Goal: Information Seeking & Learning: Learn about a topic

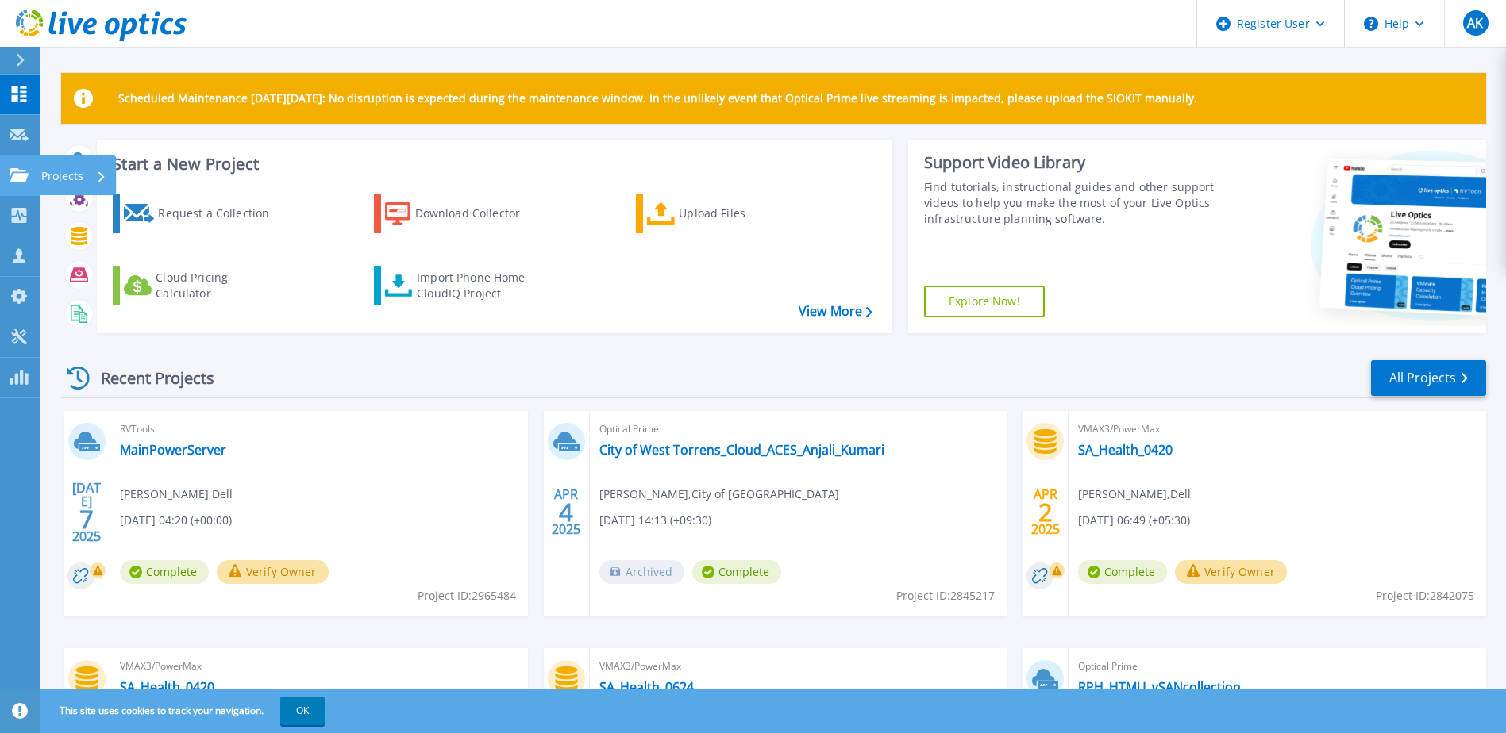
click at [32, 181] on link "Projects Projects" at bounding box center [20, 176] width 40 height 40
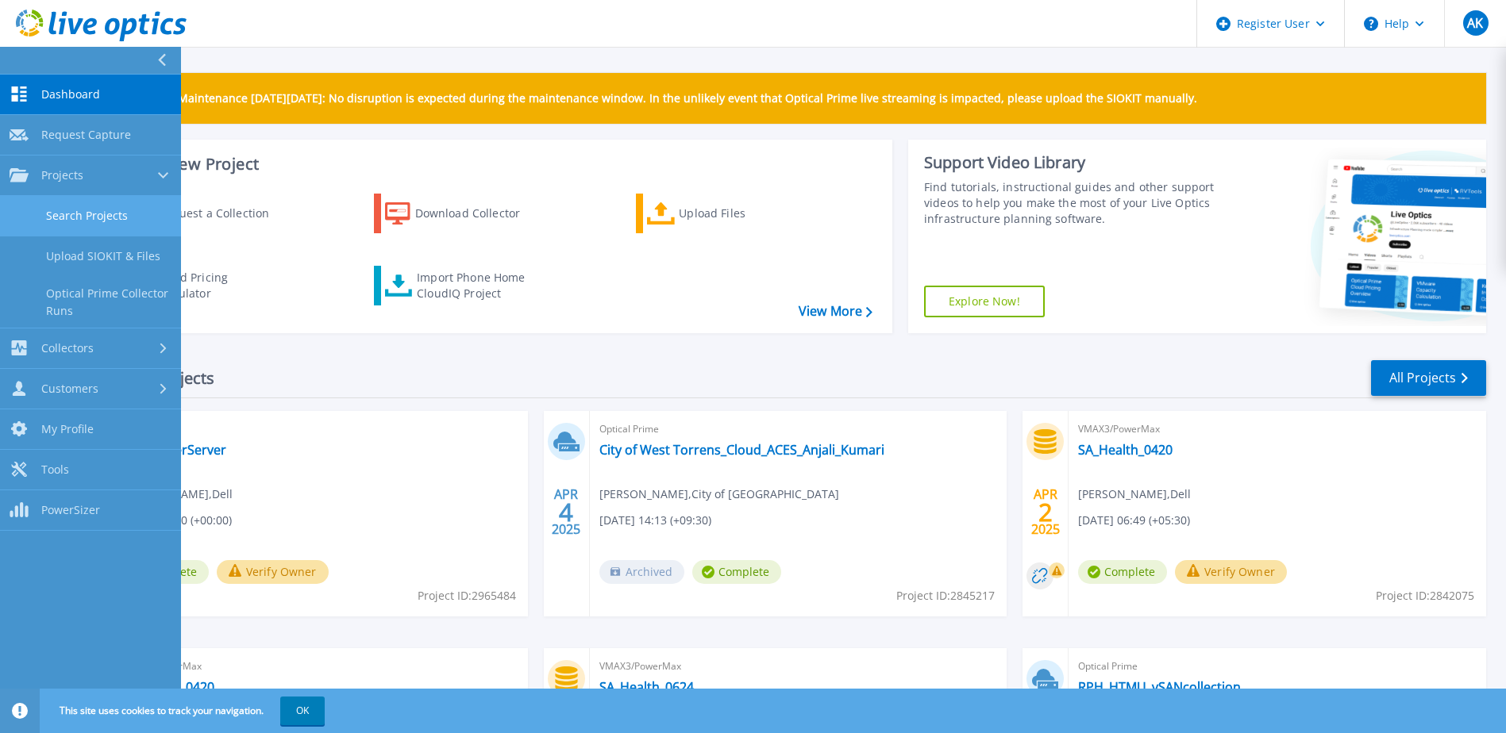
click at [137, 220] on link "Search Projects" at bounding box center [90, 216] width 181 height 40
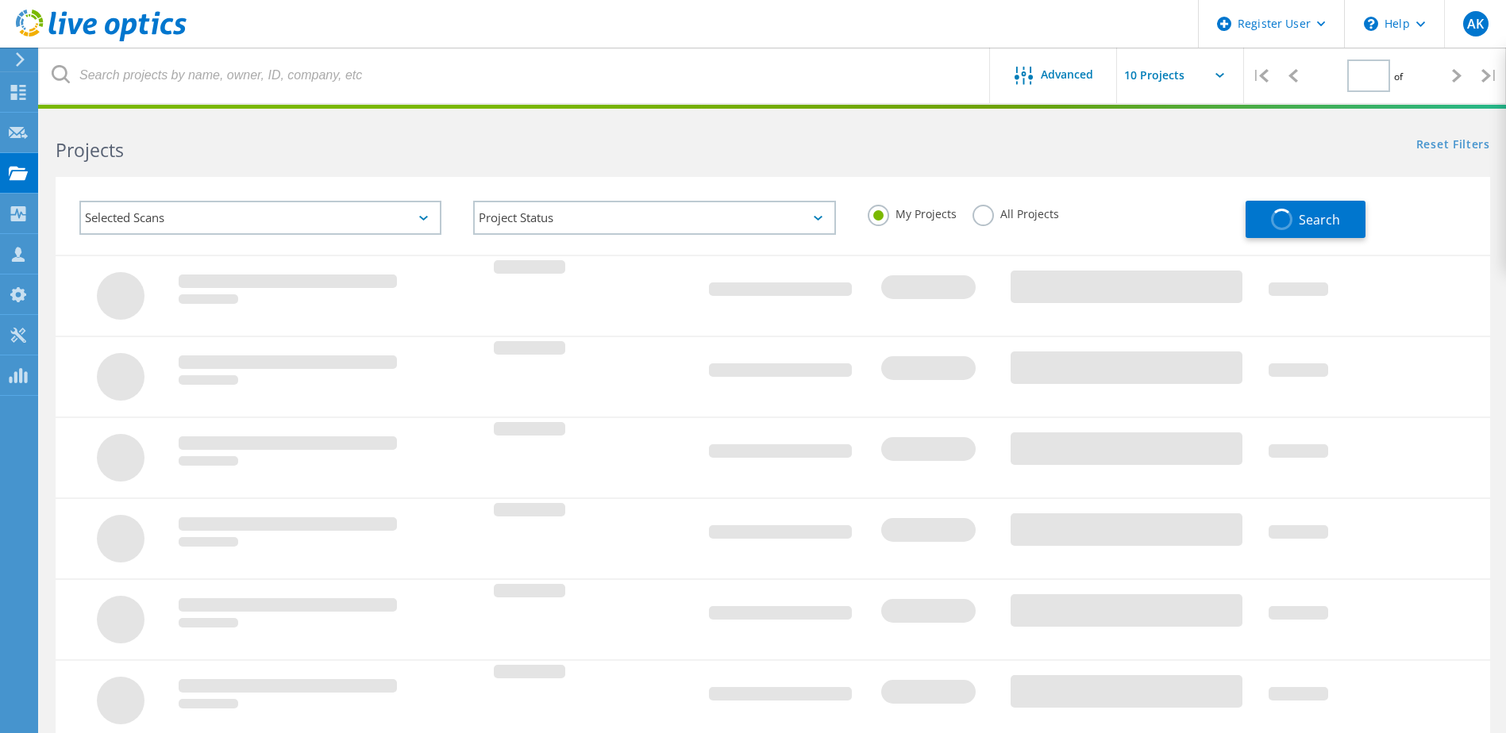
type input "1"
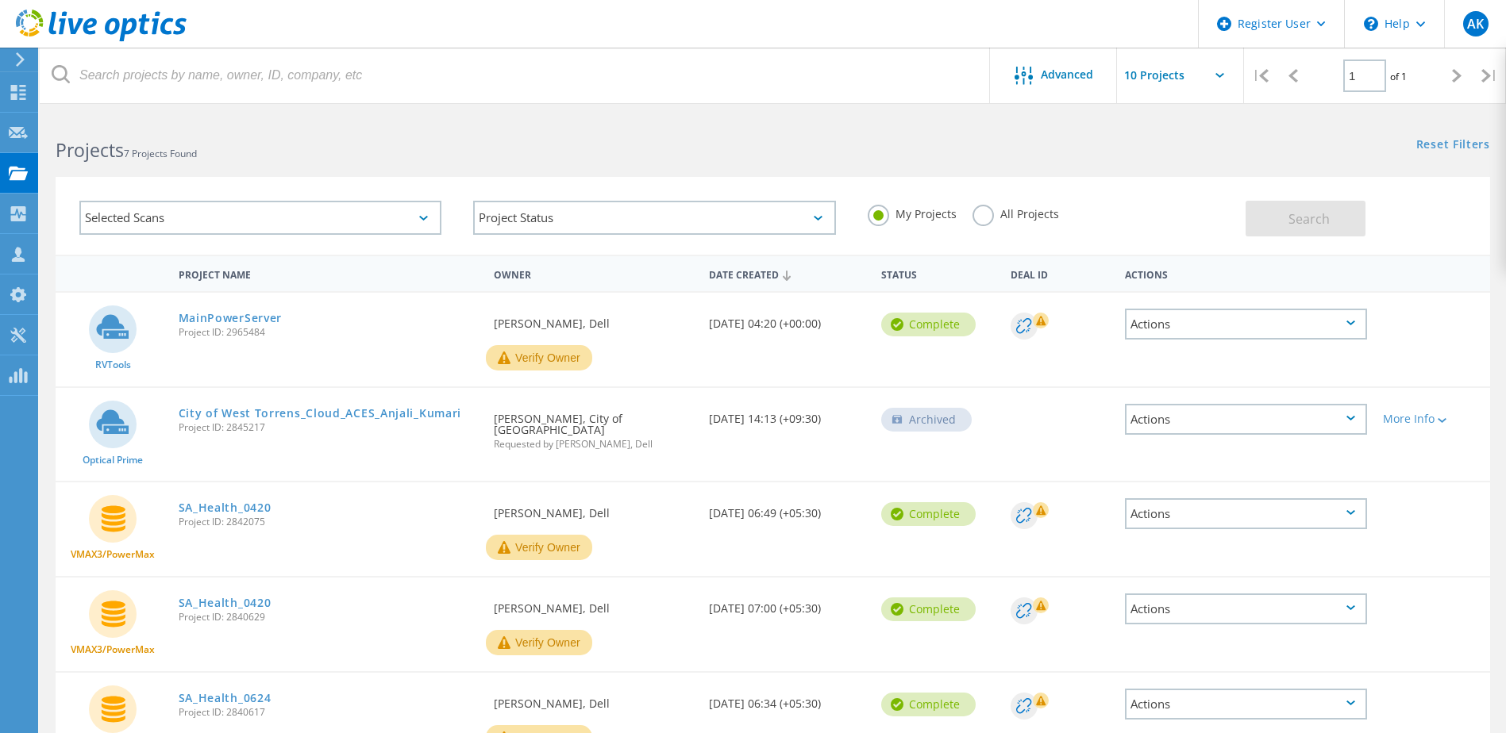
click at [983, 214] on label "All Projects" at bounding box center [1015, 212] width 87 height 15
click at [0, 0] on input "All Projects" at bounding box center [0, 0] width 0 height 0
click at [1286, 220] on button "Search" at bounding box center [1305, 219] width 120 height 36
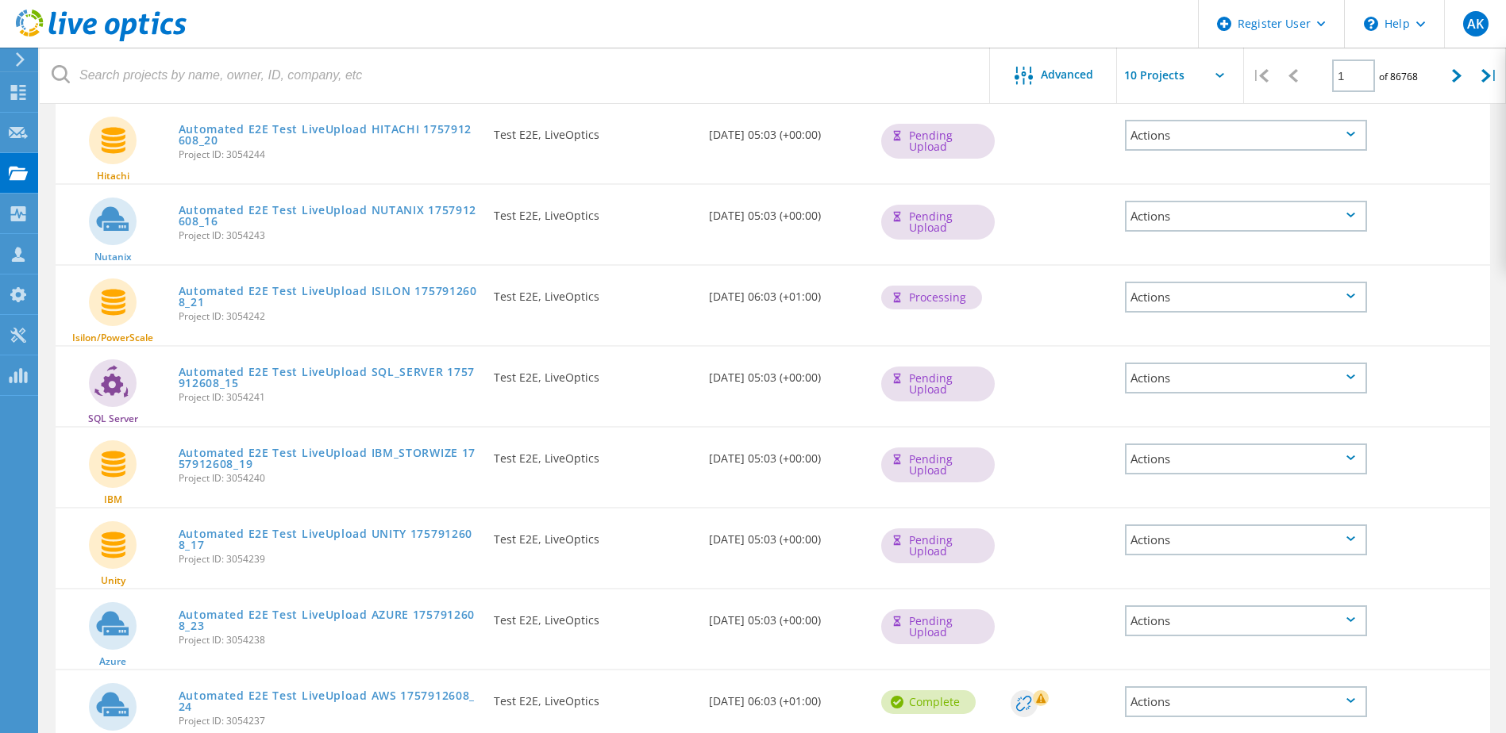
scroll to position [352, 0]
click at [339, 537] on link "Automated E2E Test LiveUpload UNITY 1757912608_17" at bounding box center [329, 539] width 300 height 22
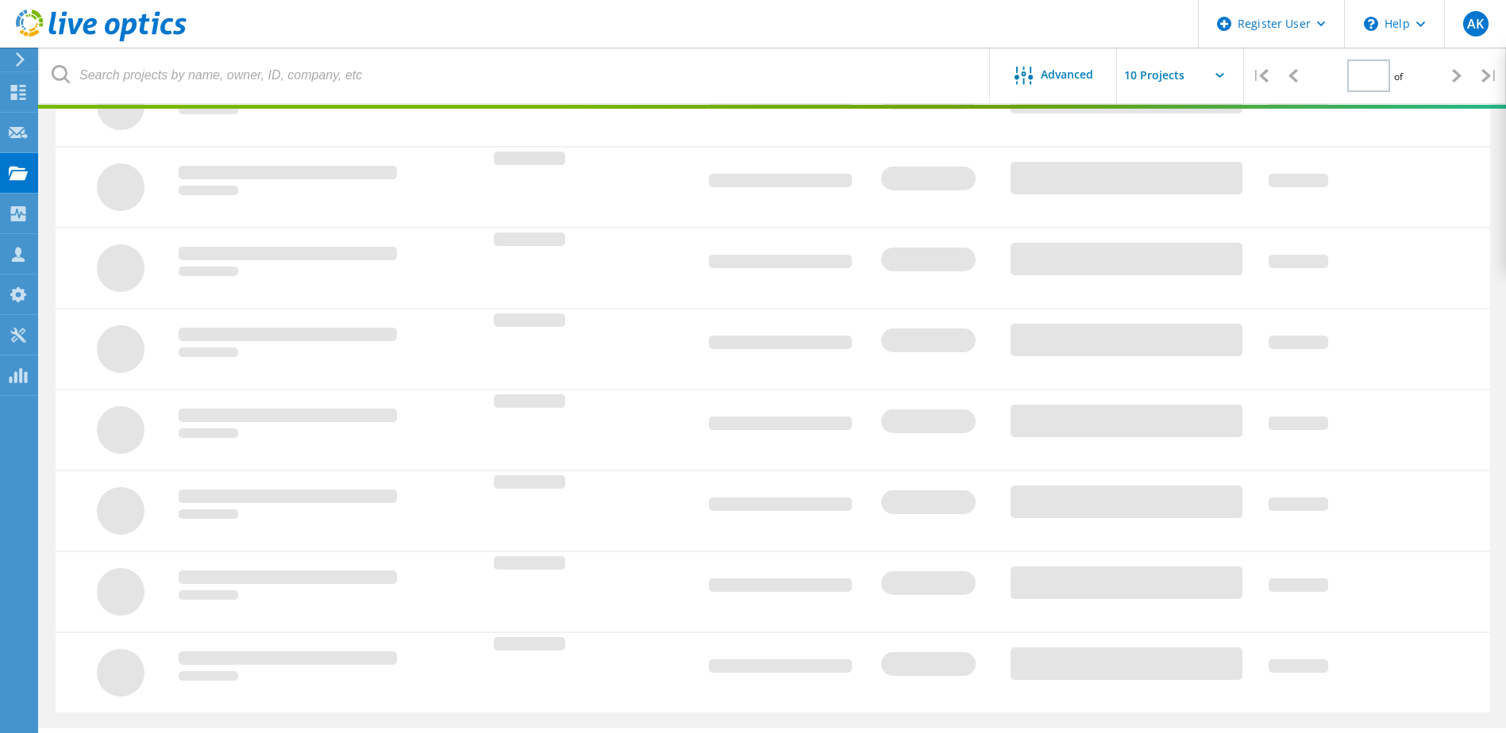
type input "1"
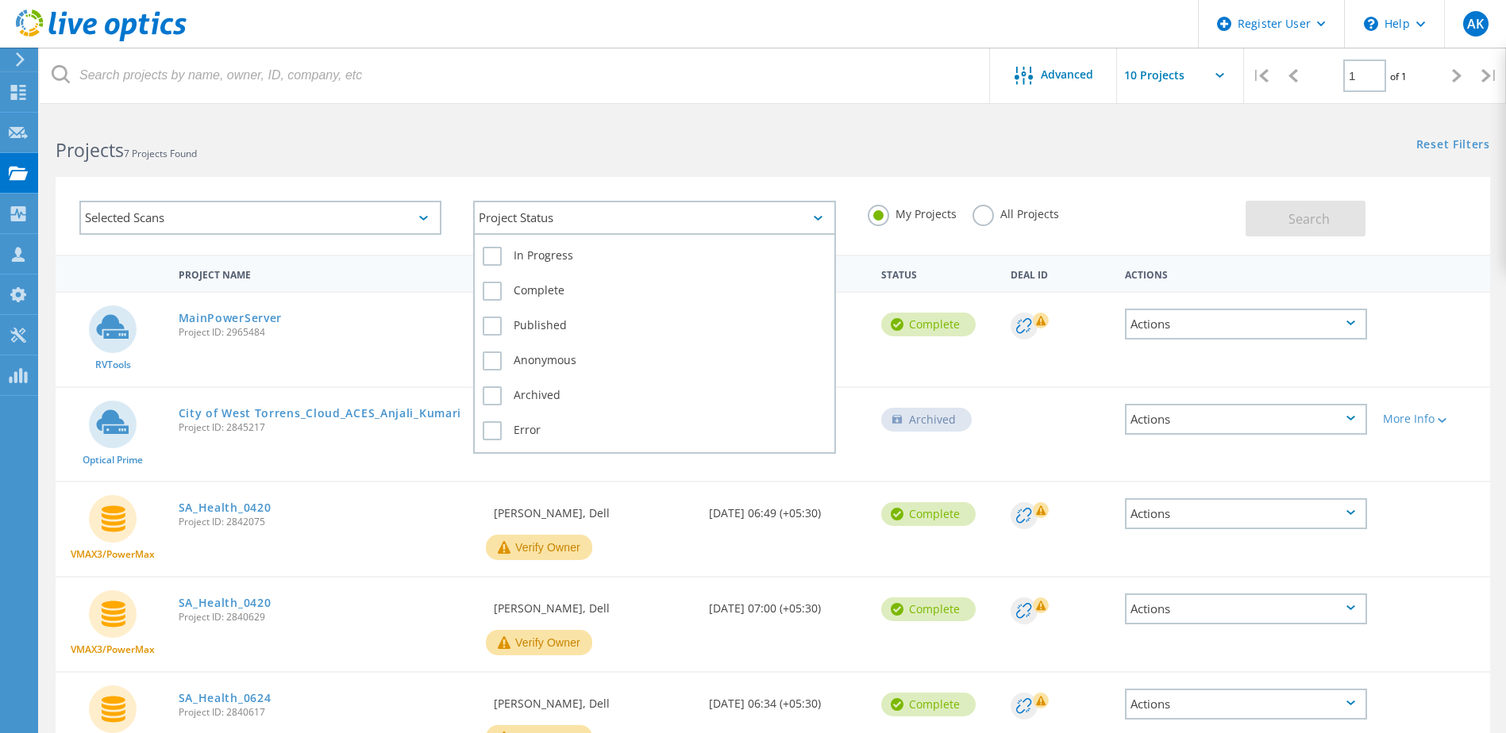
click at [588, 219] on div "Project Status" at bounding box center [654, 218] width 362 height 34
click at [492, 294] on label "Complete" at bounding box center [654, 291] width 343 height 19
click at [0, 0] on input "Complete" at bounding box center [0, 0] width 0 height 0
click at [811, 220] on div "Project Status 1" at bounding box center [654, 218] width 362 height 34
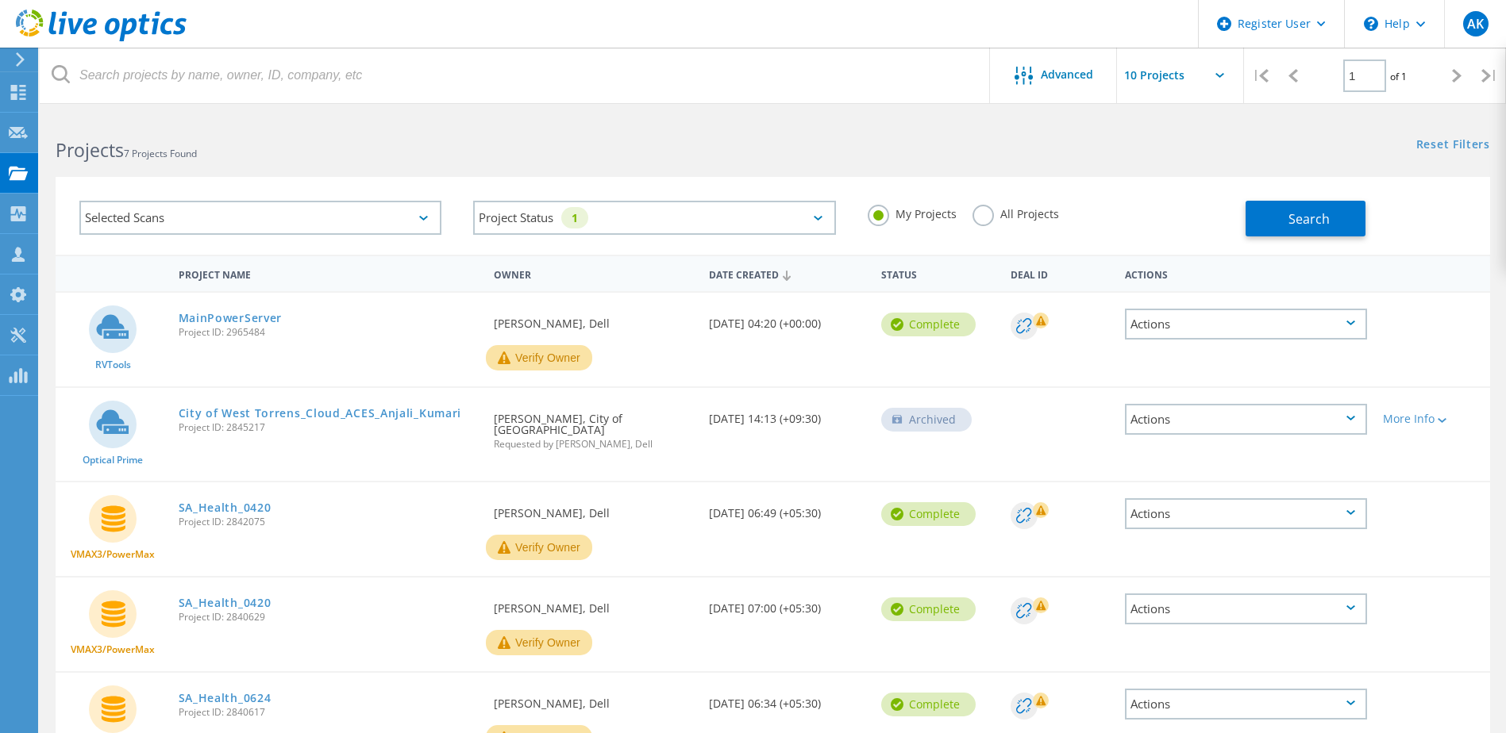
click at [989, 212] on label "All Projects" at bounding box center [1015, 212] width 87 height 15
click at [0, 0] on input "All Projects" at bounding box center [0, 0] width 0 height 0
click at [1313, 216] on span "Search" at bounding box center [1308, 218] width 41 height 17
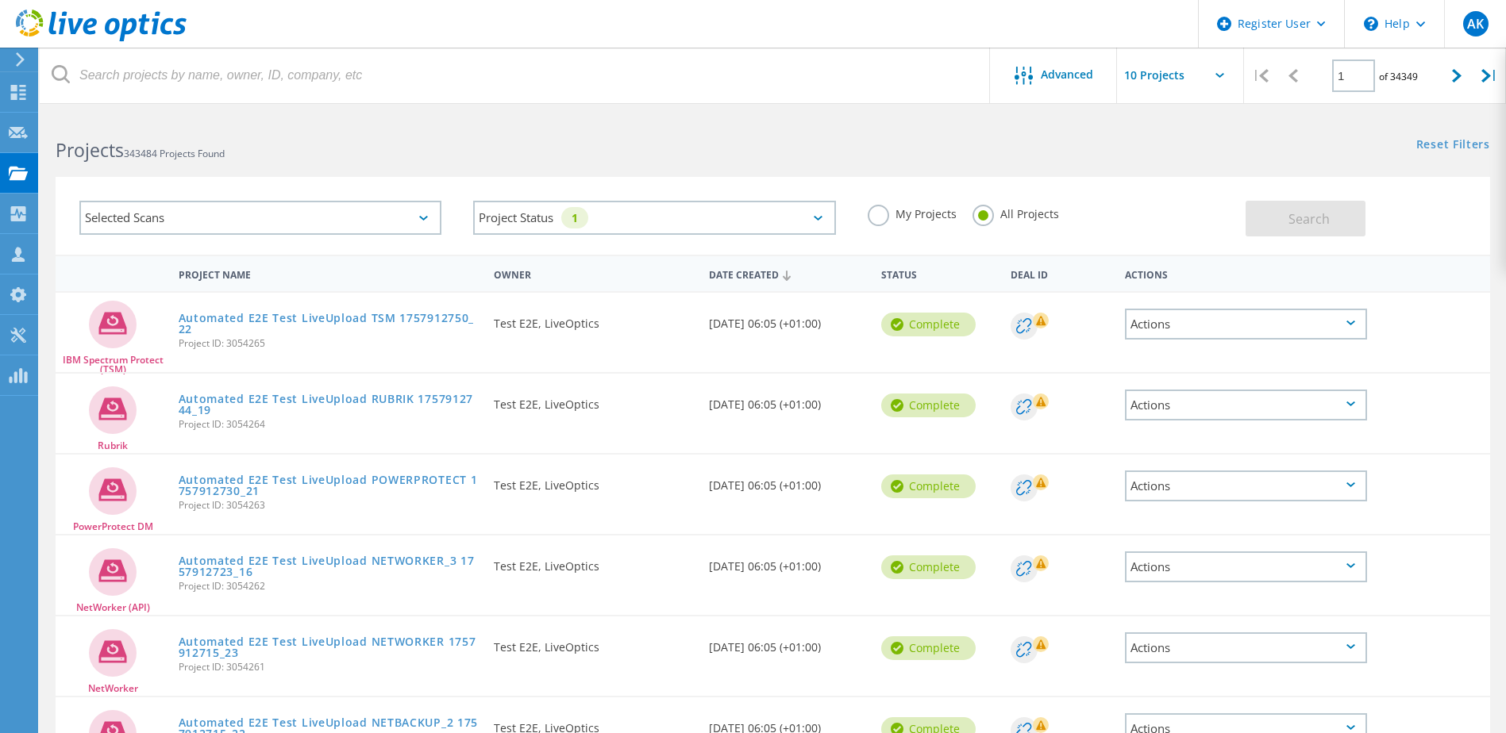
click at [253, 221] on div "Selected Scans" at bounding box center [260, 218] width 362 height 34
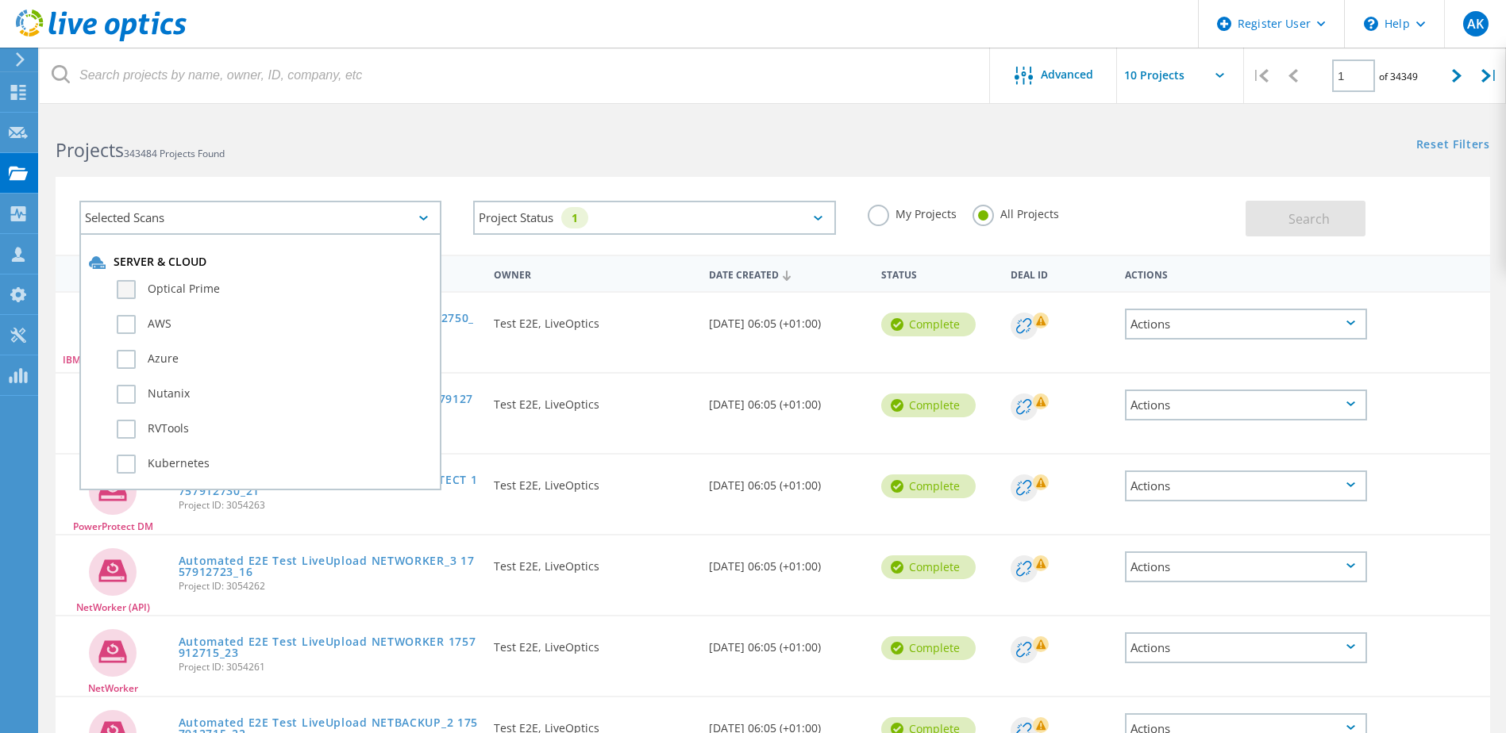
click at [206, 285] on label "Optical Prime" at bounding box center [274, 289] width 315 height 19
click at [0, 0] on input "Optical Prime" at bounding box center [0, 0] width 0 height 0
click at [1292, 217] on span "Search" at bounding box center [1308, 218] width 41 height 17
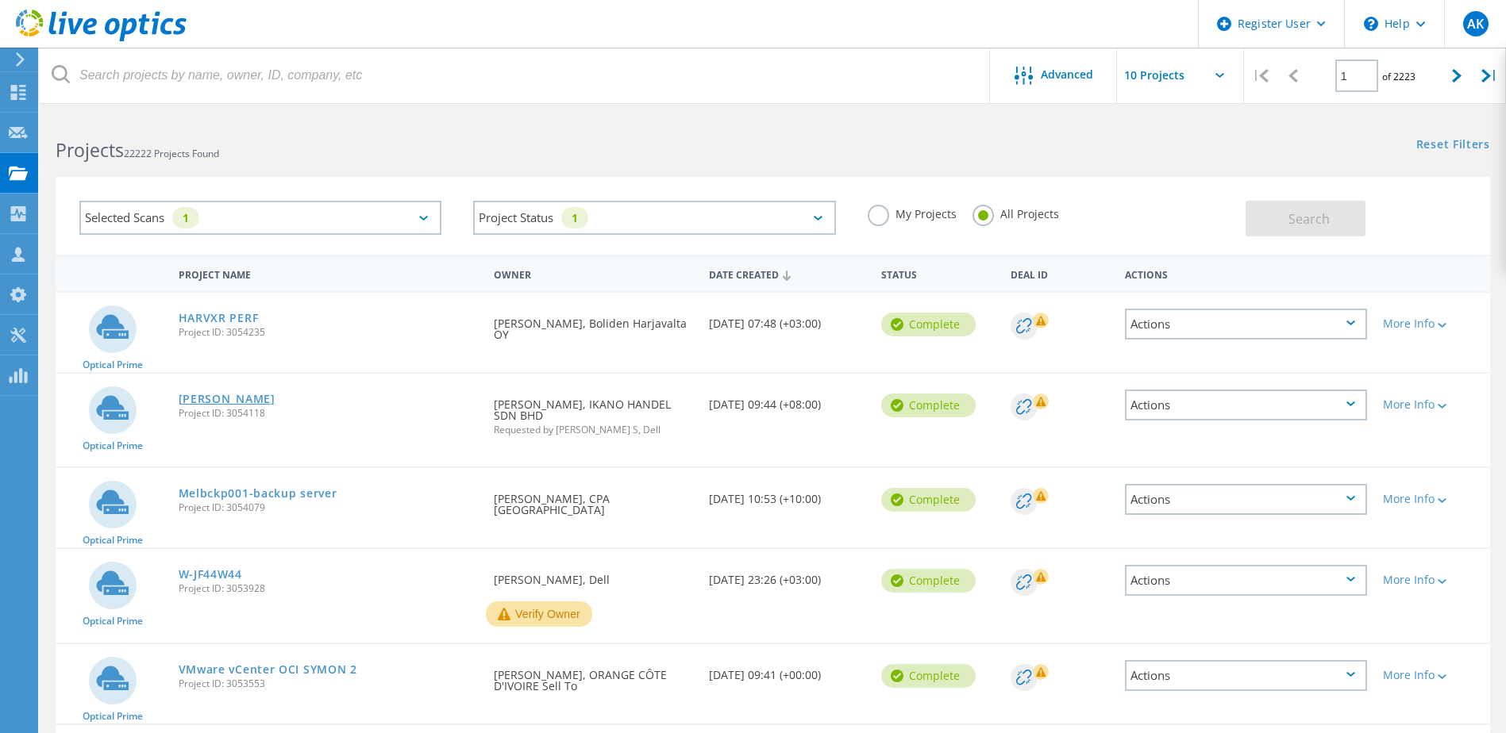
click at [232, 398] on link "Ikano Refresh" at bounding box center [227, 399] width 97 height 11
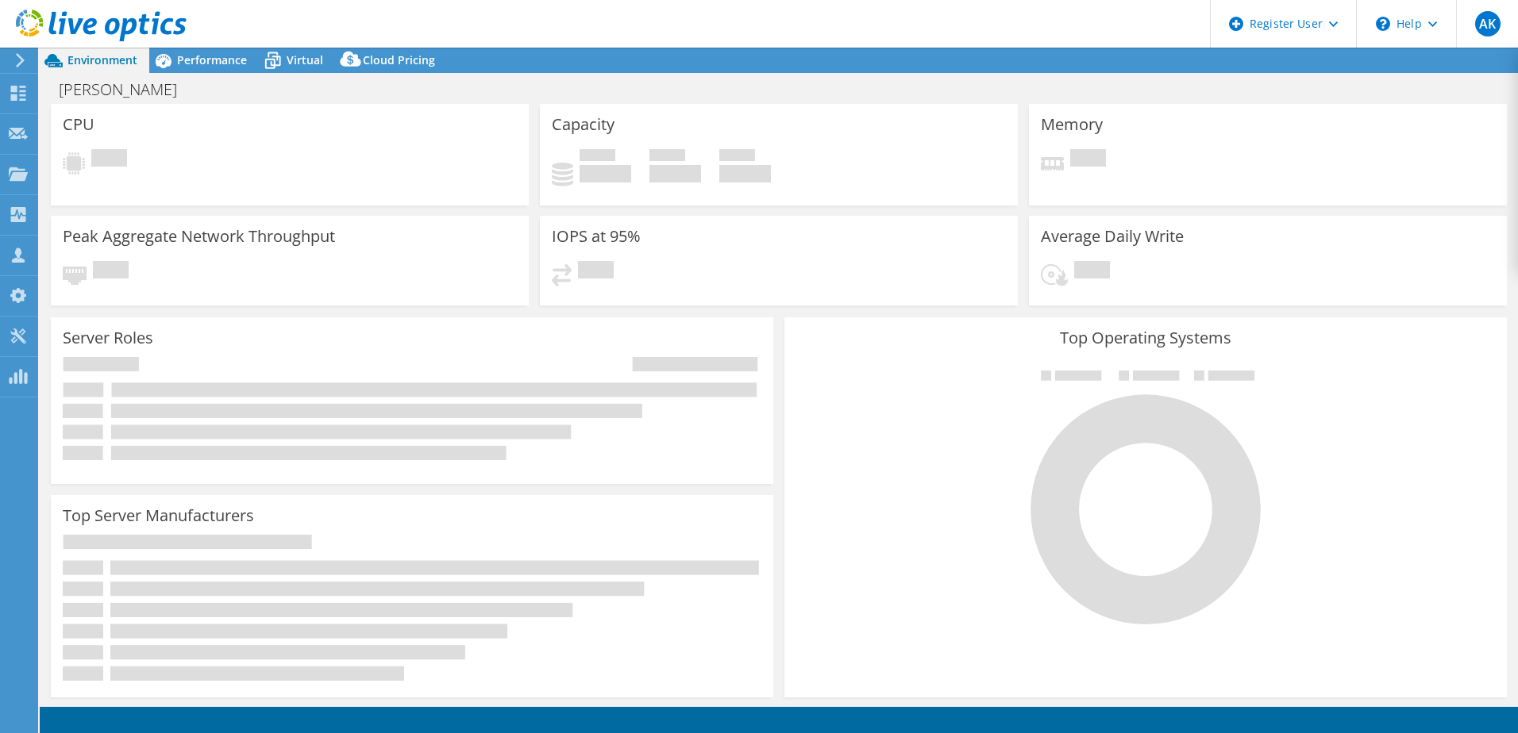
select select "USD"
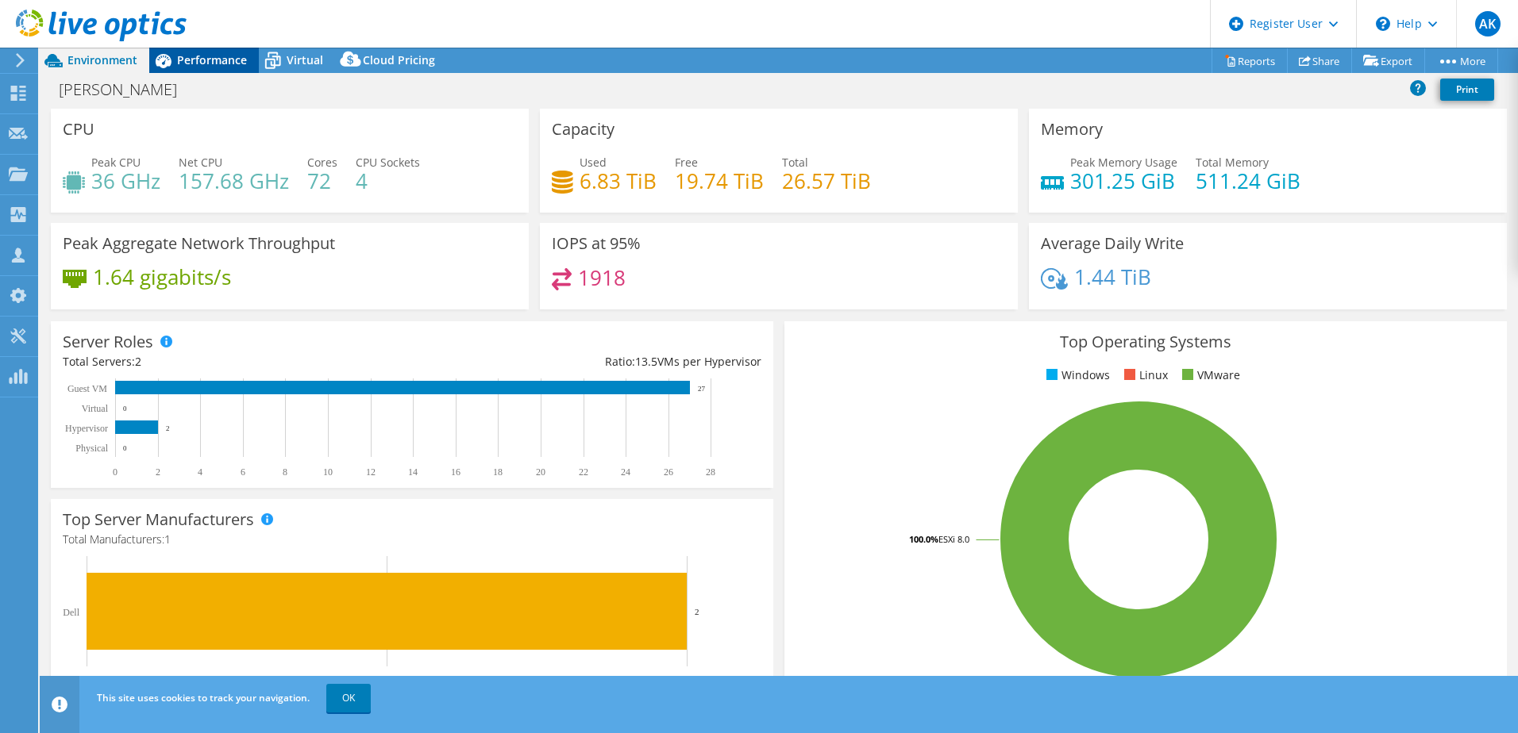
click at [227, 50] on div "Performance" at bounding box center [204, 60] width 110 height 25
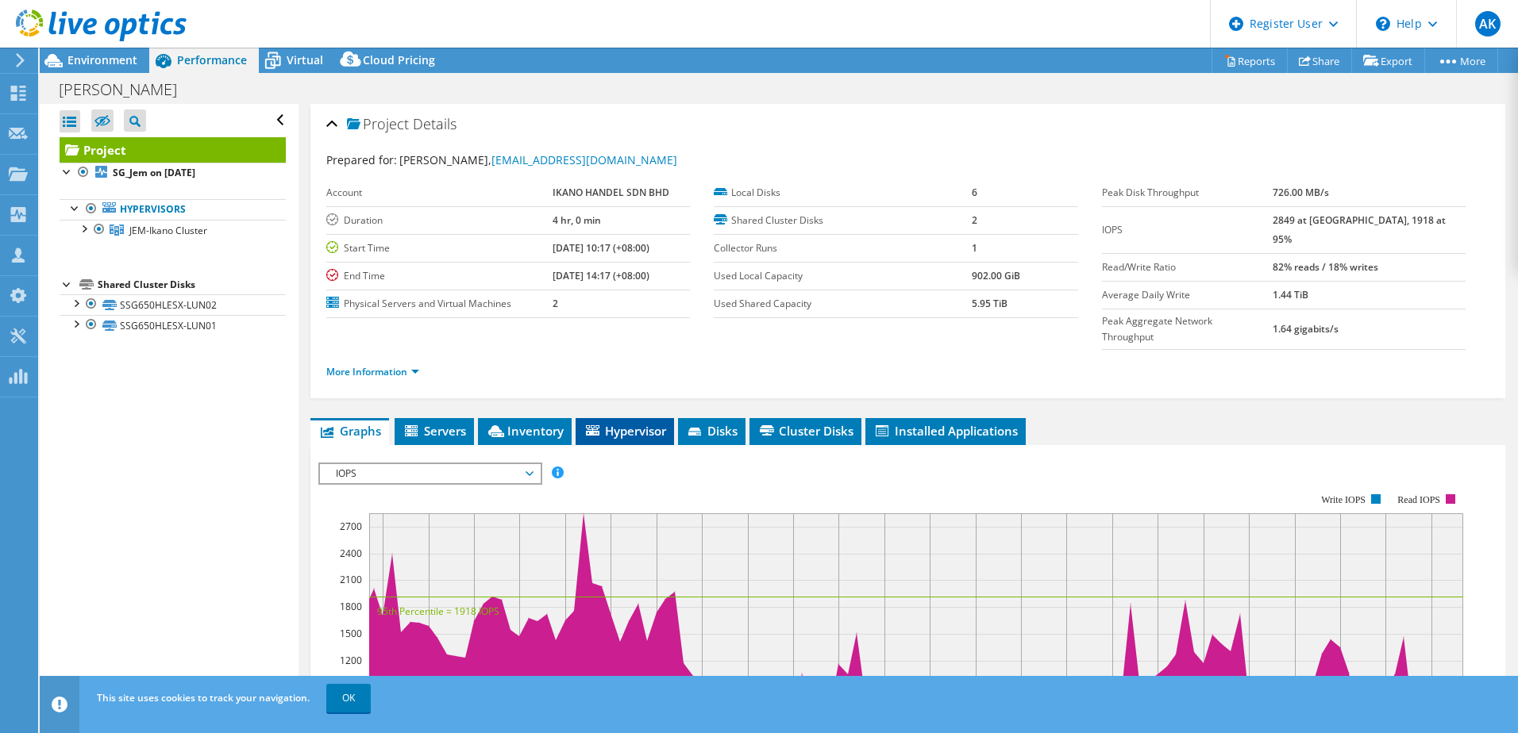
click at [650, 423] on span "Hypervisor" at bounding box center [624, 431] width 83 height 16
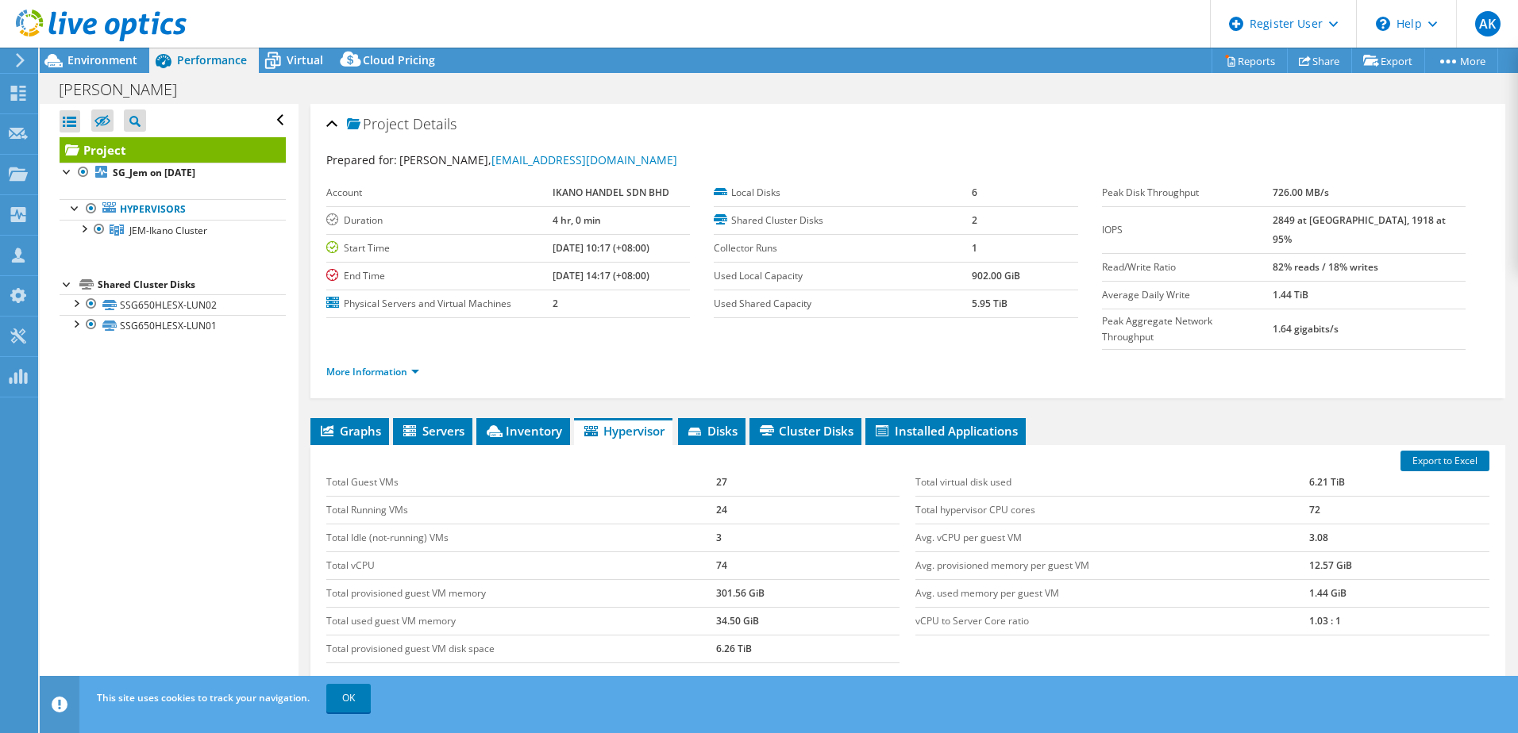
scroll to position [79, 0]
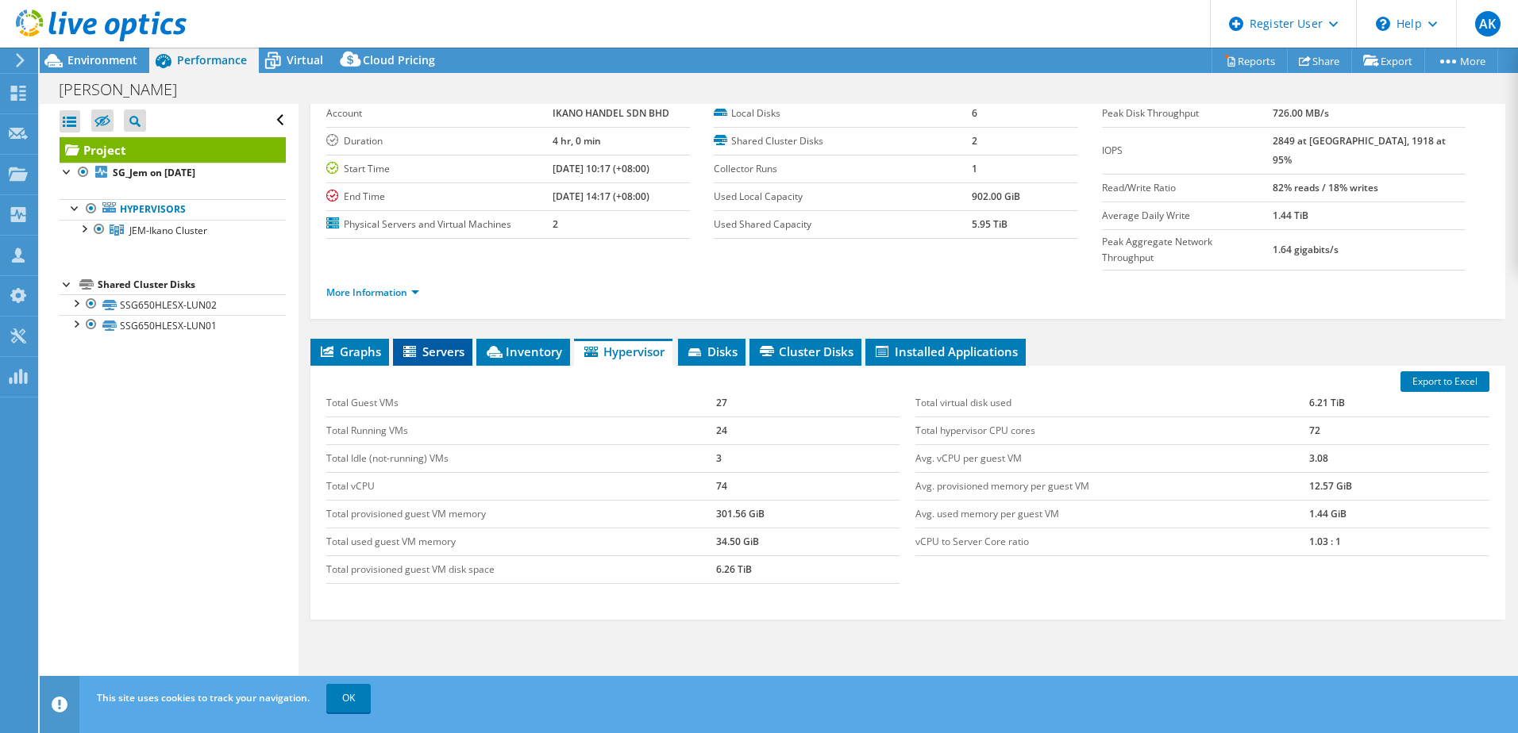
click at [441, 344] on span "Servers" at bounding box center [433, 352] width 64 height 16
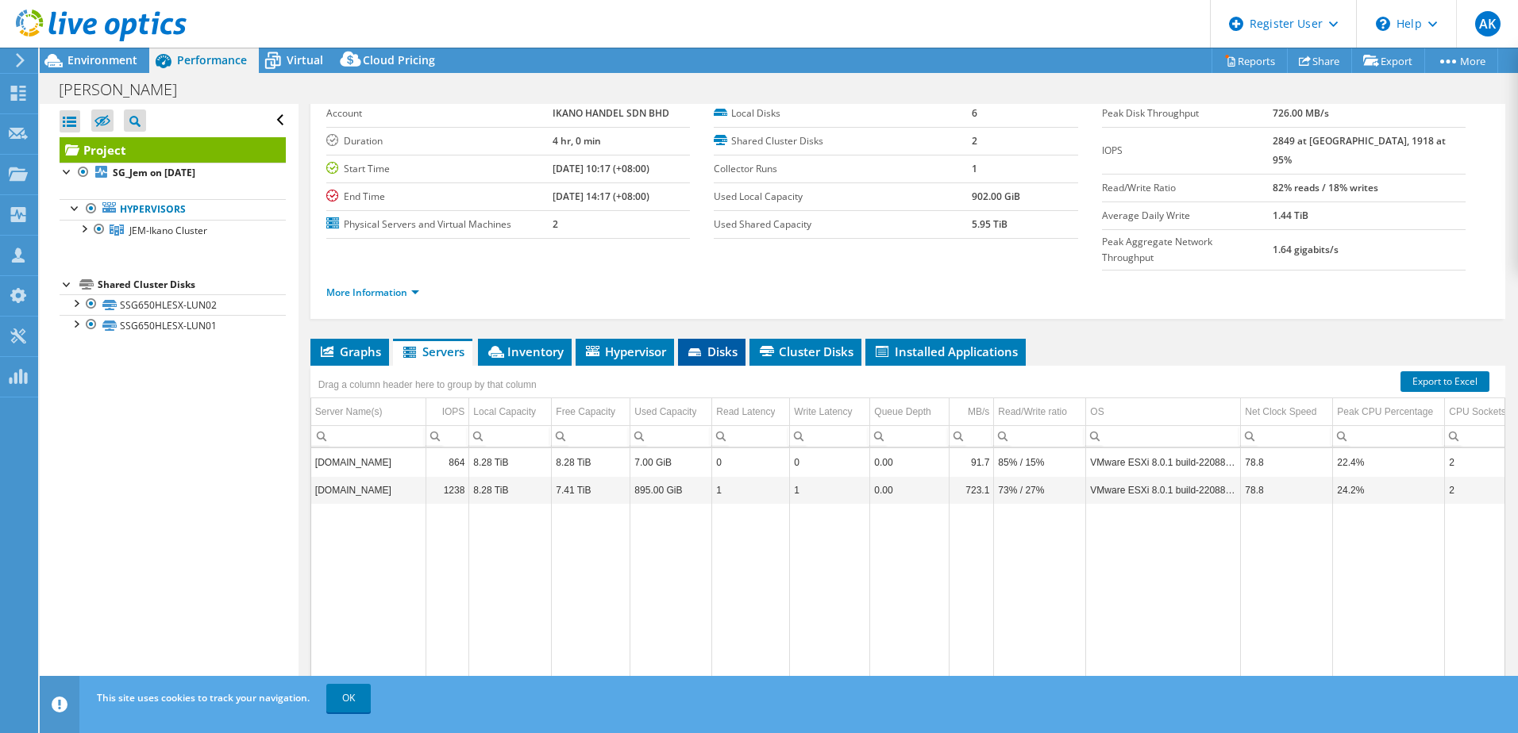
click at [730, 344] on span "Disks" at bounding box center [712, 352] width 52 height 16
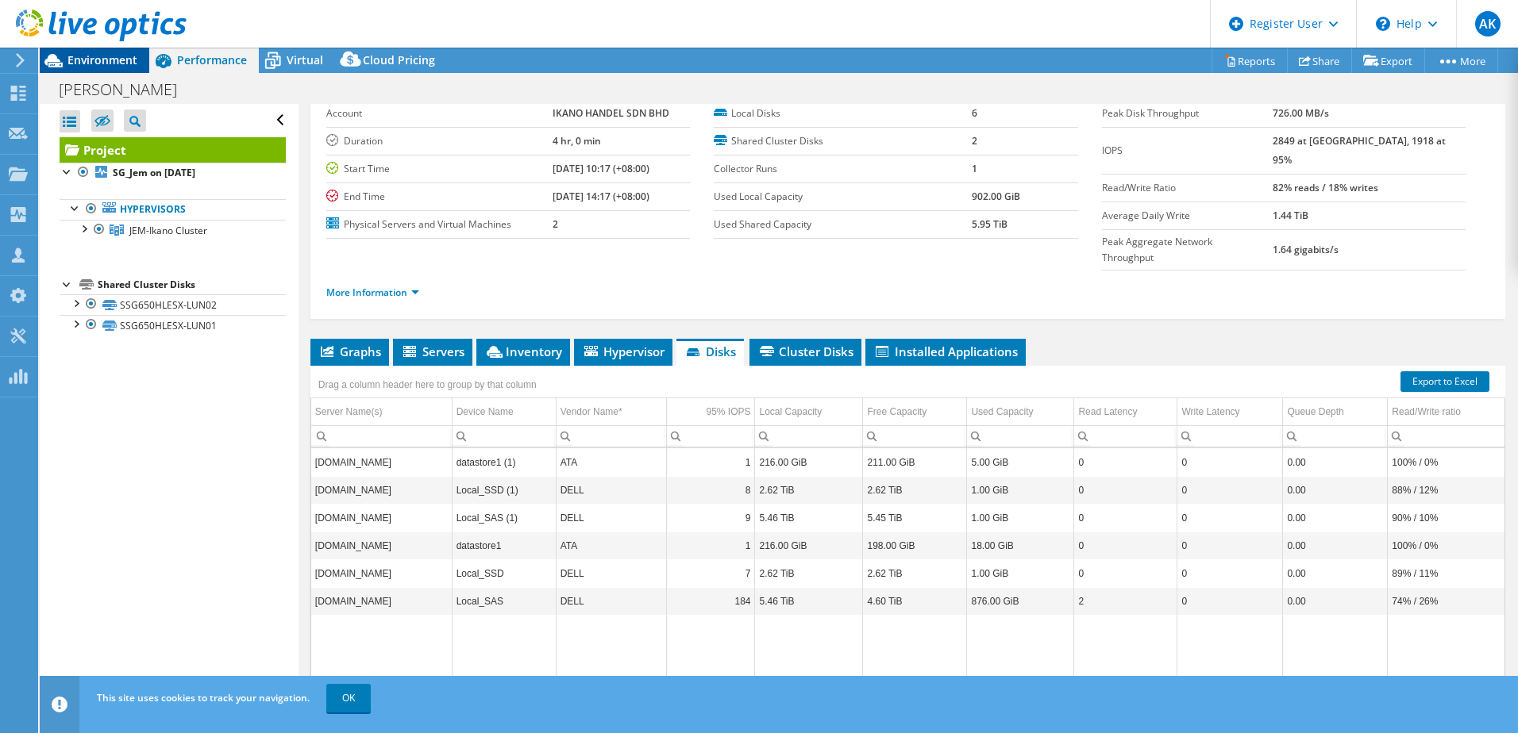
click at [110, 64] on span "Environment" at bounding box center [102, 59] width 70 height 15
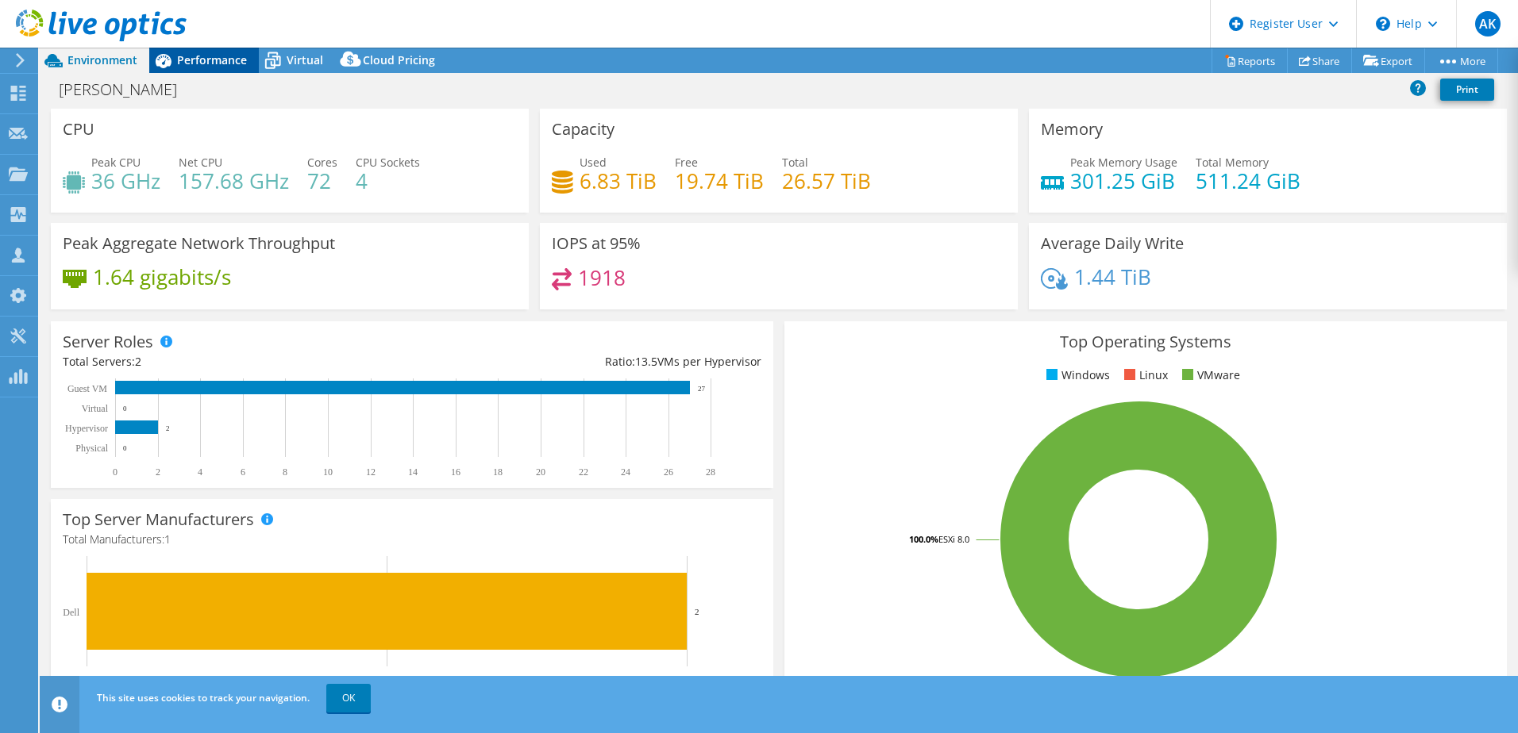
click at [217, 54] on span "Performance" at bounding box center [212, 59] width 70 height 15
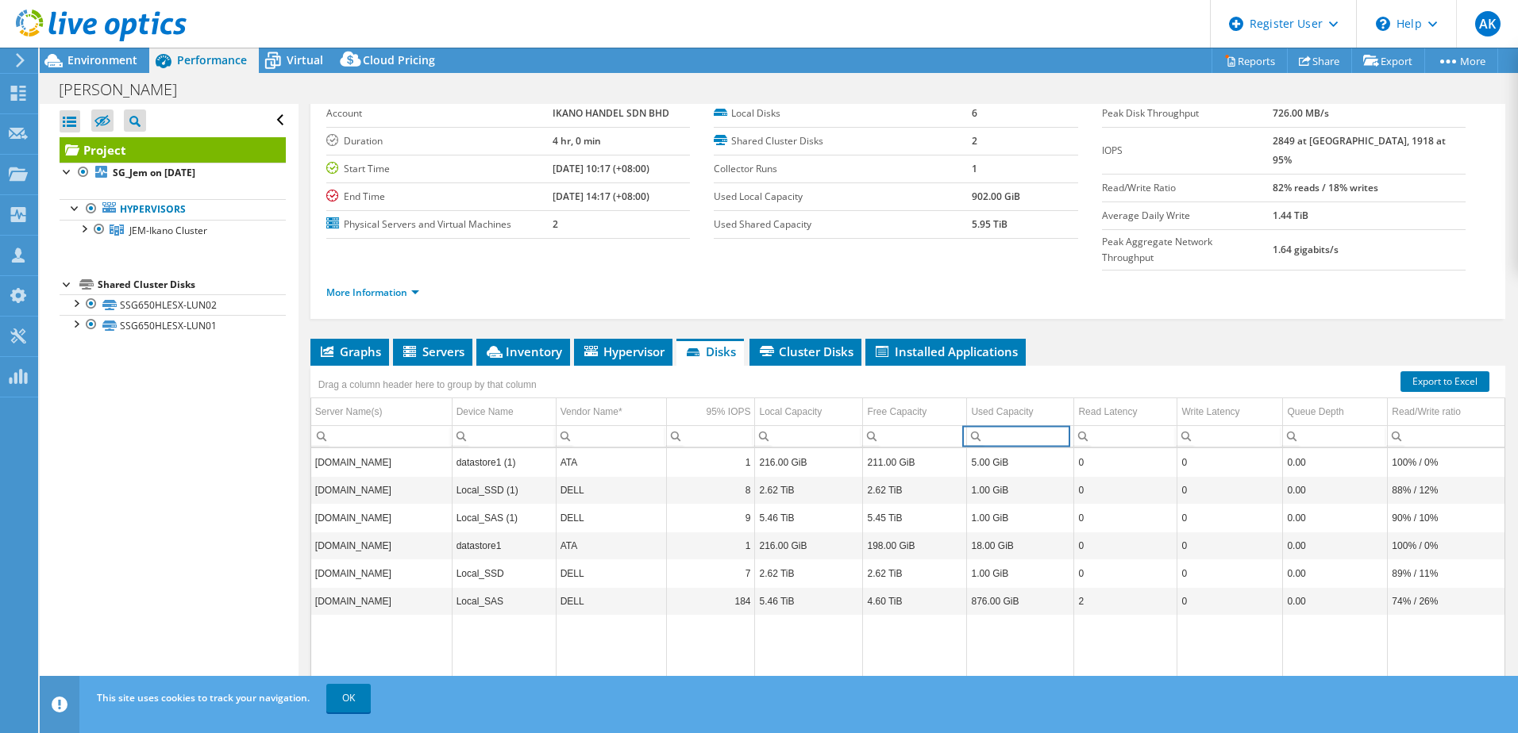
click at [994, 426] on input "Column Used Capacity, Filter cell" at bounding box center [1020, 436] width 106 height 21
drag, startPoint x: 1007, startPoint y: 423, endPoint x: 986, endPoint y: 430, distance: 21.8
click at [986, 448] on td "5.00 GiB" at bounding box center [1020, 462] width 107 height 28
drag, startPoint x: 986, startPoint y: 430, endPoint x: 1036, endPoint y: 430, distance: 50.0
click at [1036, 448] on td "5.00 GiB" at bounding box center [1020, 462] width 107 height 28
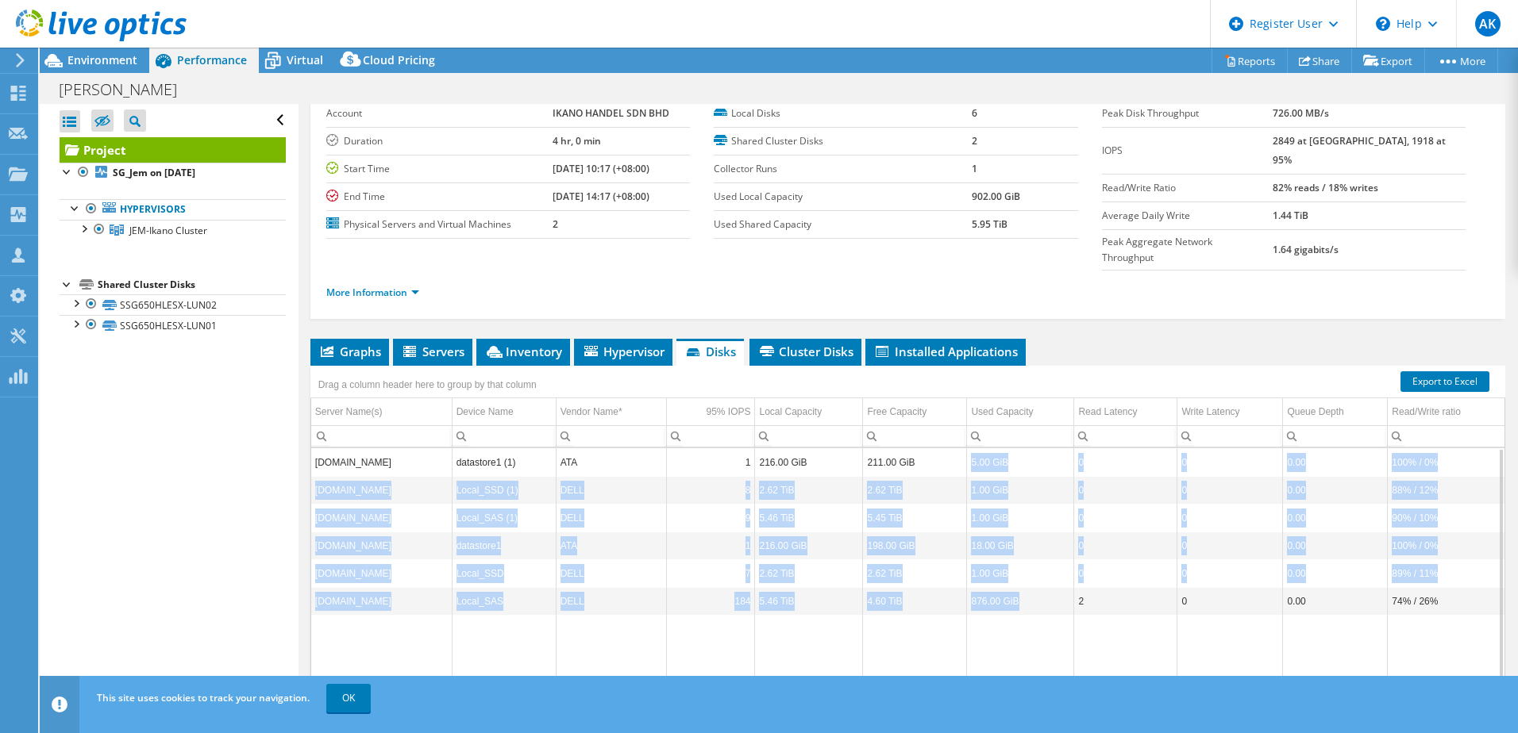
drag, startPoint x: 967, startPoint y: 423, endPoint x: 1022, endPoint y: 571, distance: 157.5
click at [1022, 571] on tbody "ssg650hlesx02.bara.ikano datastore1 (1) ATA 1 216.00 GiB 211.00 GiB 5.00 GiB 0 …" at bounding box center [907, 574] width 1193 height 253
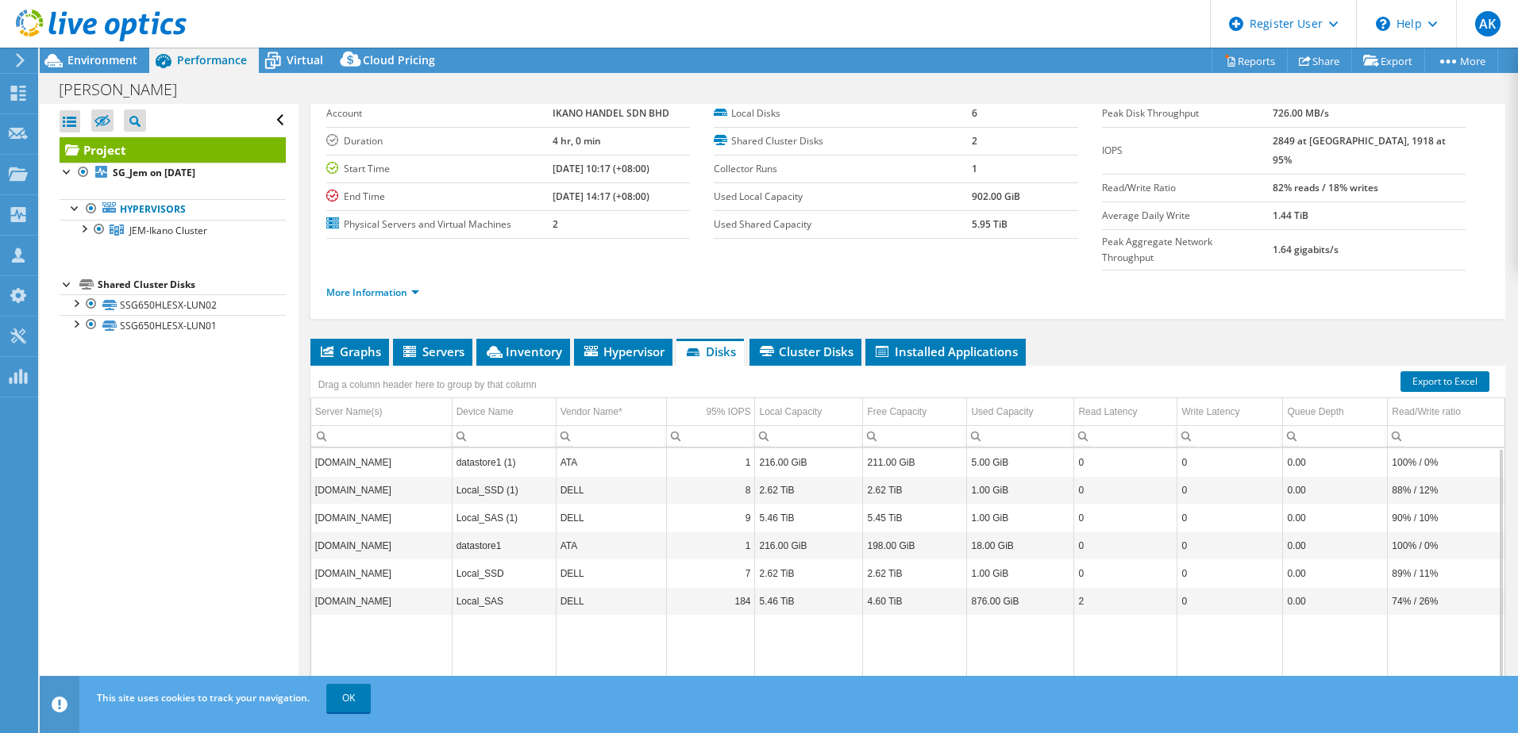
drag, startPoint x: 1022, startPoint y: 571, endPoint x: 1032, endPoint y: 601, distance: 31.9
click at [1032, 615] on td "Data grid" at bounding box center [1020, 658] width 107 height 87
click at [163, 302] on link "SSG650HLESX-LUN02" at bounding box center [173, 304] width 226 height 21
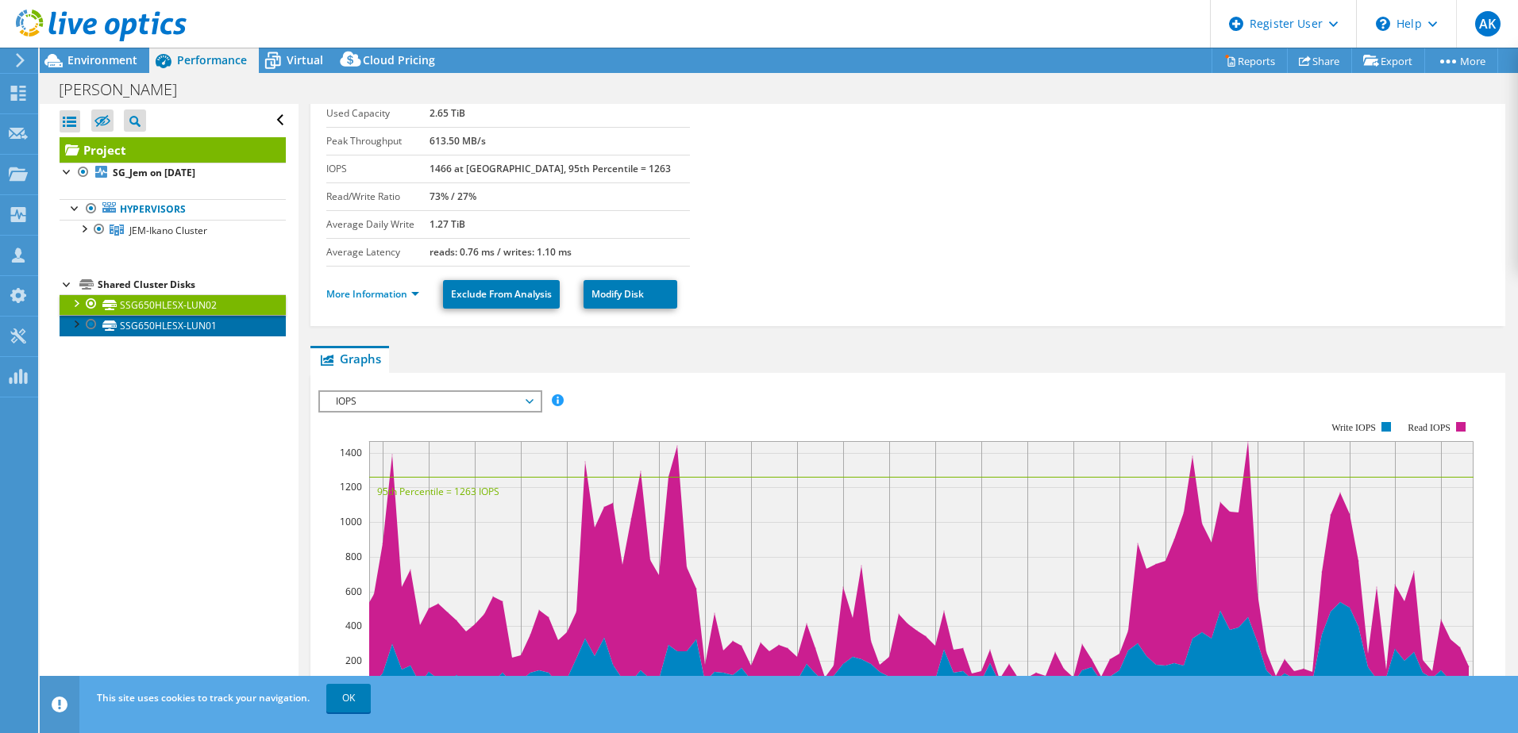
click at [251, 331] on link "SSG650HLESX-LUN01" at bounding box center [173, 325] width 226 height 21
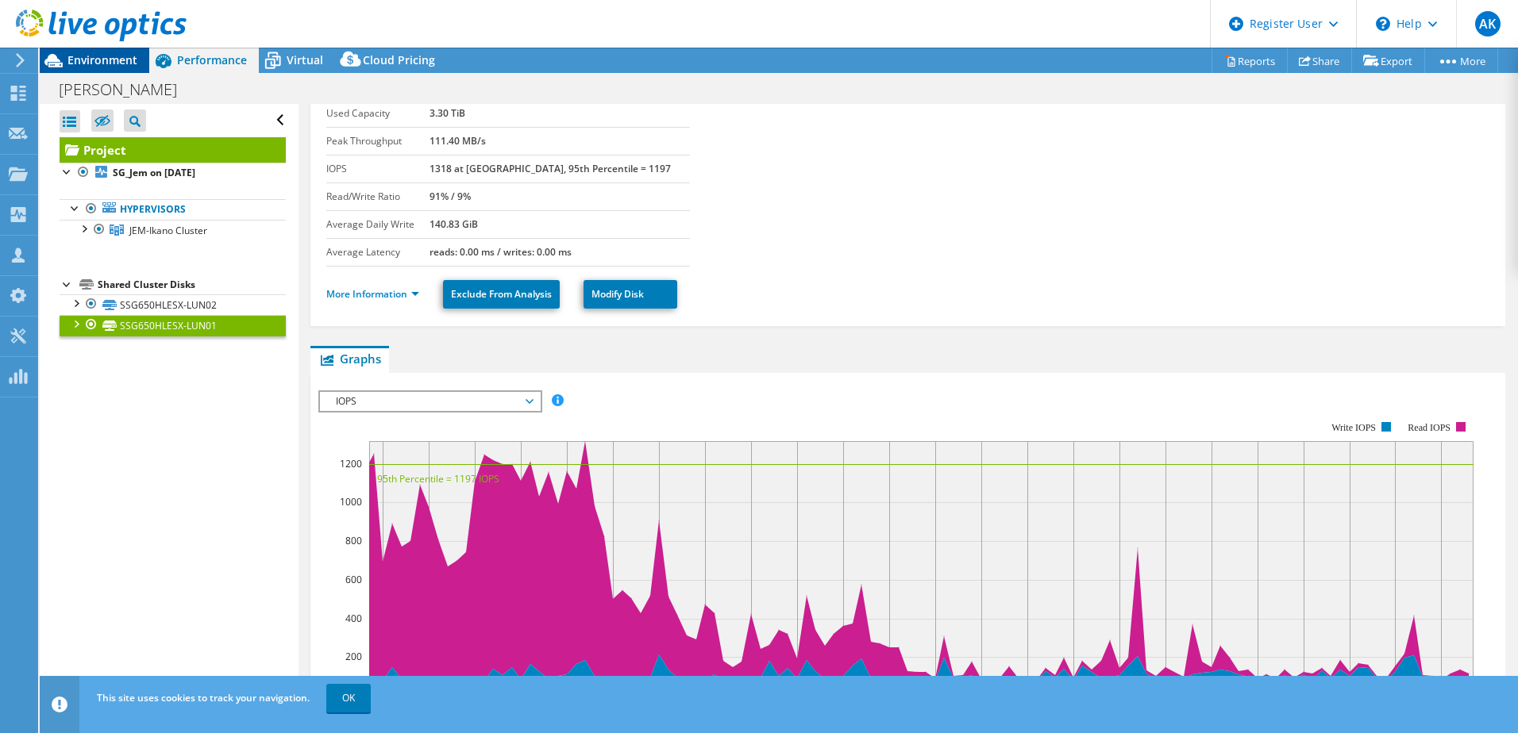
click at [111, 54] on span "Environment" at bounding box center [102, 59] width 70 height 15
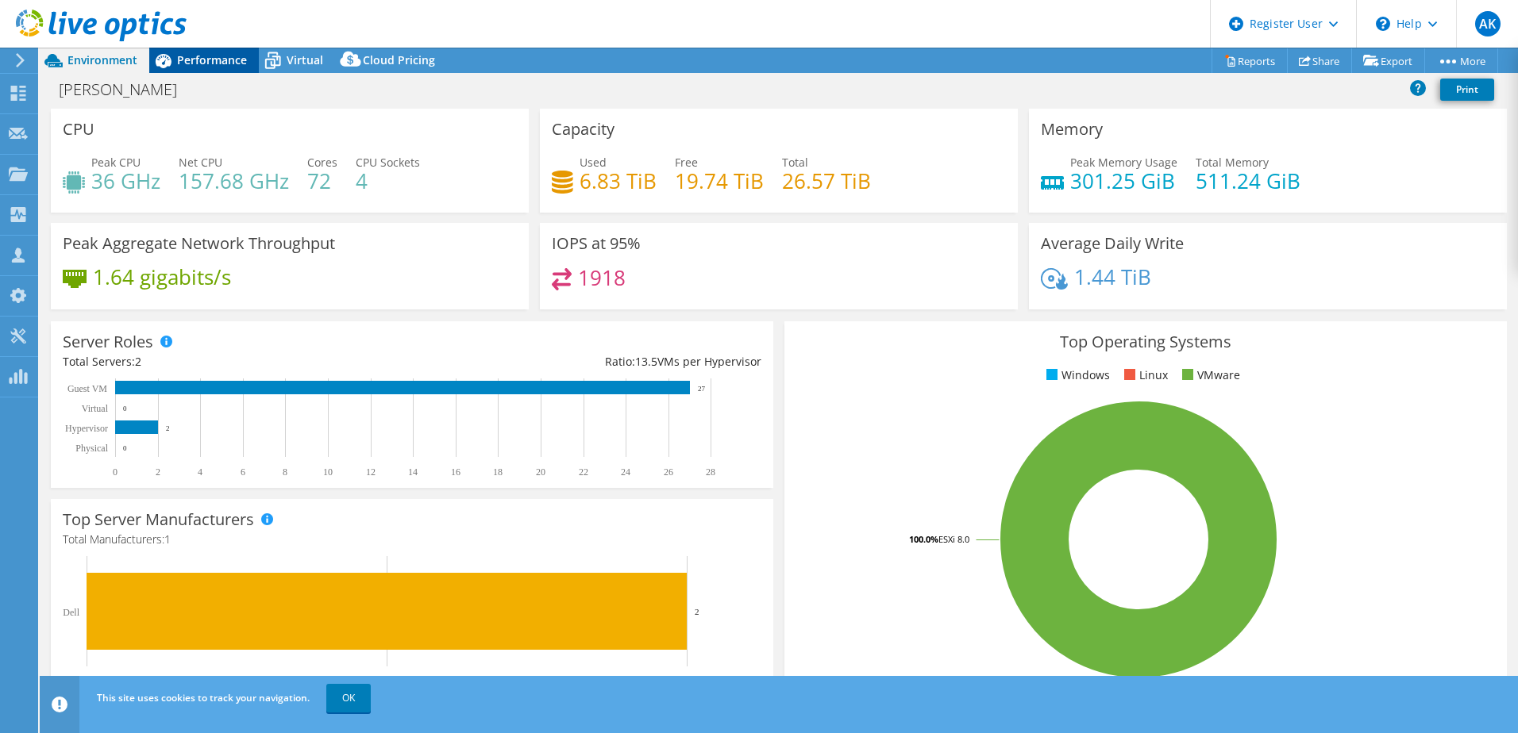
click at [225, 60] on span "Performance" at bounding box center [212, 59] width 70 height 15
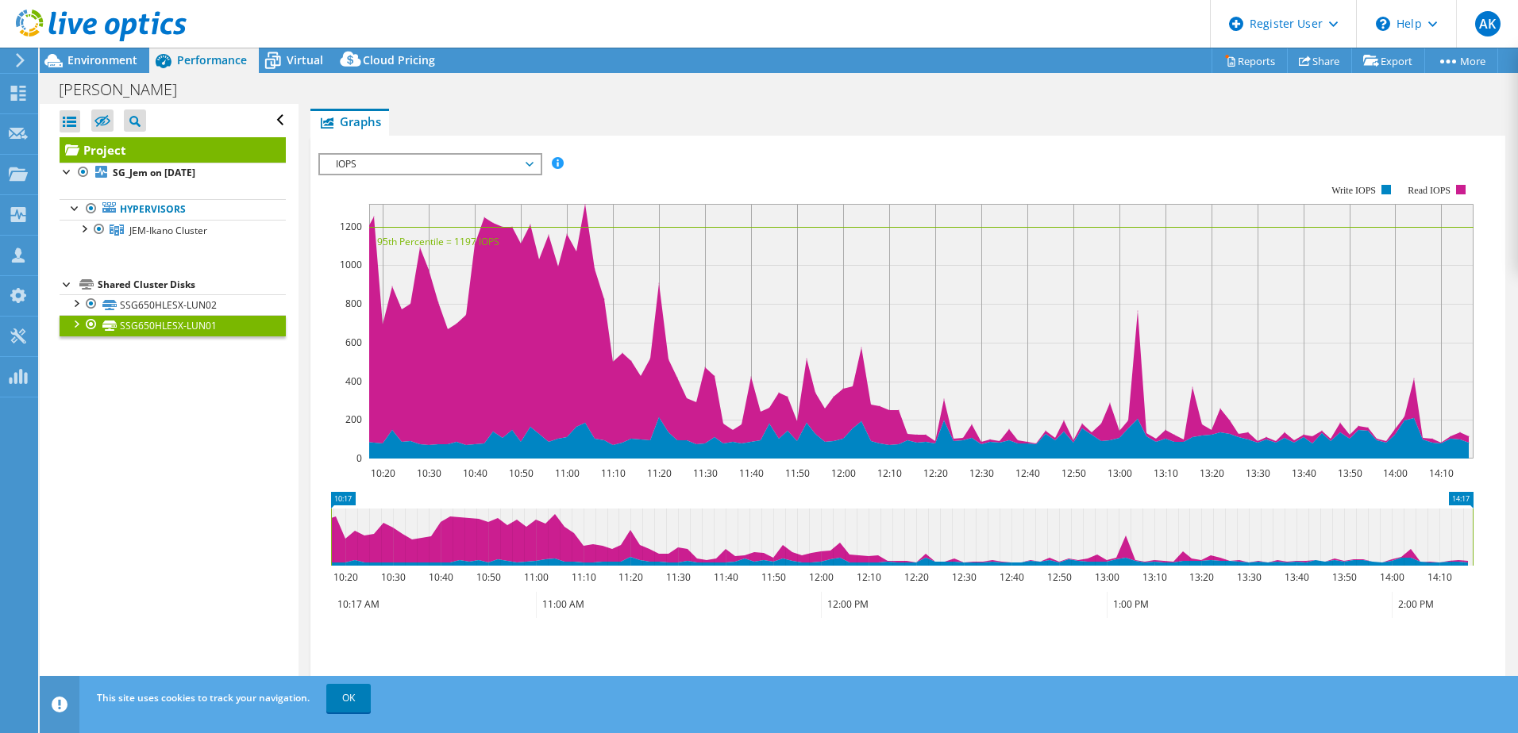
scroll to position [318, 0]
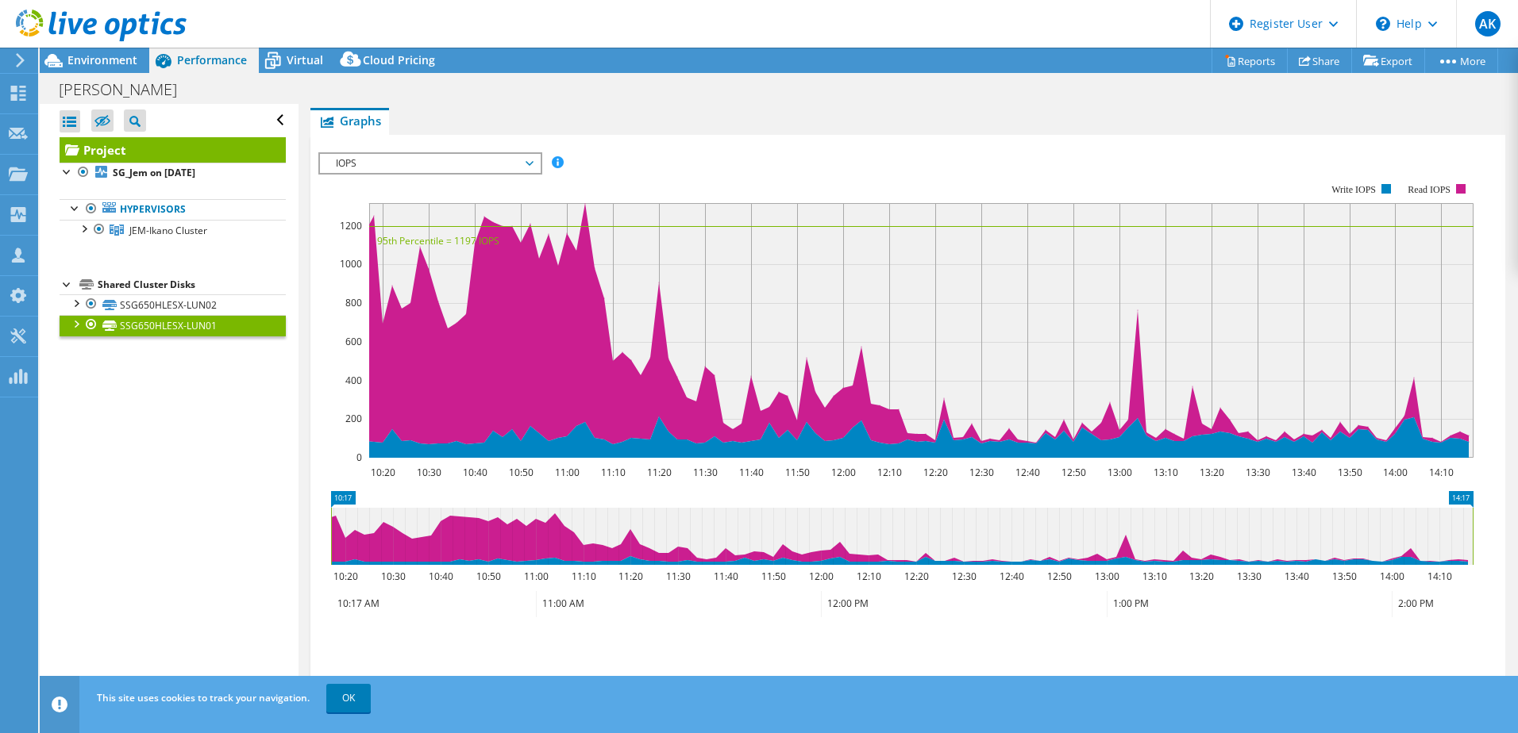
click at [455, 163] on span "IOPS" at bounding box center [430, 163] width 204 height 19
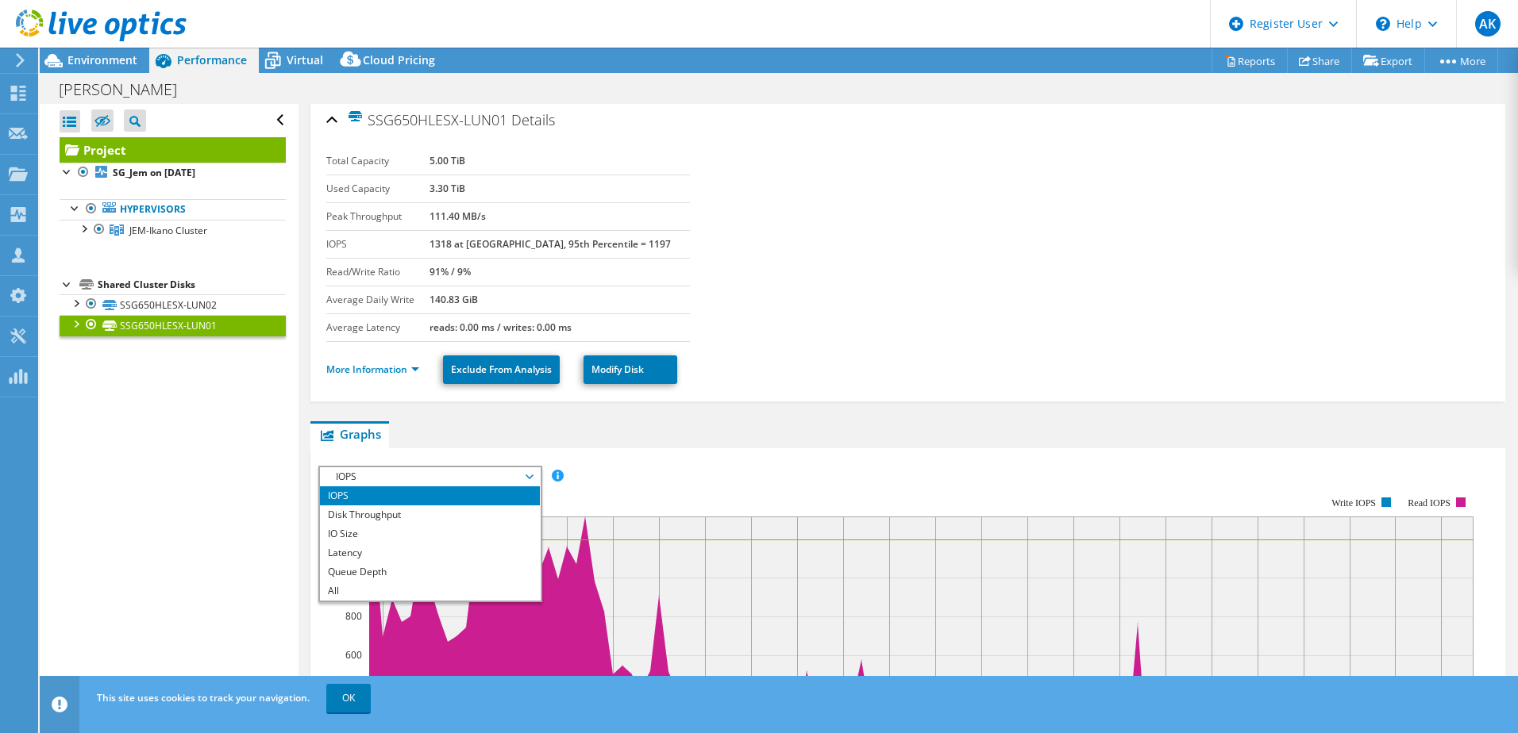
scroll to position [0, 0]
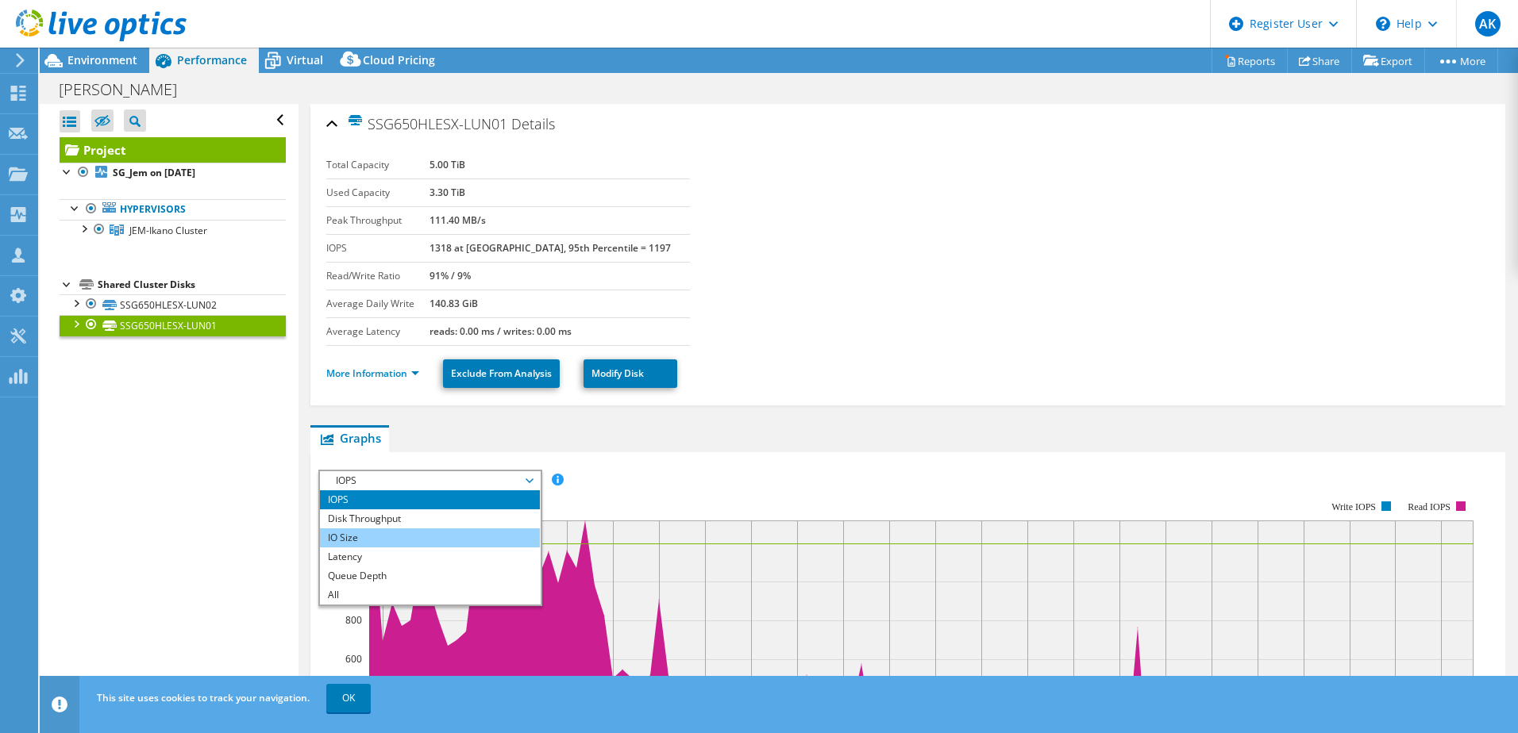
click at [450, 544] on li "IO Size" at bounding box center [430, 538] width 220 height 19
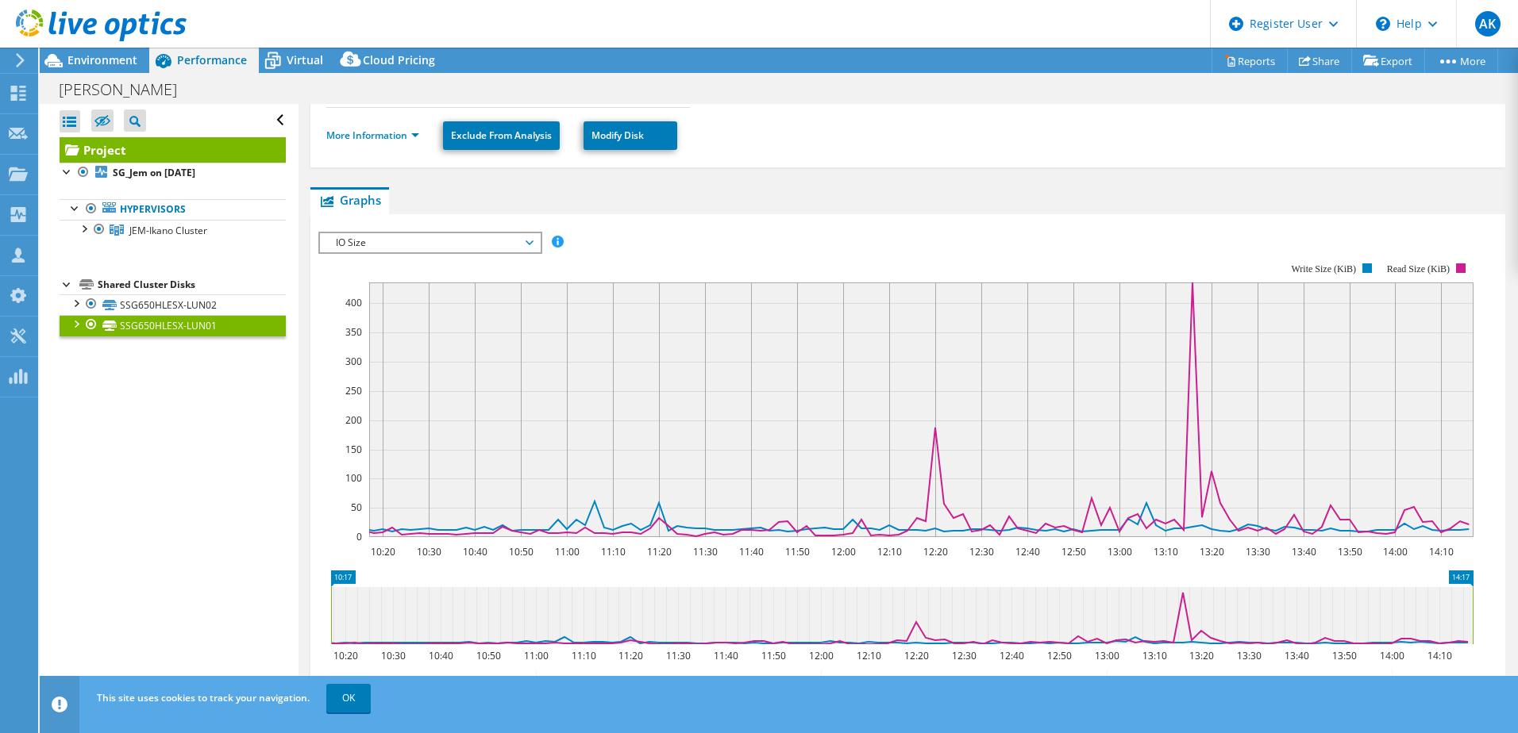
scroll to position [318, 0]
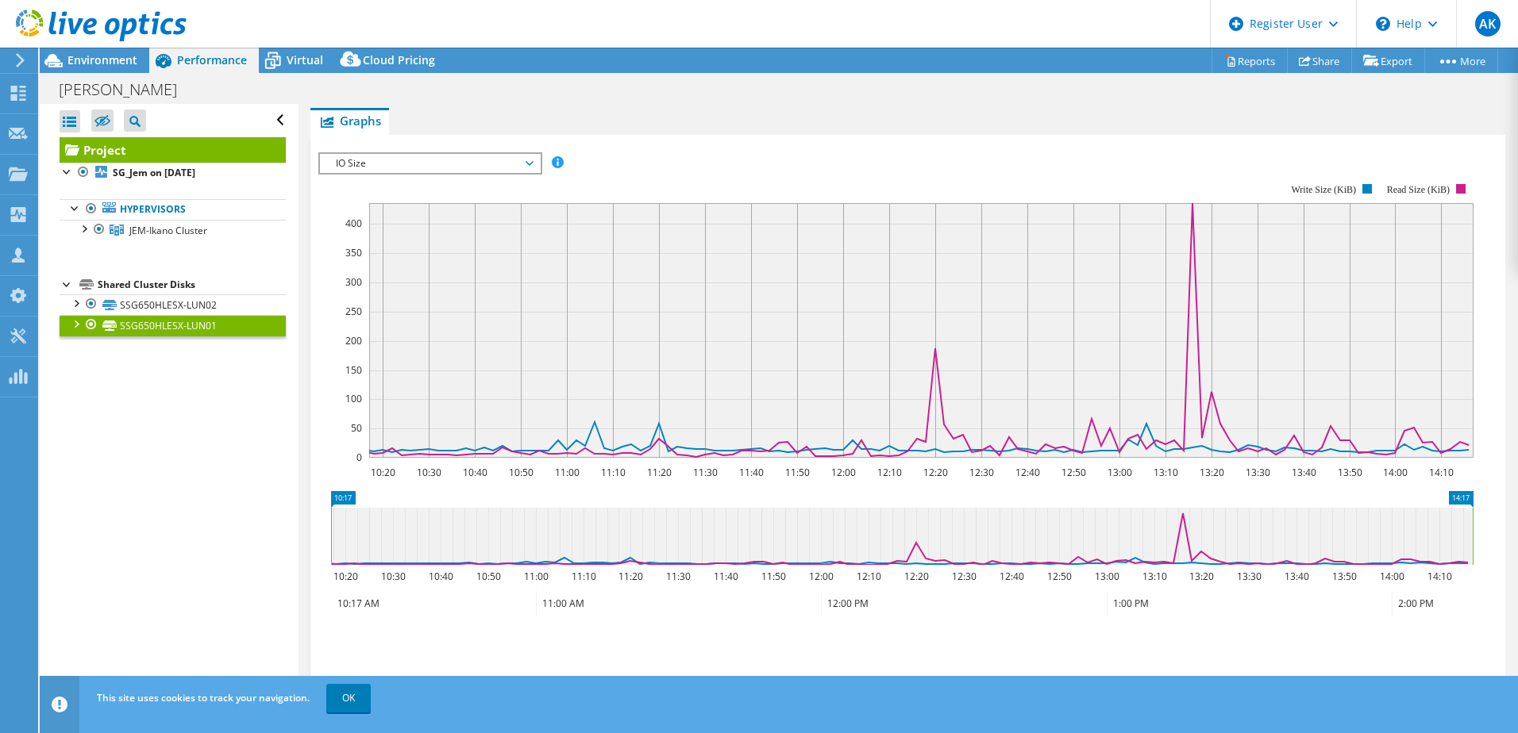
click at [533, 161] on icon at bounding box center [529, 163] width 8 height 5
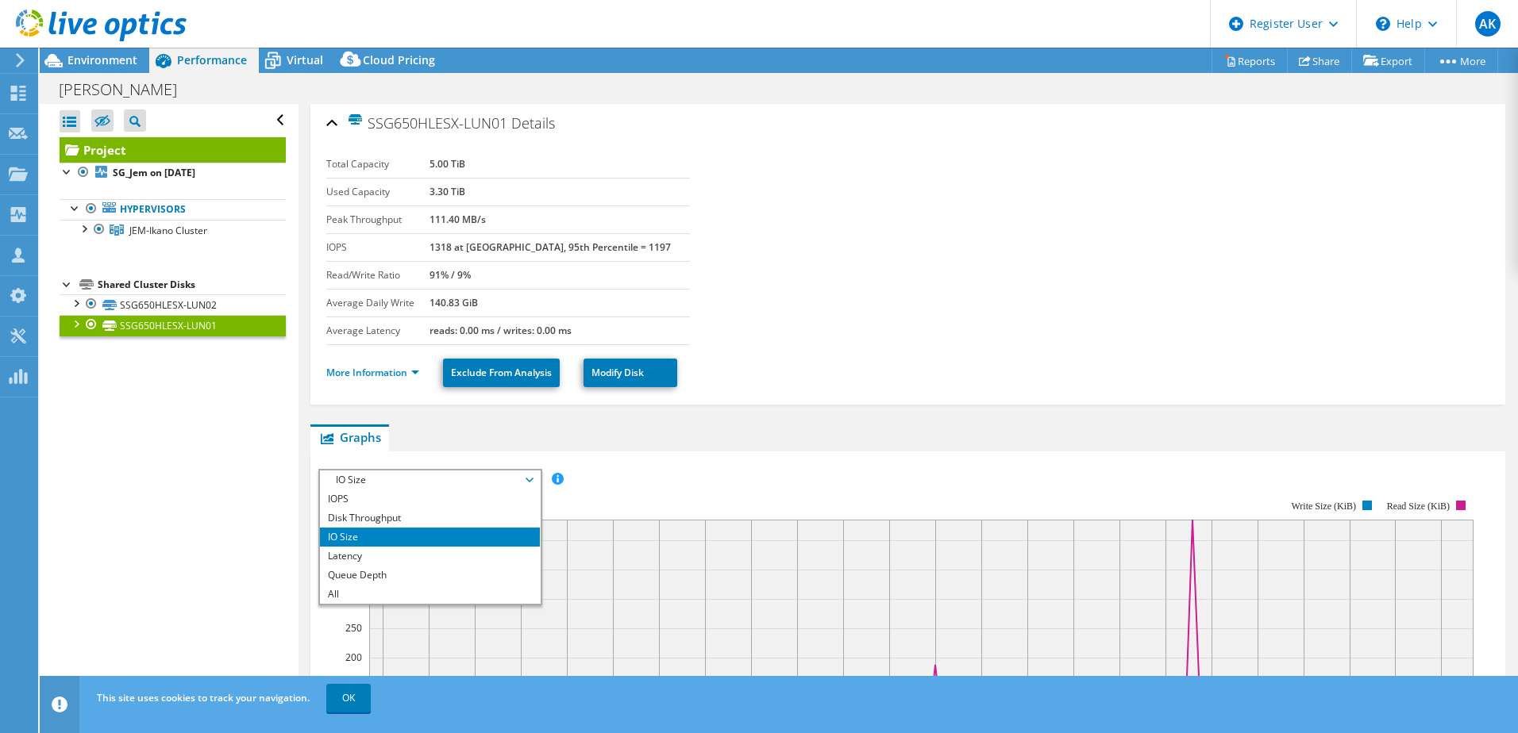
scroll to position [0, 0]
click at [96, 56] on span "Environment" at bounding box center [102, 59] width 70 height 15
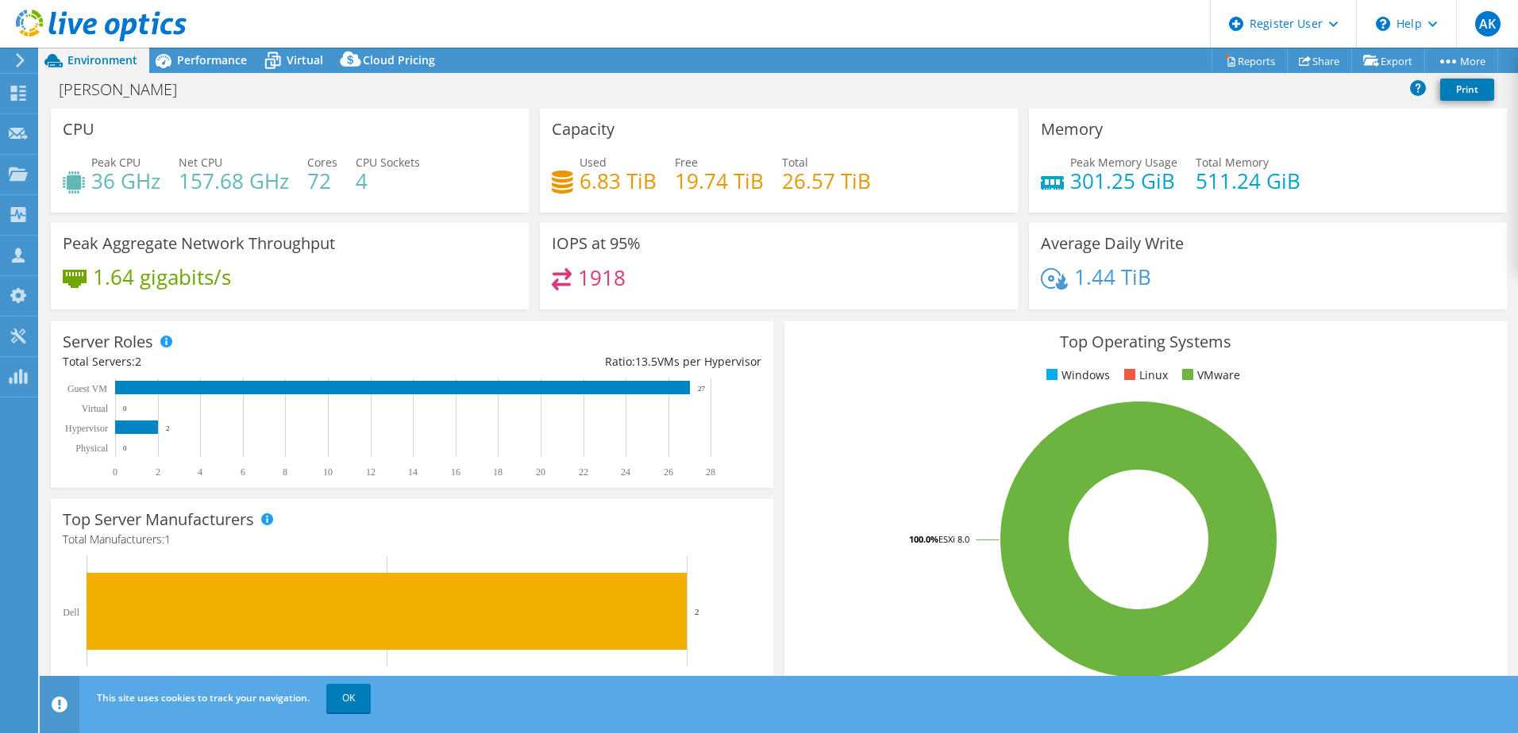
click at [104, 51] on div at bounding box center [93, 26] width 187 height 53
click at [215, 56] on span "Performance" at bounding box center [212, 59] width 70 height 15
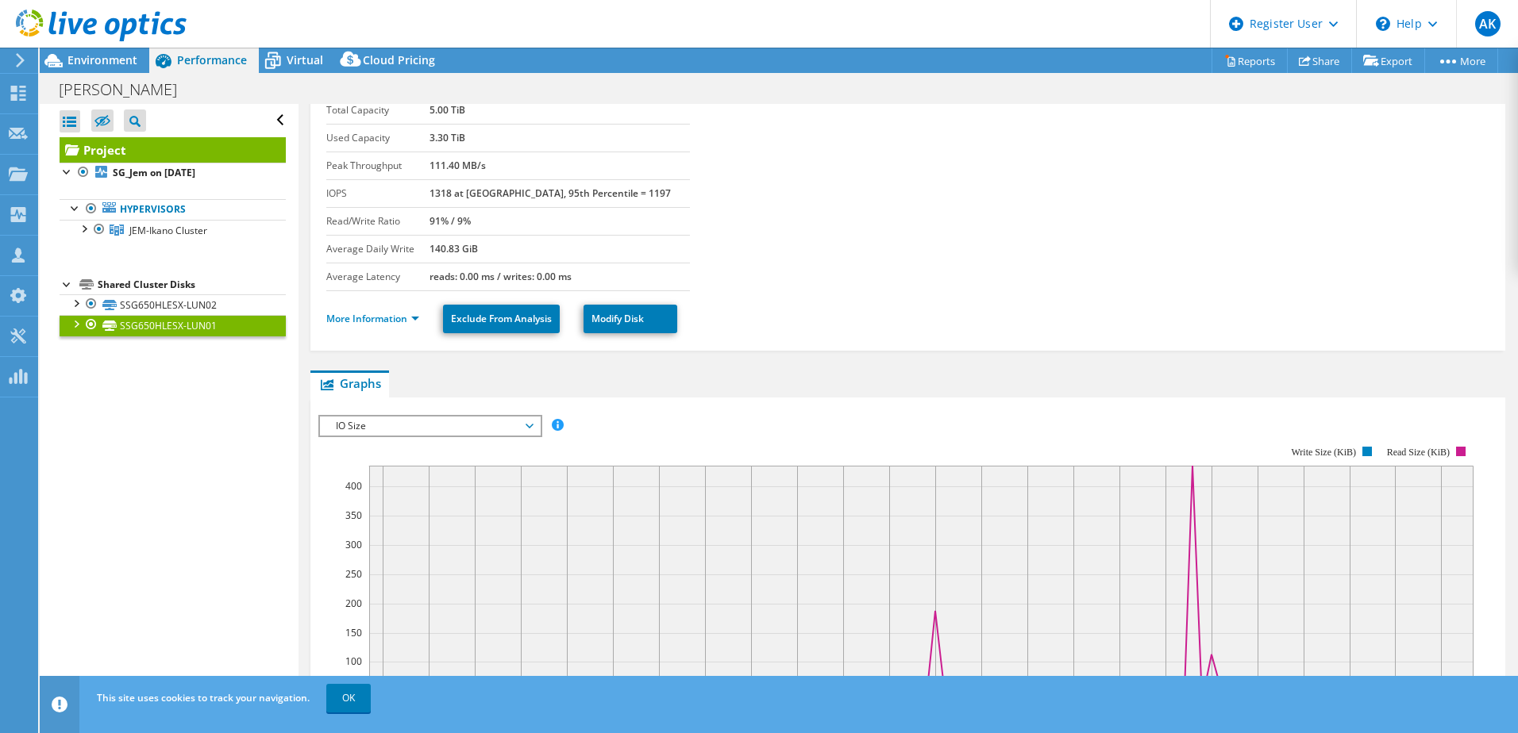
scroll to position [79, 0]
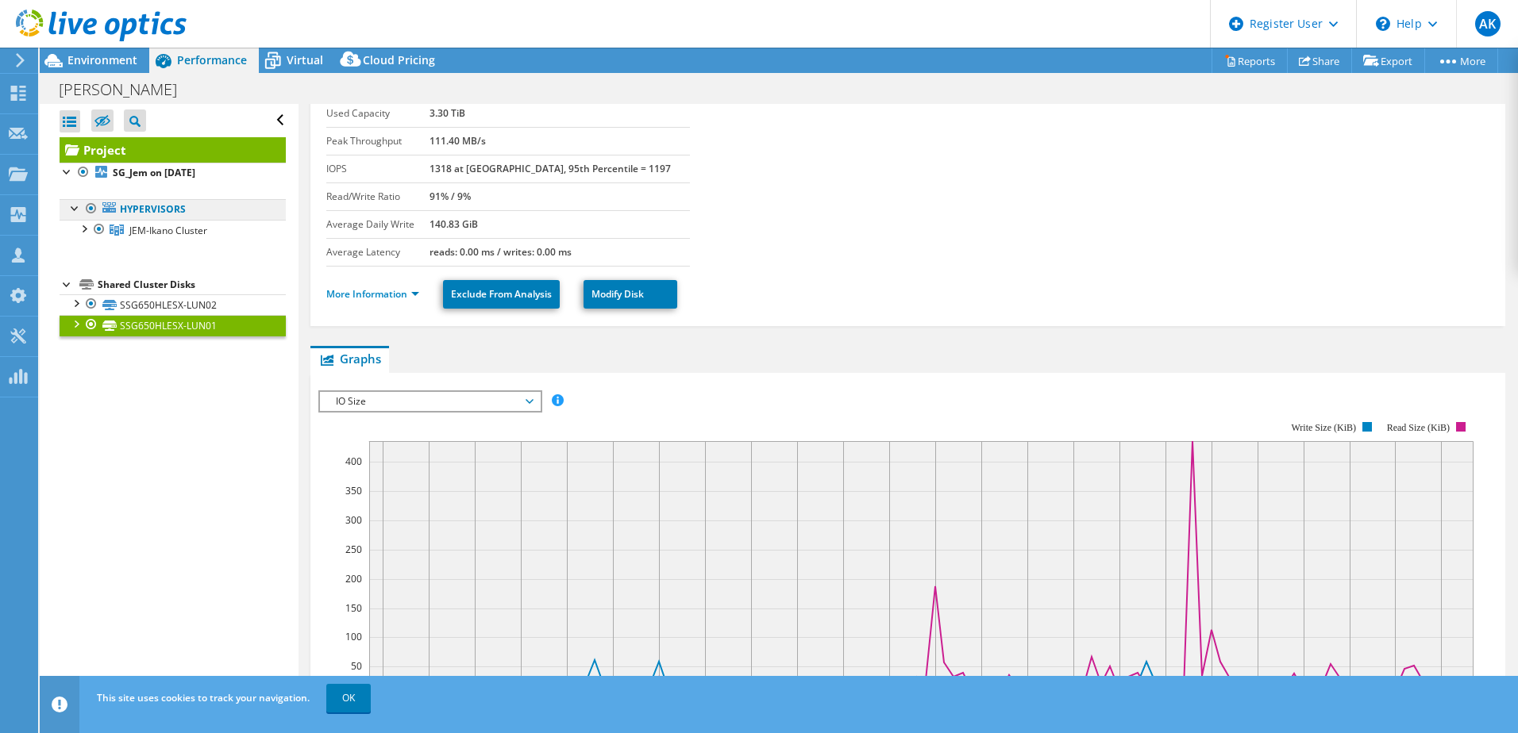
click at [189, 204] on link "Hypervisors" at bounding box center [173, 209] width 226 height 21
click at [168, 206] on link "Hypervisors" at bounding box center [173, 209] width 226 height 21
click at [213, 213] on link "Hypervisors" at bounding box center [173, 209] width 226 height 21
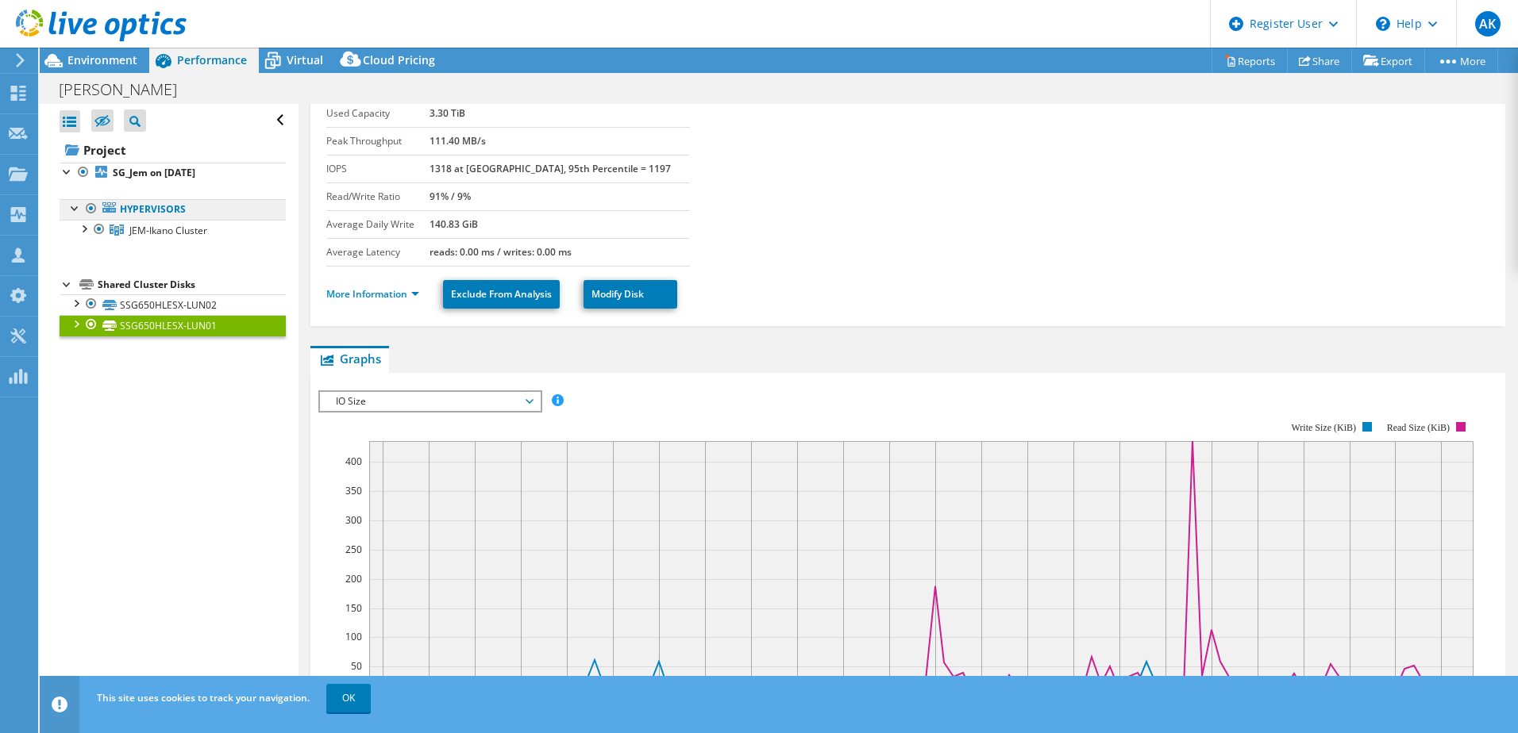
click at [214, 212] on link "Hypervisors" at bounding box center [173, 209] width 226 height 21
click at [237, 231] on link "JEM-Ikano Cluster" at bounding box center [173, 230] width 226 height 21
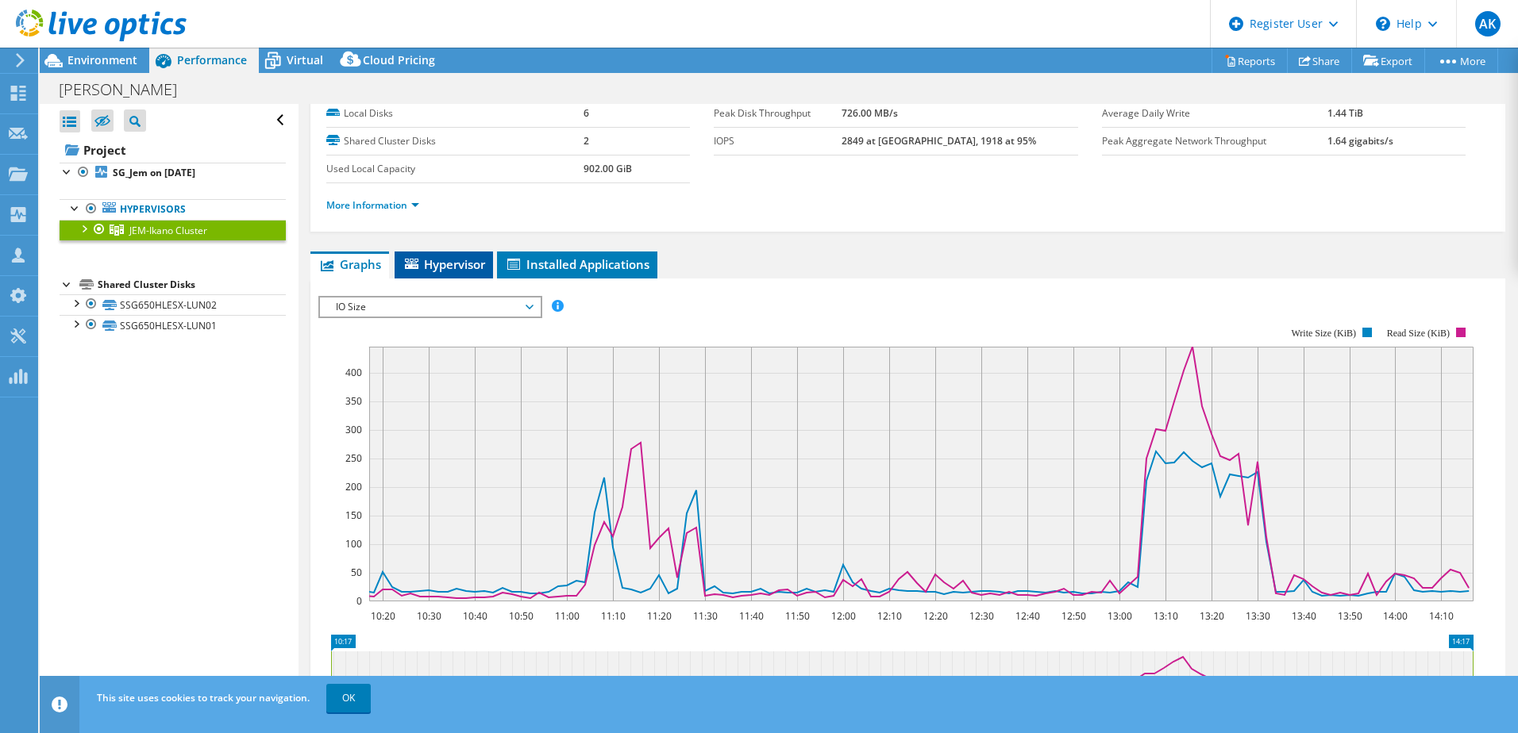
click at [455, 265] on span "Hypervisor" at bounding box center [443, 264] width 83 height 16
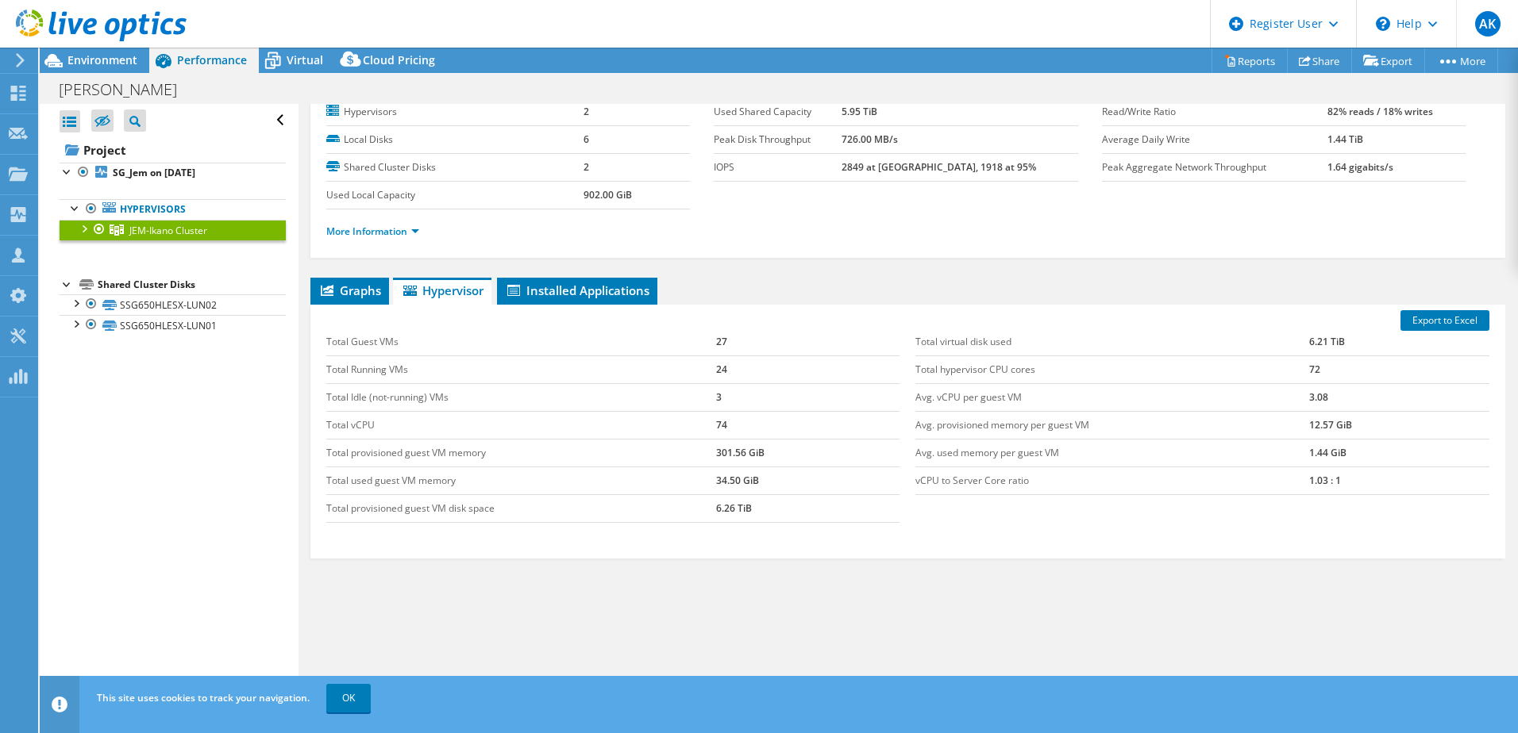
scroll to position [0, 0]
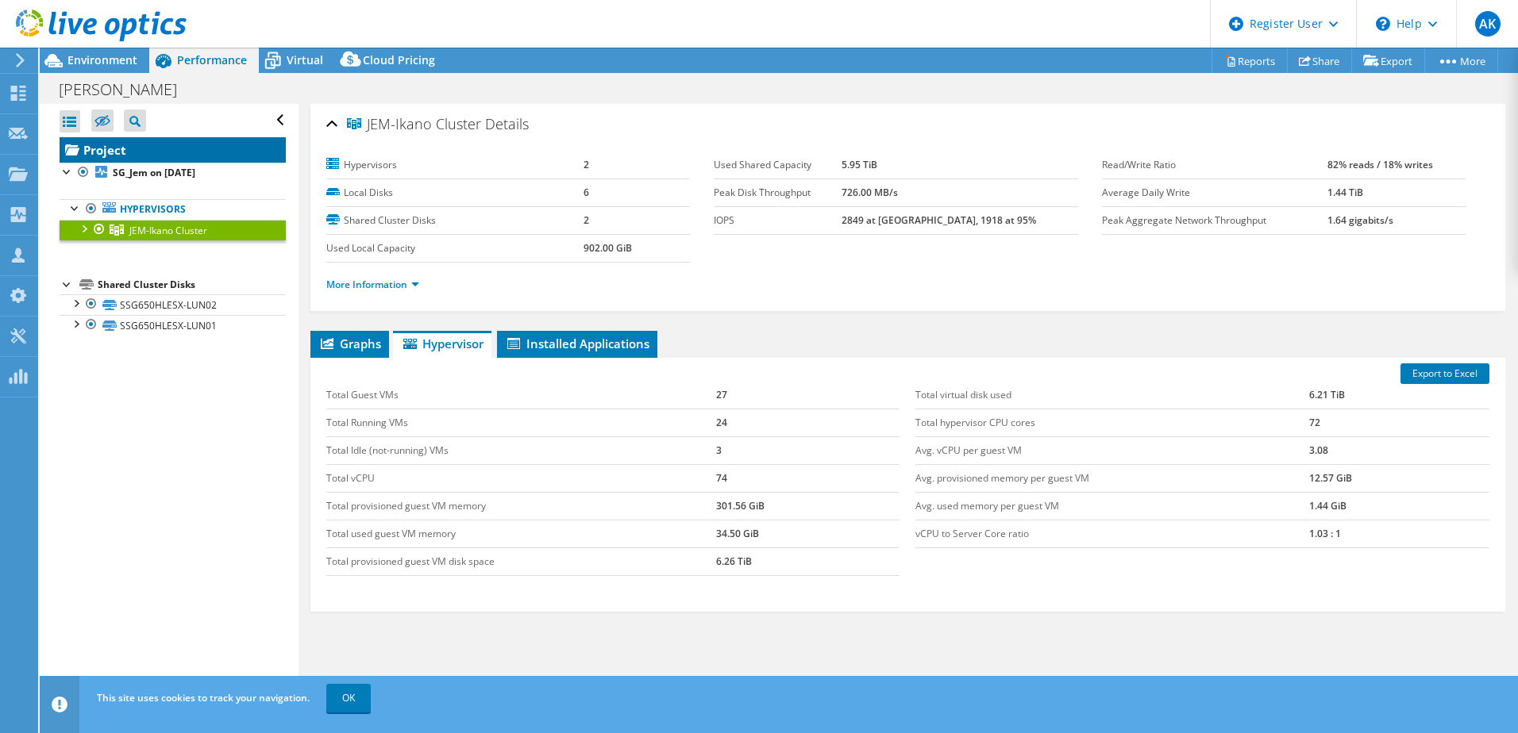
click at [164, 150] on link "Project" at bounding box center [173, 149] width 226 height 25
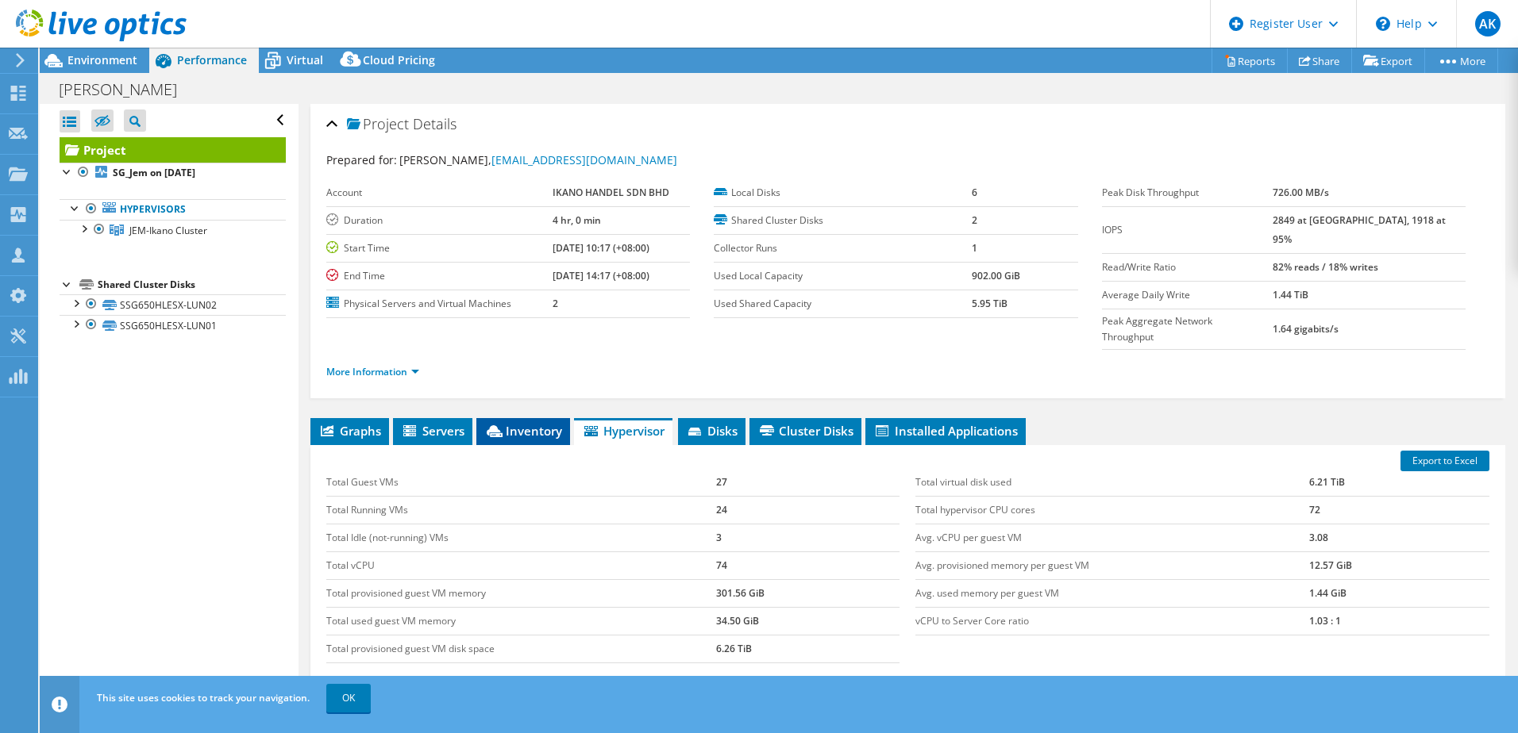
click at [533, 423] on span "Inventory" at bounding box center [523, 431] width 78 height 16
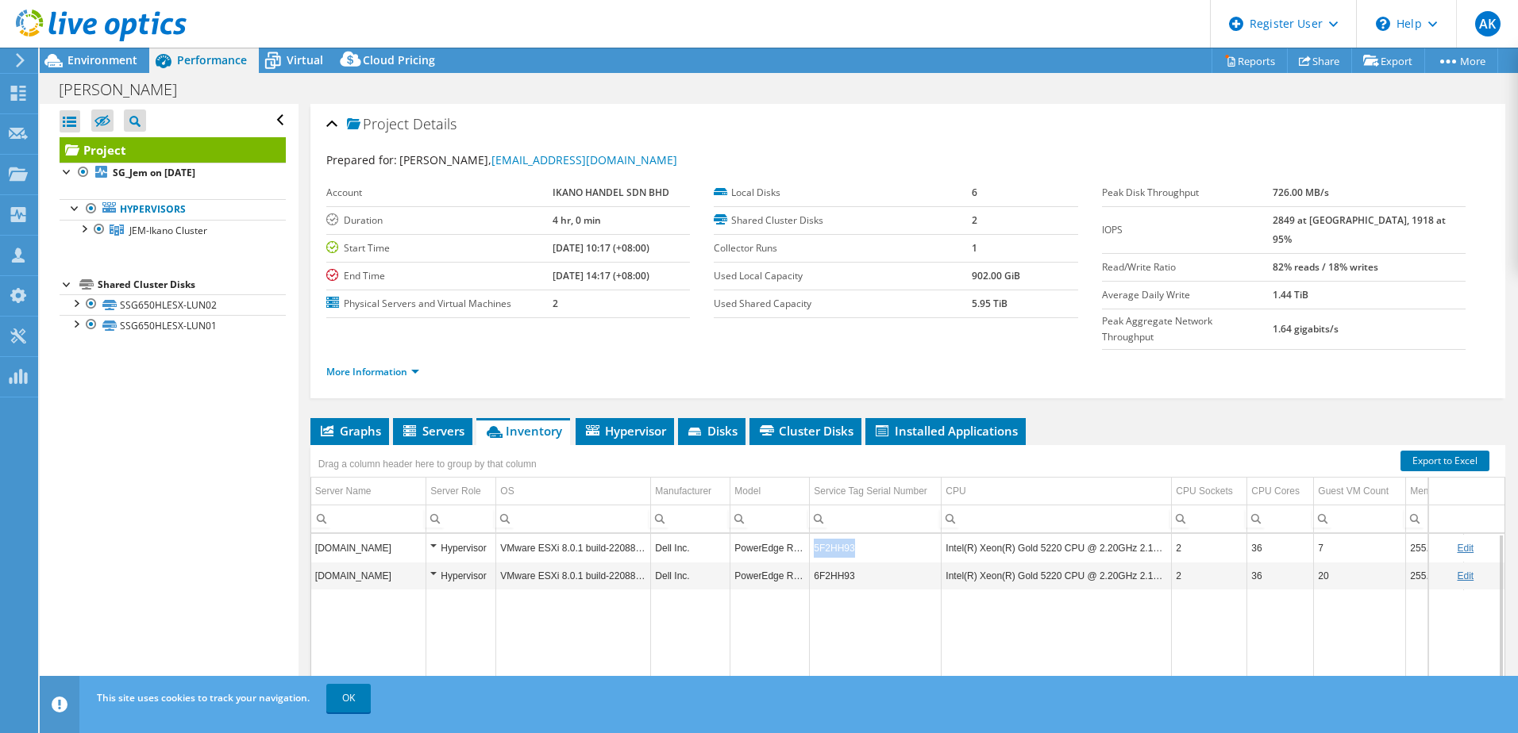
drag, startPoint x: 902, startPoint y: 518, endPoint x: 810, endPoint y: 518, distance: 92.1
click at [810, 534] on td "5F2HH93" at bounding box center [876, 548] width 132 height 28
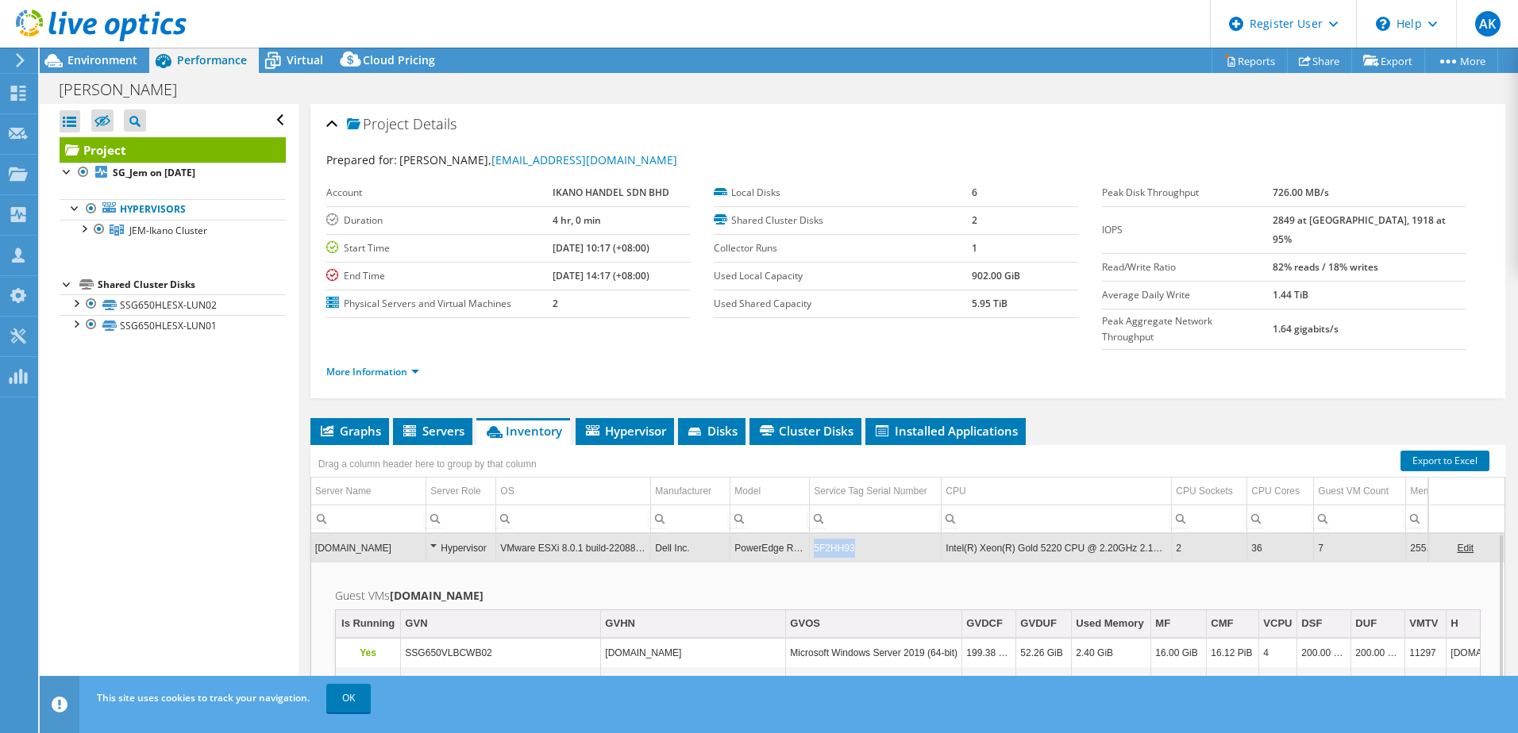
drag, startPoint x: 832, startPoint y: 517, endPoint x: 863, endPoint y: 519, distance: 31.0
click at [863, 534] on td "5F2HH93" at bounding box center [876, 548] width 132 height 28
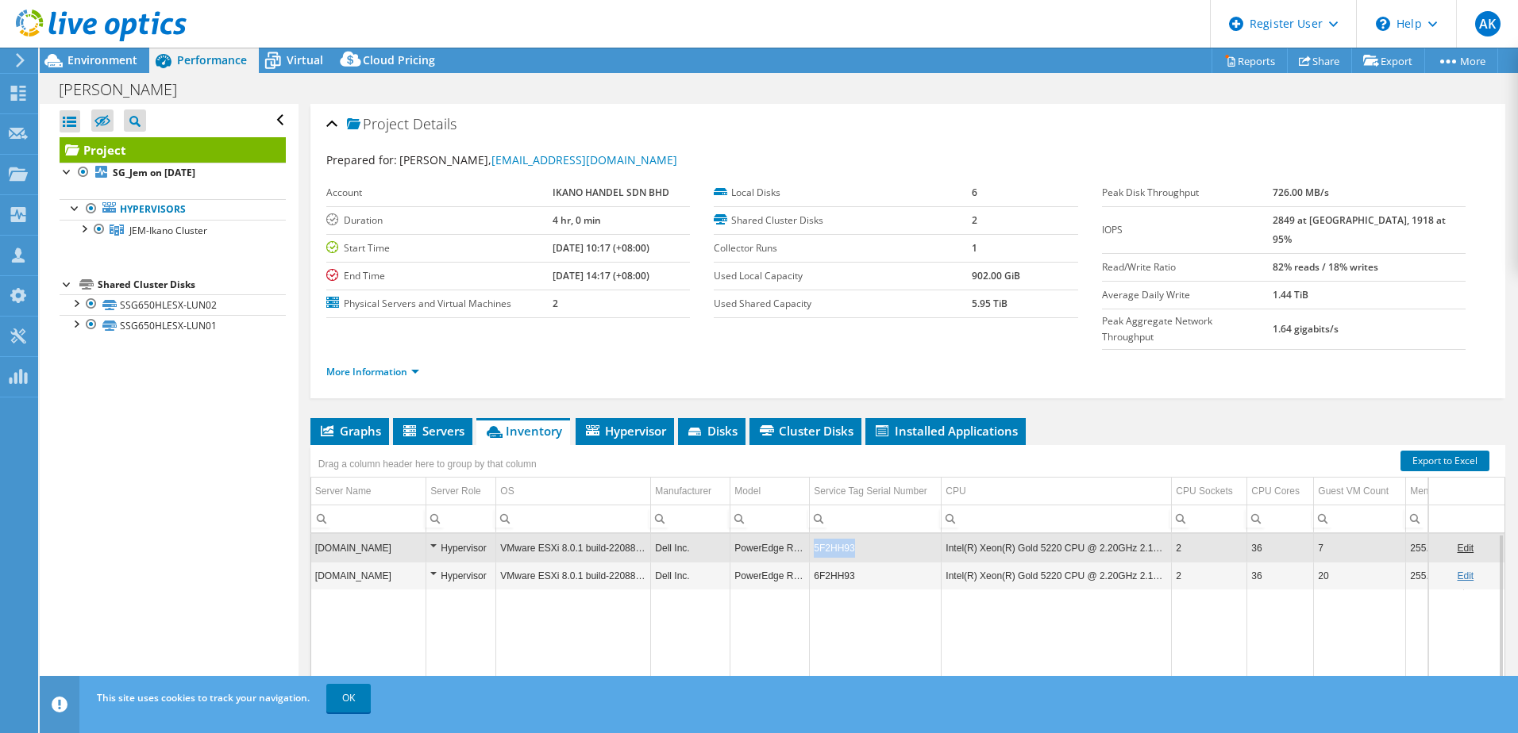
drag, startPoint x: 868, startPoint y: 519, endPoint x: 813, endPoint y: 514, distance: 55.0
click at [813, 534] on td "5F2HH93" at bounding box center [876, 548] width 132 height 28
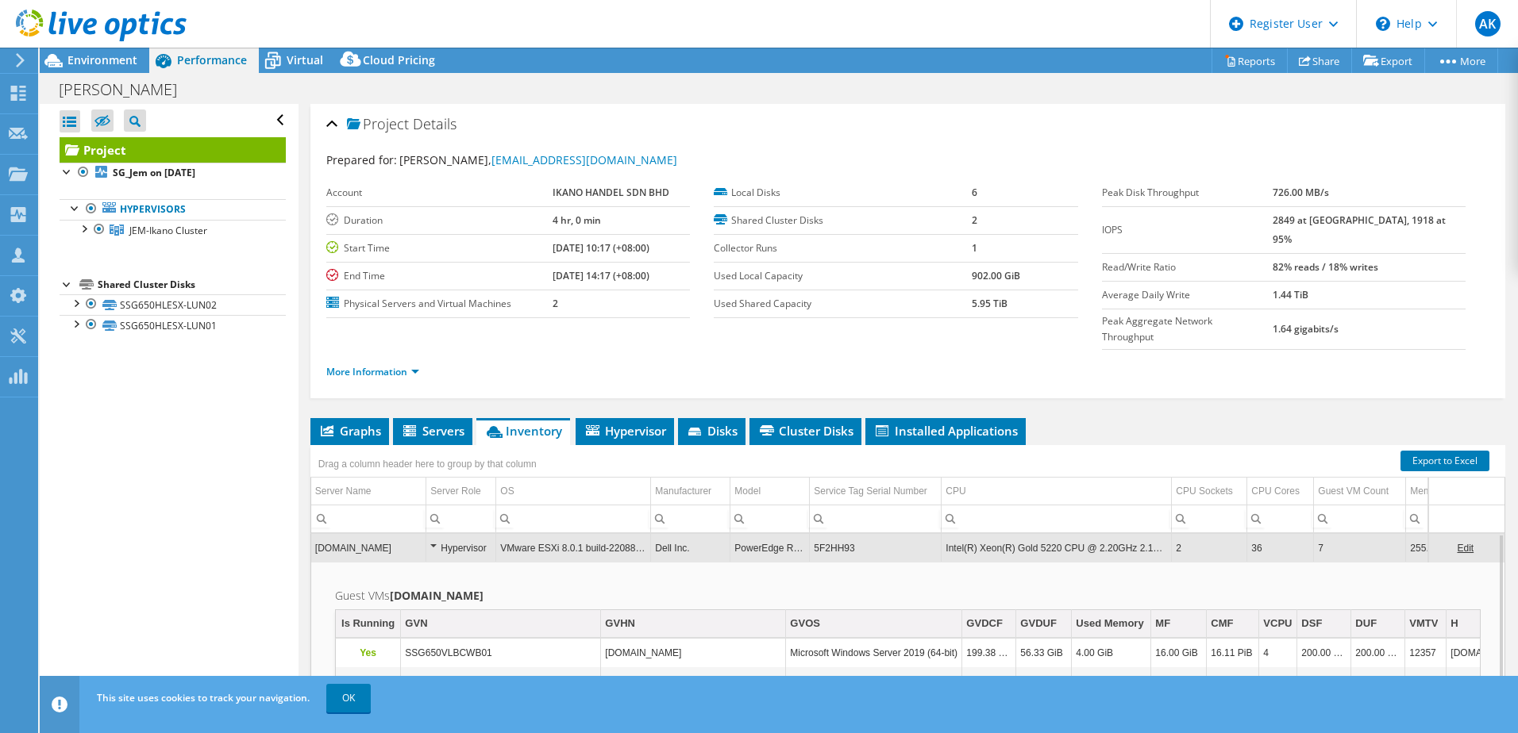
click at [844, 534] on td "5F2HH93" at bounding box center [876, 548] width 132 height 28
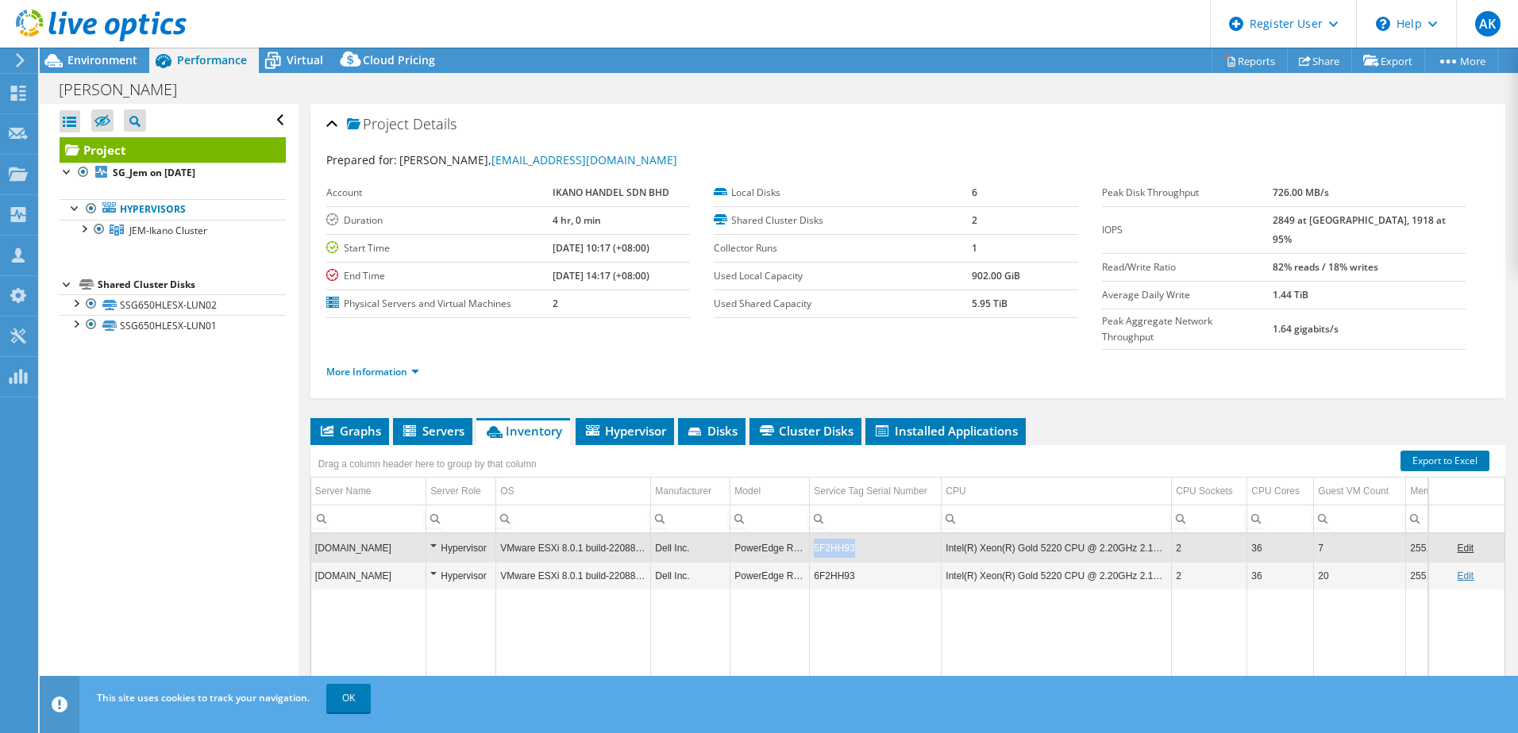
click at [844, 534] on td "5F2HH93" at bounding box center [876, 548] width 132 height 28
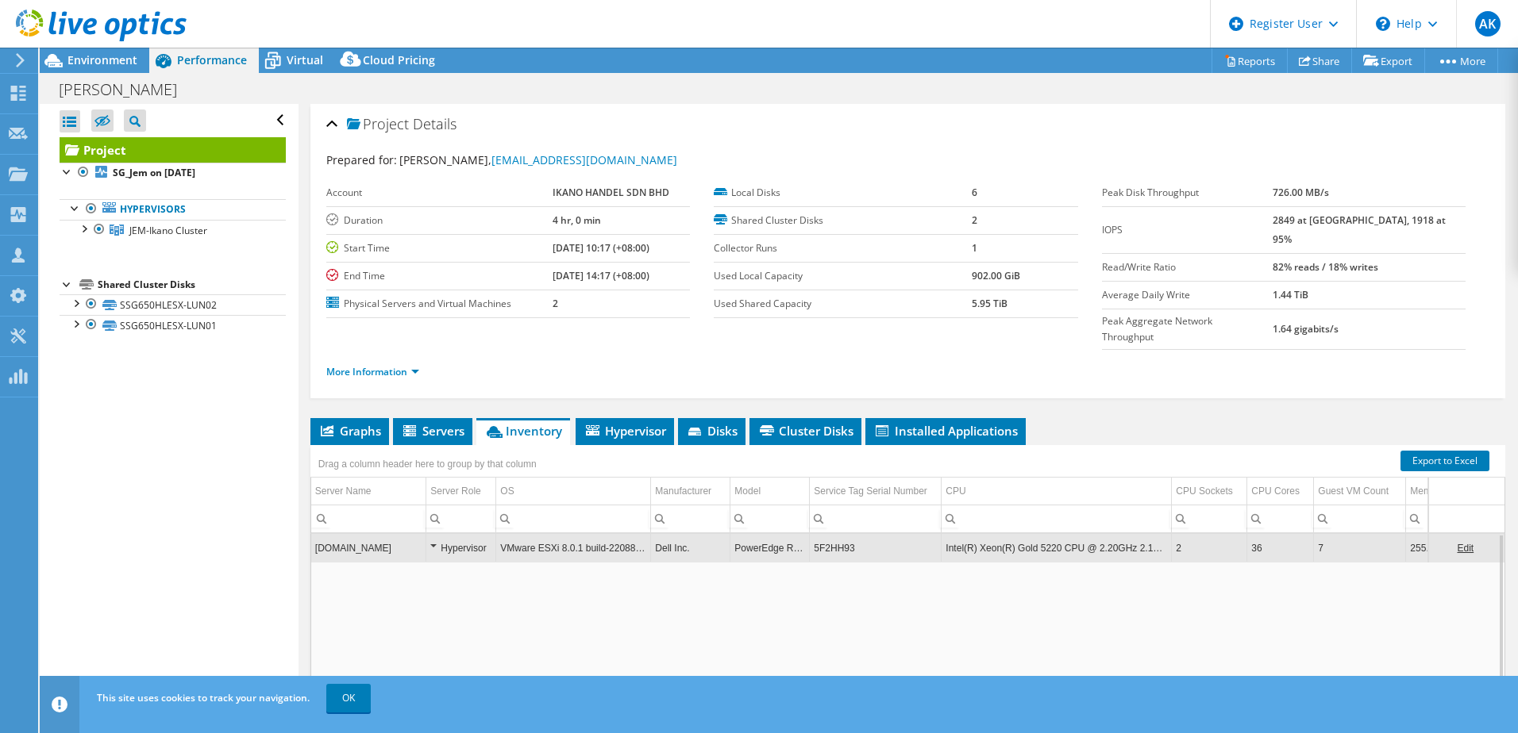
click at [842, 534] on td "5F2HH93" at bounding box center [876, 548] width 132 height 28
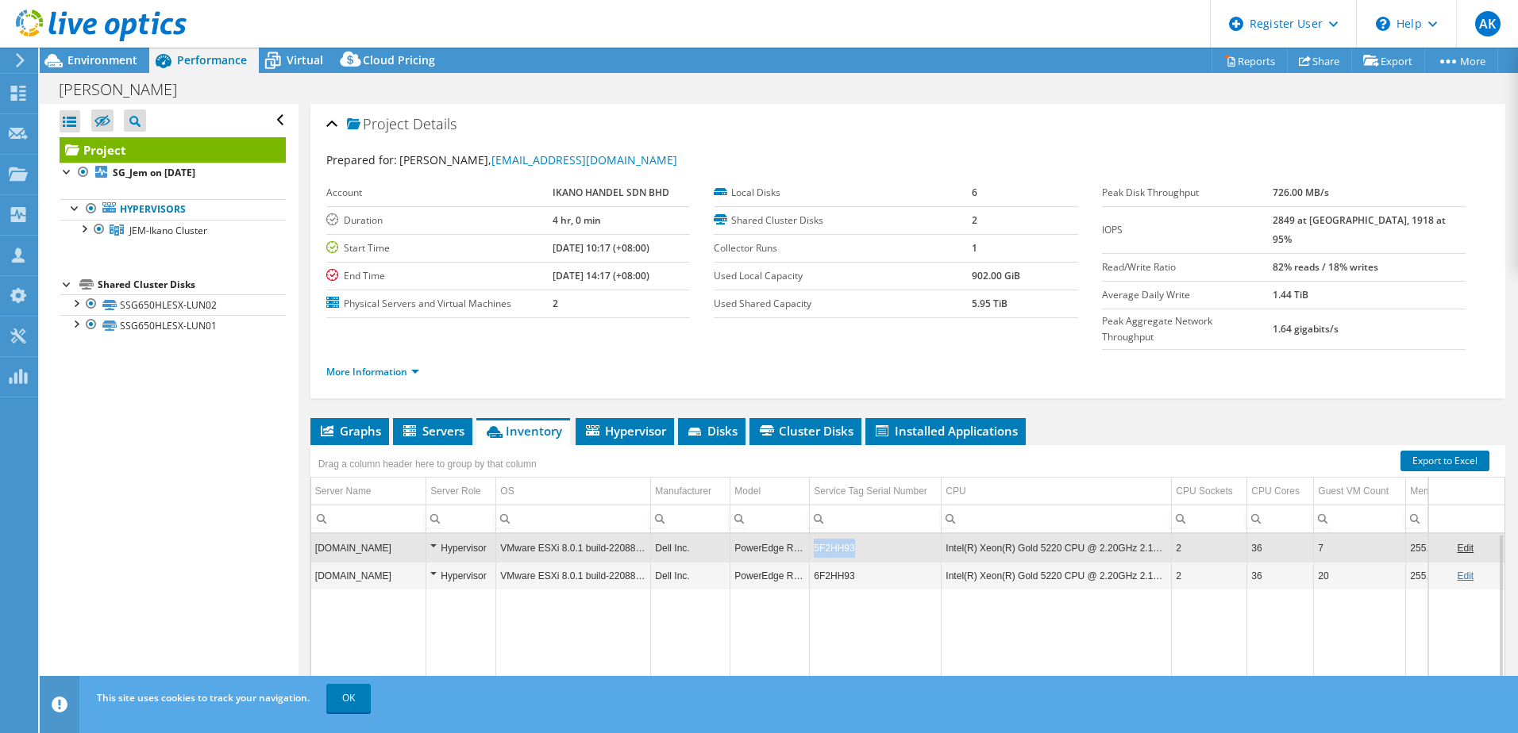
drag, startPoint x: 842, startPoint y: 515, endPoint x: 814, endPoint y: 516, distance: 28.6
click at [814, 534] on td "5F2HH93" at bounding box center [876, 548] width 132 height 28
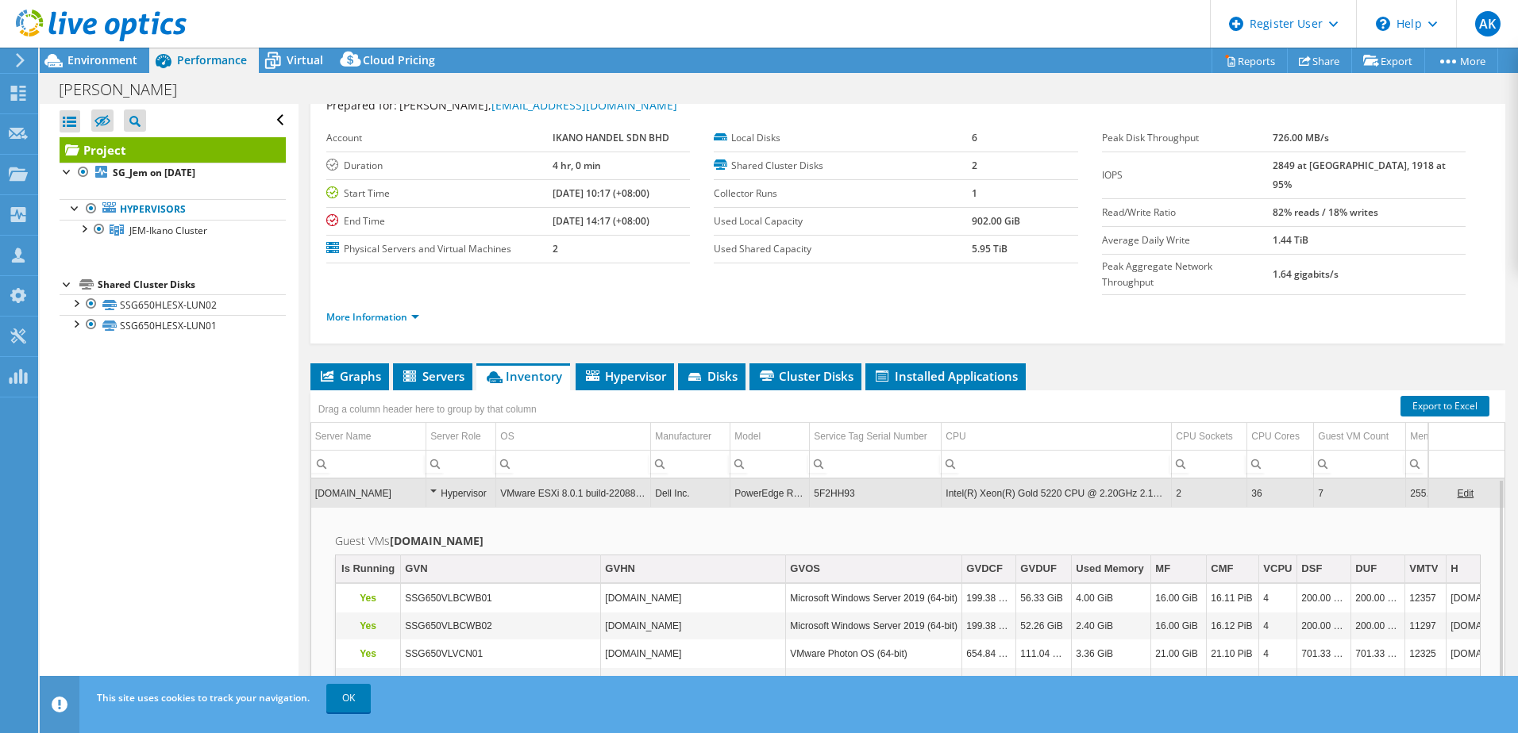
scroll to position [29, 0]
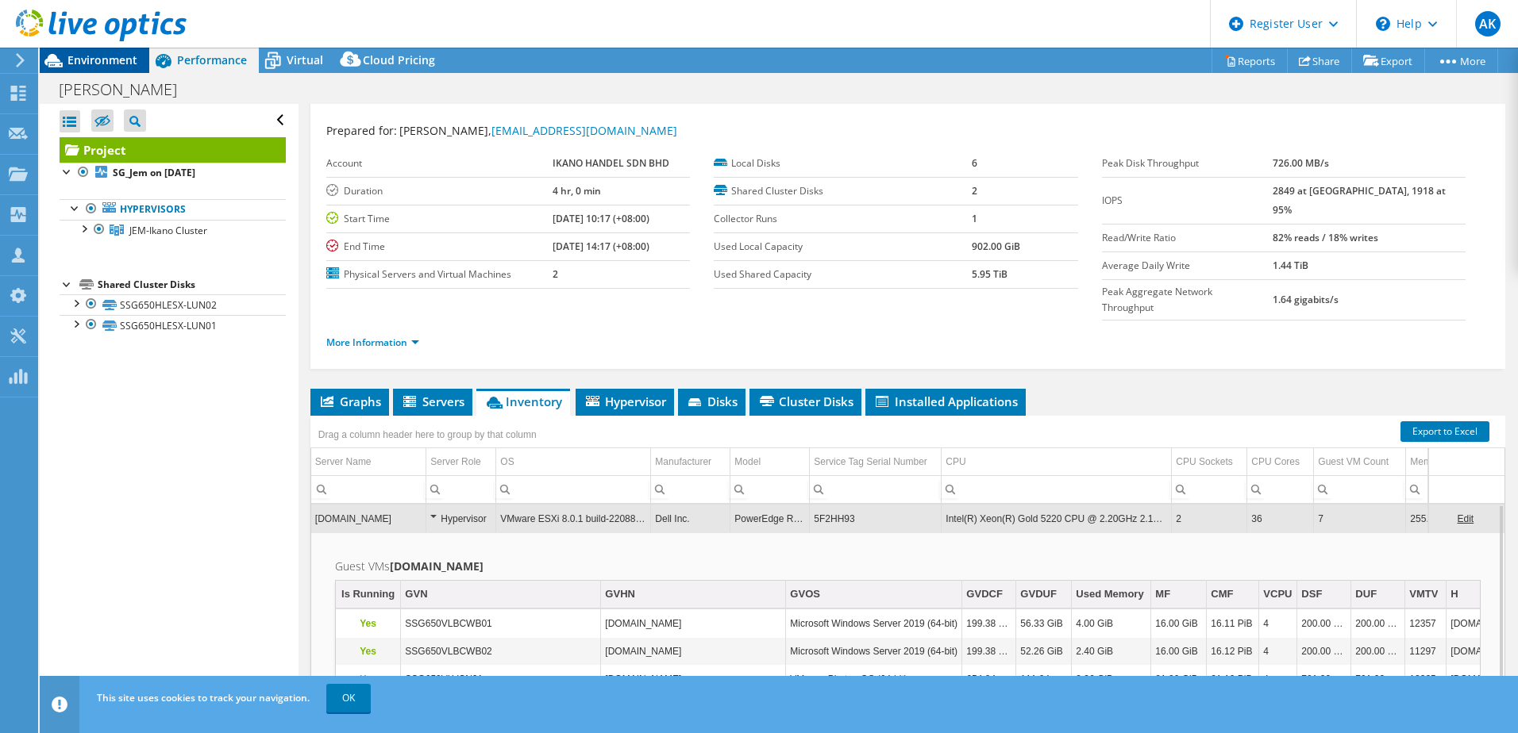
click at [111, 70] on div "Environment" at bounding box center [95, 60] width 110 height 25
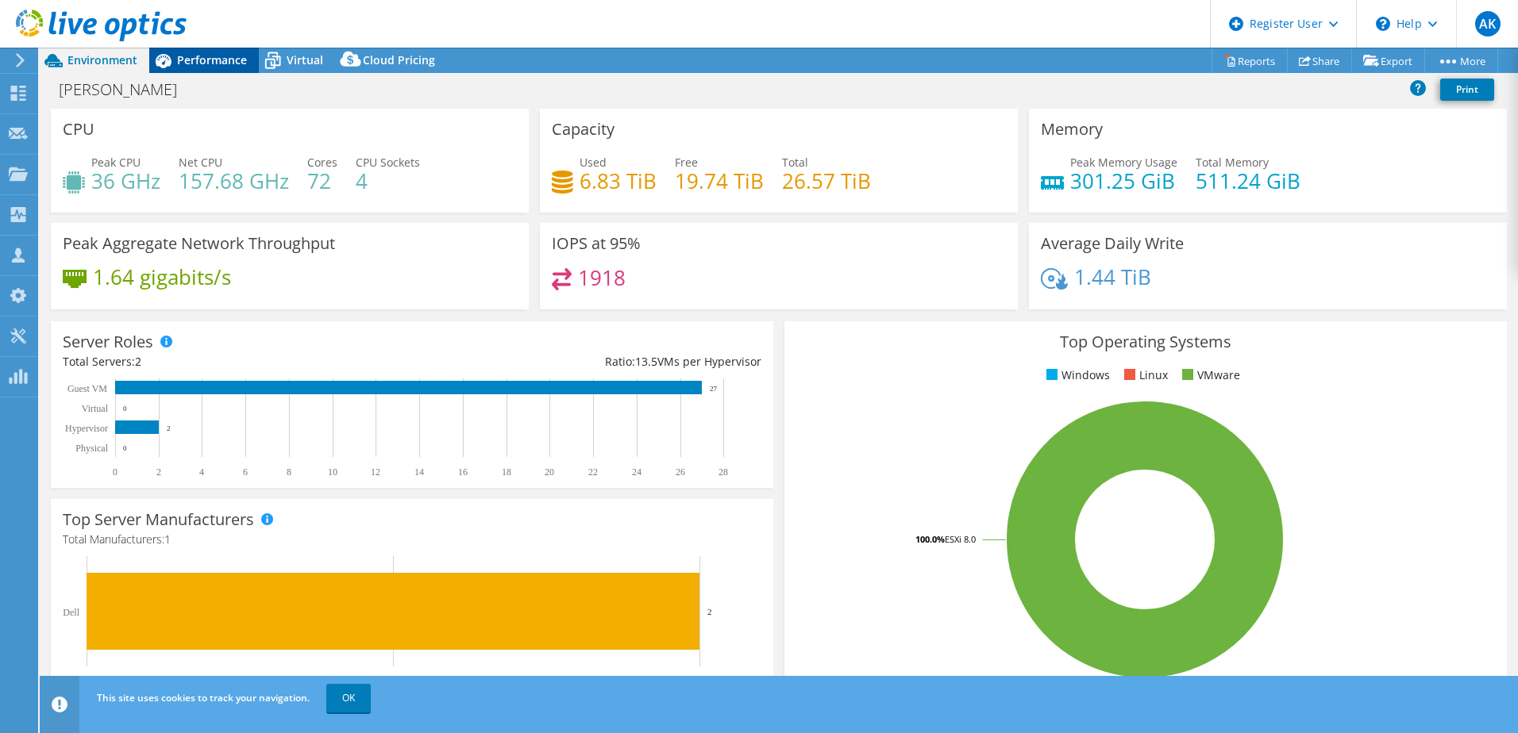
click at [198, 57] on span "Performance" at bounding box center [212, 59] width 70 height 15
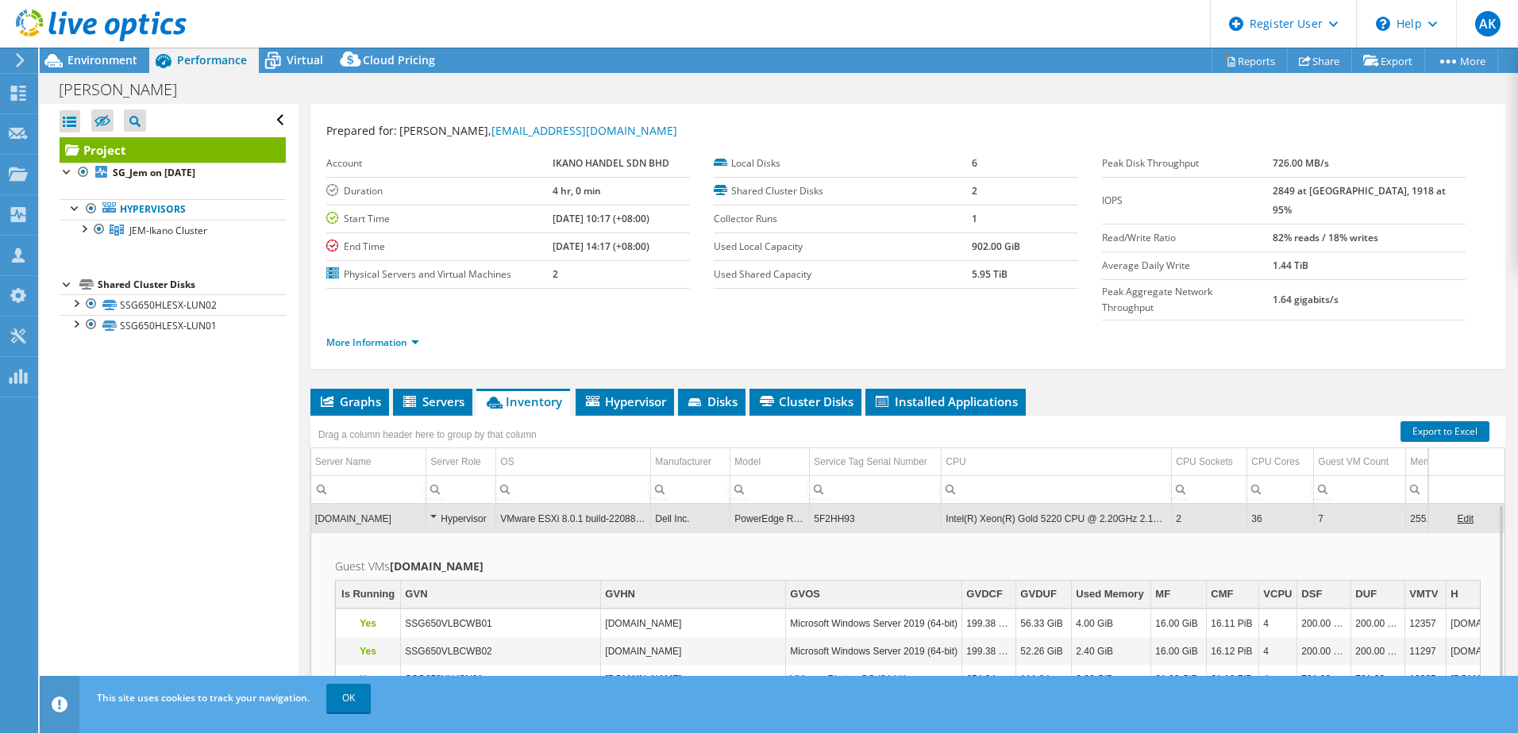
click at [179, 59] on span "Performance" at bounding box center [212, 59] width 70 height 15
click at [113, 56] on span "Environment" at bounding box center [102, 59] width 70 height 15
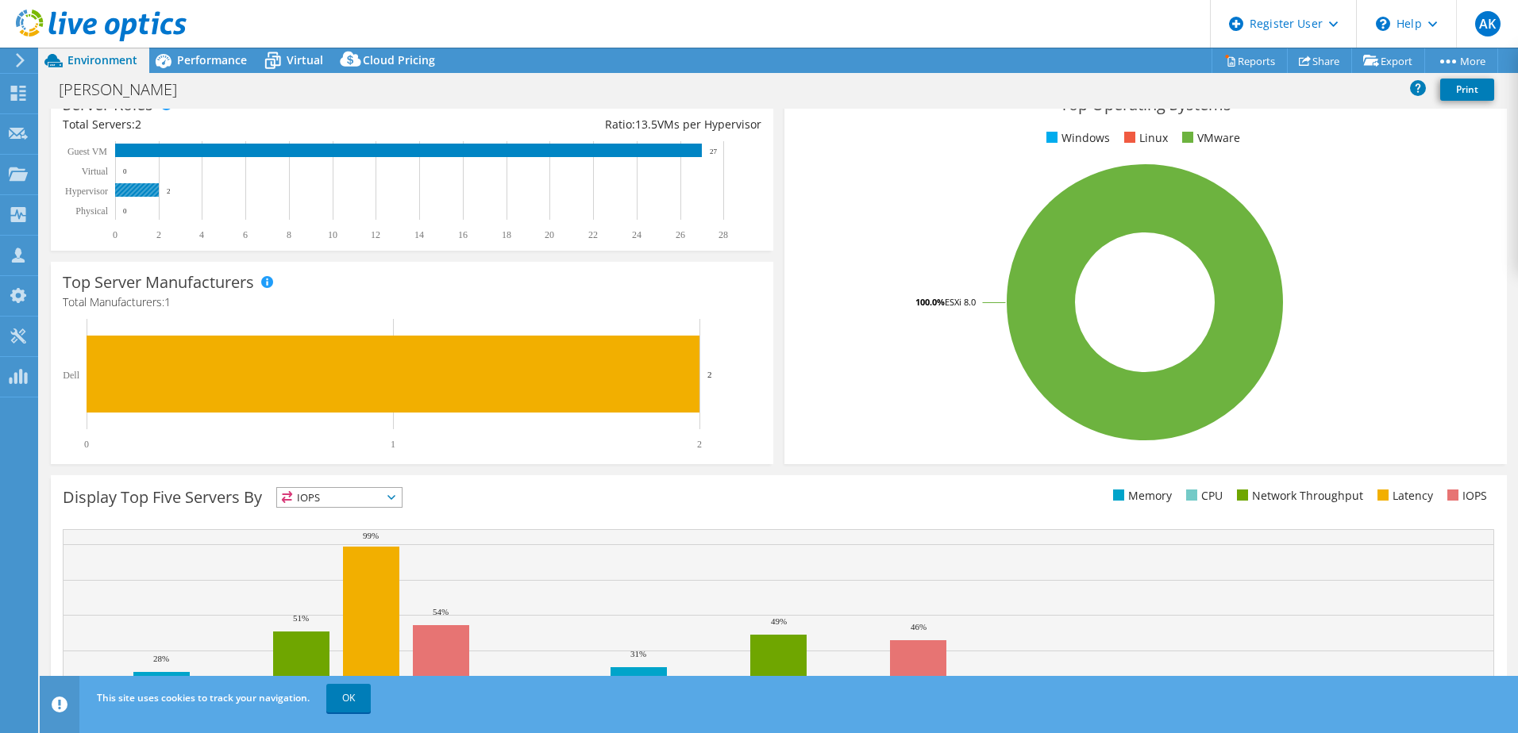
scroll to position [238, 0]
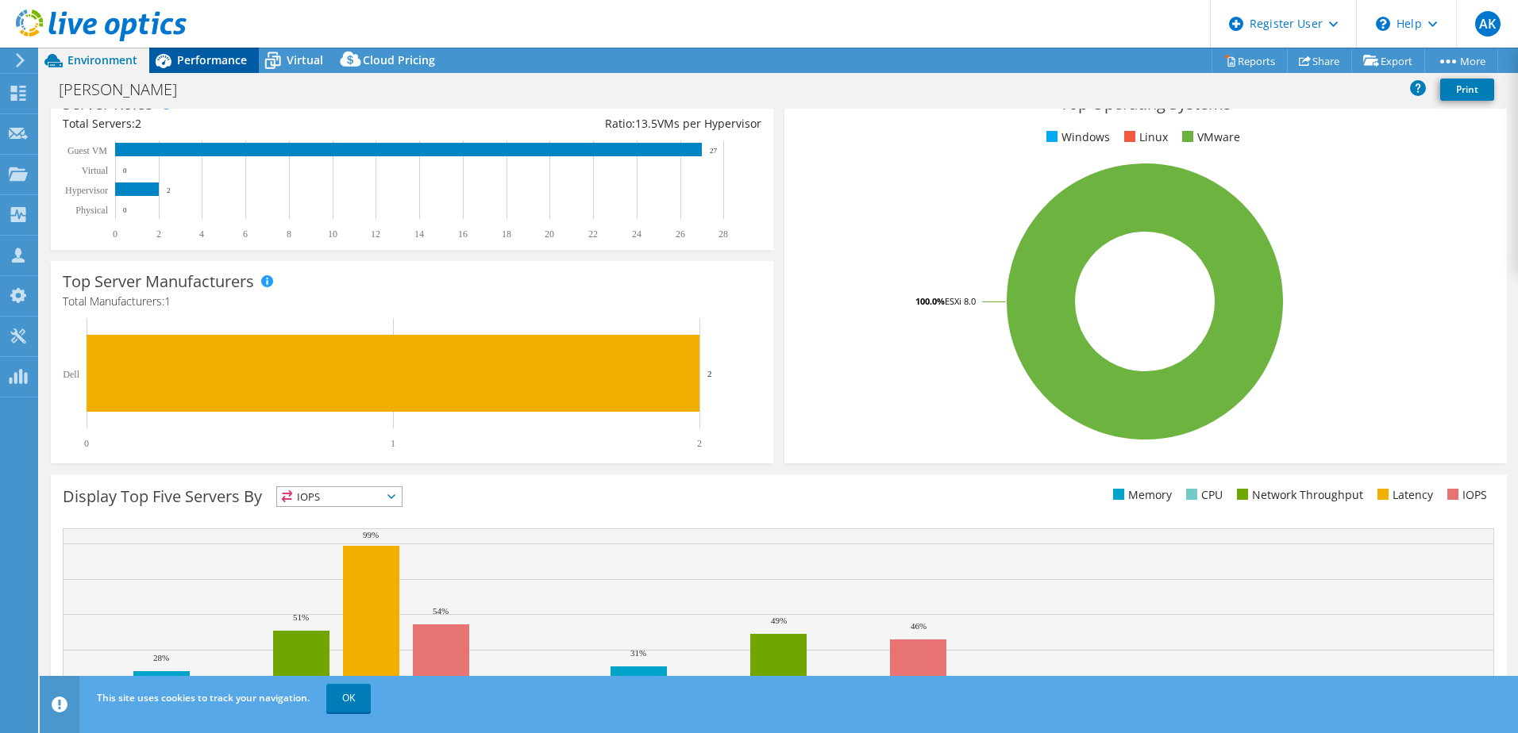
click at [198, 61] on span "Performance" at bounding box center [212, 59] width 70 height 15
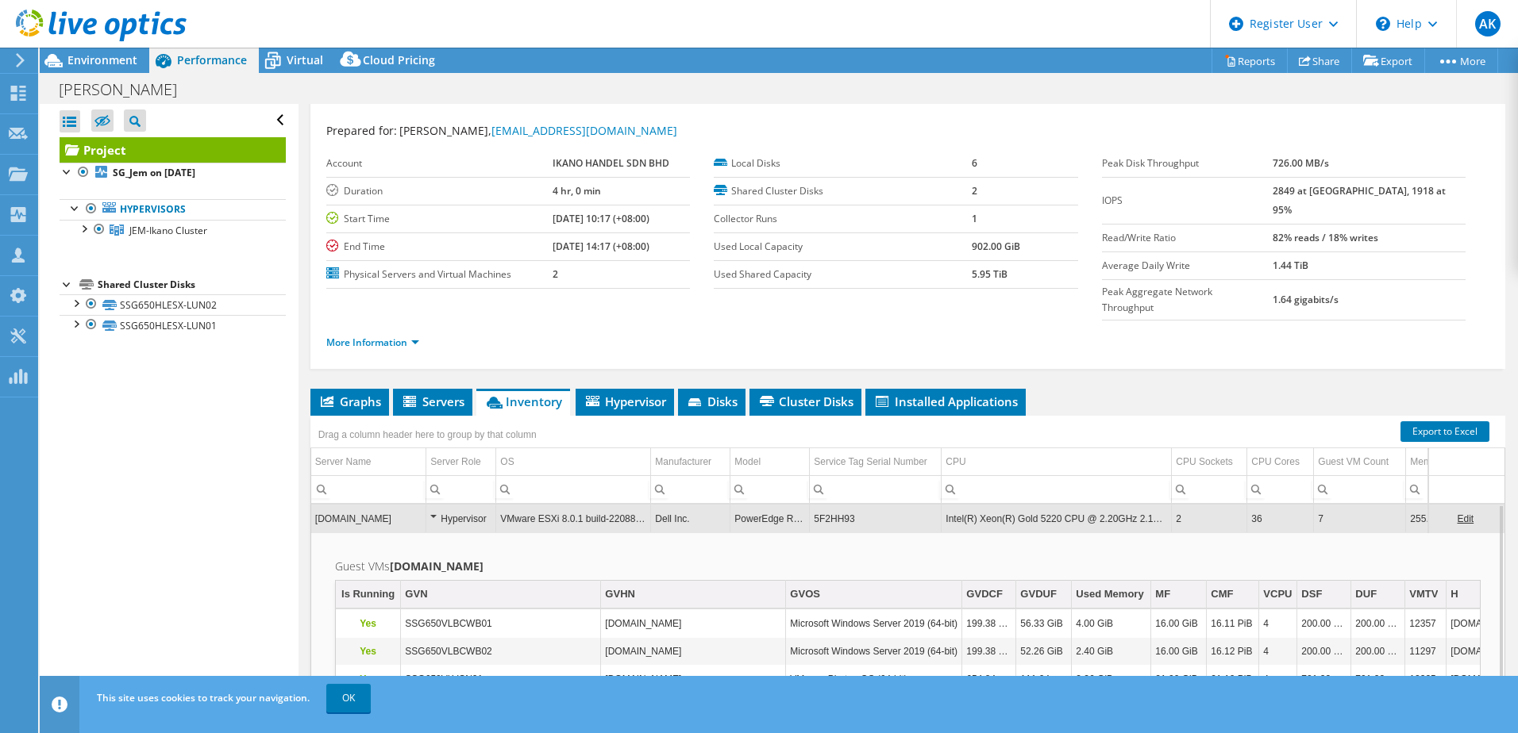
scroll to position [0, 0]
click at [402, 336] on link "More Information" at bounding box center [372, 342] width 93 height 13
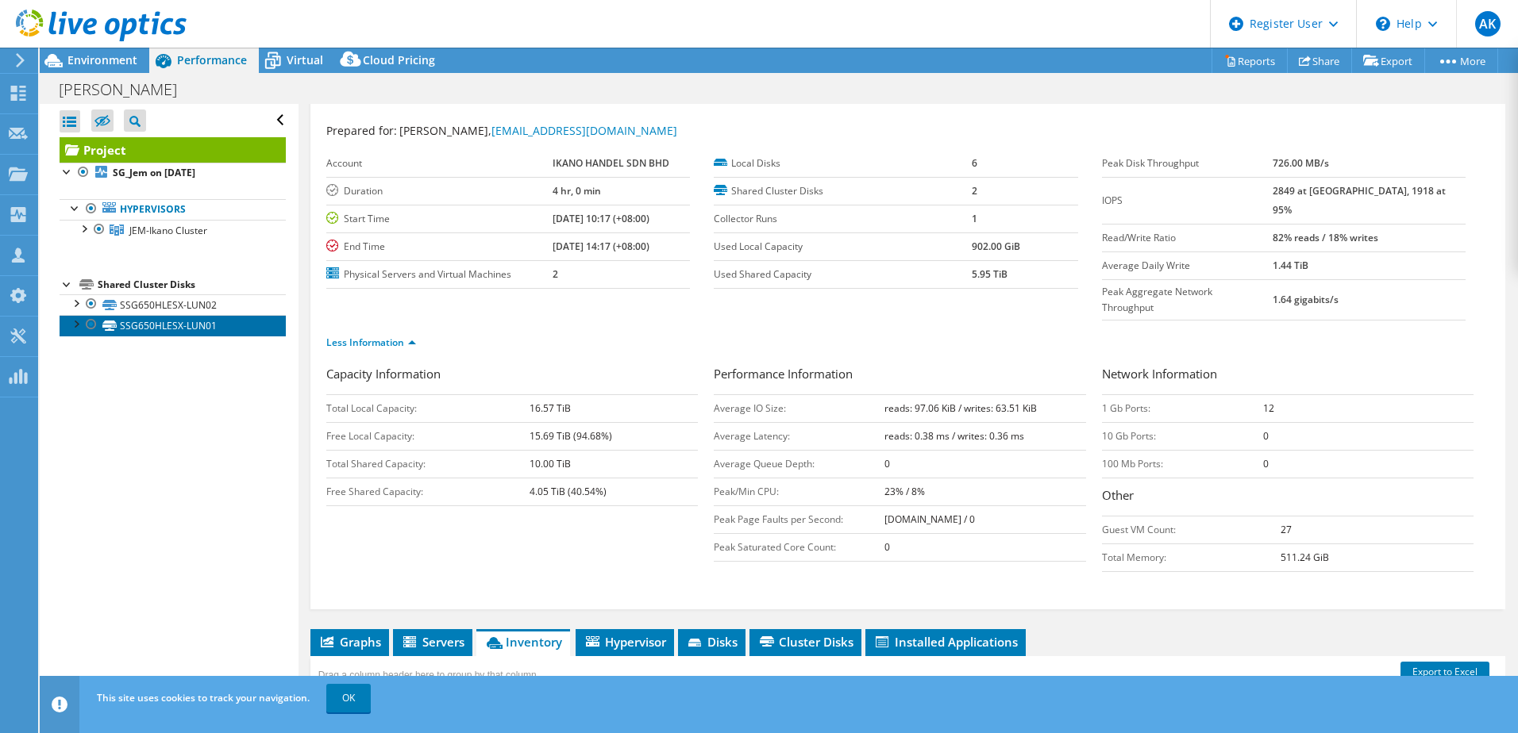
click at [180, 331] on link "SSG650HLESX-LUN01" at bounding box center [173, 325] width 226 height 21
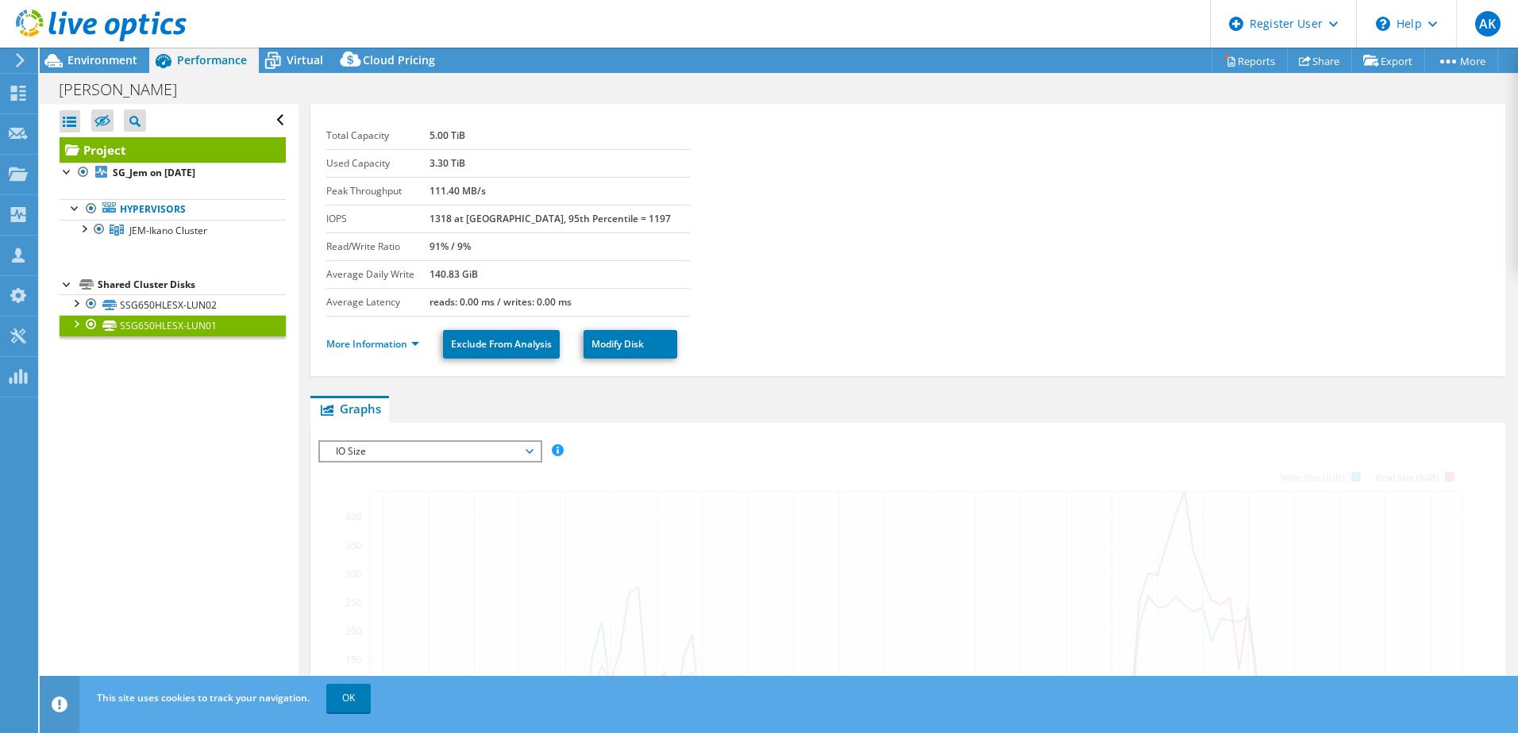
click at [69, 324] on div at bounding box center [75, 323] width 16 height 16
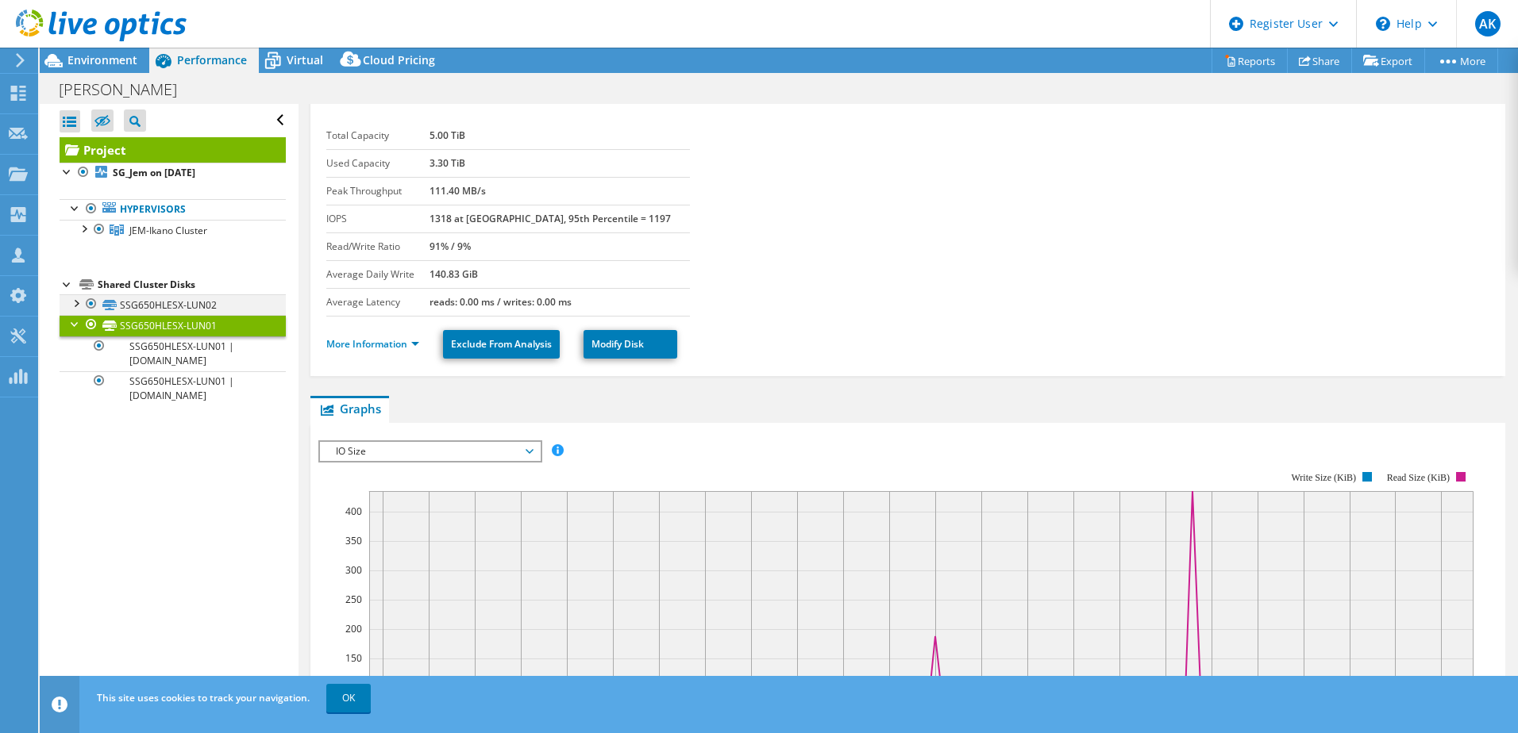
click at [71, 302] on div at bounding box center [75, 302] width 16 height 16
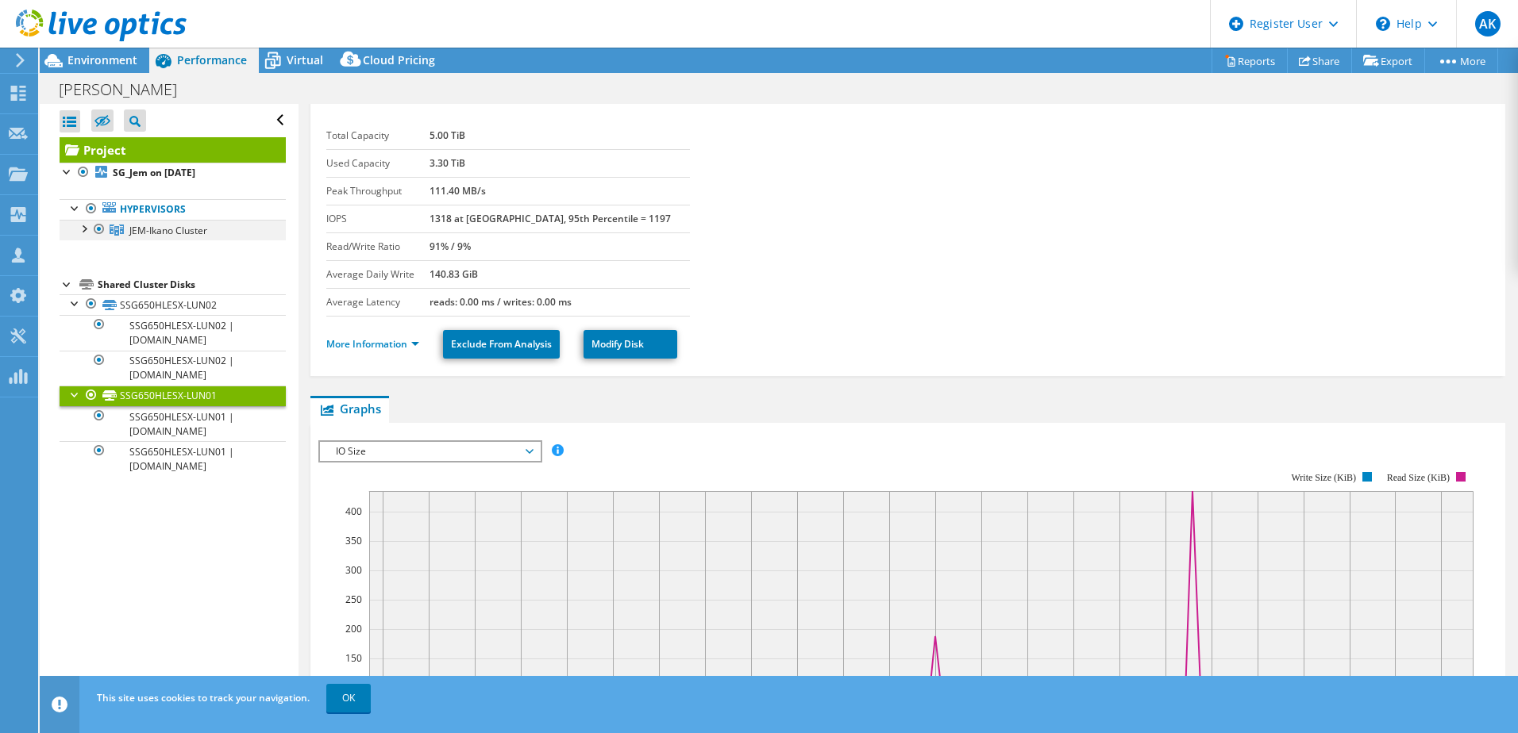
click at [85, 229] on div at bounding box center [83, 228] width 16 height 16
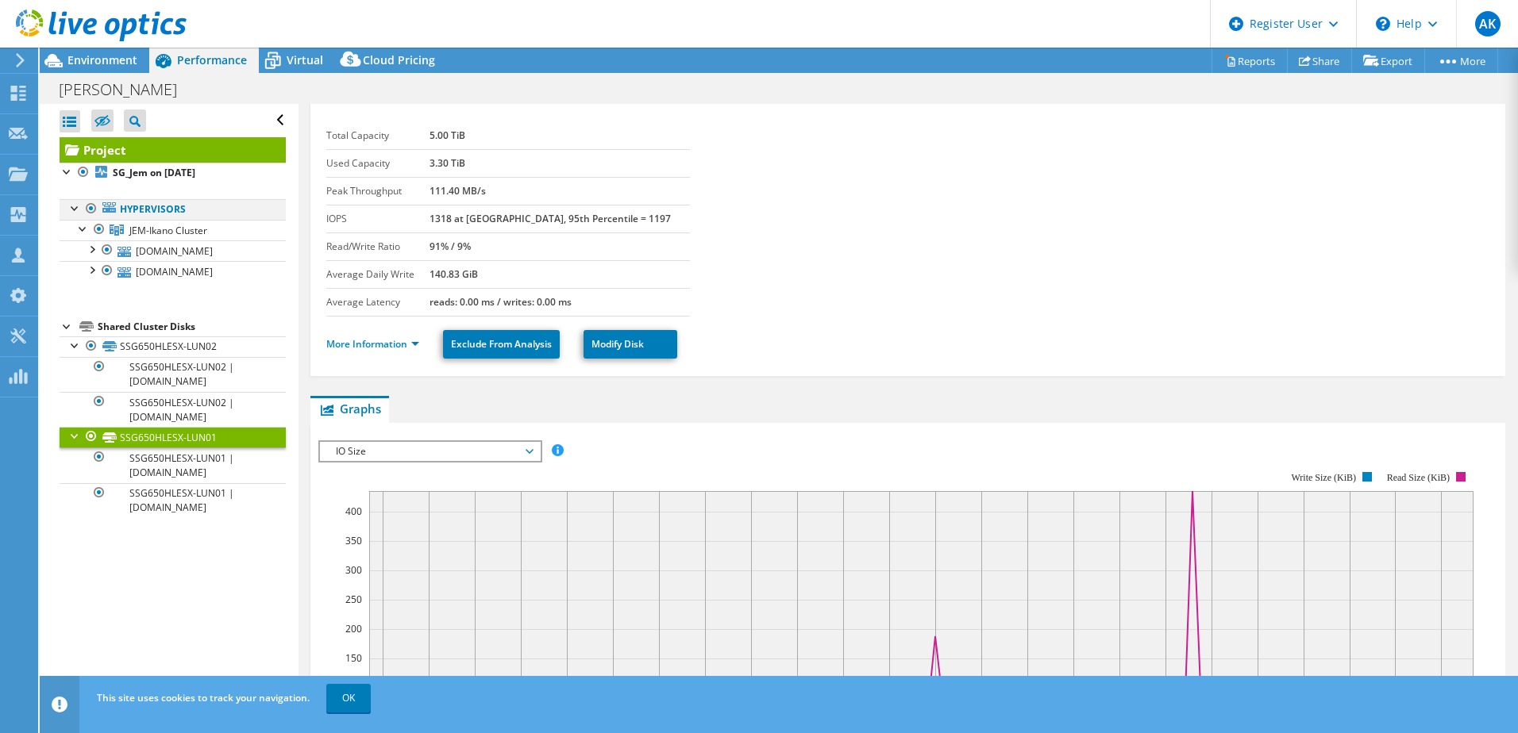
click at [74, 209] on div at bounding box center [75, 207] width 16 height 16
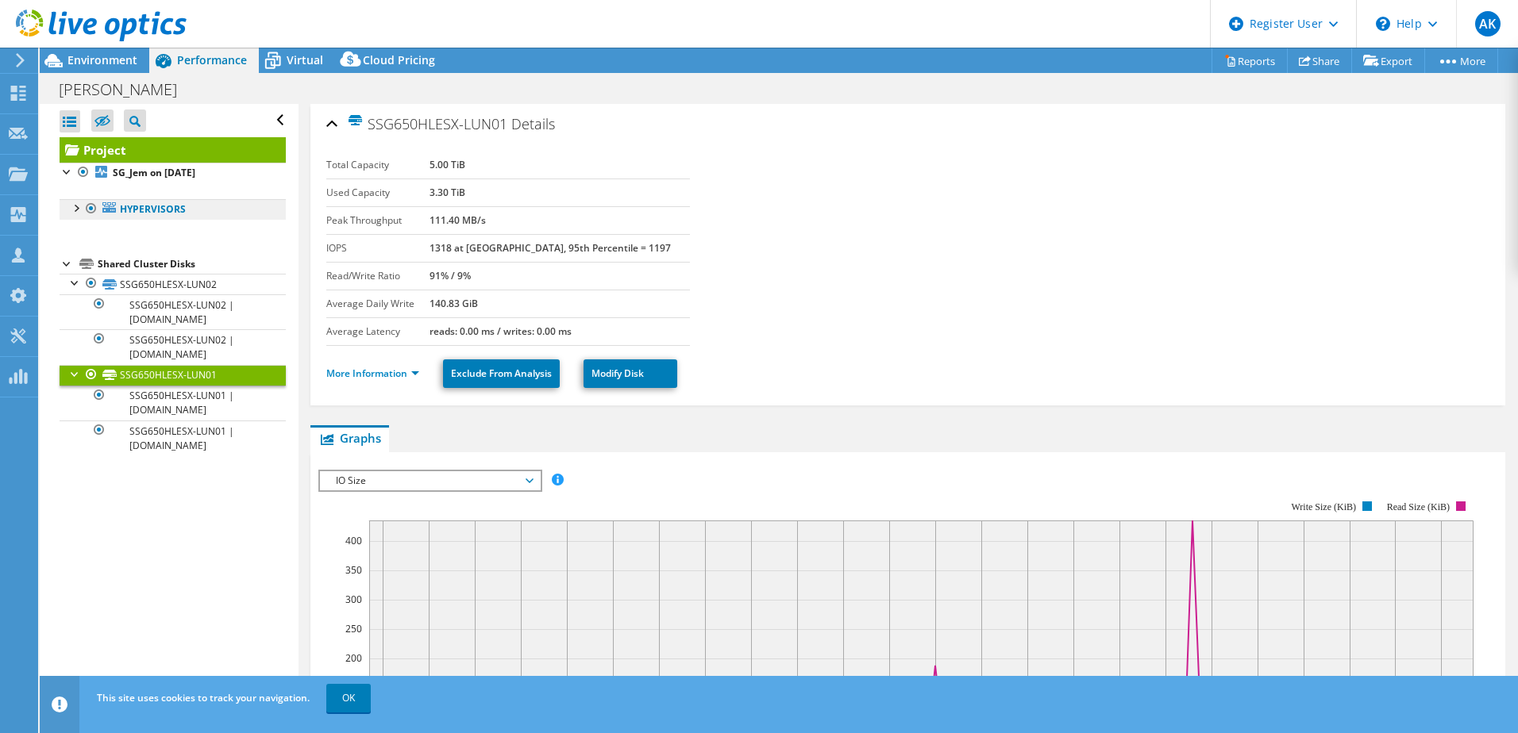
click at [166, 205] on link "Hypervisors" at bounding box center [173, 209] width 226 height 21
click at [144, 209] on link "Hypervisors" at bounding box center [173, 209] width 226 height 21
click at [151, 217] on link "Hypervisors" at bounding box center [173, 209] width 226 height 21
click at [72, 212] on div at bounding box center [75, 207] width 16 height 16
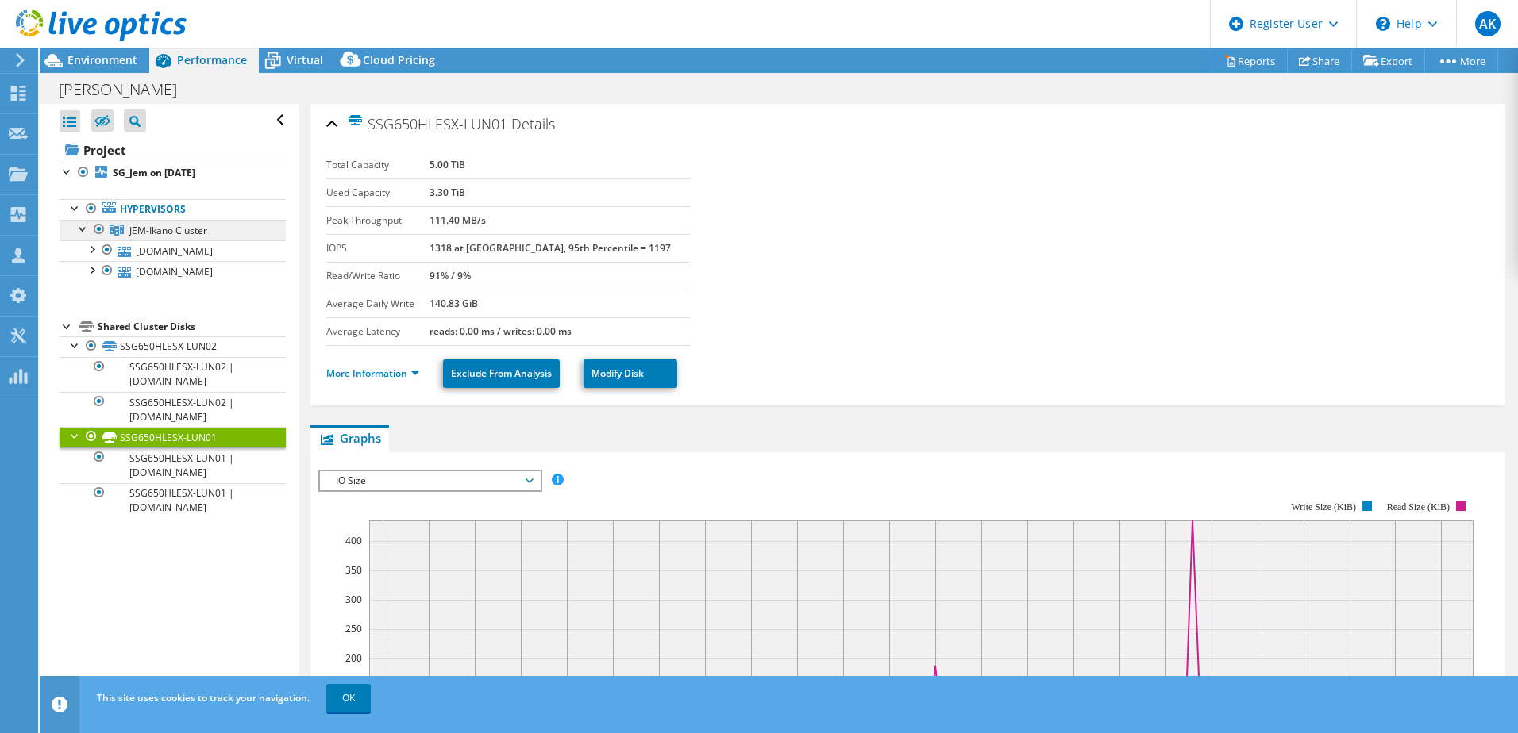
click at [157, 233] on span "JEM-Ikano Cluster" at bounding box center [168, 230] width 78 height 13
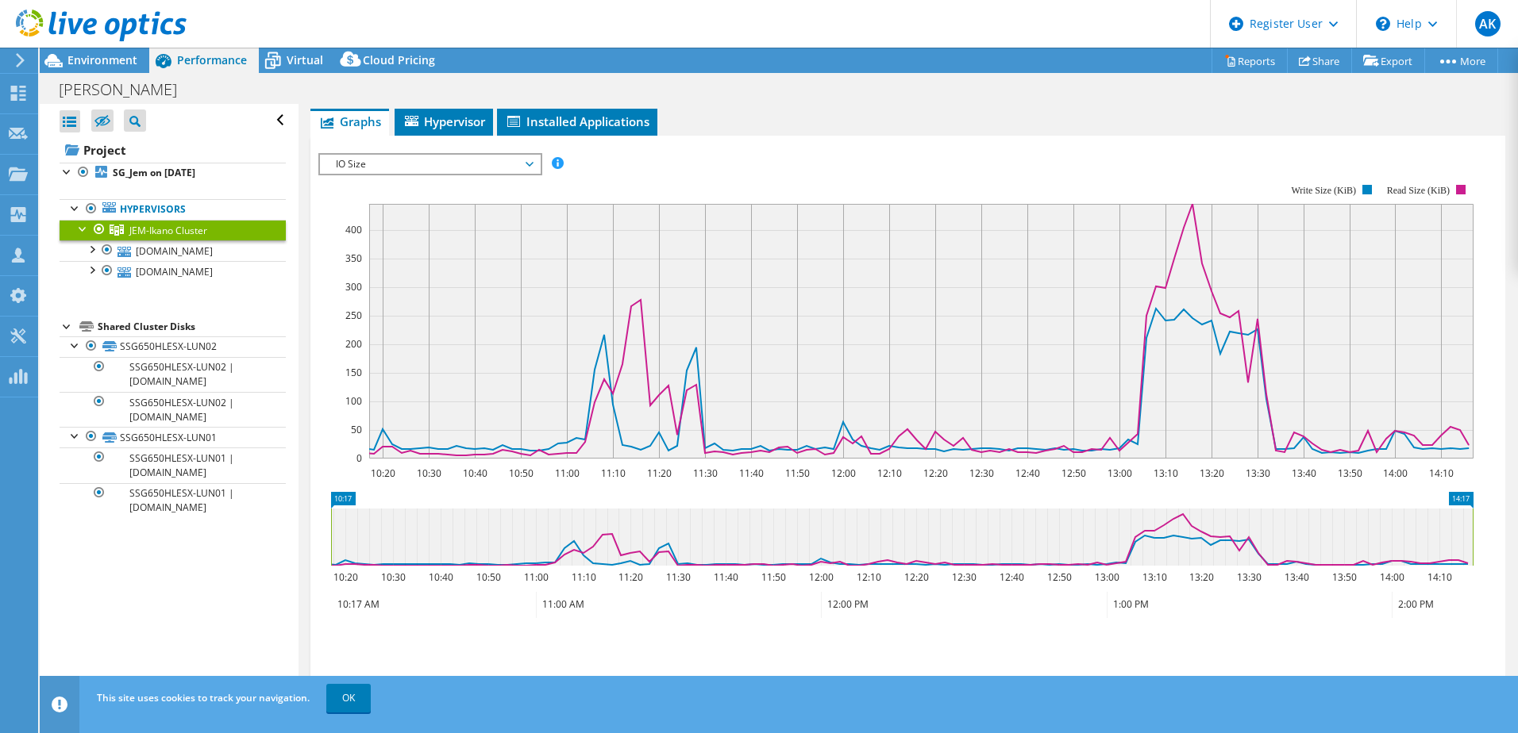
scroll to position [159, 0]
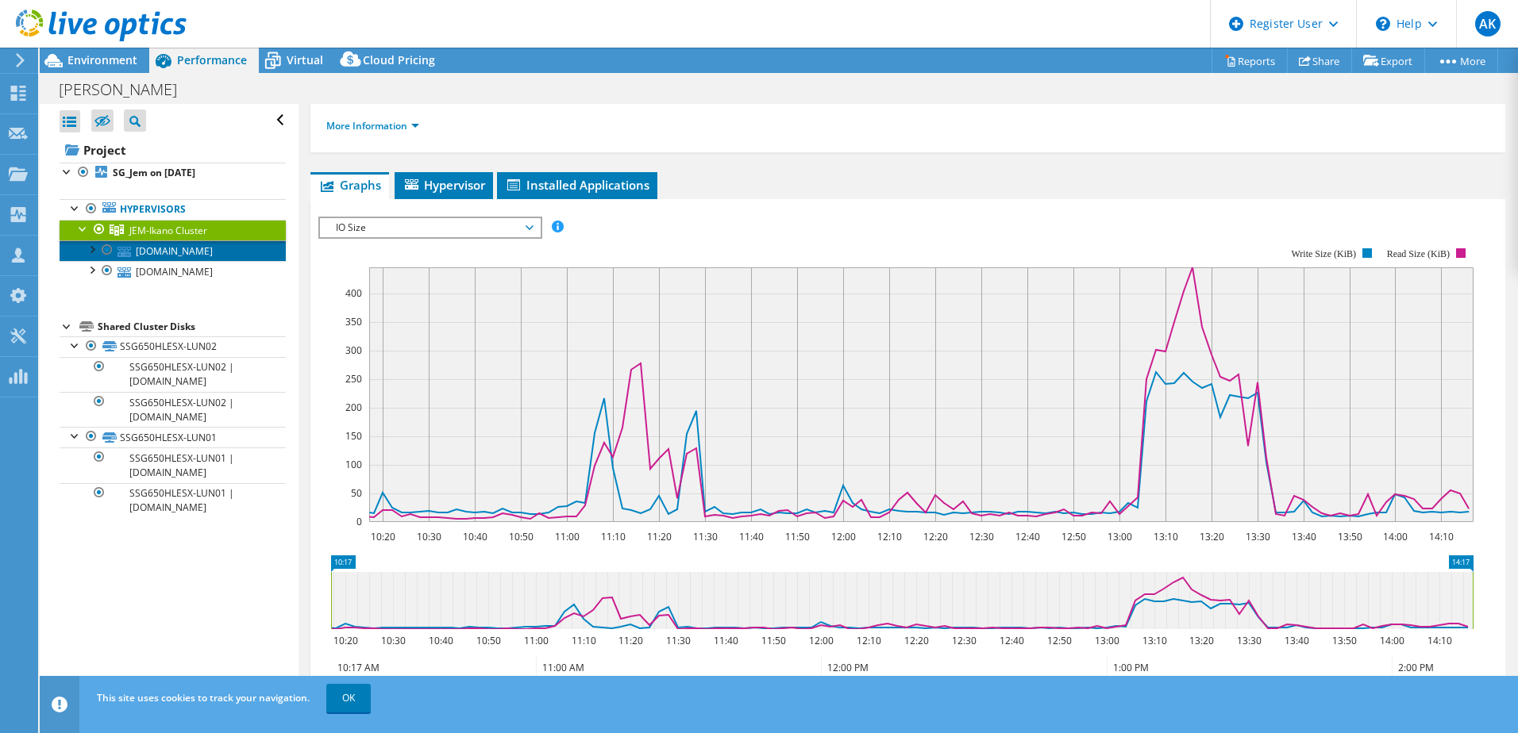
click at [185, 248] on link "ssg650hlesx02.bara.ikano" at bounding box center [173, 251] width 226 height 21
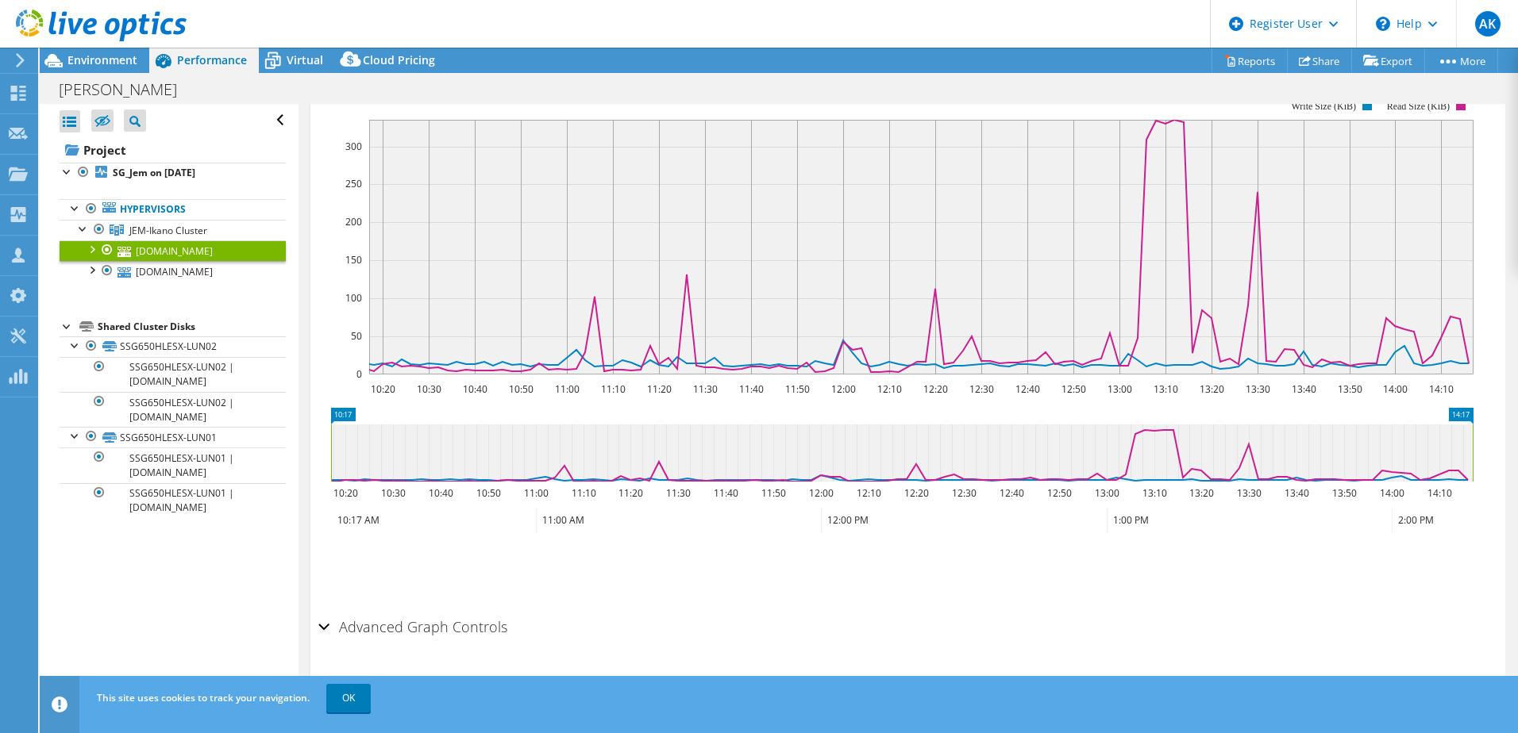
scroll to position [336, 0]
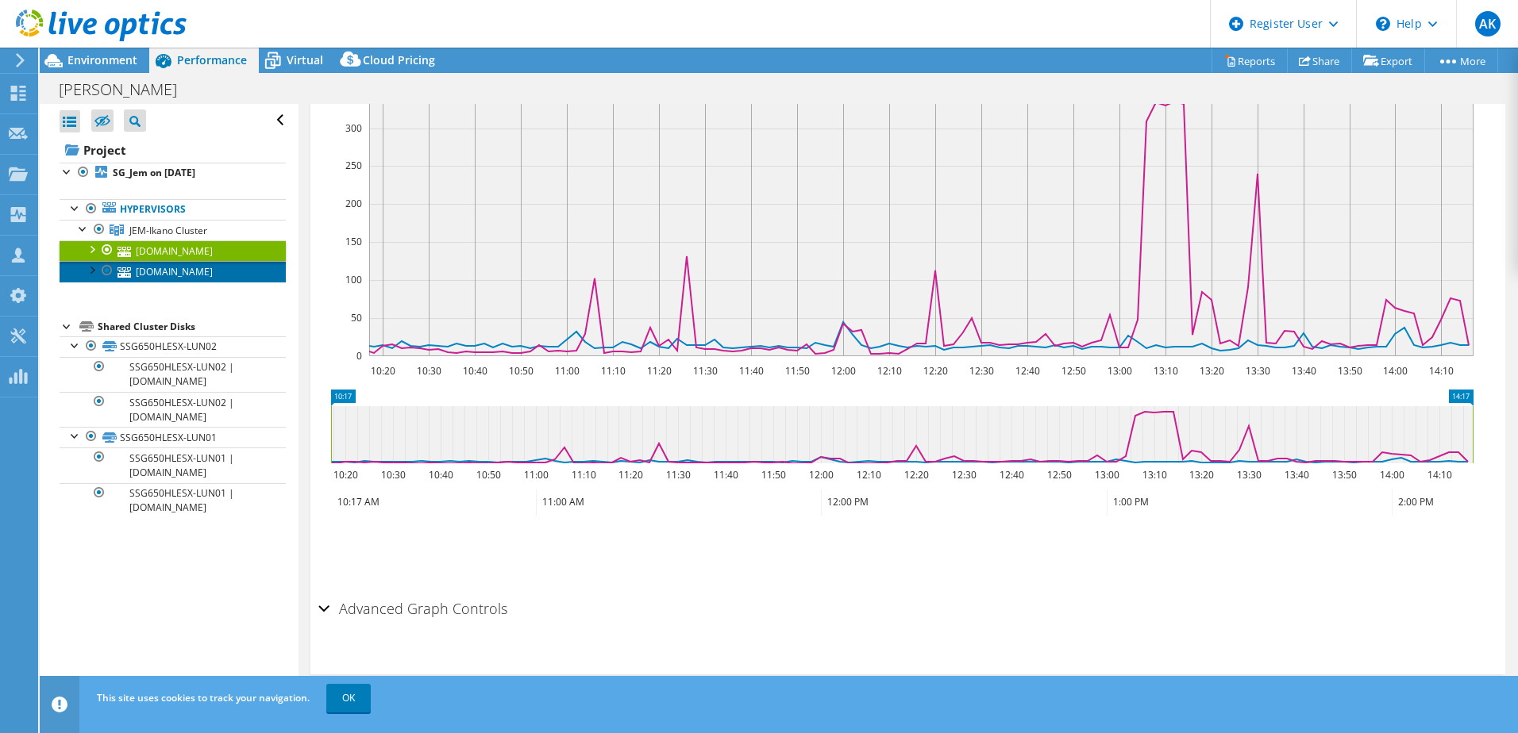
click at [191, 267] on link "ssg650hlesx01.bara.ikano" at bounding box center [173, 271] width 226 height 21
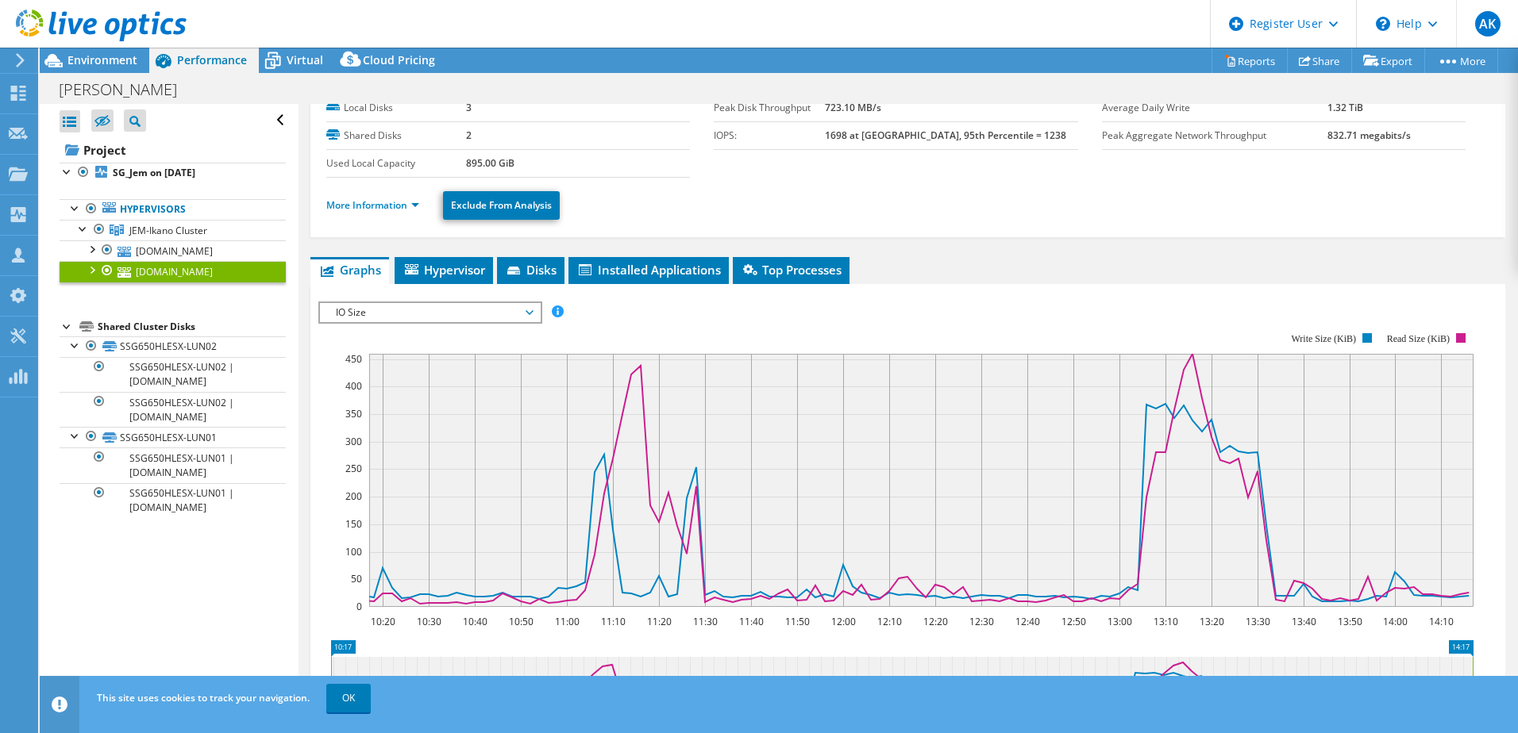
scroll to position [0, 0]
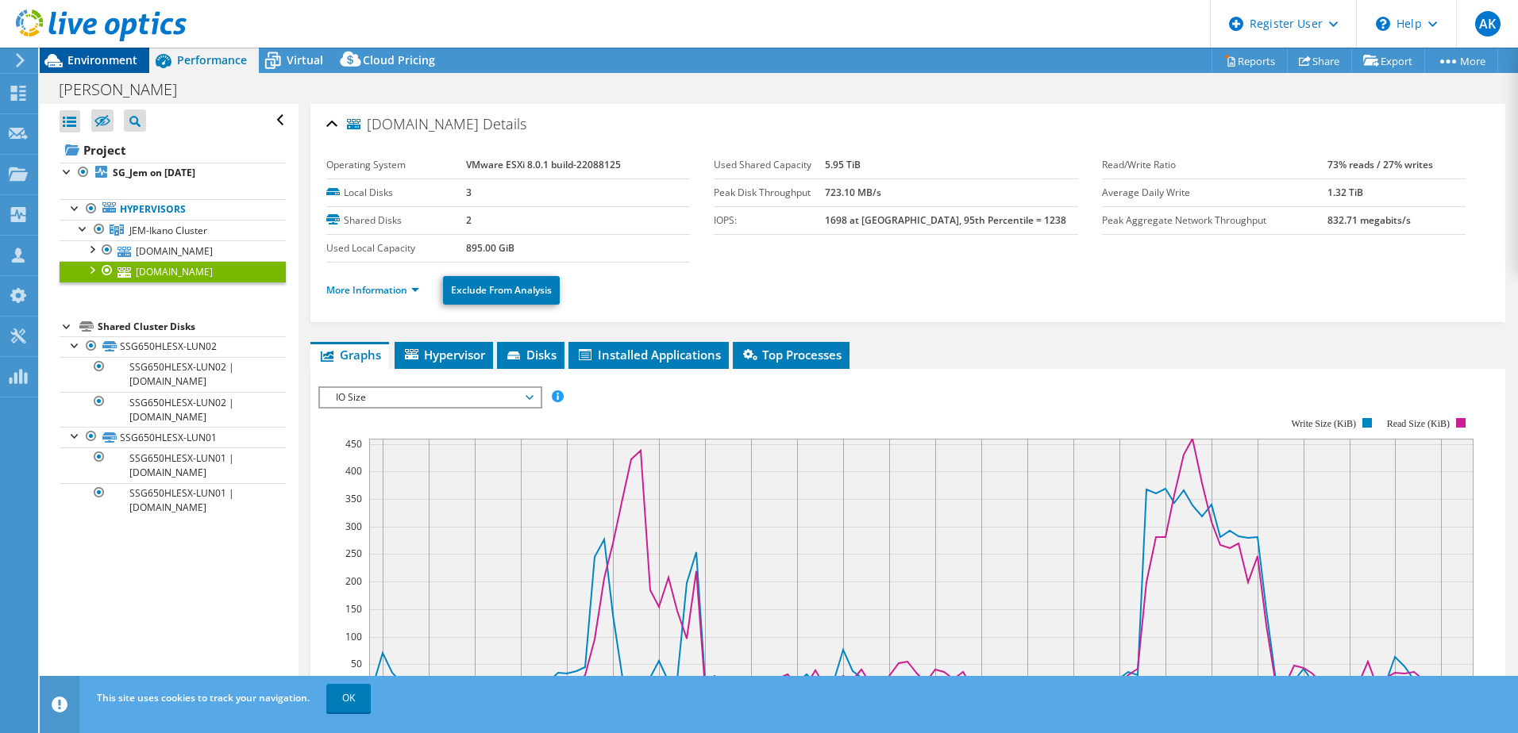
click at [74, 57] on span "Environment" at bounding box center [102, 59] width 70 height 15
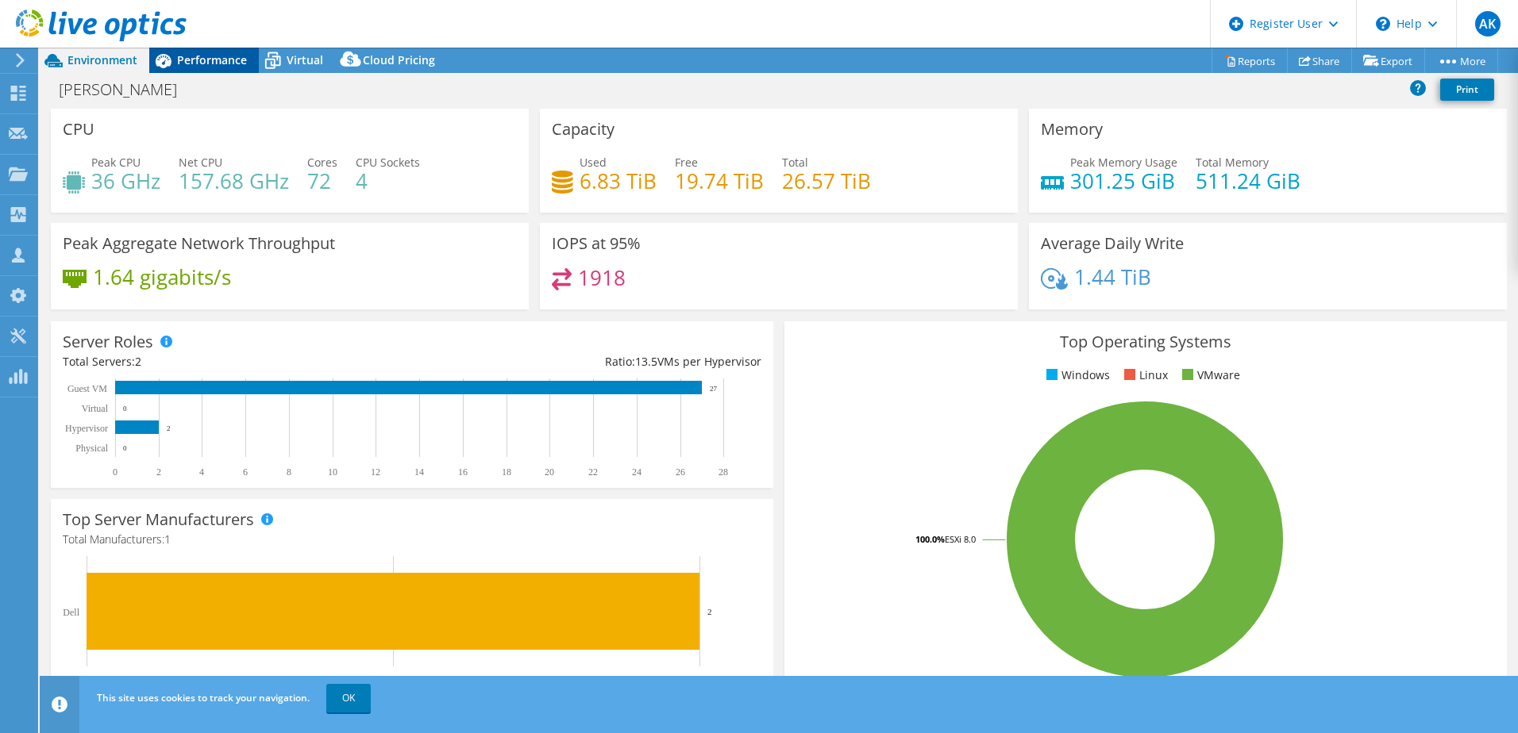
click at [222, 61] on span "Performance" at bounding box center [212, 59] width 70 height 15
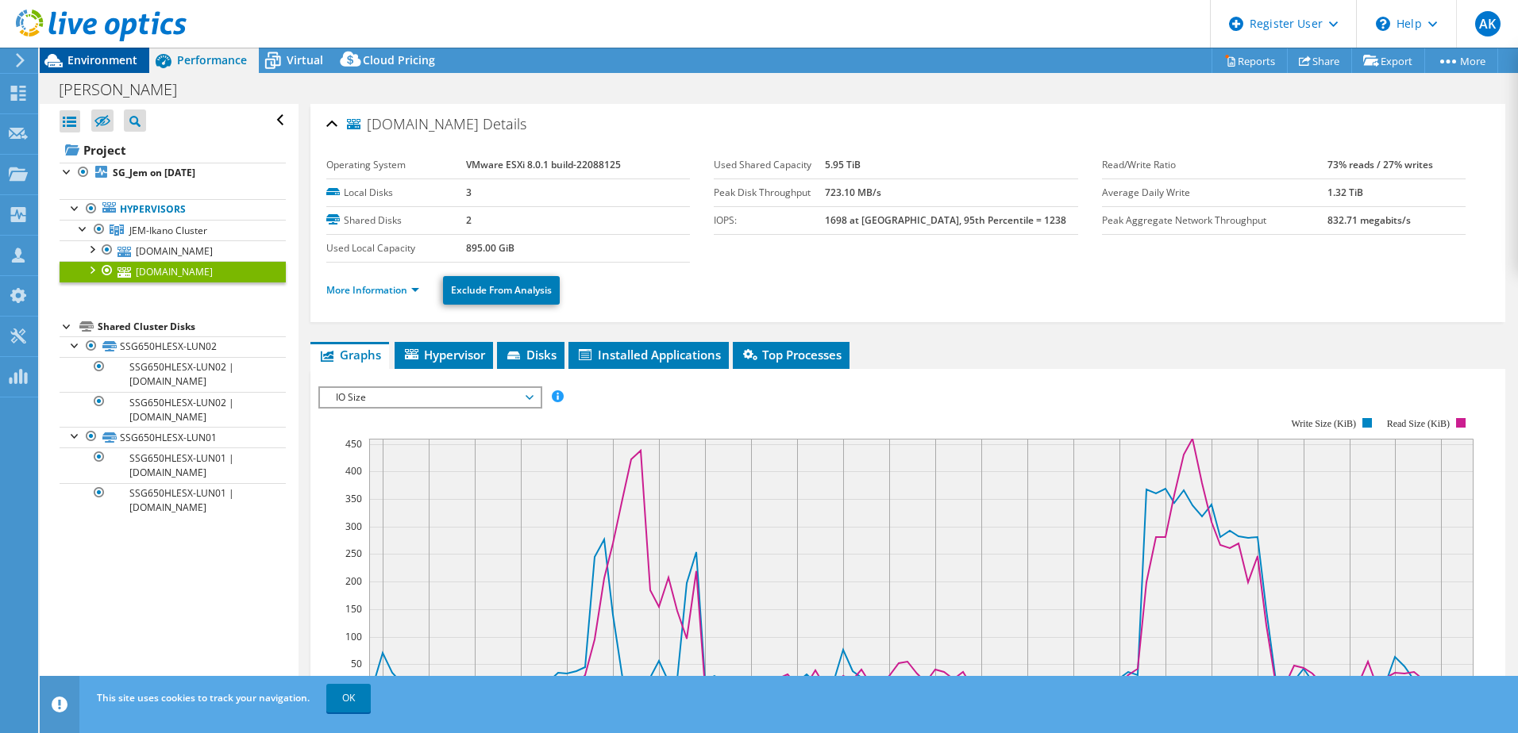
click at [107, 56] on span "Environment" at bounding box center [102, 59] width 70 height 15
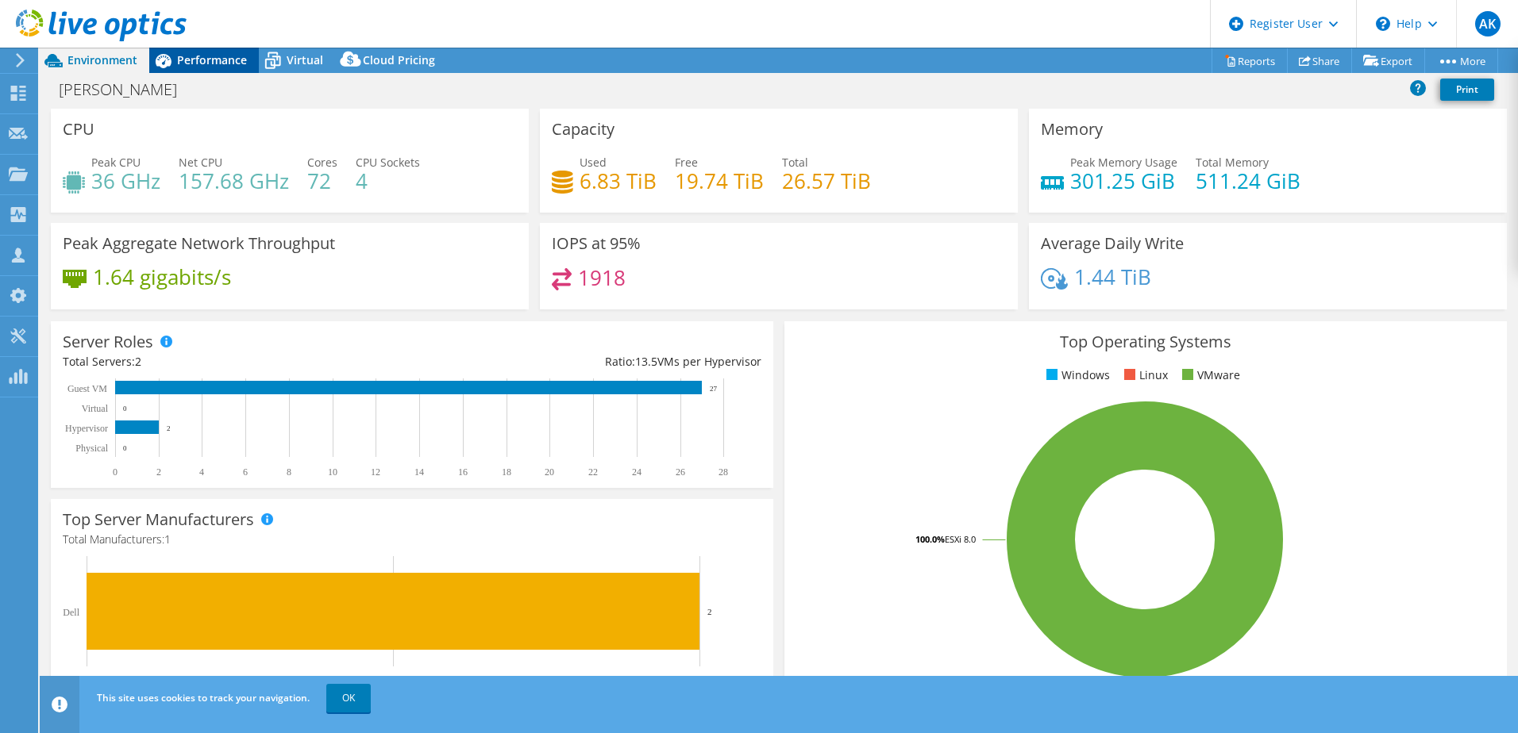
click at [244, 55] on span "Performance" at bounding box center [212, 59] width 70 height 15
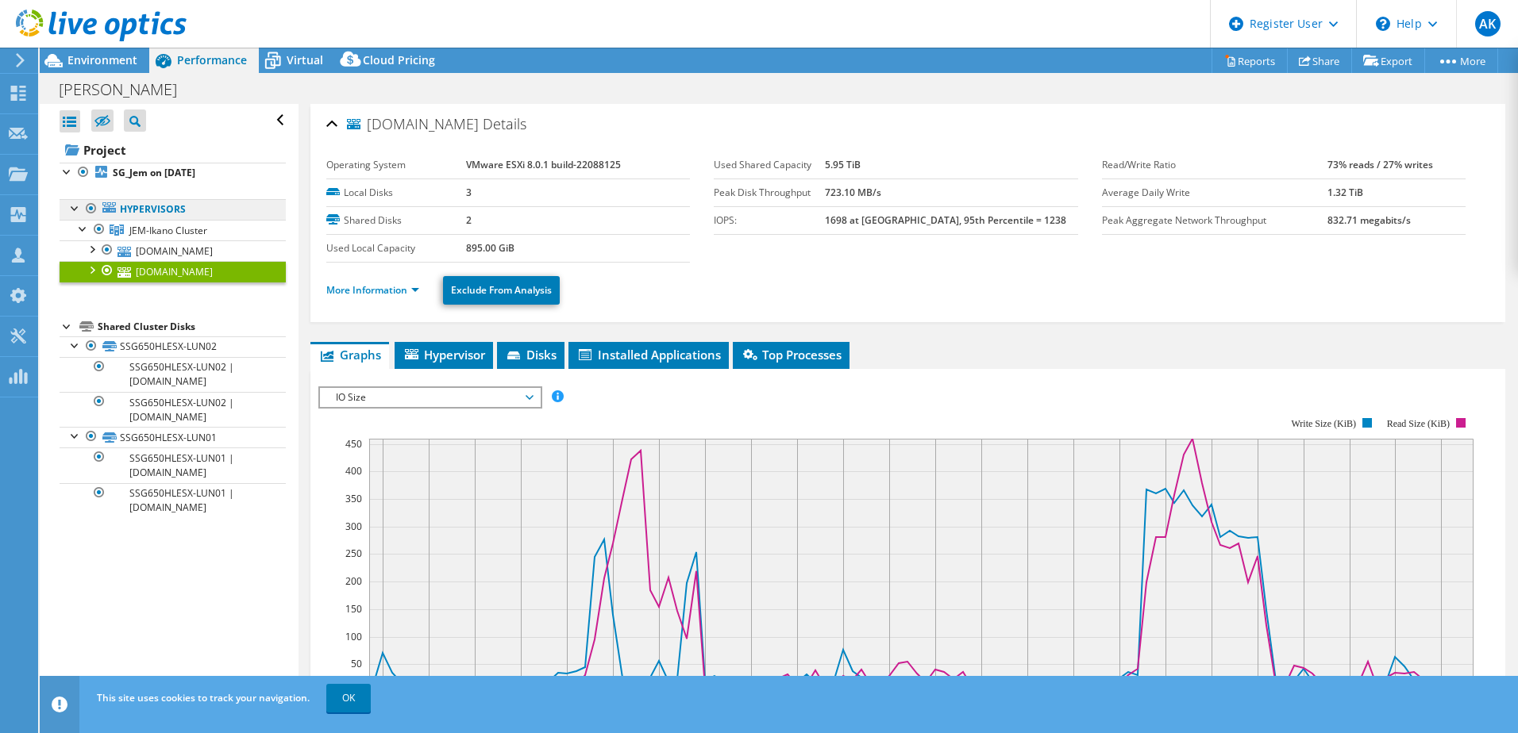
click at [147, 211] on link "Hypervisors" at bounding box center [173, 209] width 226 height 21
click at [75, 206] on div at bounding box center [75, 207] width 16 height 16
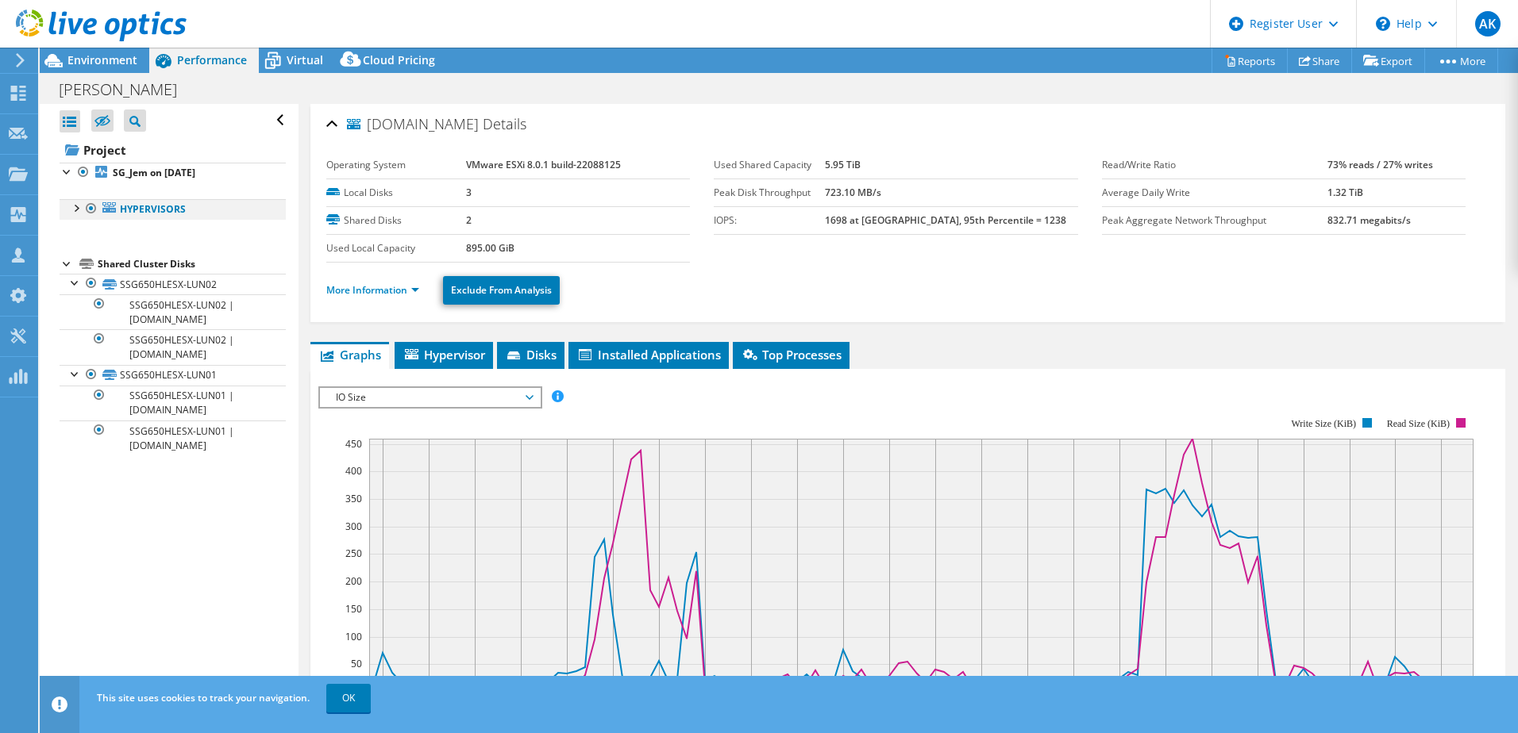
click at [83, 204] on div at bounding box center [75, 207] width 16 height 16
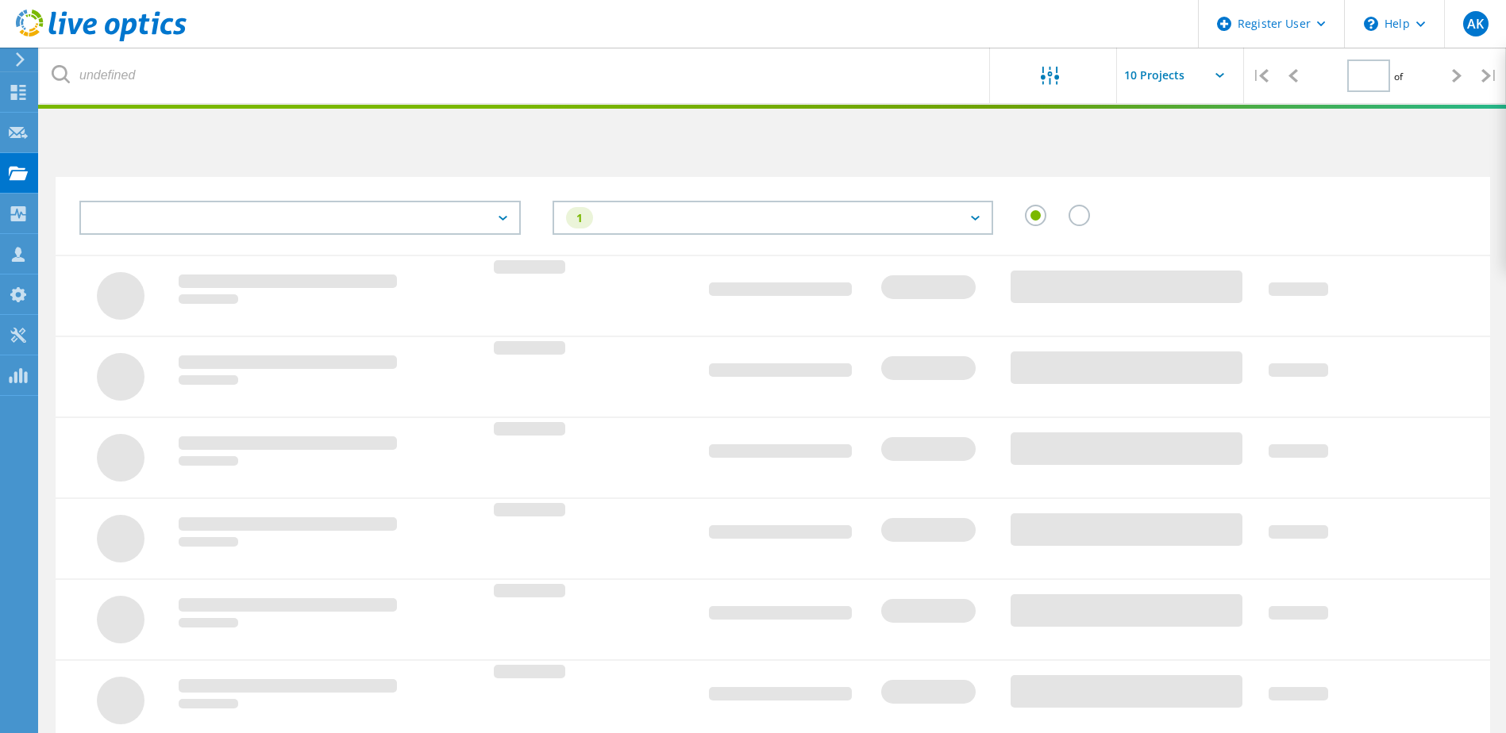
type input "1"
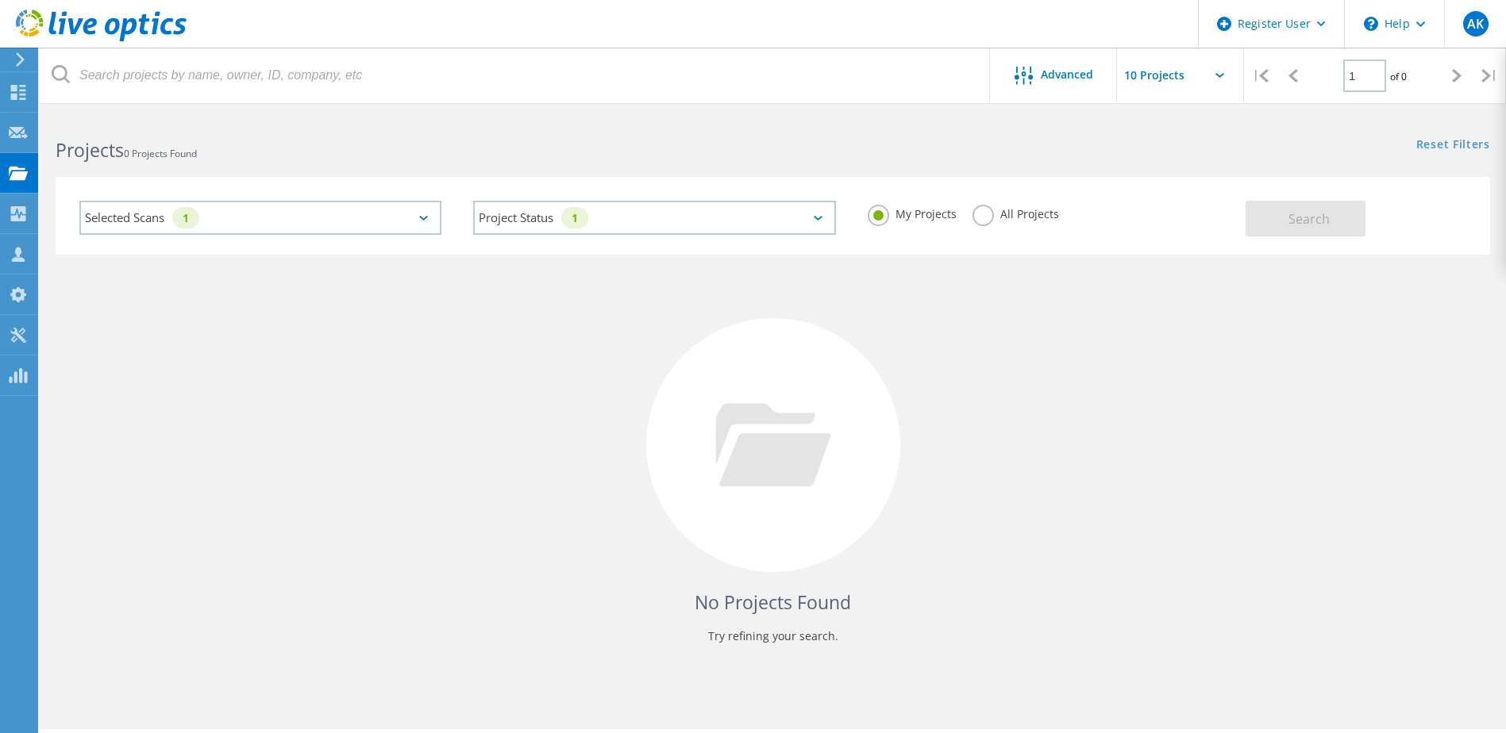
click at [21, 54] on icon at bounding box center [20, 59] width 12 height 14
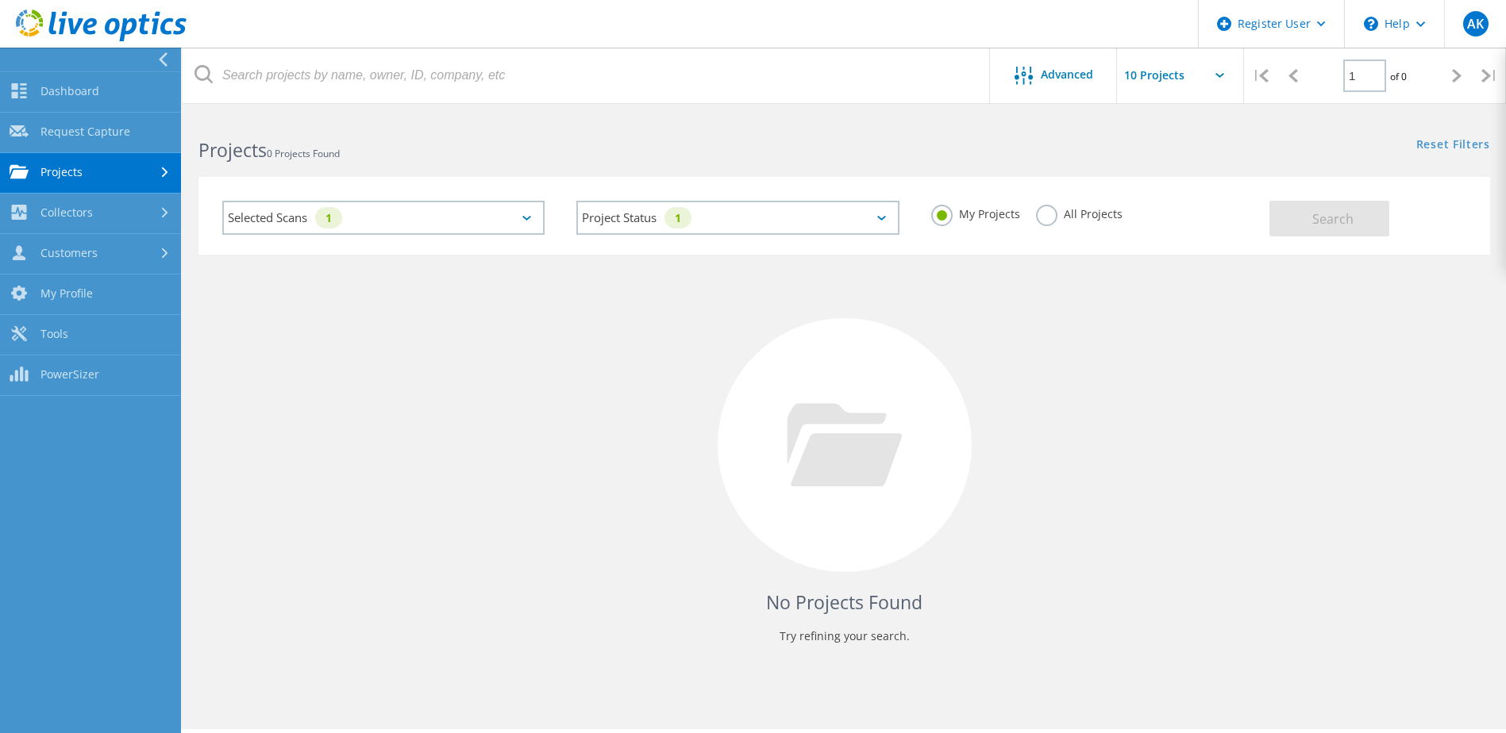
click at [69, 162] on link "Projects" at bounding box center [90, 173] width 181 height 40
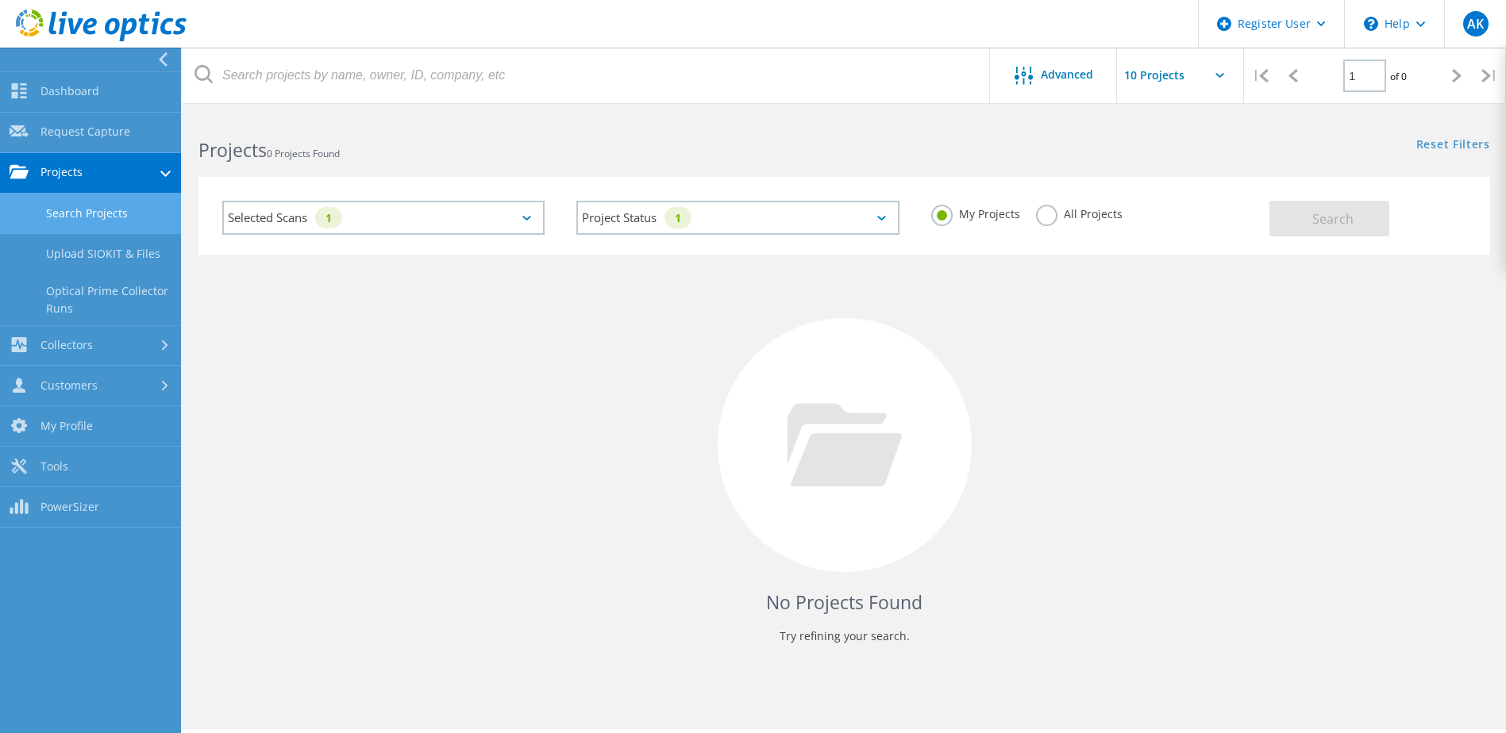
click at [418, 214] on div "Selected Scans 1" at bounding box center [383, 218] width 322 height 34
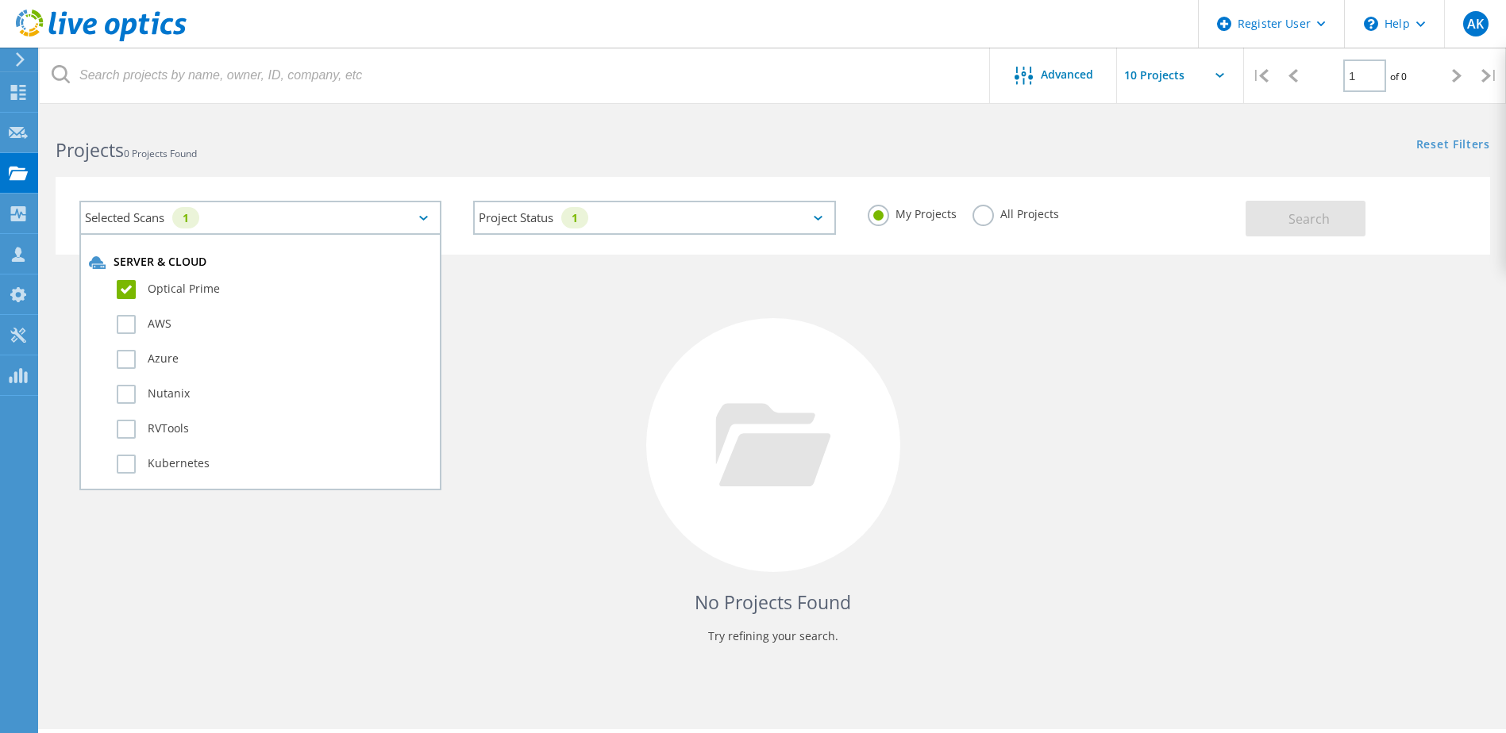
click at [228, 284] on label "Optical Prime" at bounding box center [274, 289] width 315 height 19
click at [0, 0] on input "Optical Prime" at bounding box center [0, 0] width 0 height 0
click at [1316, 225] on span "Search" at bounding box center [1308, 218] width 41 height 17
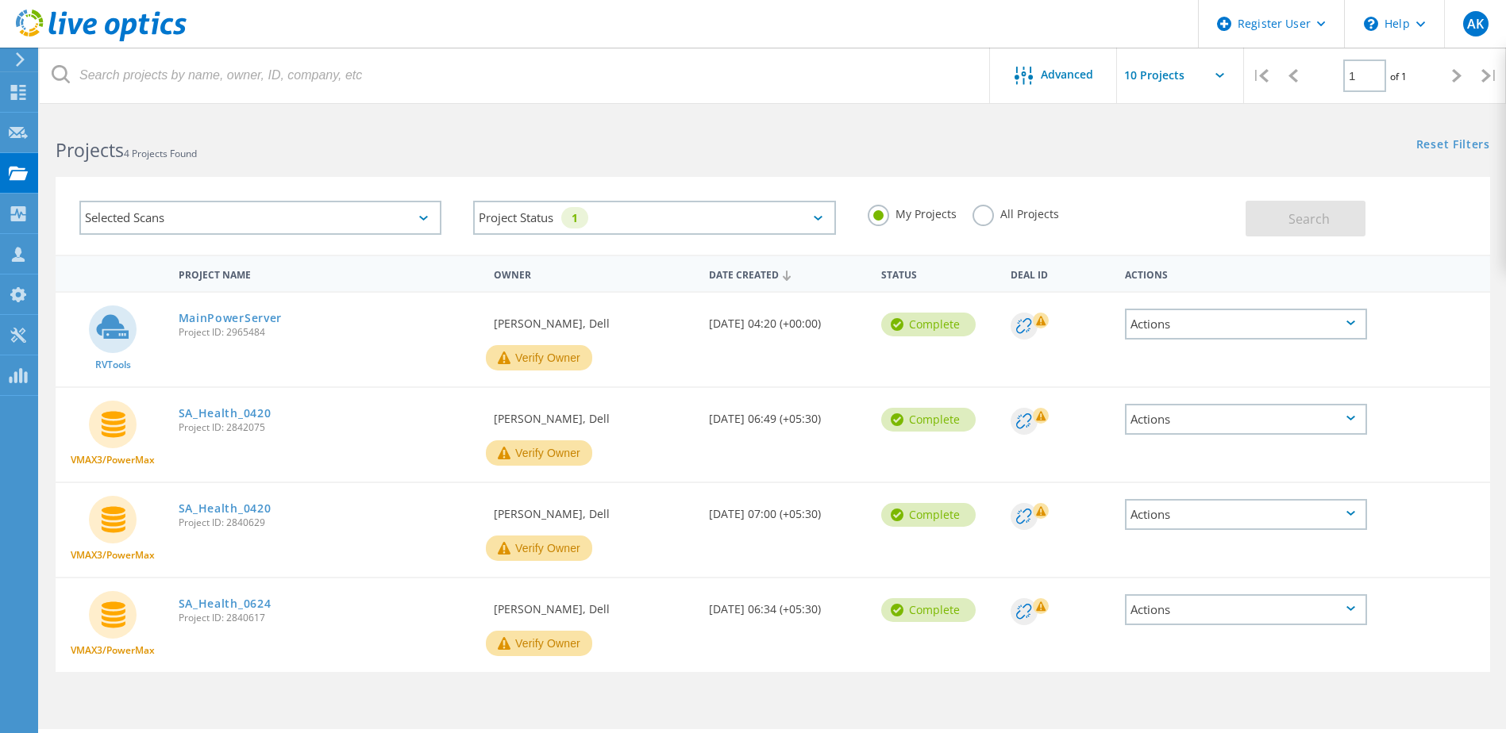
click at [275, 219] on div "Selected Scans" at bounding box center [260, 218] width 362 height 34
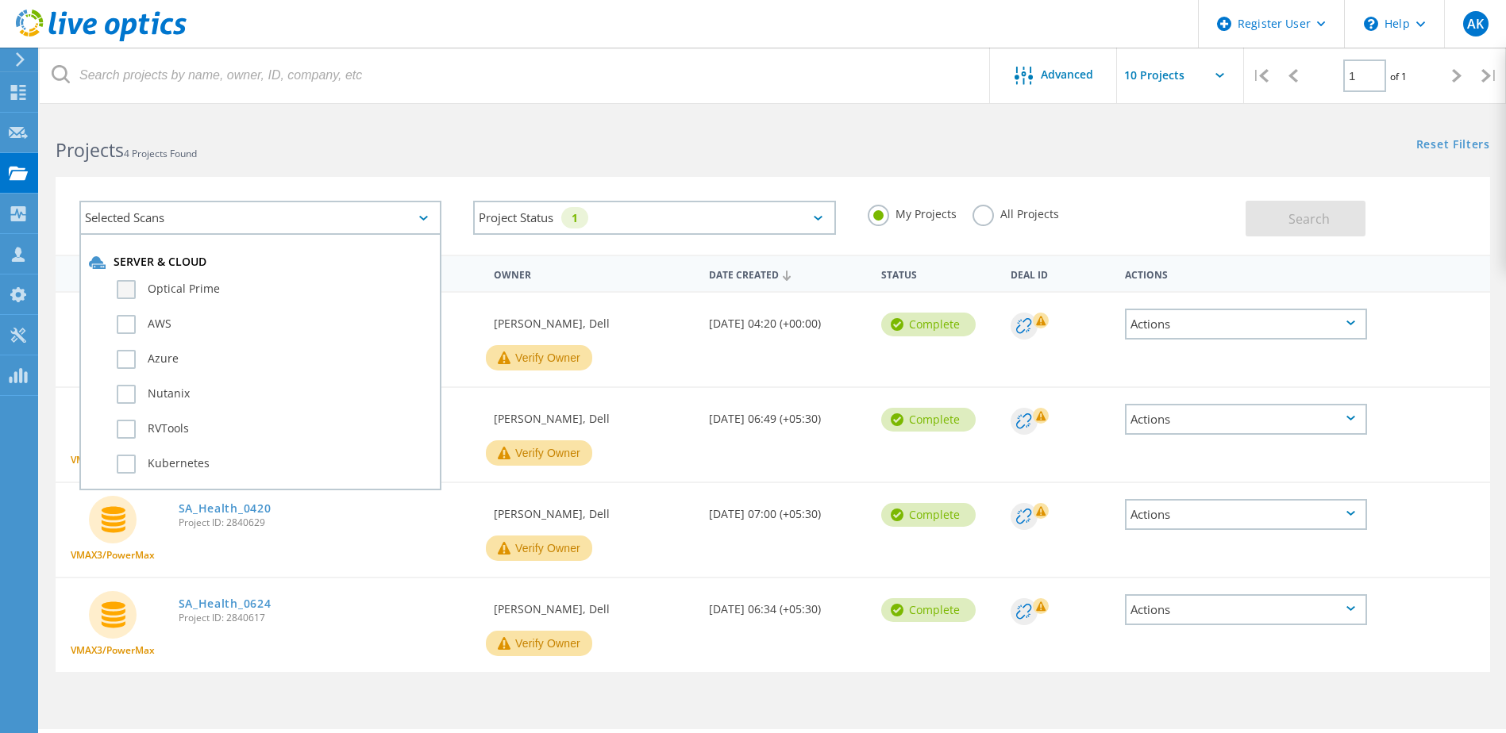
click at [232, 295] on label "Optical Prime" at bounding box center [274, 289] width 315 height 19
click at [0, 0] on input "Optical Prime" at bounding box center [0, 0] width 0 height 0
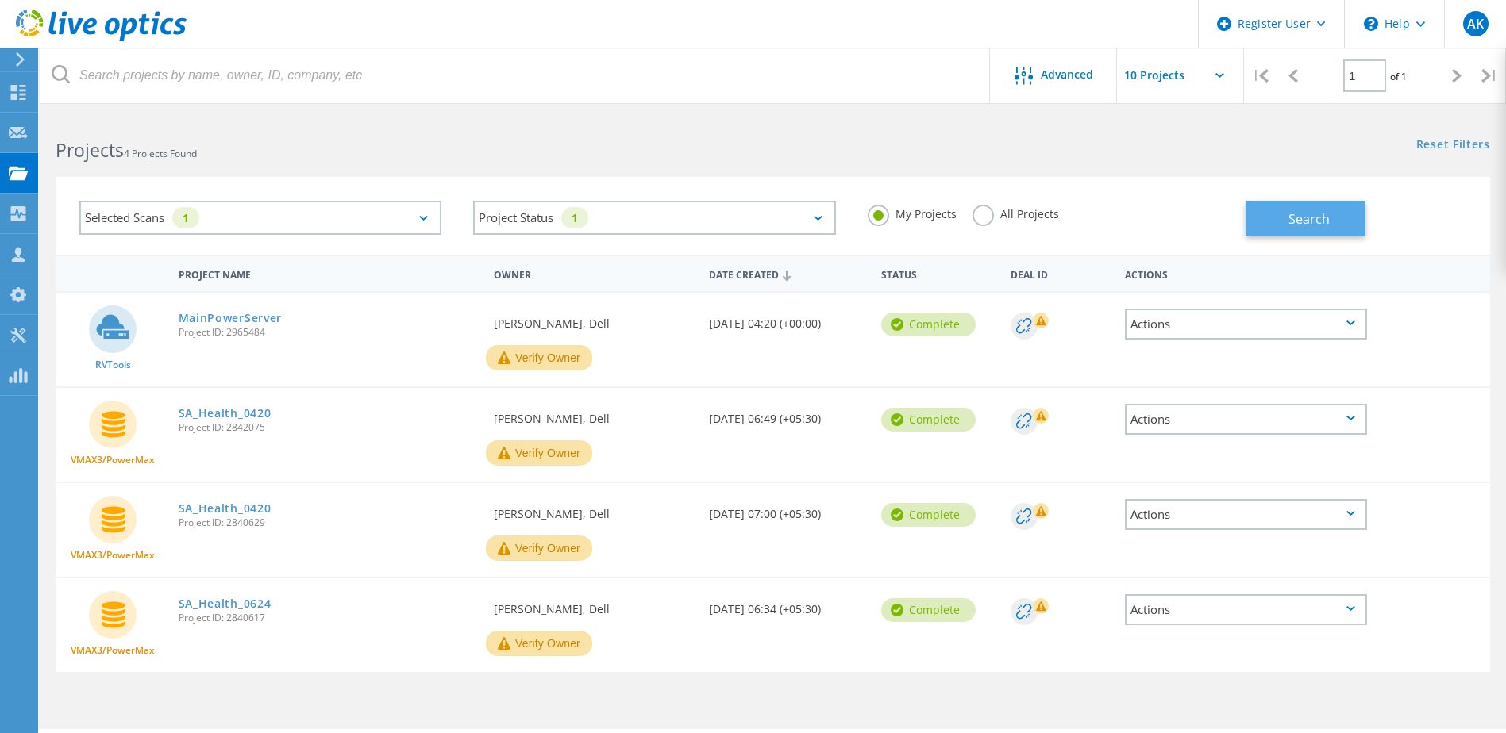
click at [1352, 208] on button "Search" at bounding box center [1305, 219] width 120 height 36
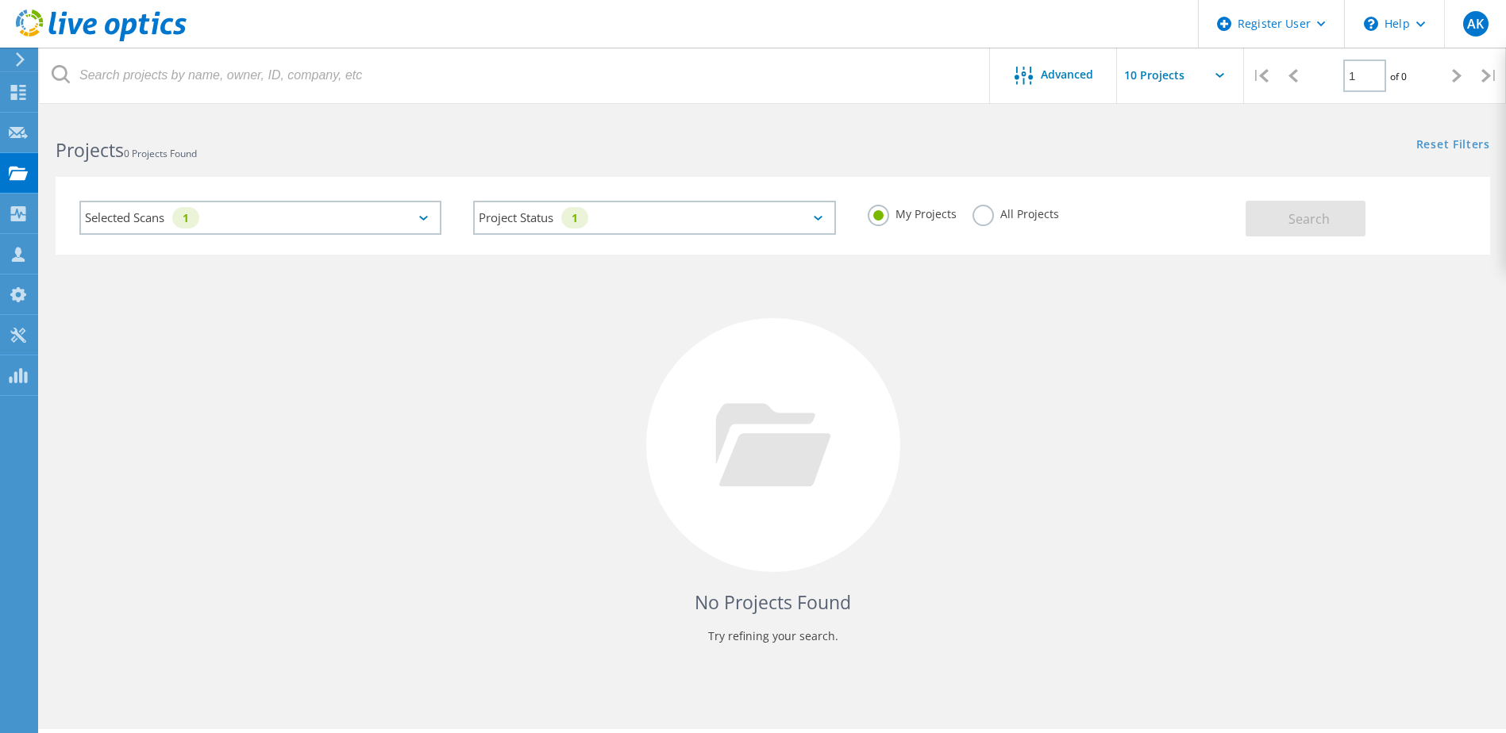
click at [986, 213] on label "All Projects" at bounding box center [1015, 212] width 87 height 15
click at [0, 0] on input "All Projects" at bounding box center [0, 0] width 0 height 0
click at [1329, 221] on button "Search" at bounding box center [1305, 219] width 120 height 36
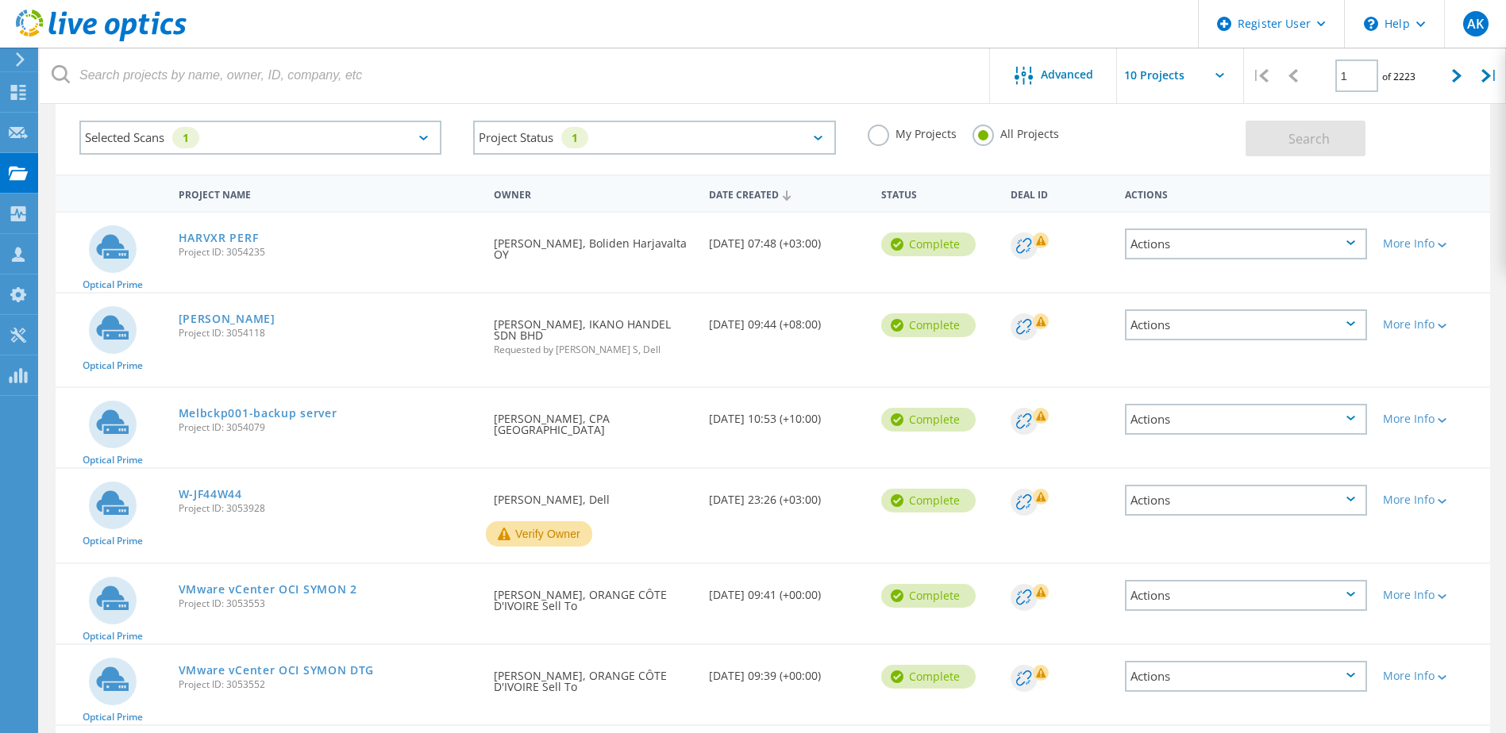
scroll to position [62, 0]
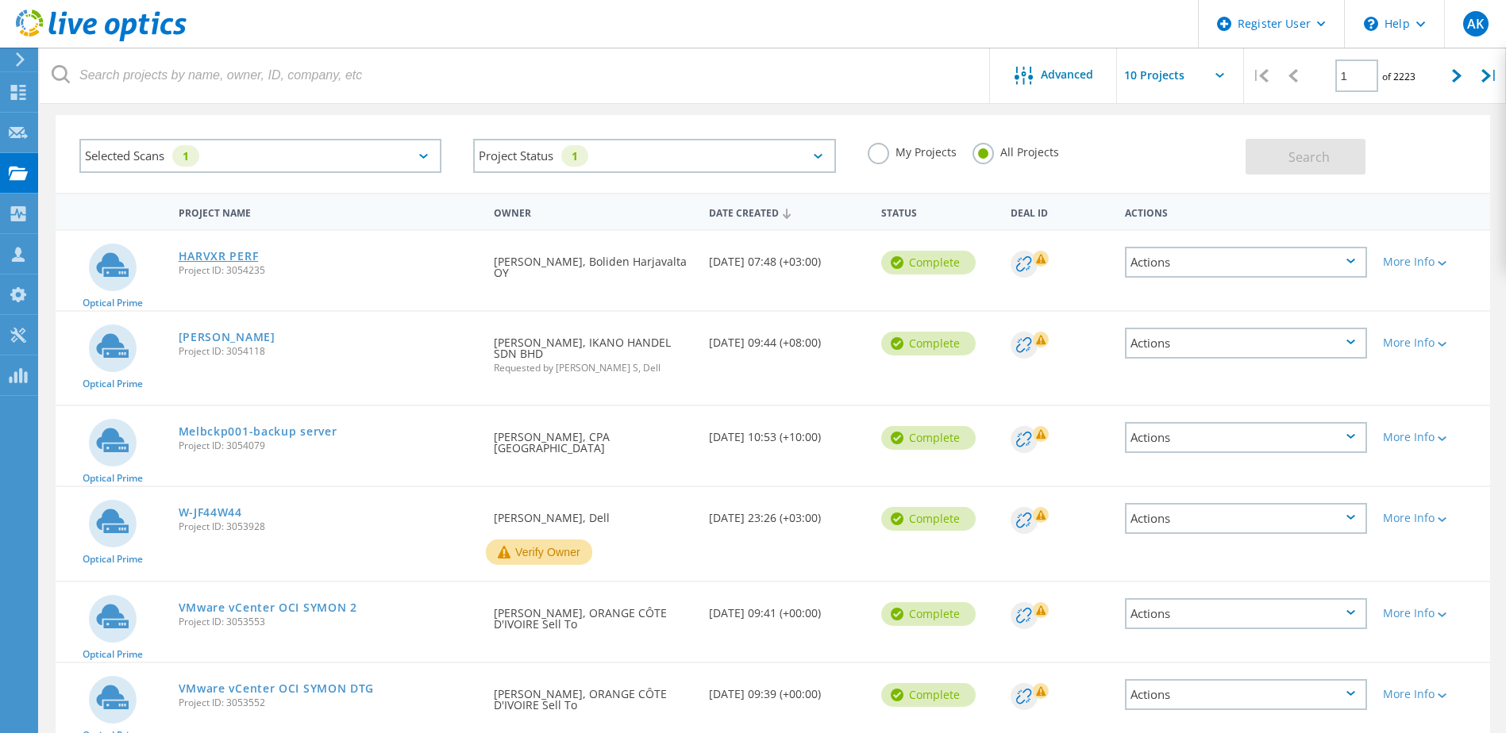
click at [224, 256] on link "HARVXR PERF" at bounding box center [219, 256] width 80 height 11
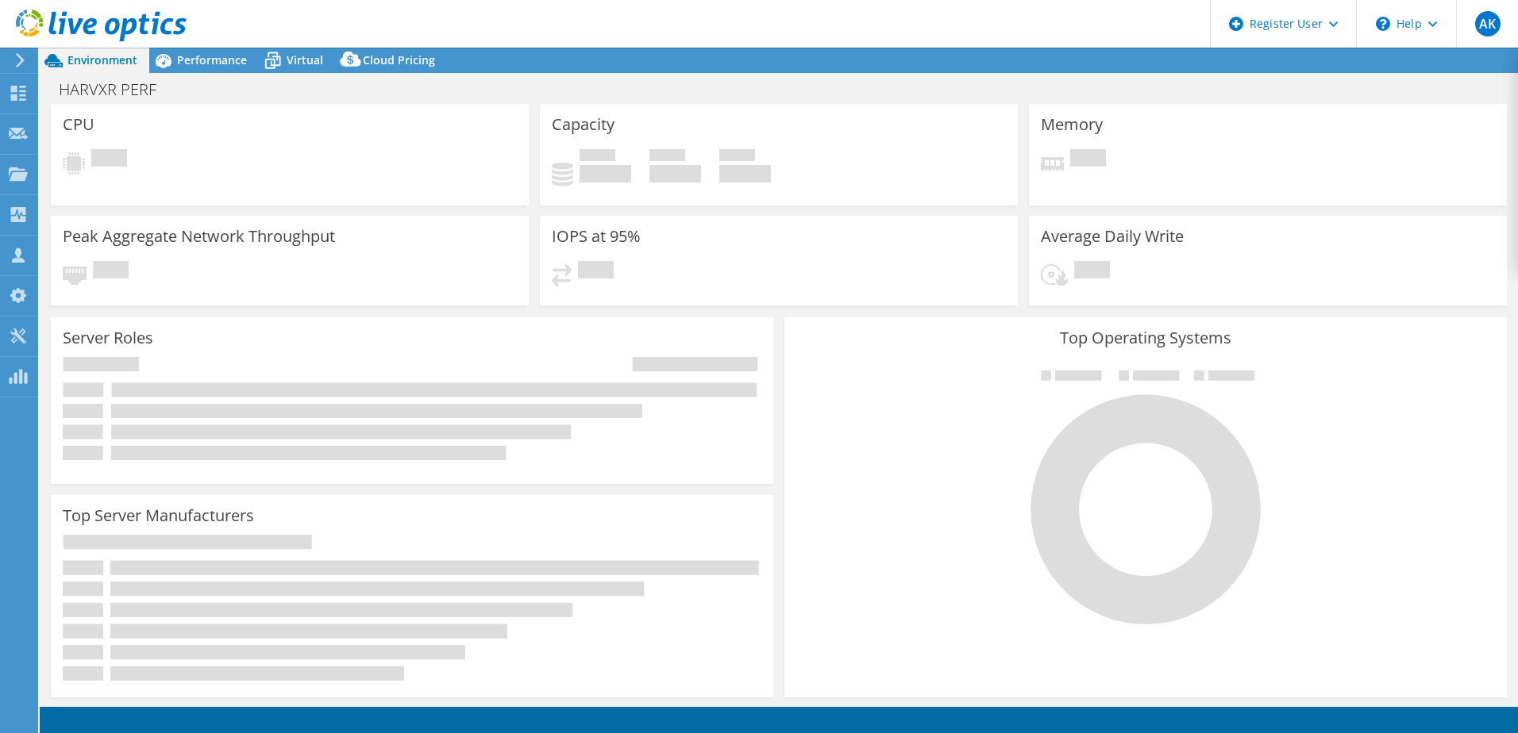
select select "USD"
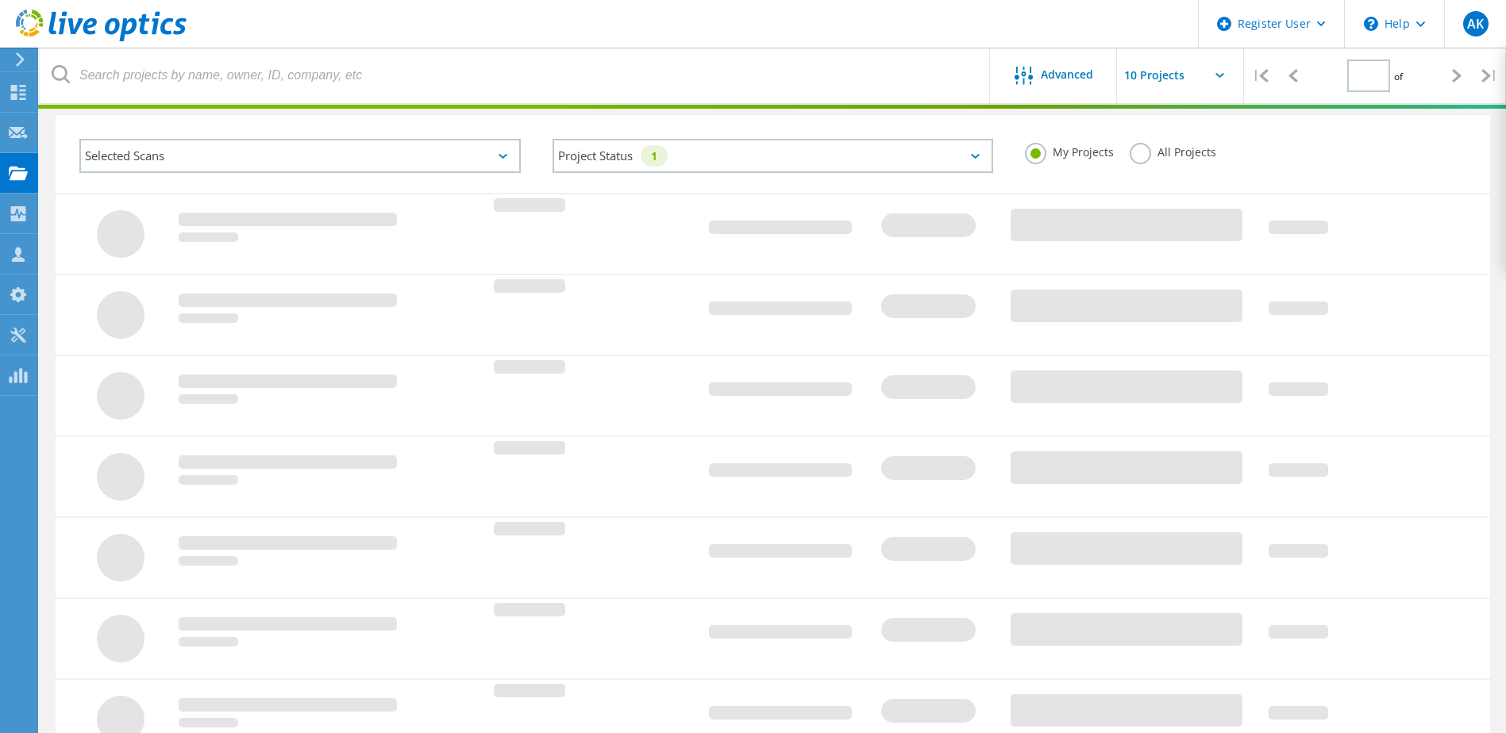
type input "1"
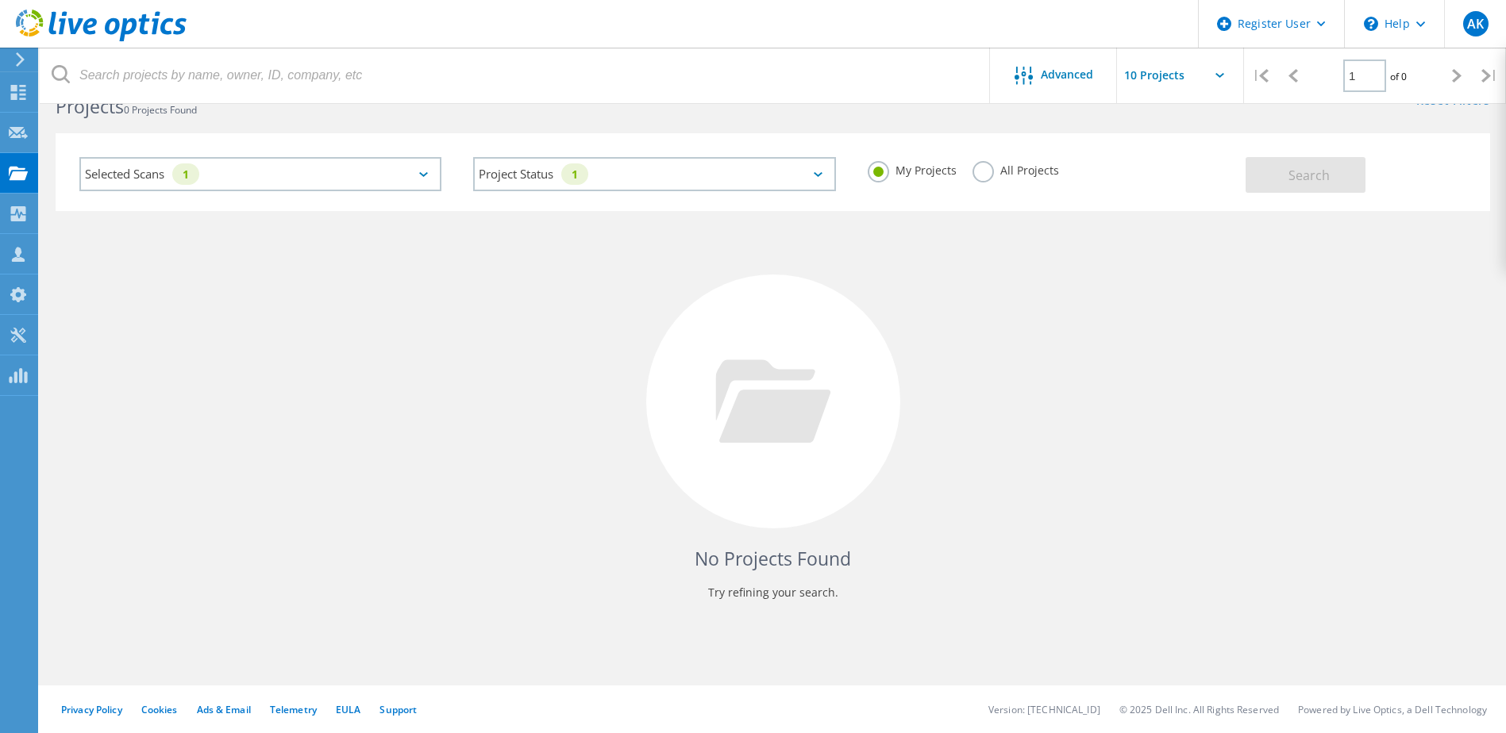
click at [982, 175] on label "All Projects" at bounding box center [1015, 168] width 87 height 15
click at [0, 0] on input "All Projects" at bounding box center [0, 0] width 0 height 0
click at [367, 190] on div "Selected Scans 1" at bounding box center [260, 174] width 362 height 34
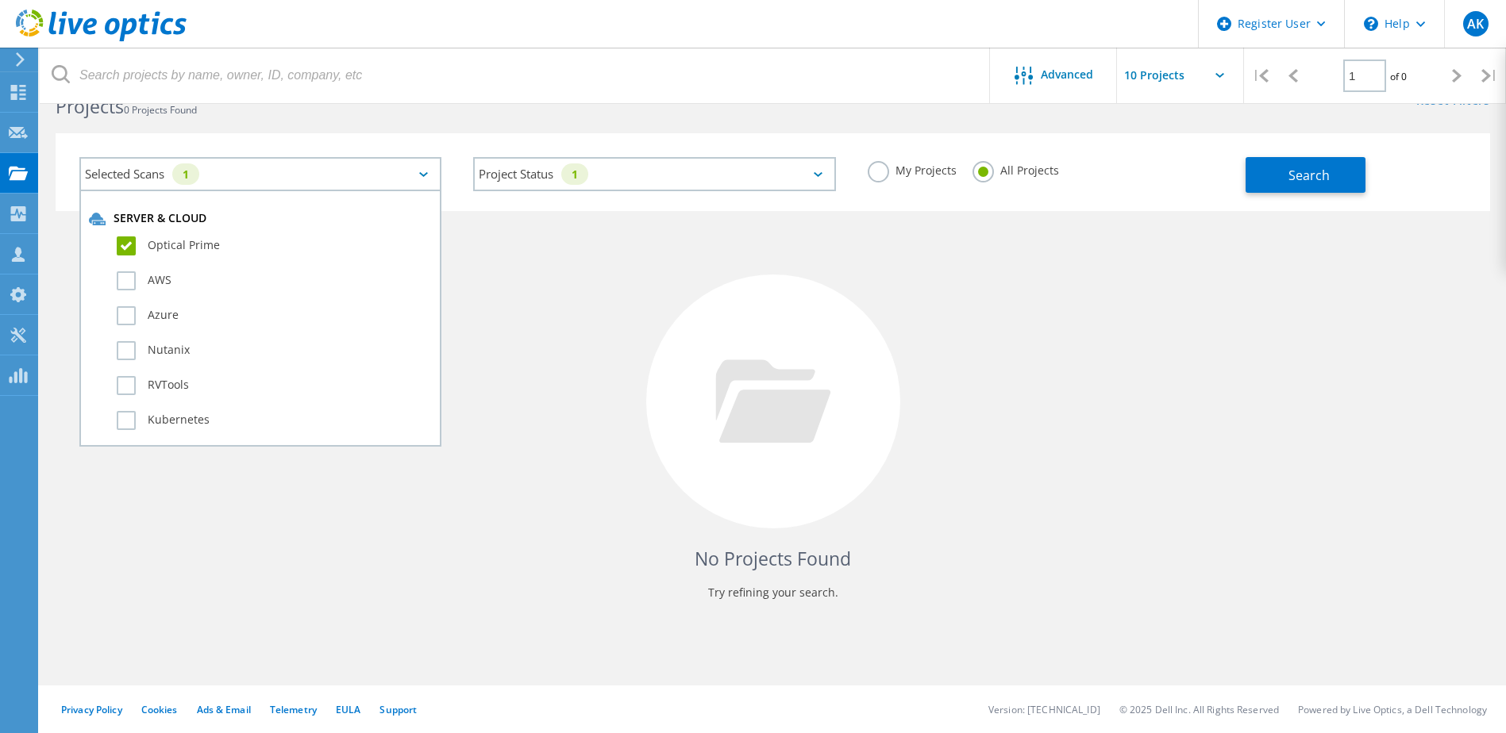
click at [275, 240] on label "Optical Prime" at bounding box center [274, 246] width 315 height 19
click at [0, 0] on input "Optical Prime" at bounding box center [0, 0] width 0 height 0
click at [236, 241] on label "Optical Prime" at bounding box center [274, 246] width 315 height 19
click at [0, 0] on input "Optical Prime" at bounding box center [0, 0] width 0 height 0
click at [1296, 178] on span "Search" at bounding box center [1308, 175] width 41 height 17
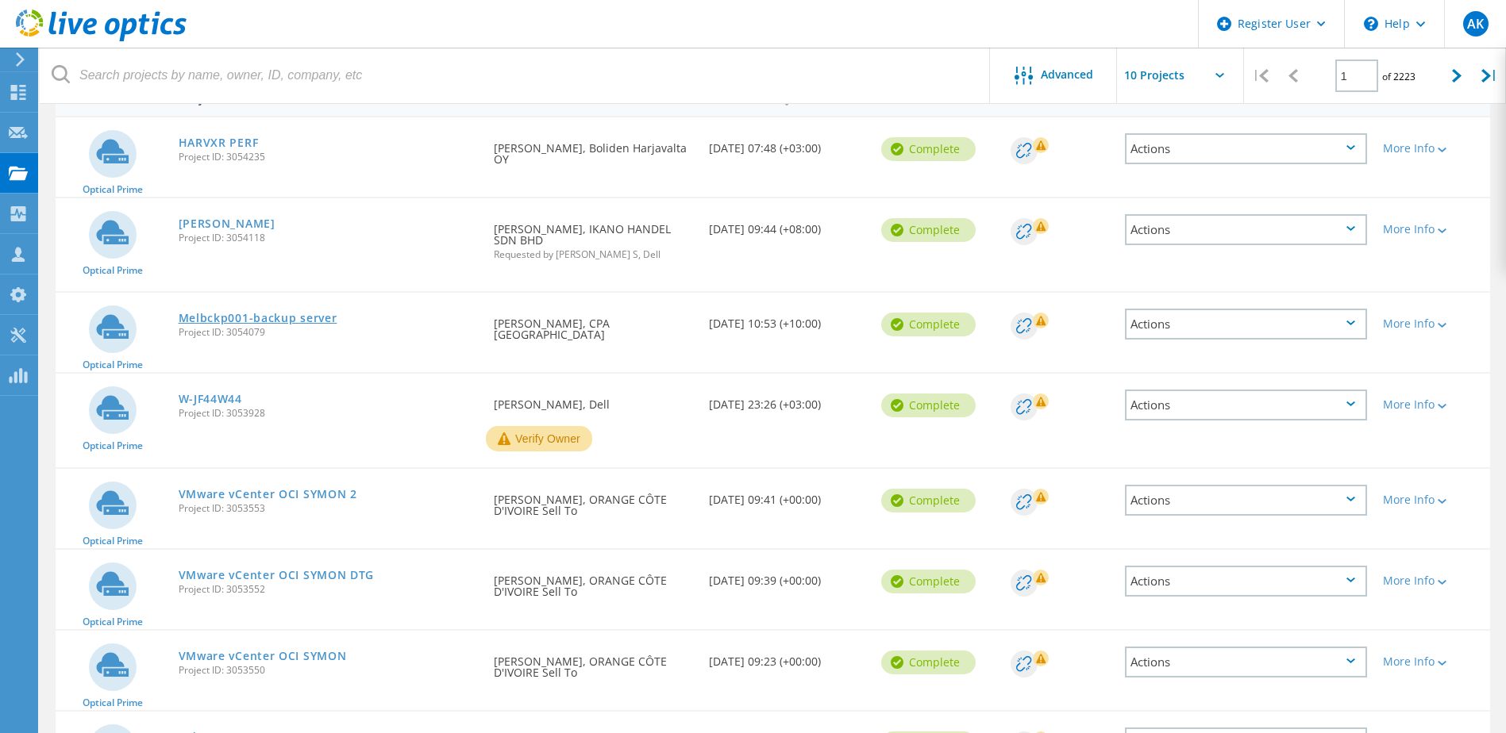
scroll to position [202, 0]
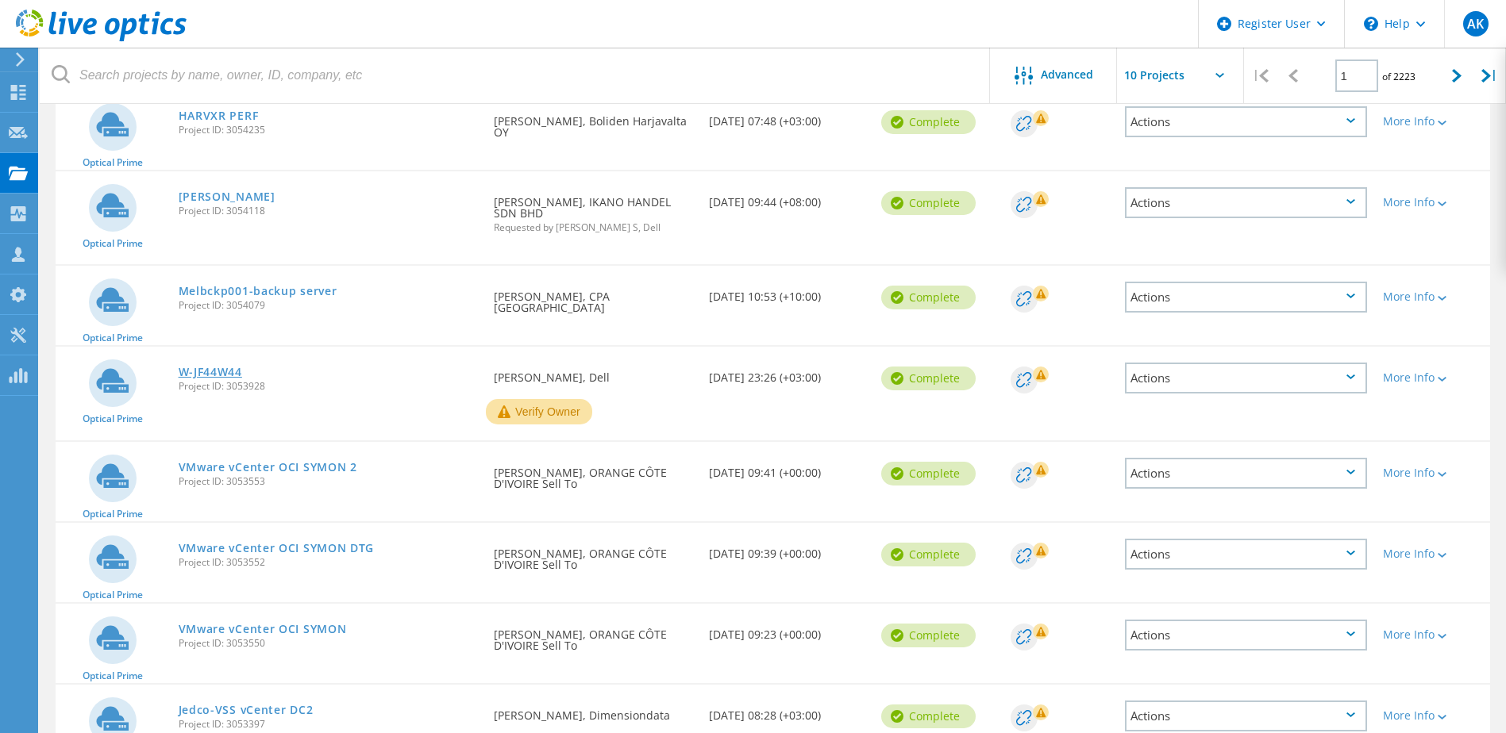
click at [231, 374] on link "W-JF44W44" at bounding box center [211, 372] width 64 height 11
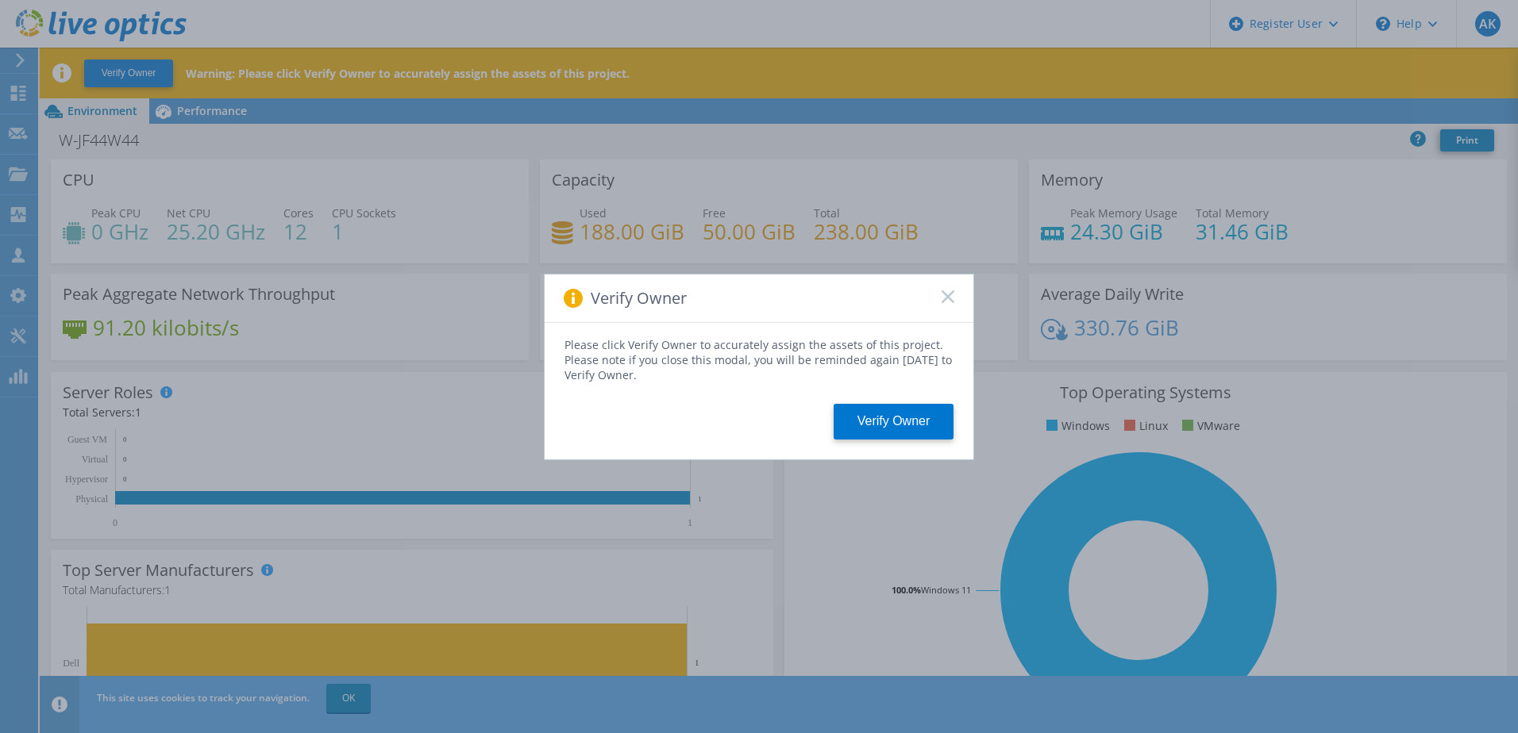
click at [943, 294] on icon at bounding box center [947, 297] width 13 height 13
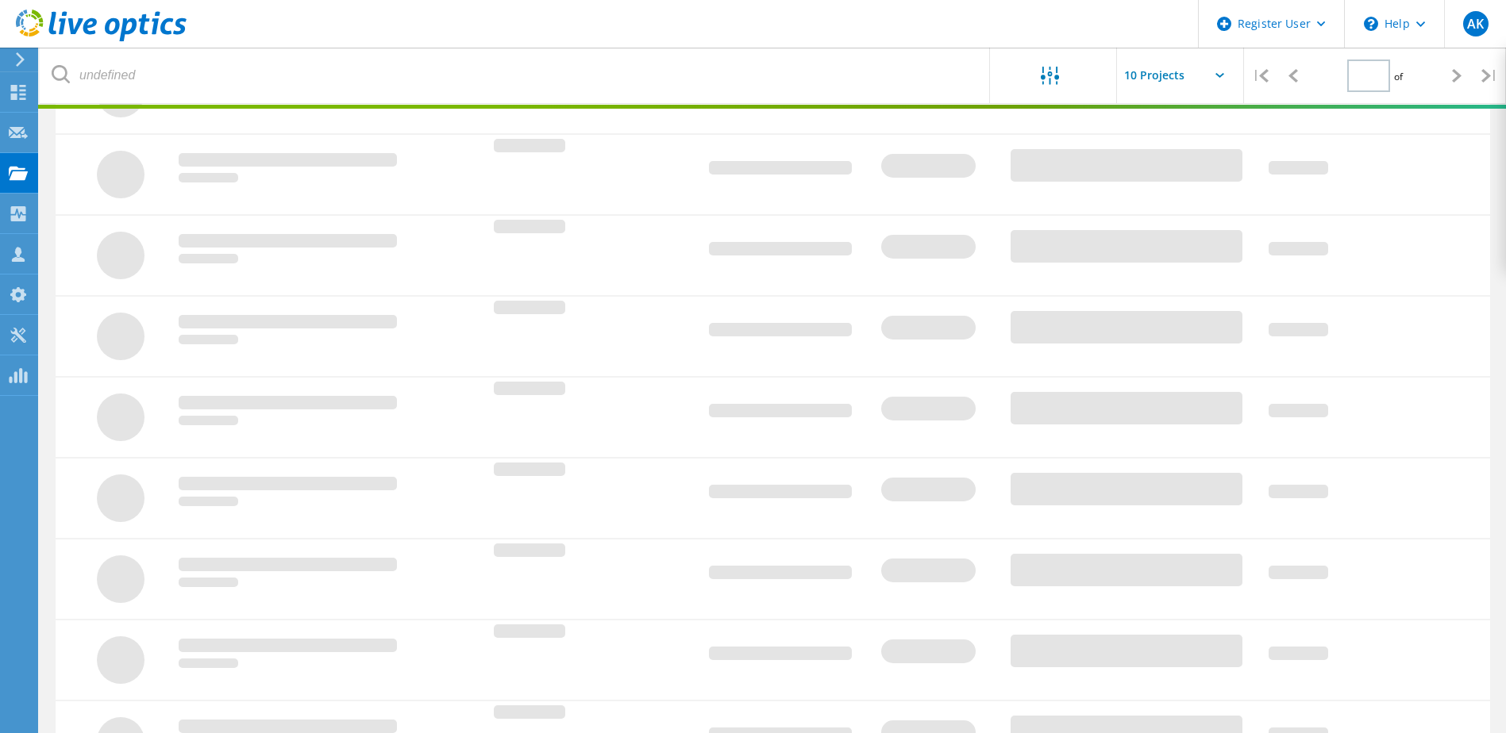
type input "1"
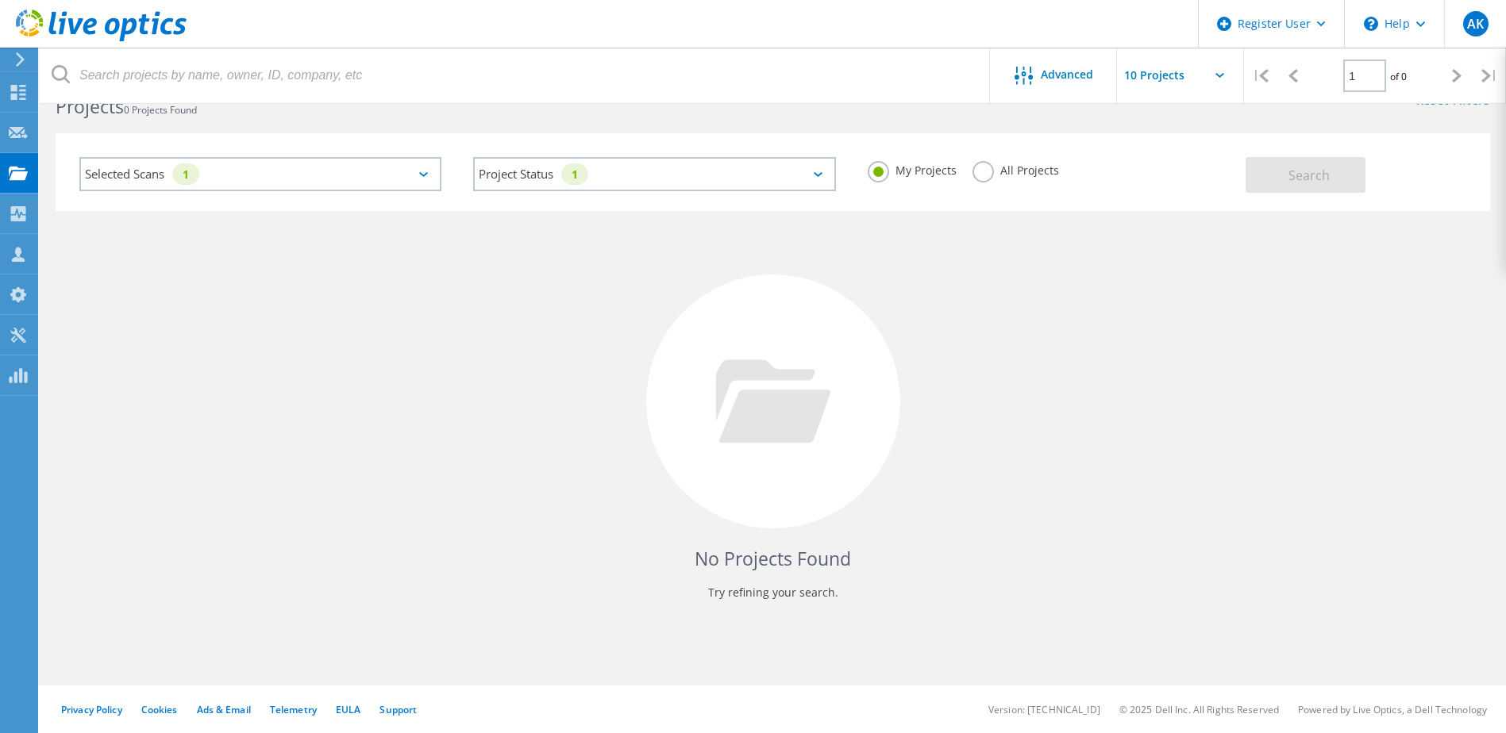
scroll to position [44, 0]
click at [426, 175] on icon at bounding box center [423, 174] width 9 height 5
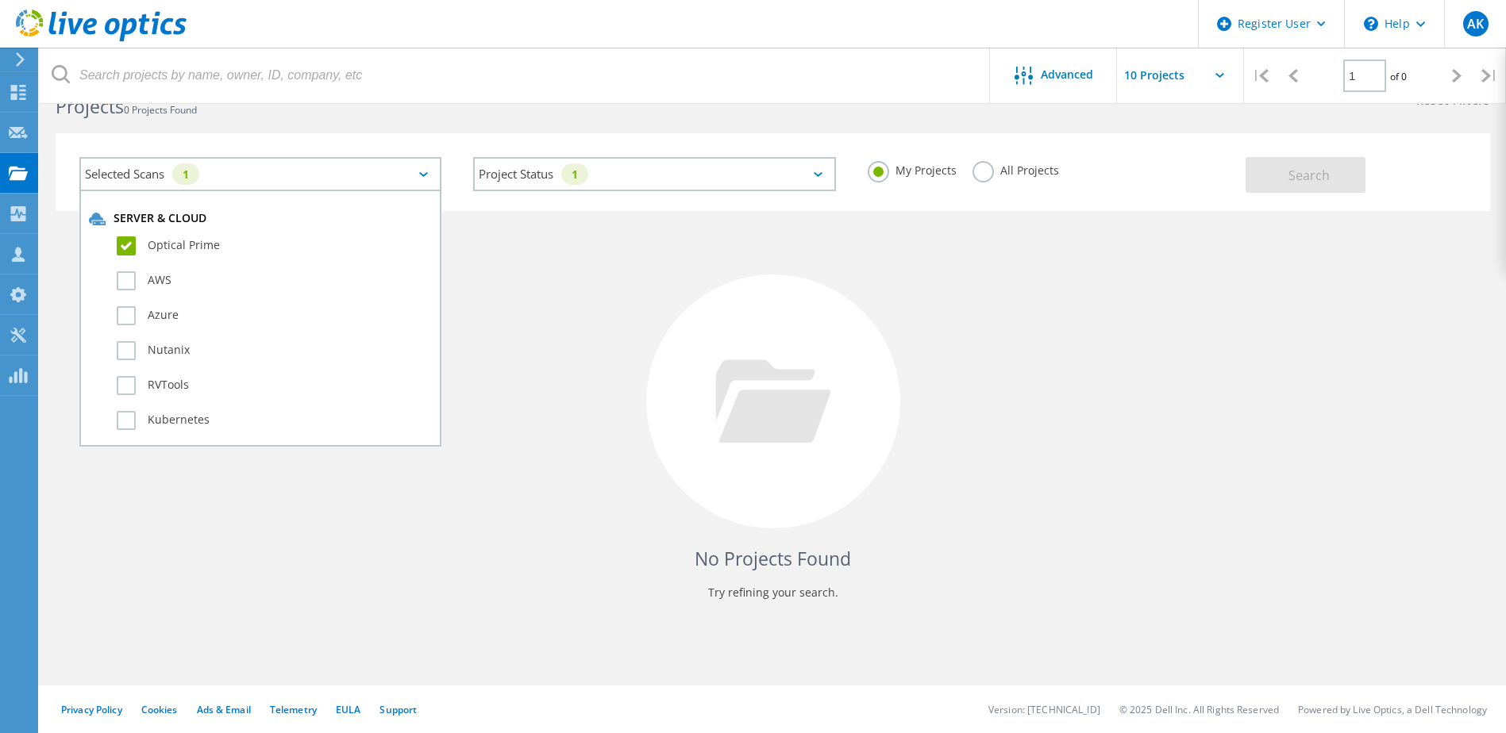
click at [356, 253] on label "Optical Prime" at bounding box center [274, 246] width 315 height 19
click at [0, 0] on input "Optical Prime" at bounding box center [0, 0] width 0 height 0
click at [981, 173] on label "All Projects" at bounding box center [1015, 168] width 87 height 15
click at [0, 0] on input "All Projects" at bounding box center [0, 0] width 0 height 0
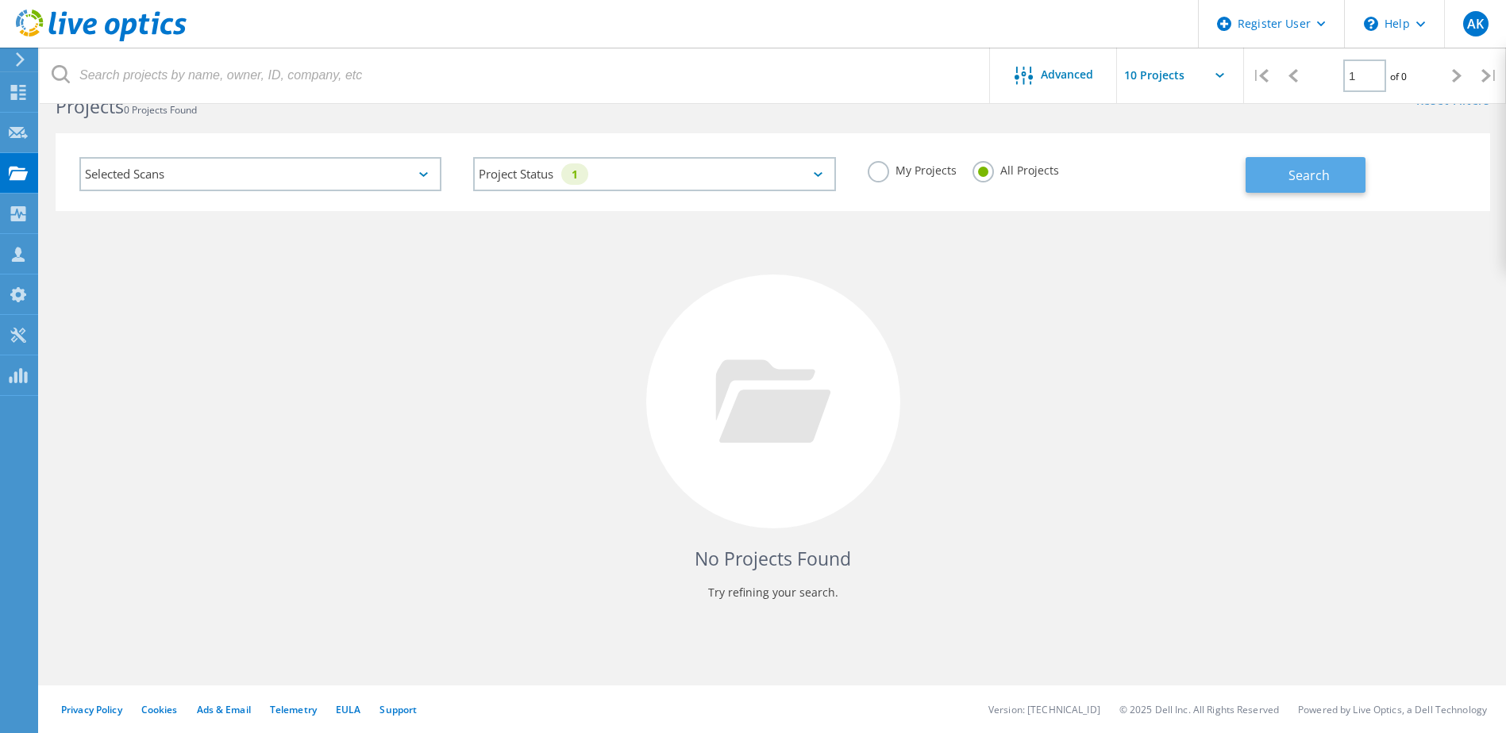
click at [1261, 173] on button "Search" at bounding box center [1305, 175] width 120 height 36
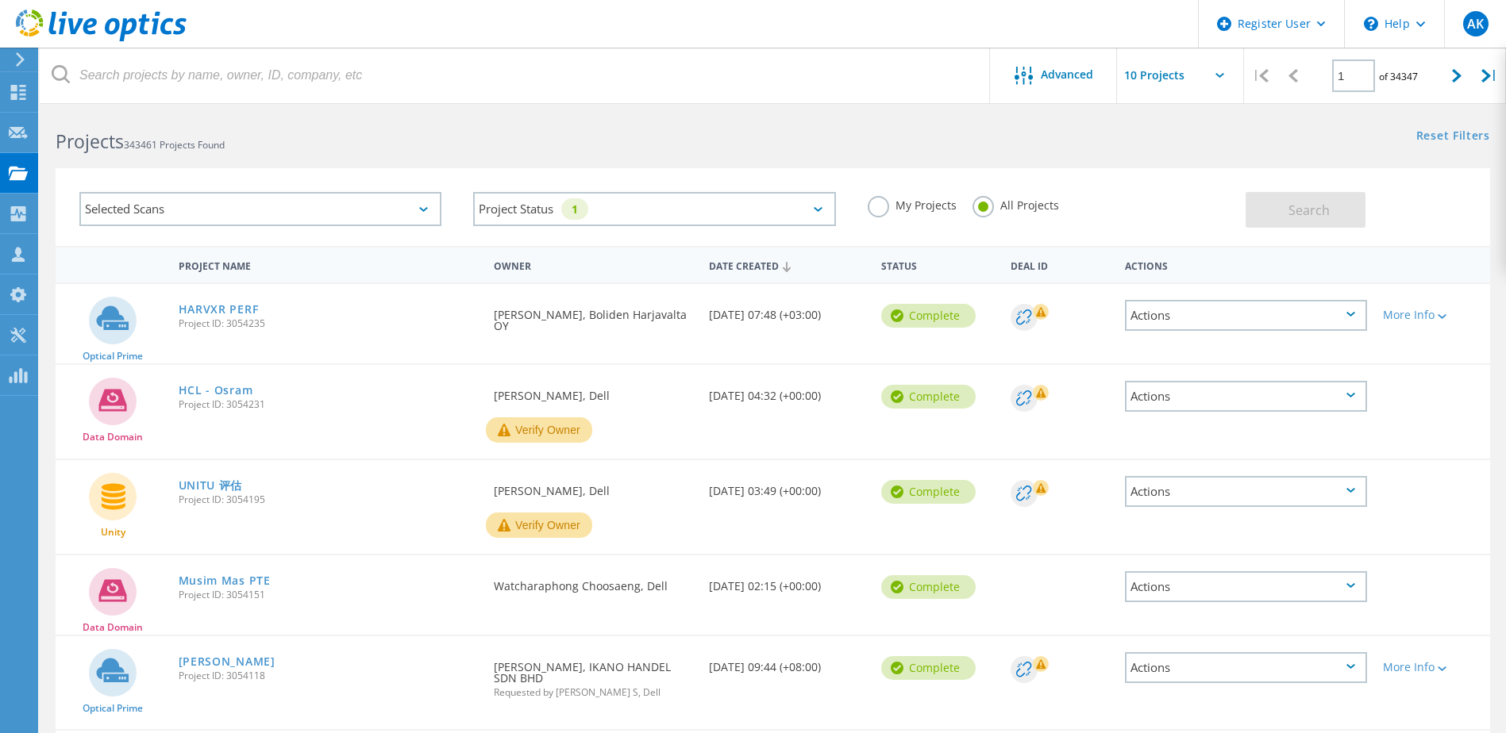
scroll to position [0, 0]
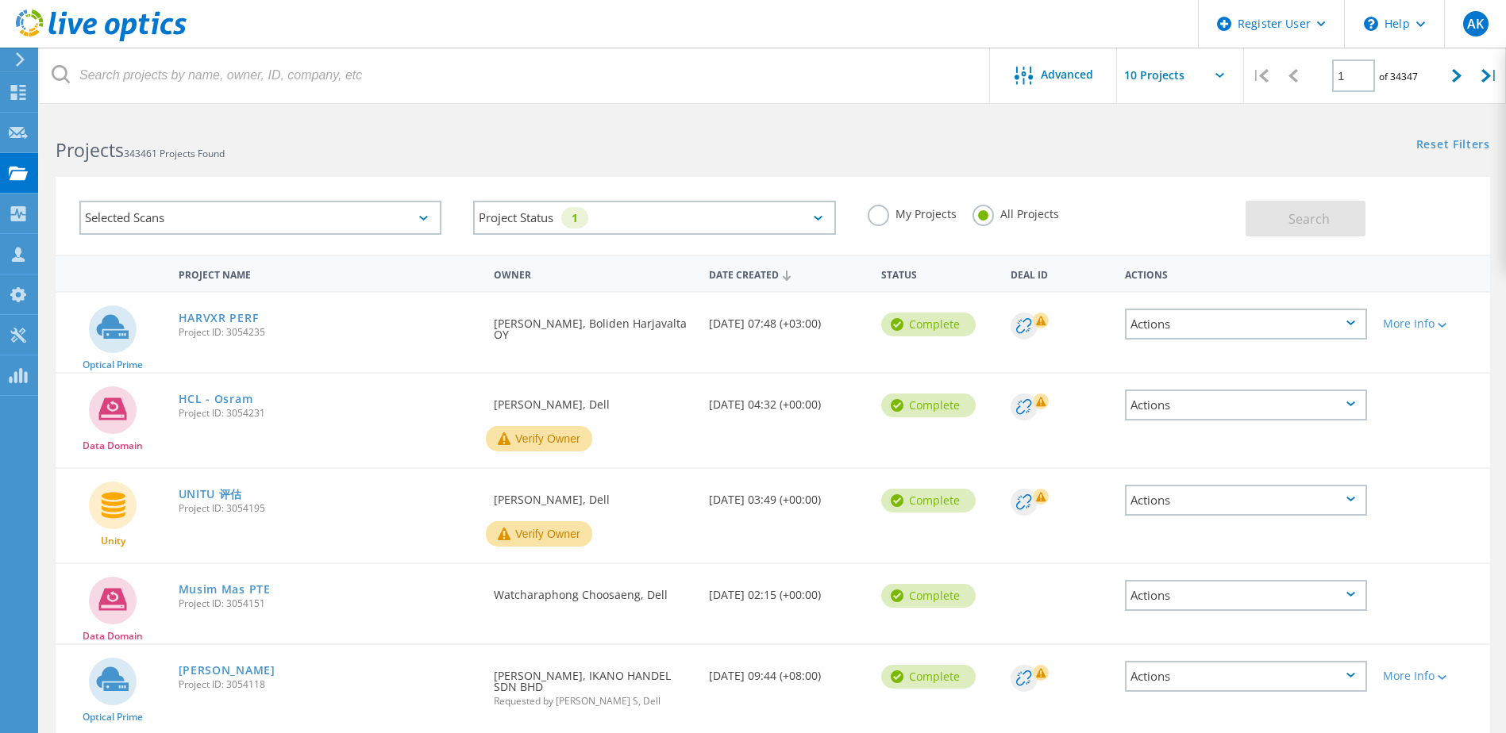
click at [359, 217] on div "Selected Scans" at bounding box center [260, 218] width 362 height 34
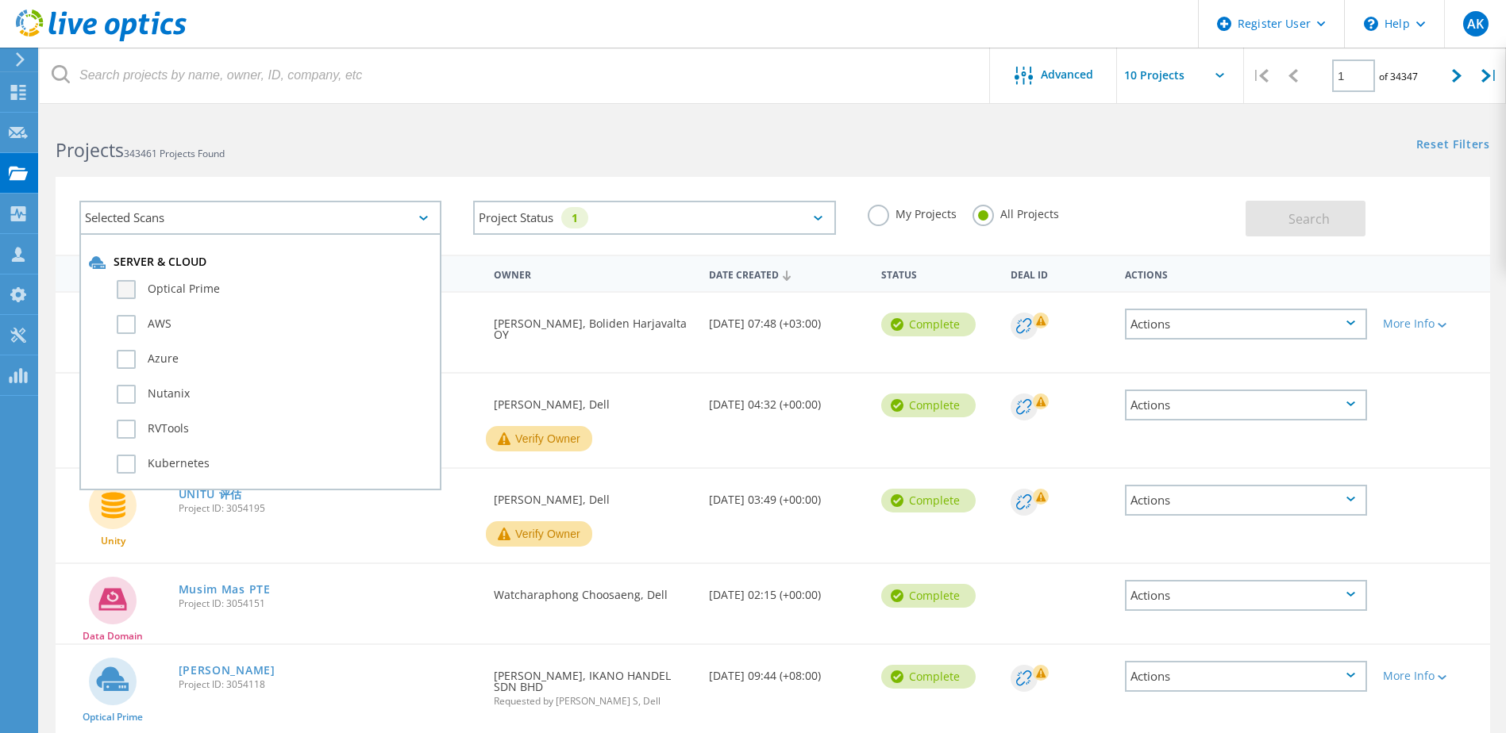
click at [333, 286] on label "Optical Prime" at bounding box center [274, 289] width 315 height 19
click at [0, 0] on input "Optical Prime" at bounding box center [0, 0] width 0 height 0
click at [1290, 223] on span "Search" at bounding box center [1308, 218] width 41 height 17
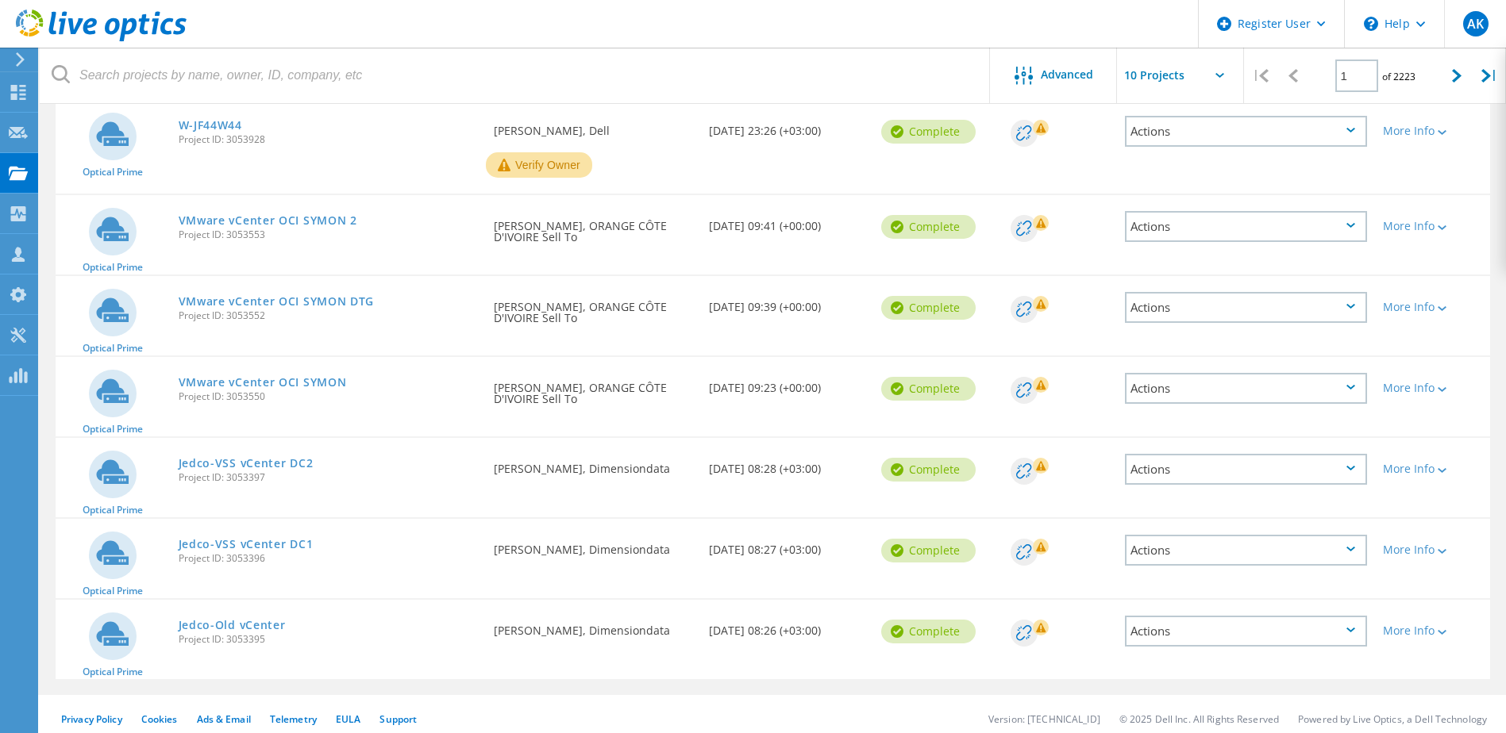
scroll to position [459, 0]
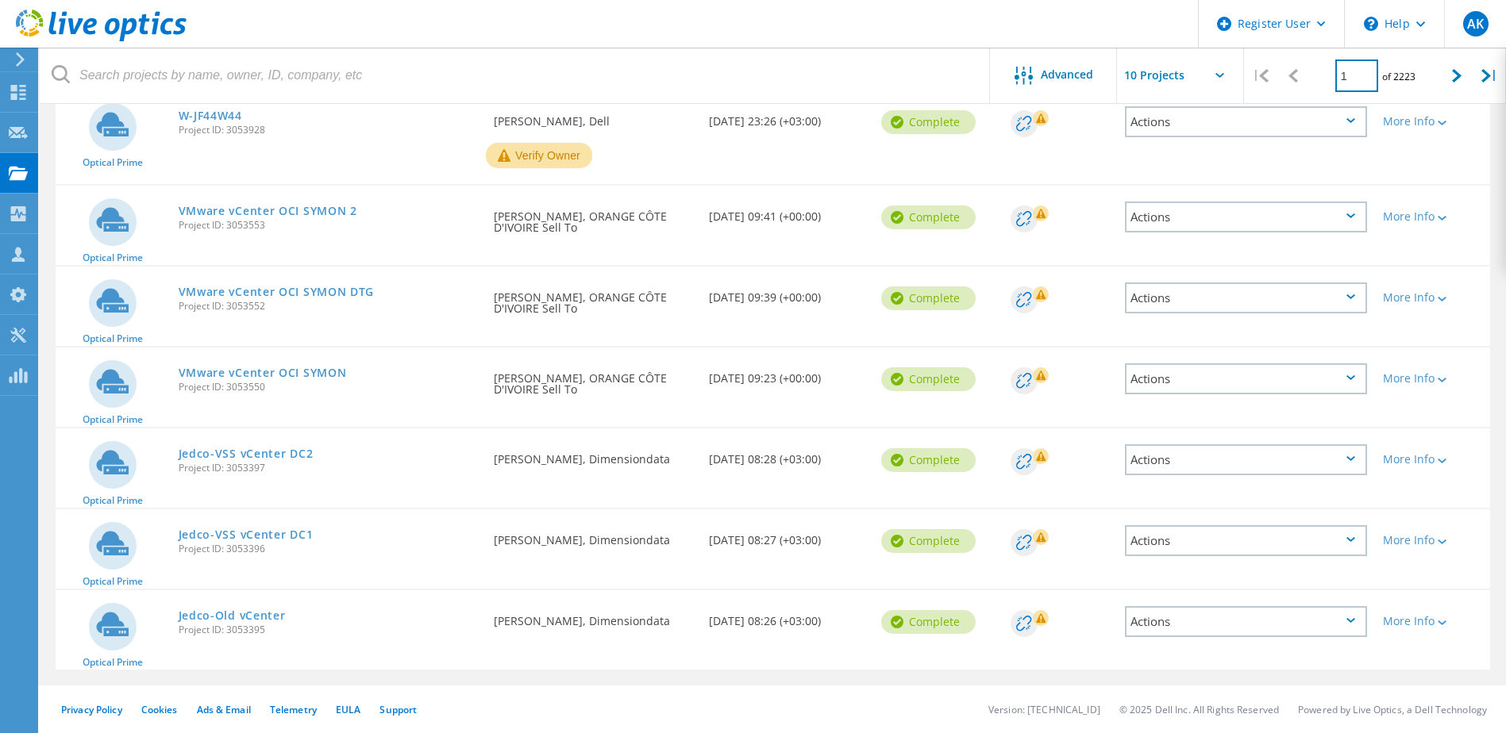
click at [1353, 76] on input "1" at bounding box center [1356, 76] width 43 height 33
type input "25"
click at [1200, 78] on input "text" at bounding box center [1196, 76] width 159 height 56
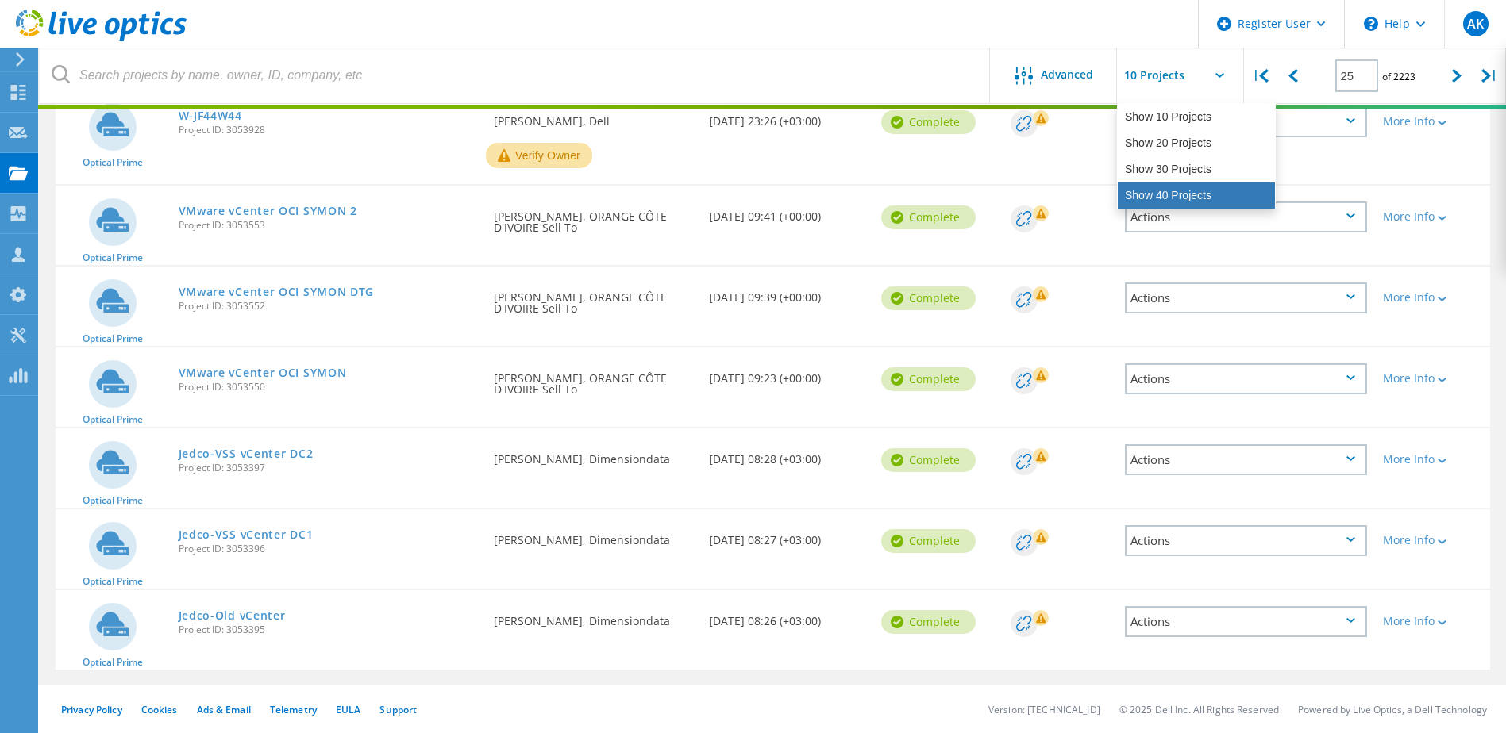
click at [1180, 189] on div "Show 40 Projects" at bounding box center [1196, 196] width 157 height 26
type input "Show 40 Projects"
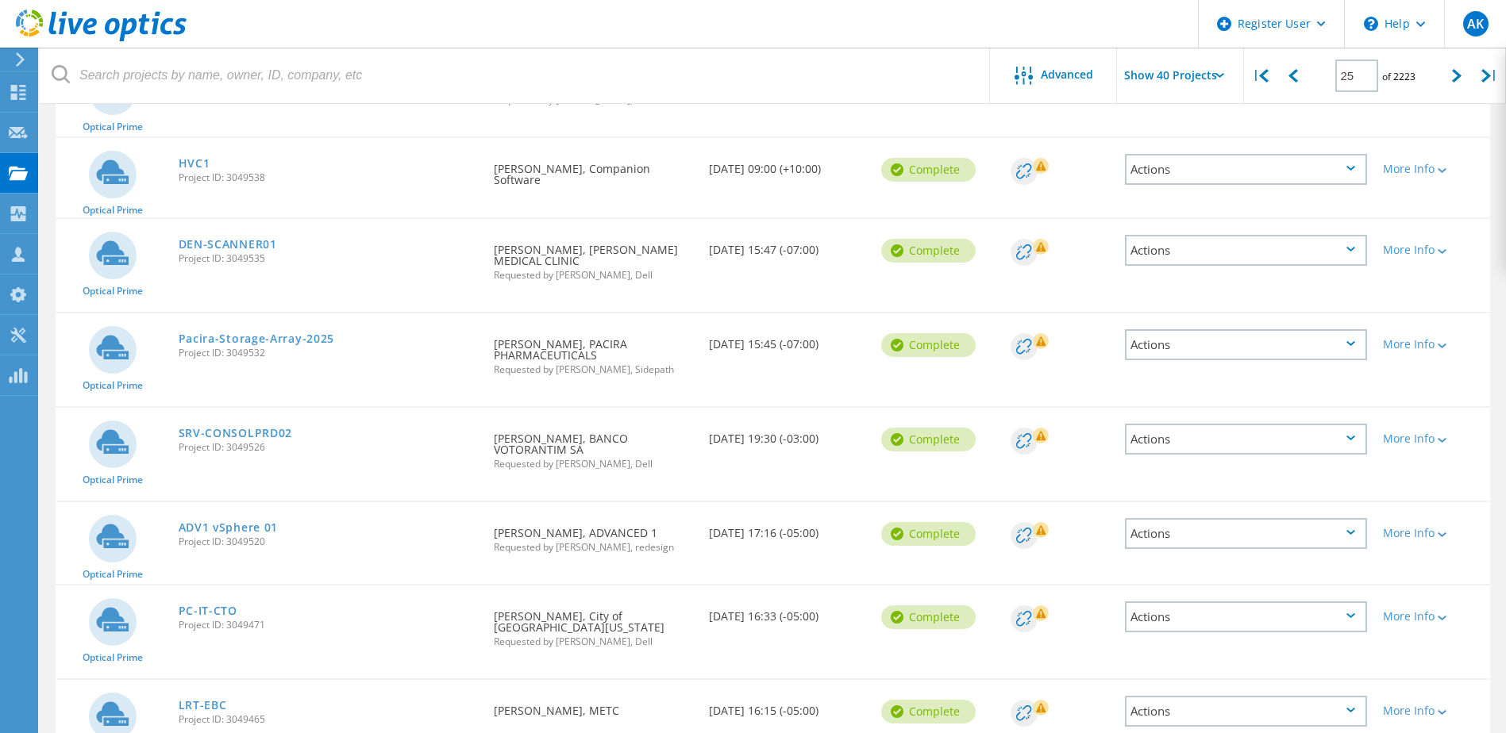
scroll to position [161, 0]
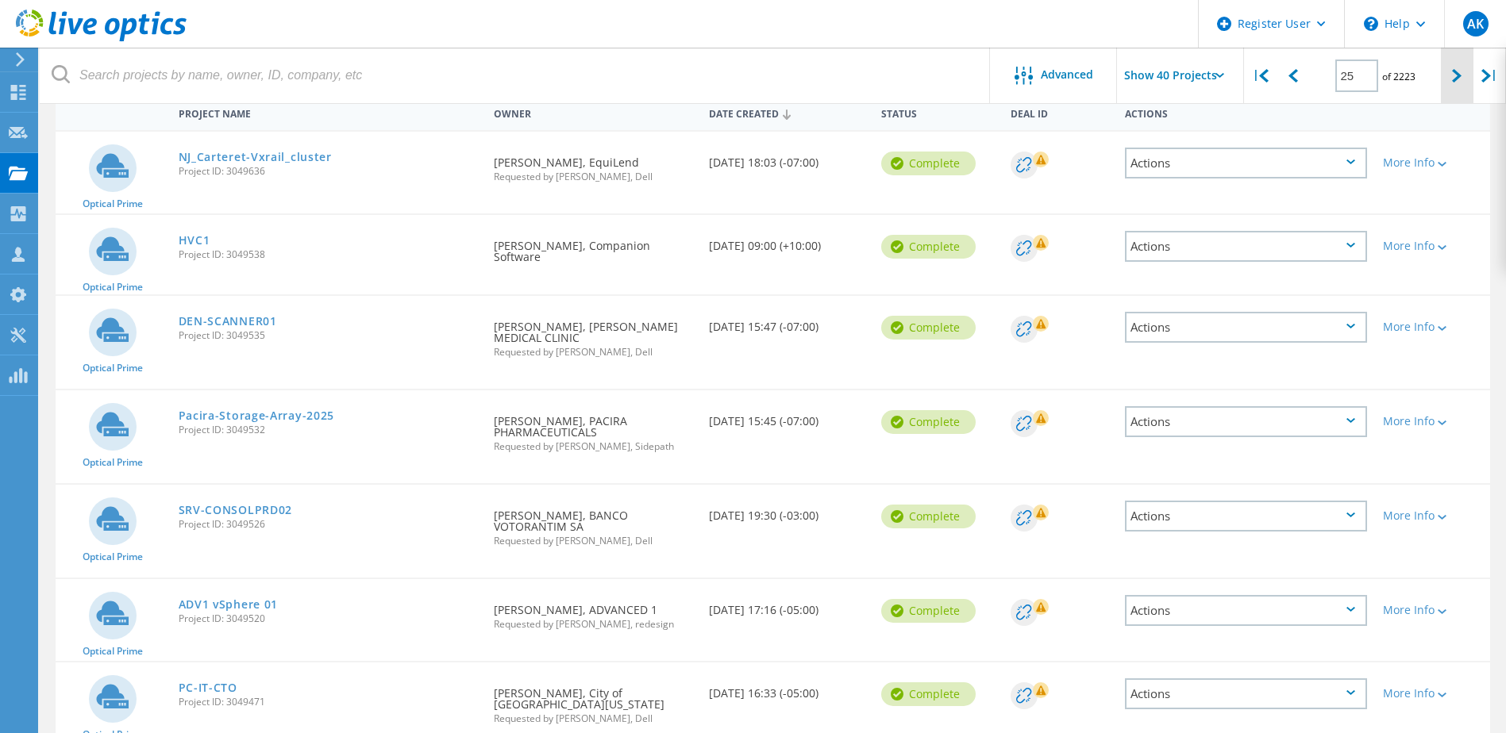
click at [1460, 77] on icon at bounding box center [1457, 75] width 10 height 13
type input "26"
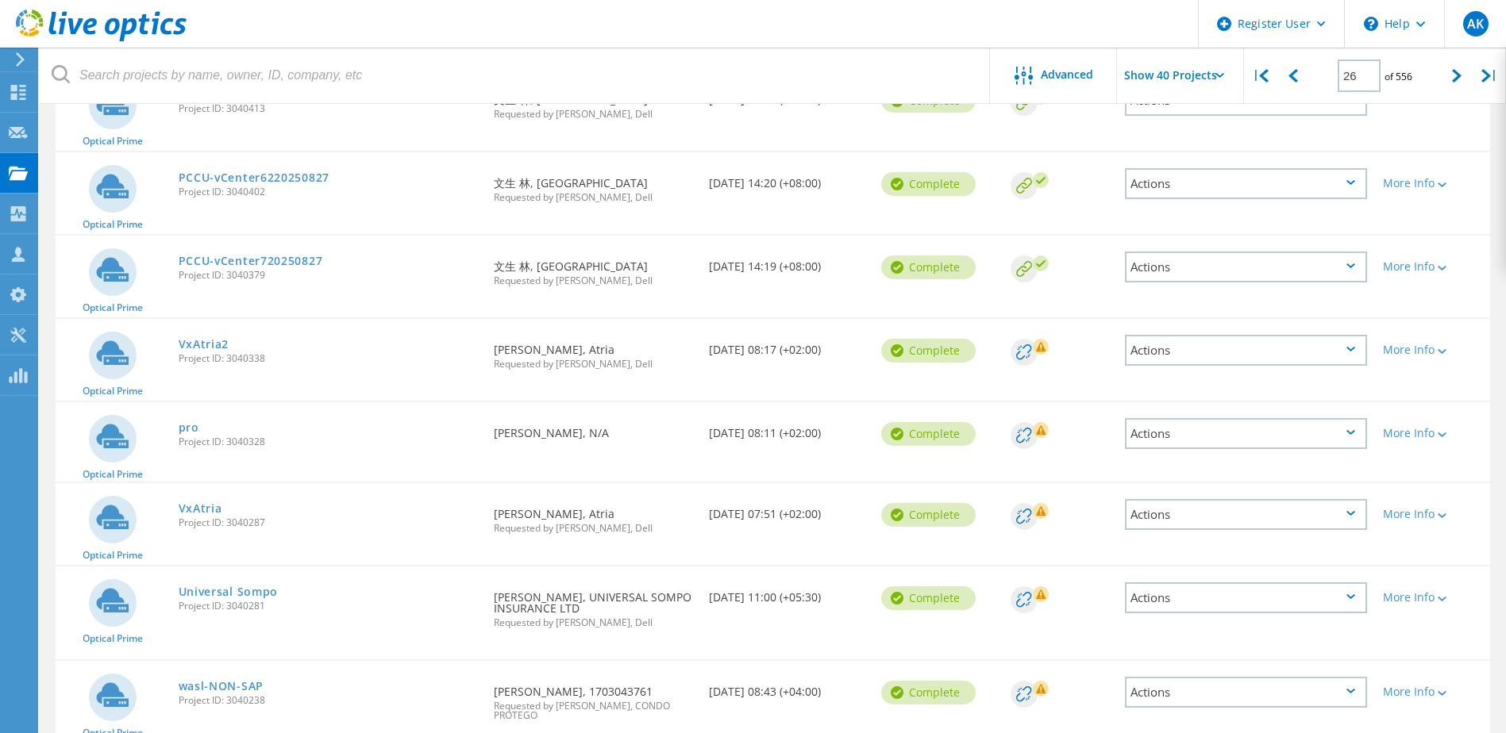
scroll to position [1669, 0]
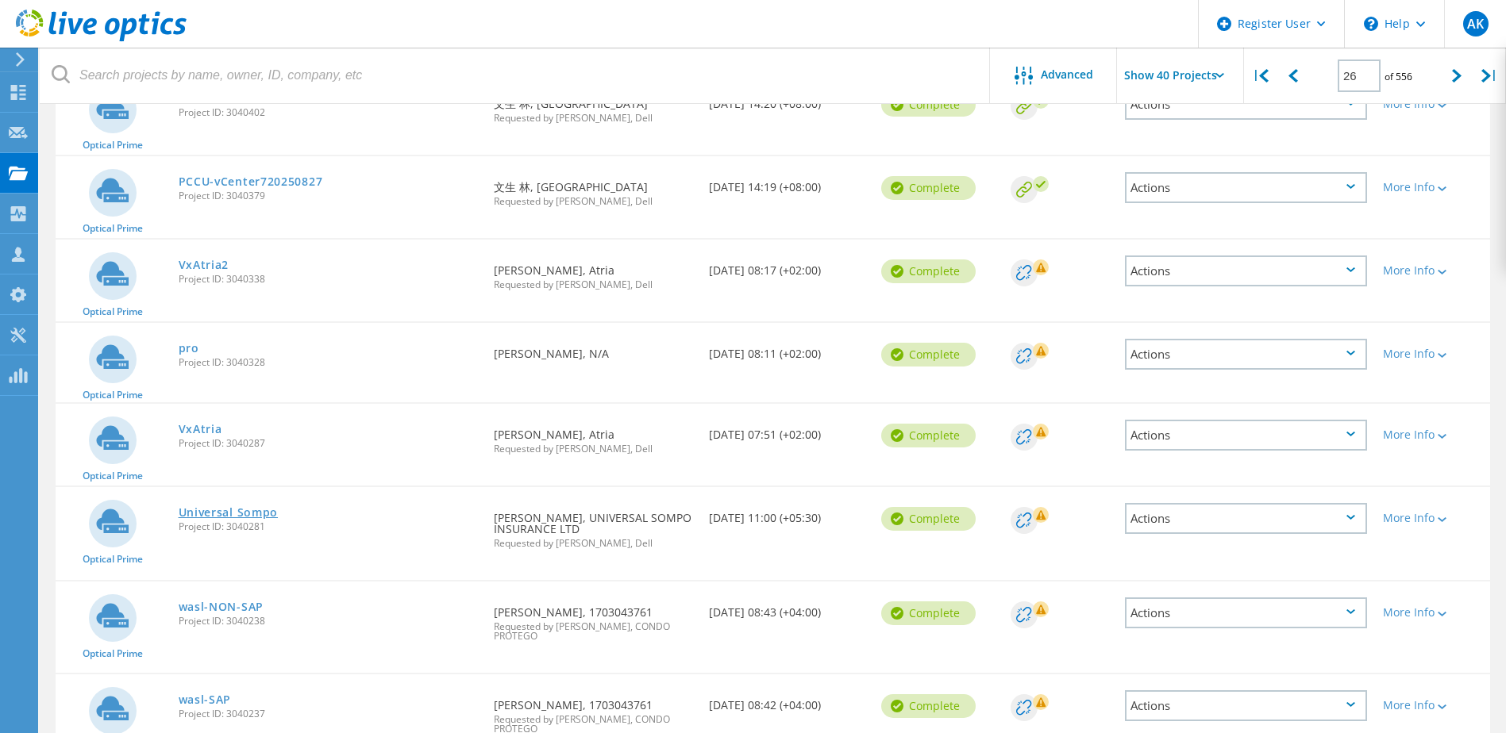
click at [271, 507] on link "Universal Sompo" at bounding box center [229, 512] width 100 height 11
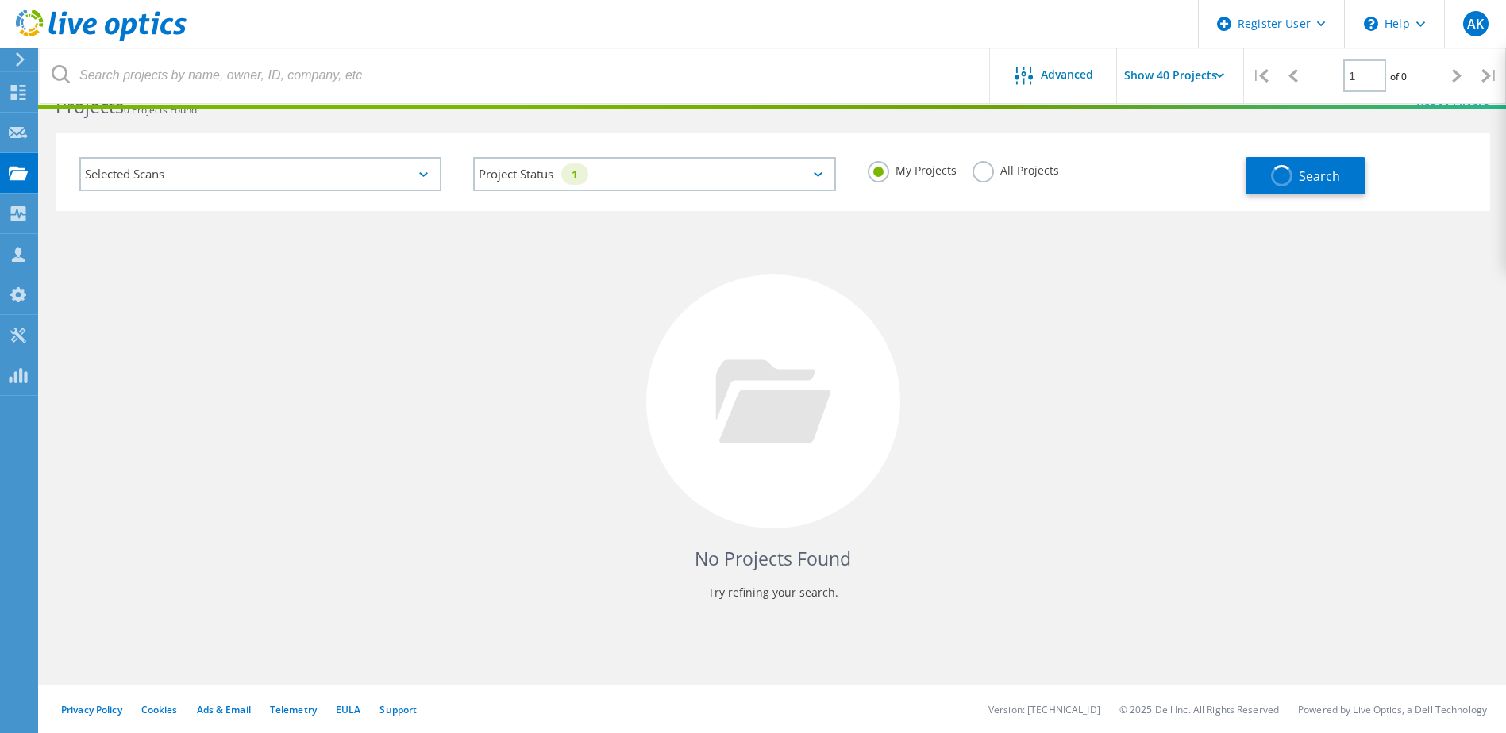
scroll to position [44, 0]
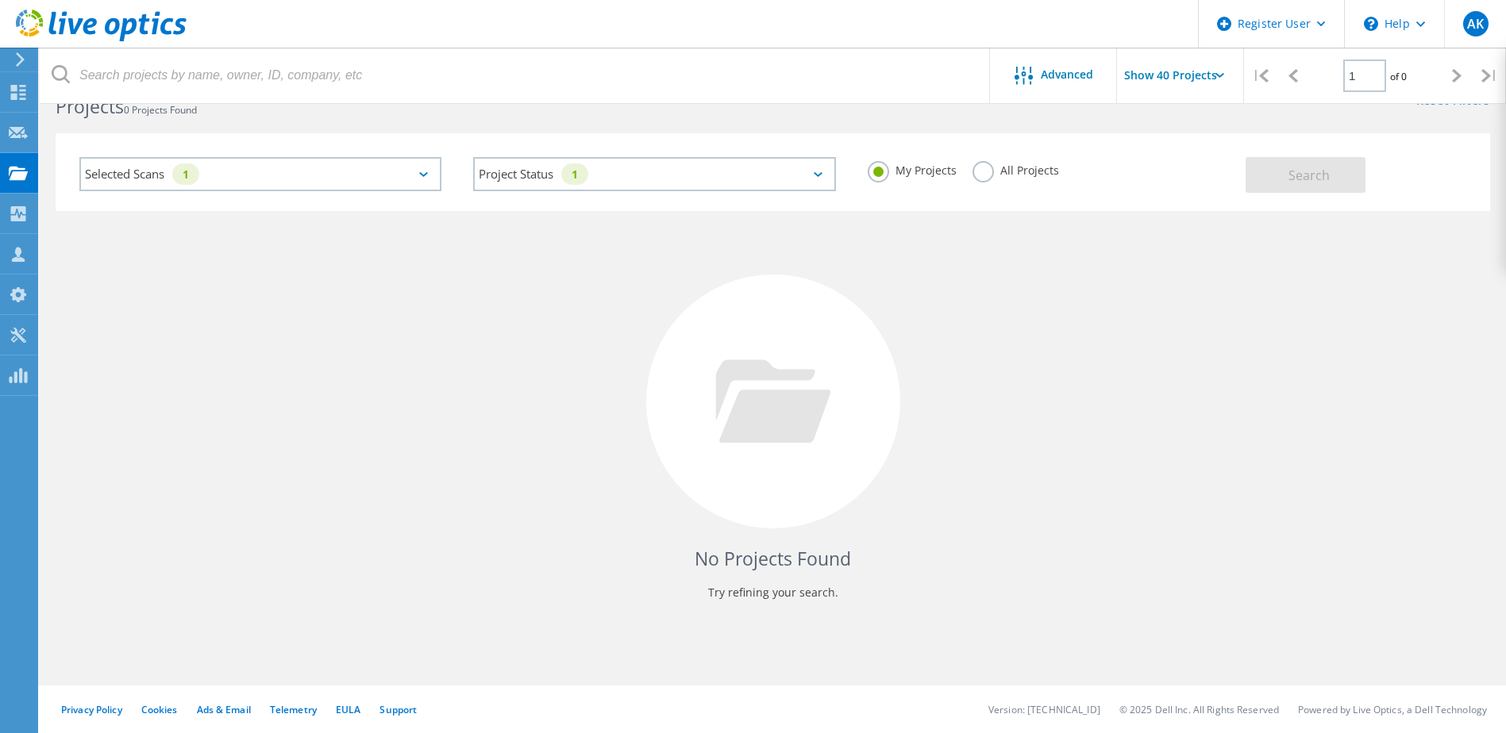
click at [983, 172] on label "All Projects" at bounding box center [1015, 168] width 87 height 15
click at [0, 0] on input "All Projects" at bounding box center [0, 0] width 0 height 0
click at [367, 170] on div "Selected Scans 1" at bounding box center [260, 174] width 362 height 34
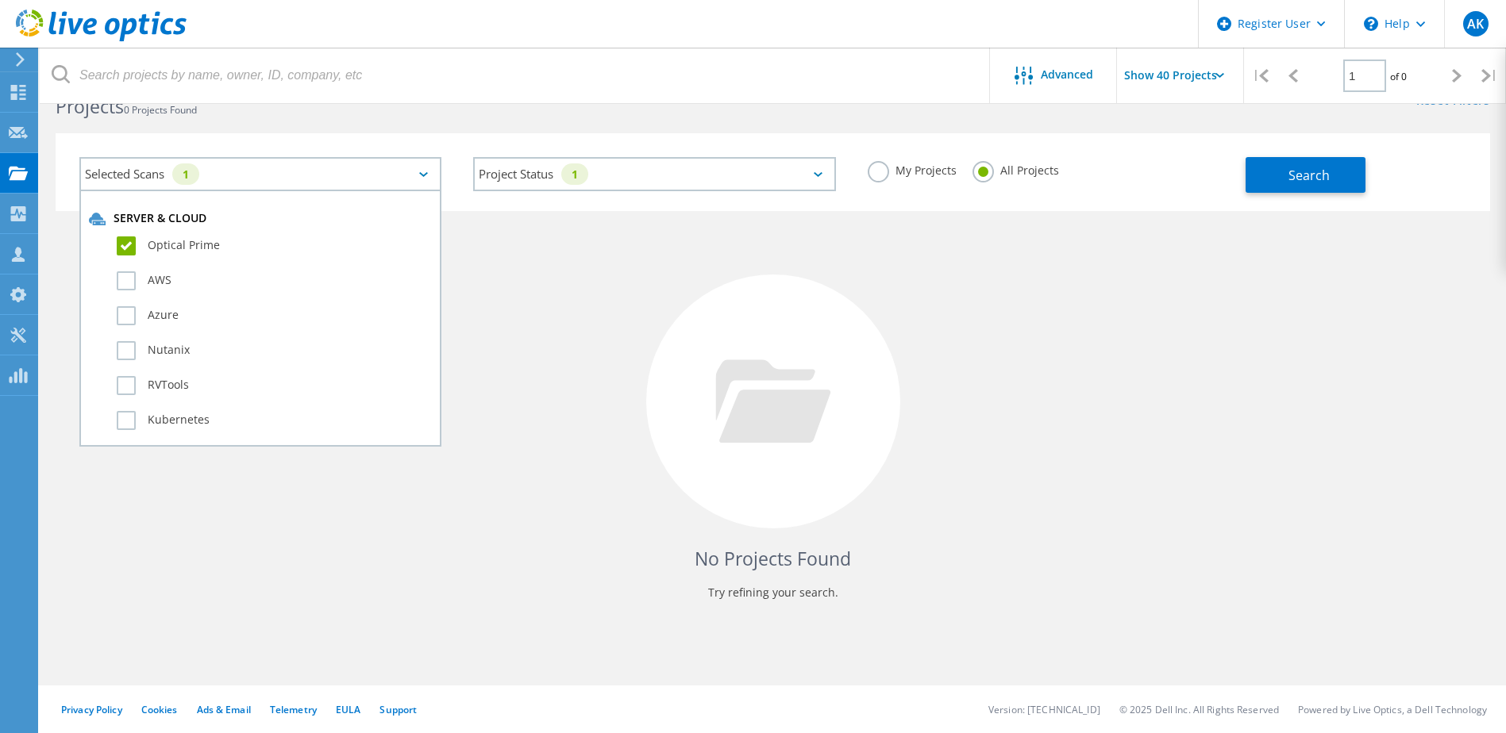
click at [290, 247] on label "Optical Prime" at bounding box center [274, 246] width 315 height 19
click at [0, 0] on input "Optical Prime" at bounding box center [0, 0] width 0 height 0
click at [1309, 167] on span "Search" at bounding box center [1308, 175] width 41 height 17
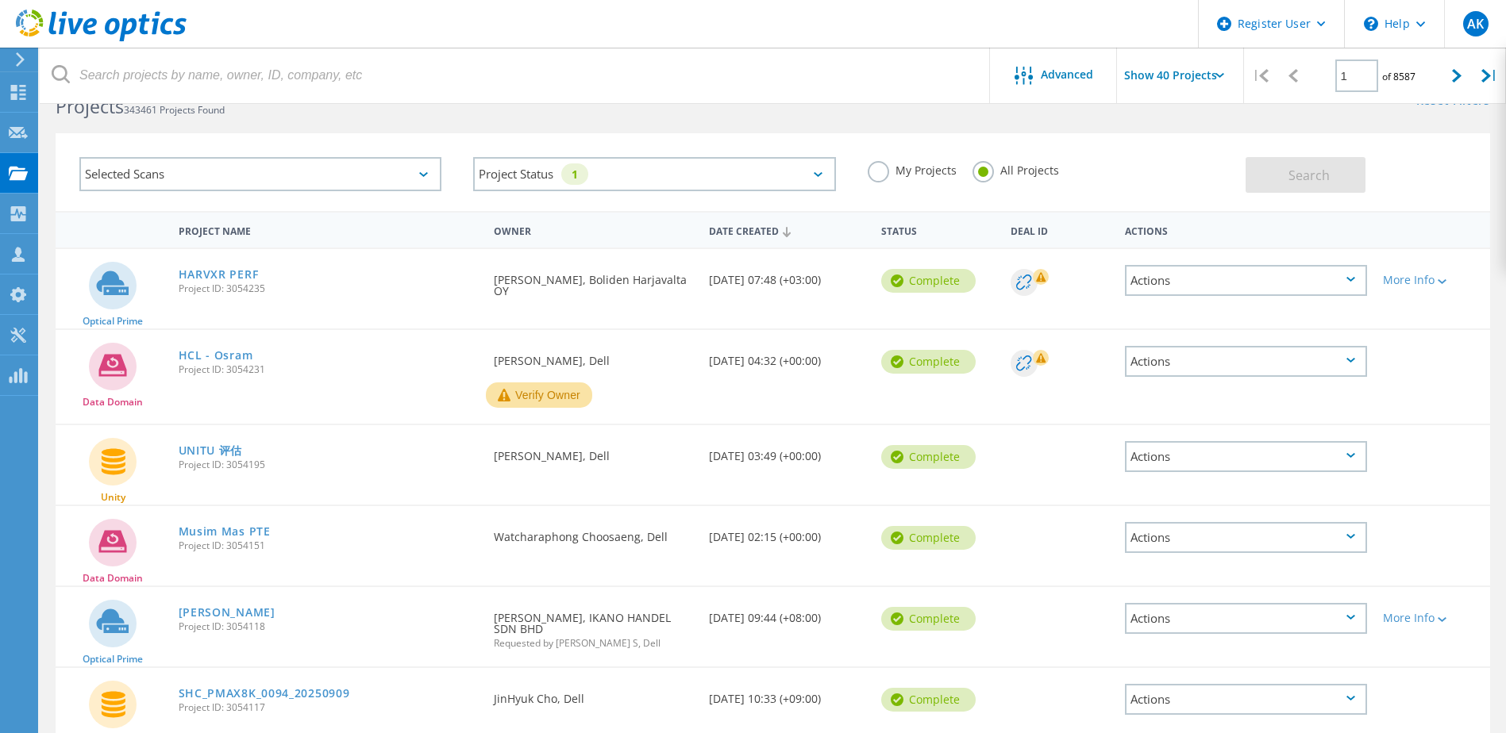
click at [353, 159] on div "Selected Scans" at bounding box center [260, 174] width 362 height 34
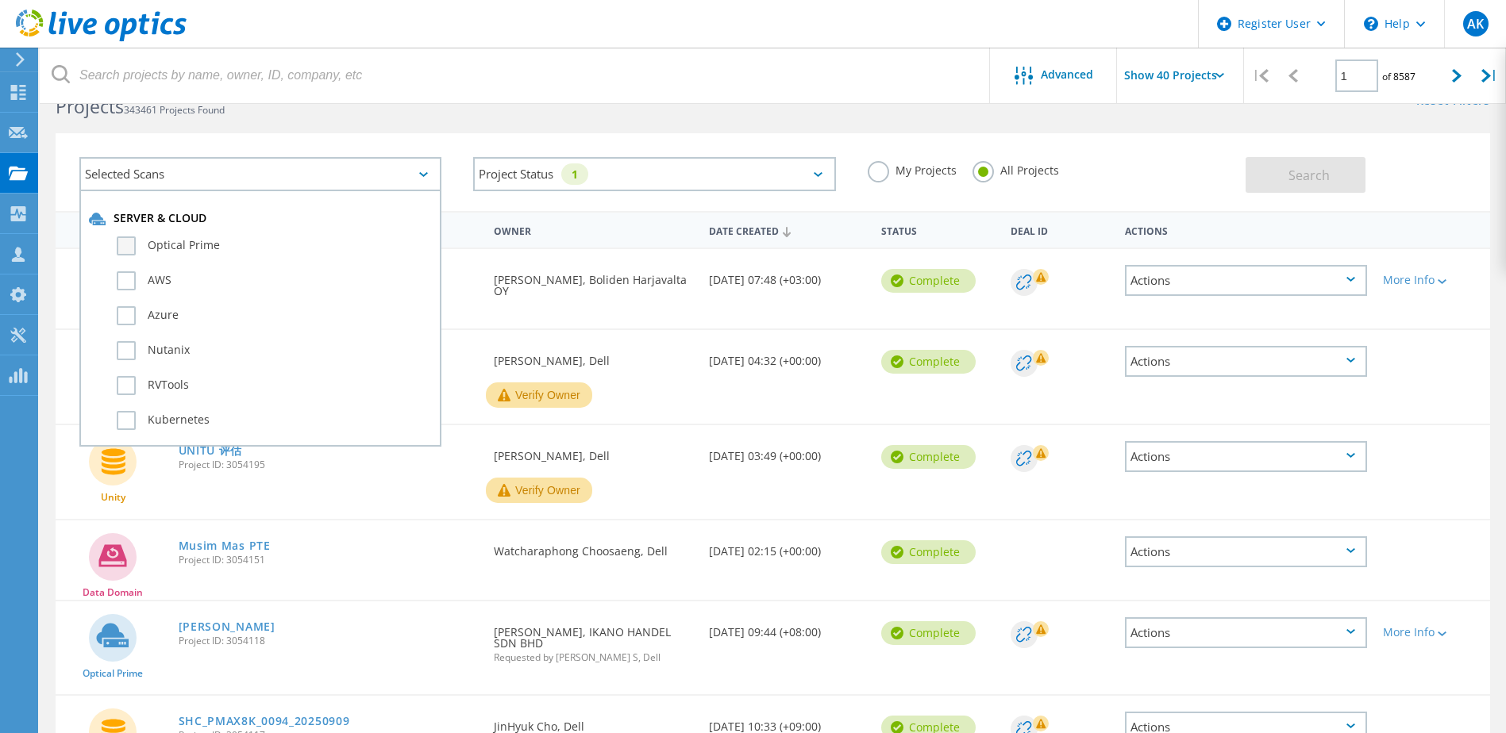
click at [266, 248] on label "Optical Prime" at bounding box center [274, 246] width 315 height 19
click at [0, 0] on input "Optical Prime" at bounding box center [0, 0] width 0 height 0
click at [1331, 174] on button "Search" at bounding box center [1305, 175] width 120 height 36
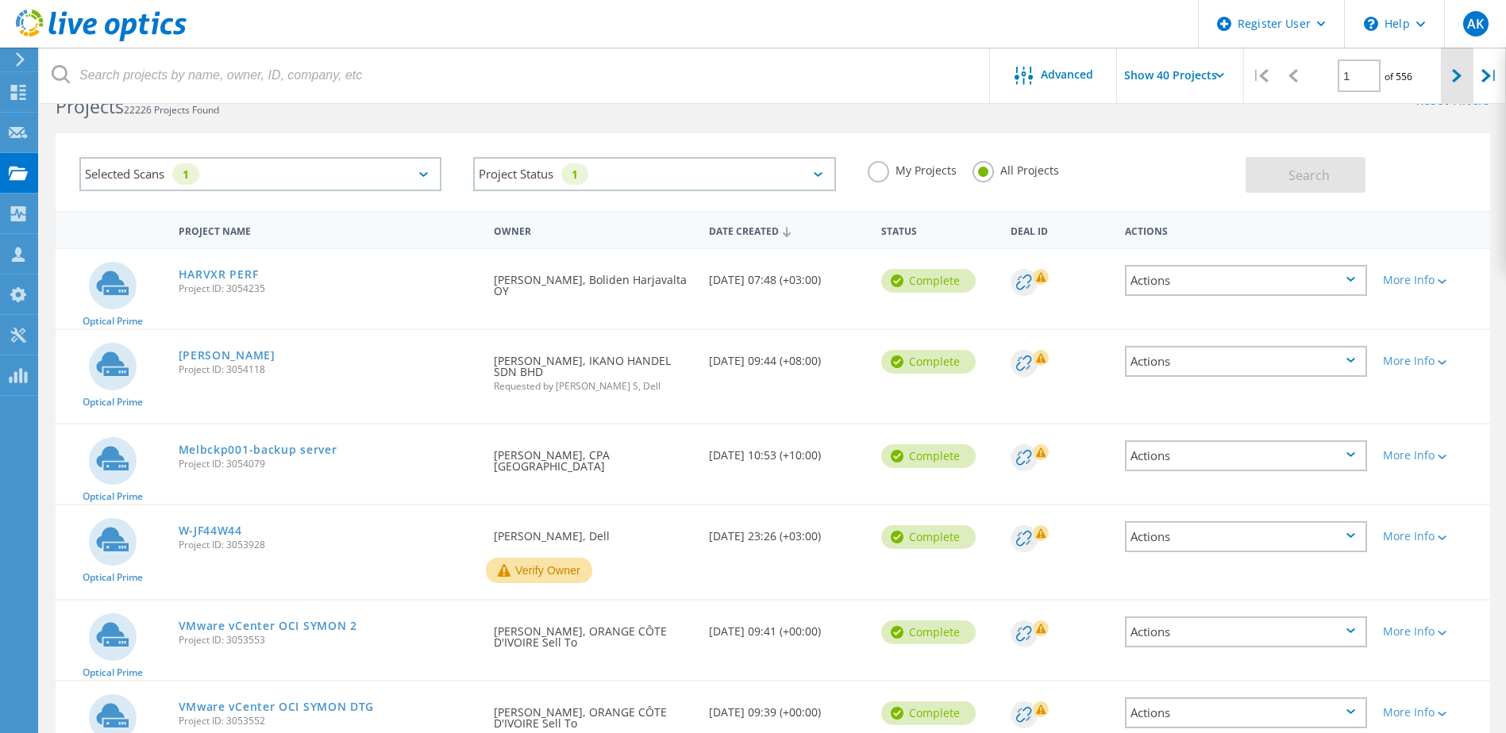
click at [1453, 78] on icon at bounding box center [1457, 75] width 10 height 13
type input "2"
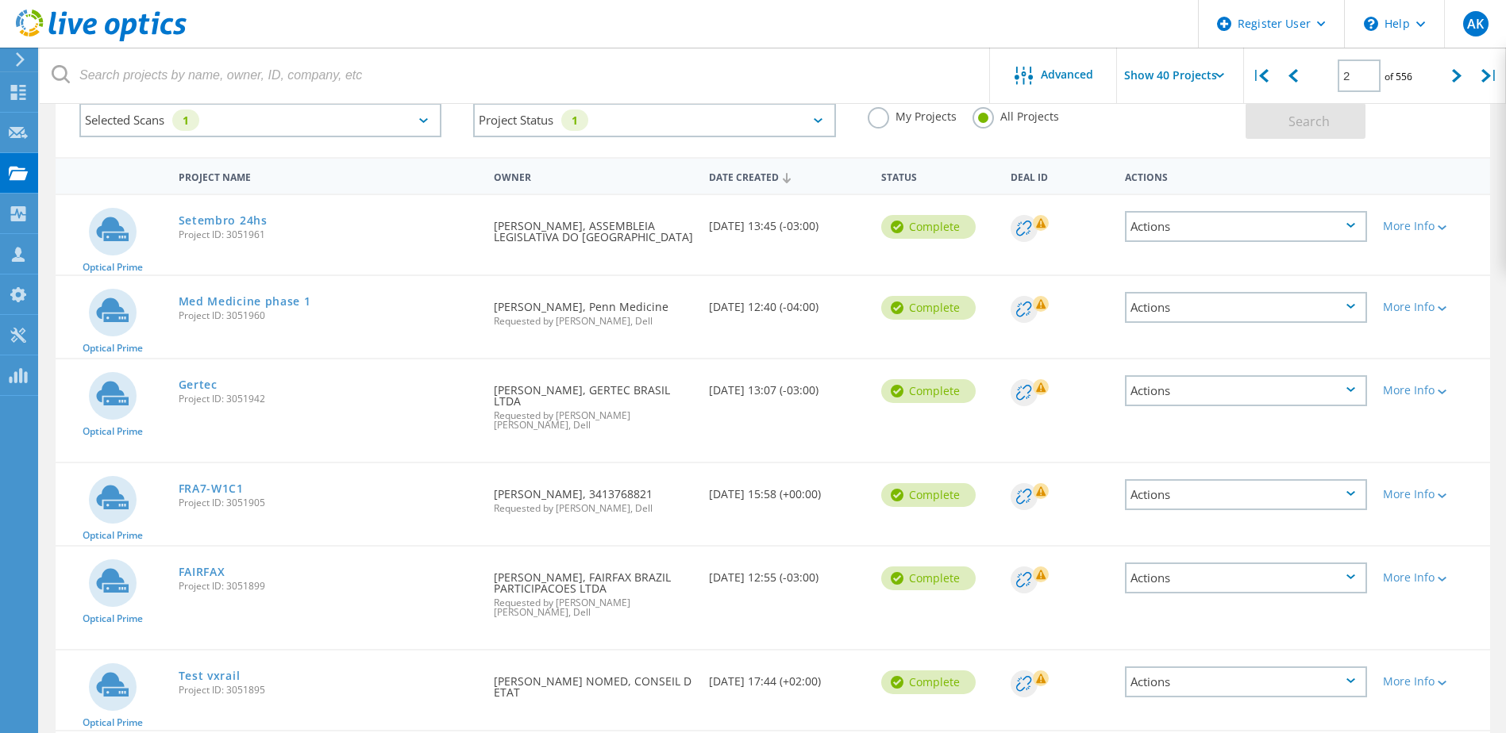
scroll to position [123, 0]
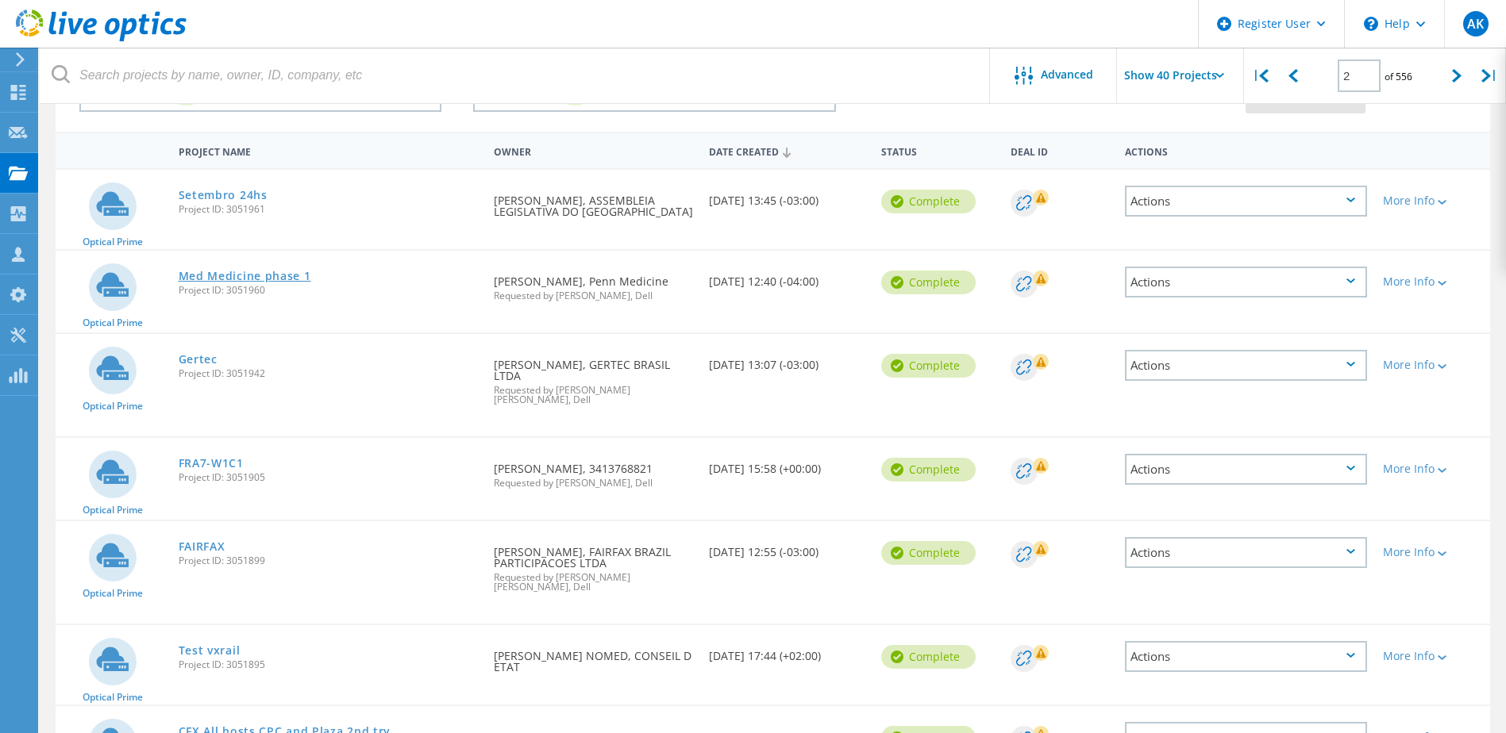
click at [293, 272] on link "Med Medicine phase 1" at bounding box center [245, 276] width 133 height 11
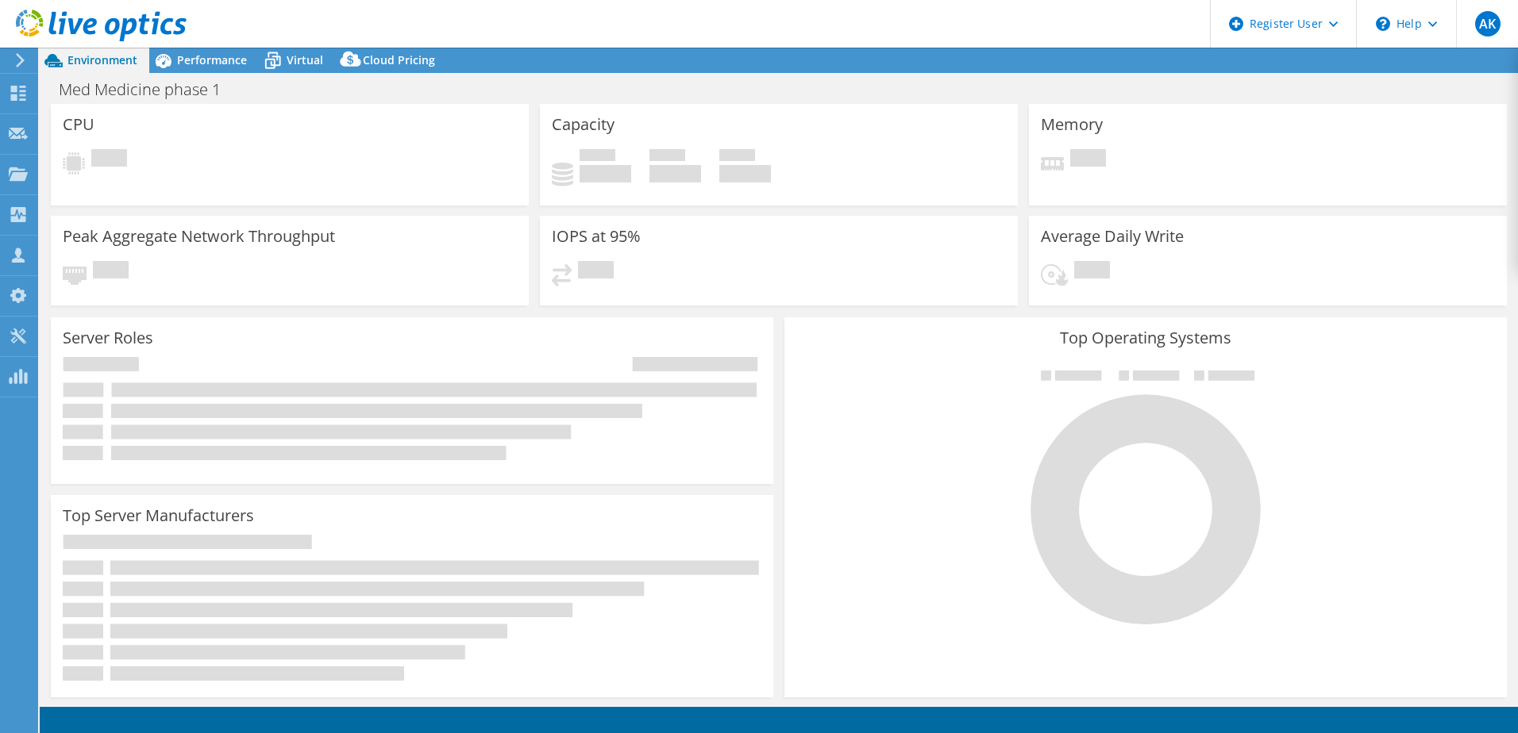
select select "USD"
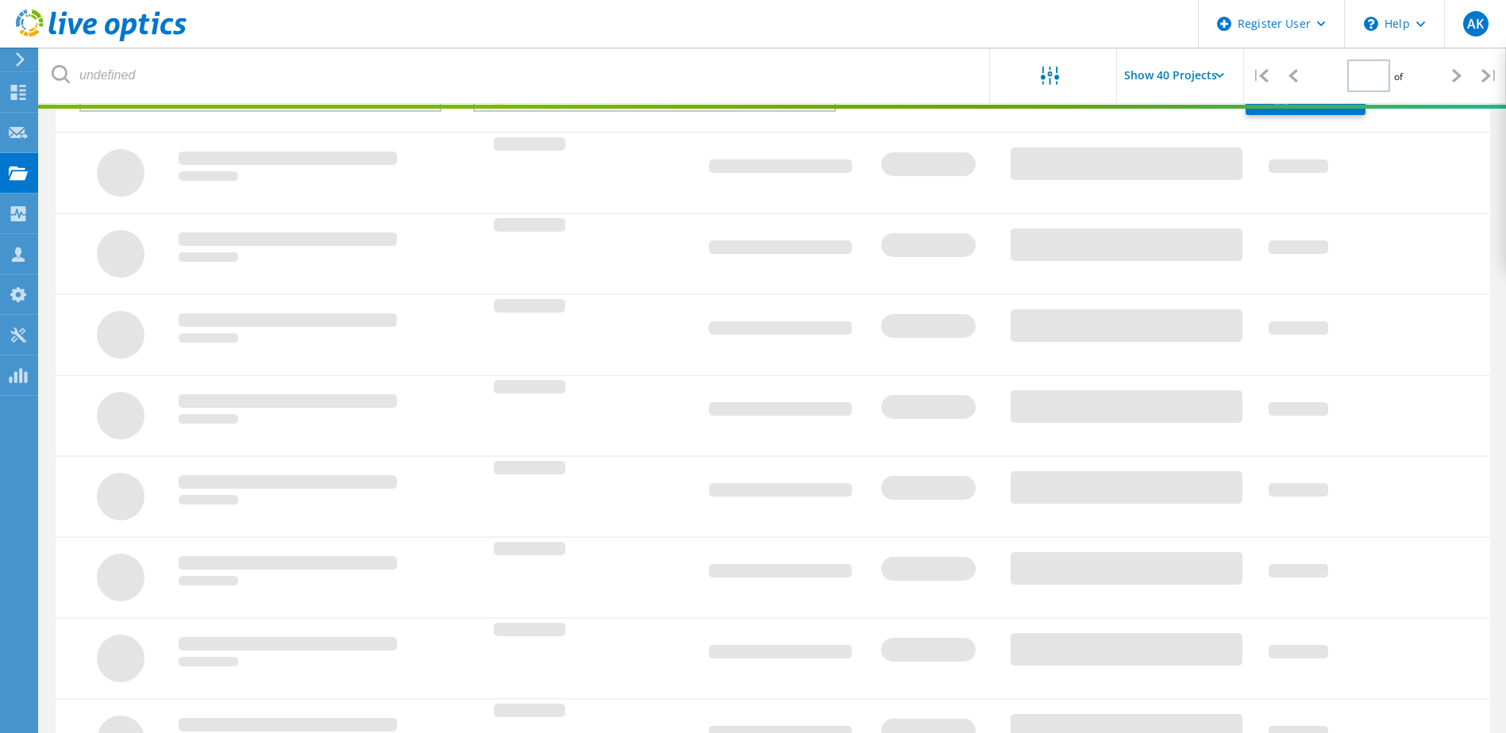
type input "1"
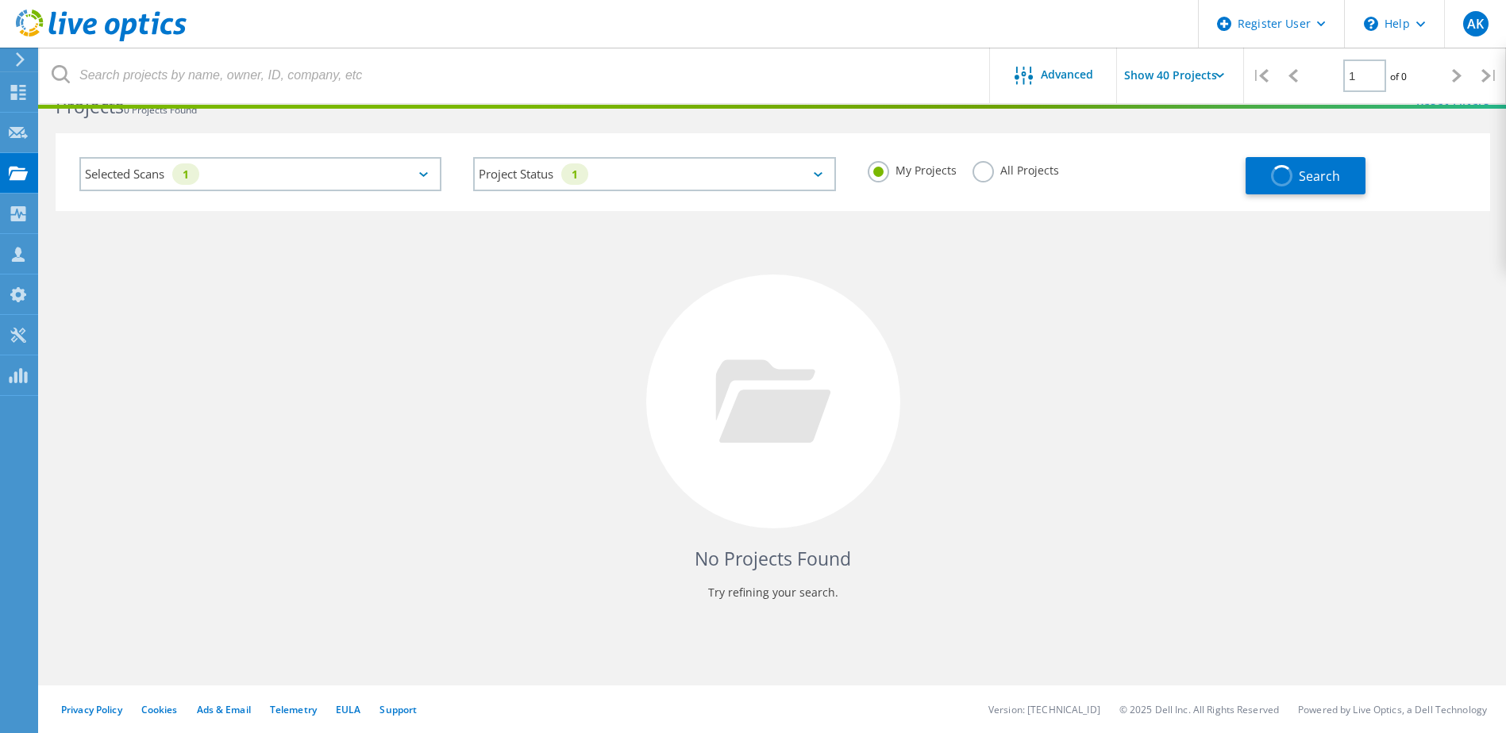
scroll to position [44, 0]
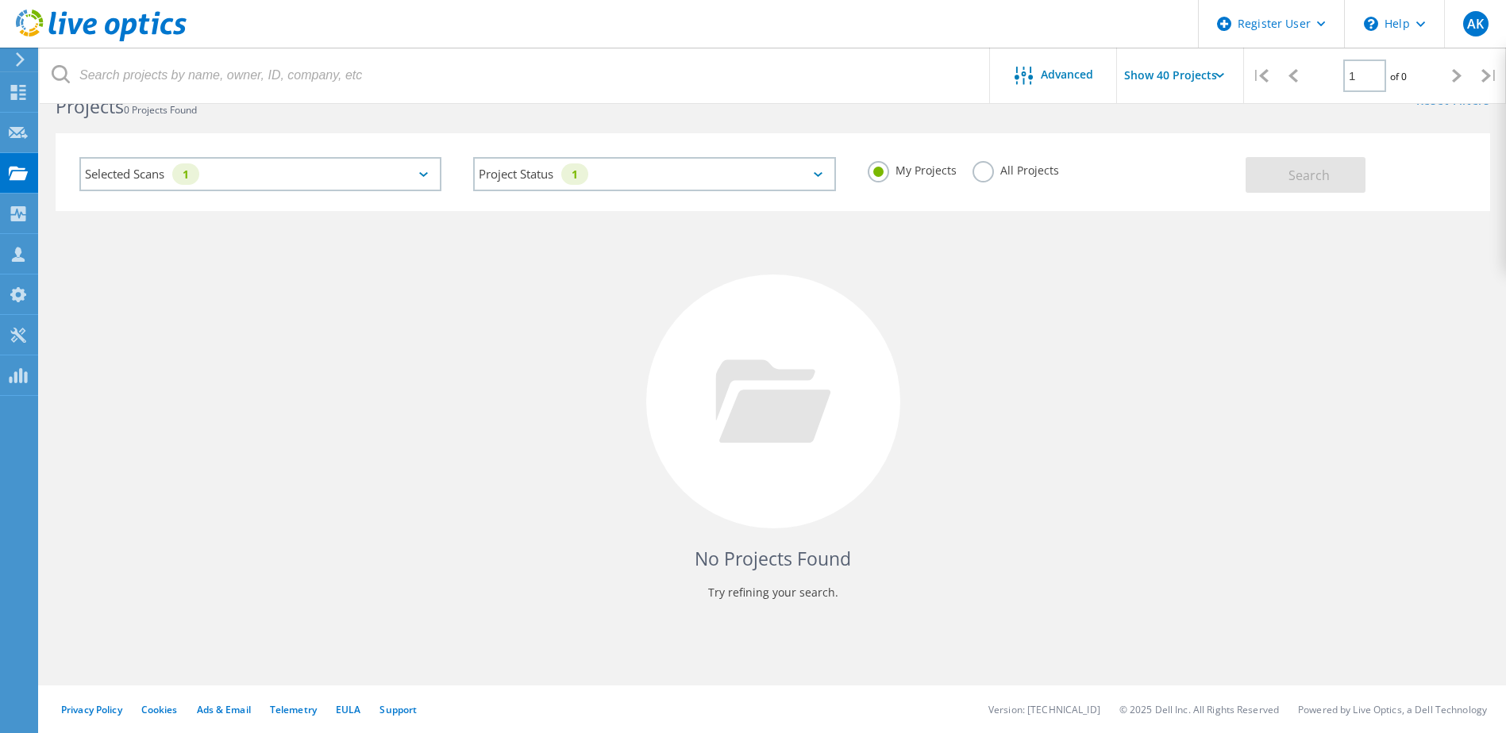
click at [1031, 179] on div "All Projects" at bounding box center [1015, 172] width 87 height 23
click at [1011, 168] on label "All Projects" at bounding box center [1015, 168] width 87 height 15
click at [0, 0] on input "All Projects" at bounding box center [0, 0] width 0 height 0
click at [1288, 182] on span "Search" at bounding box center [1308, 175] width 41 height 17
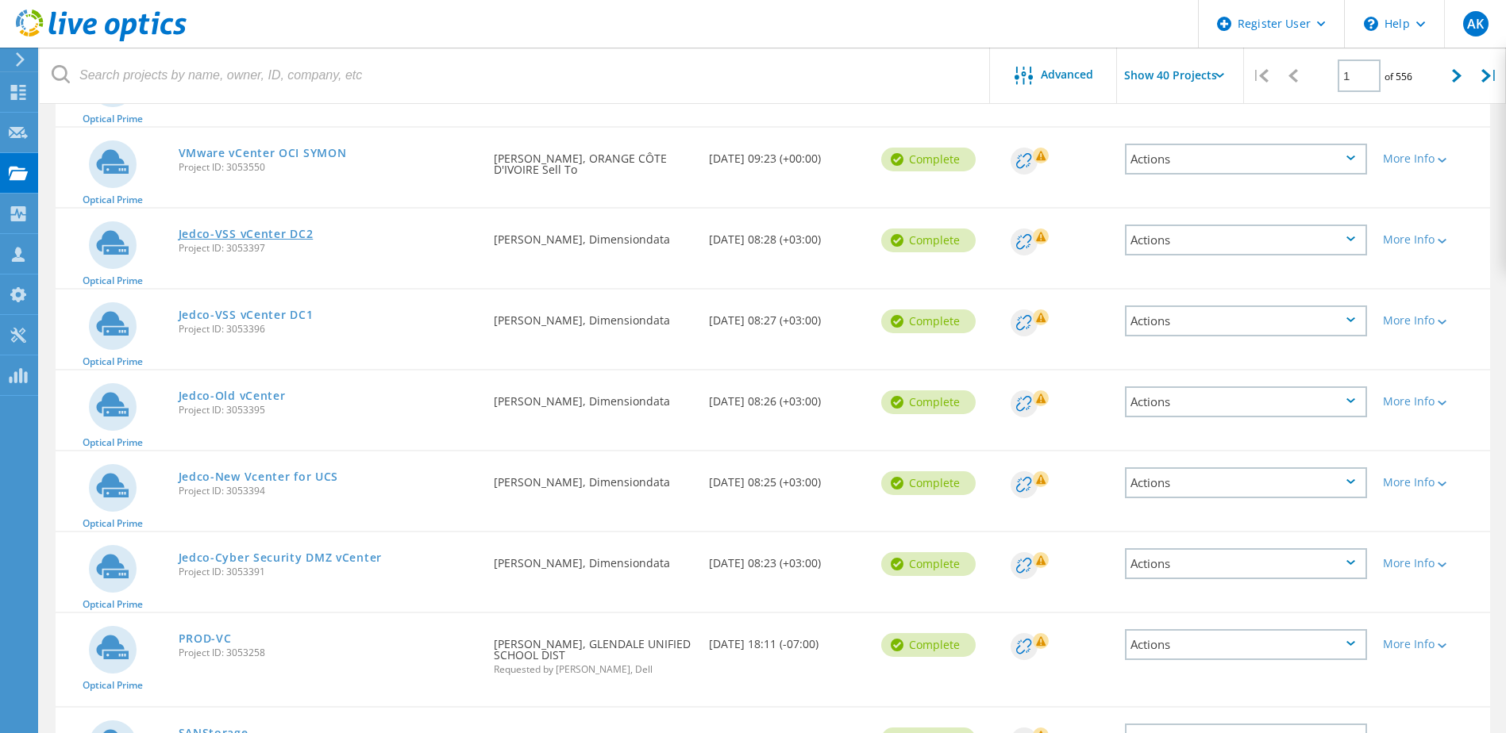
scroll to position [917, 0]
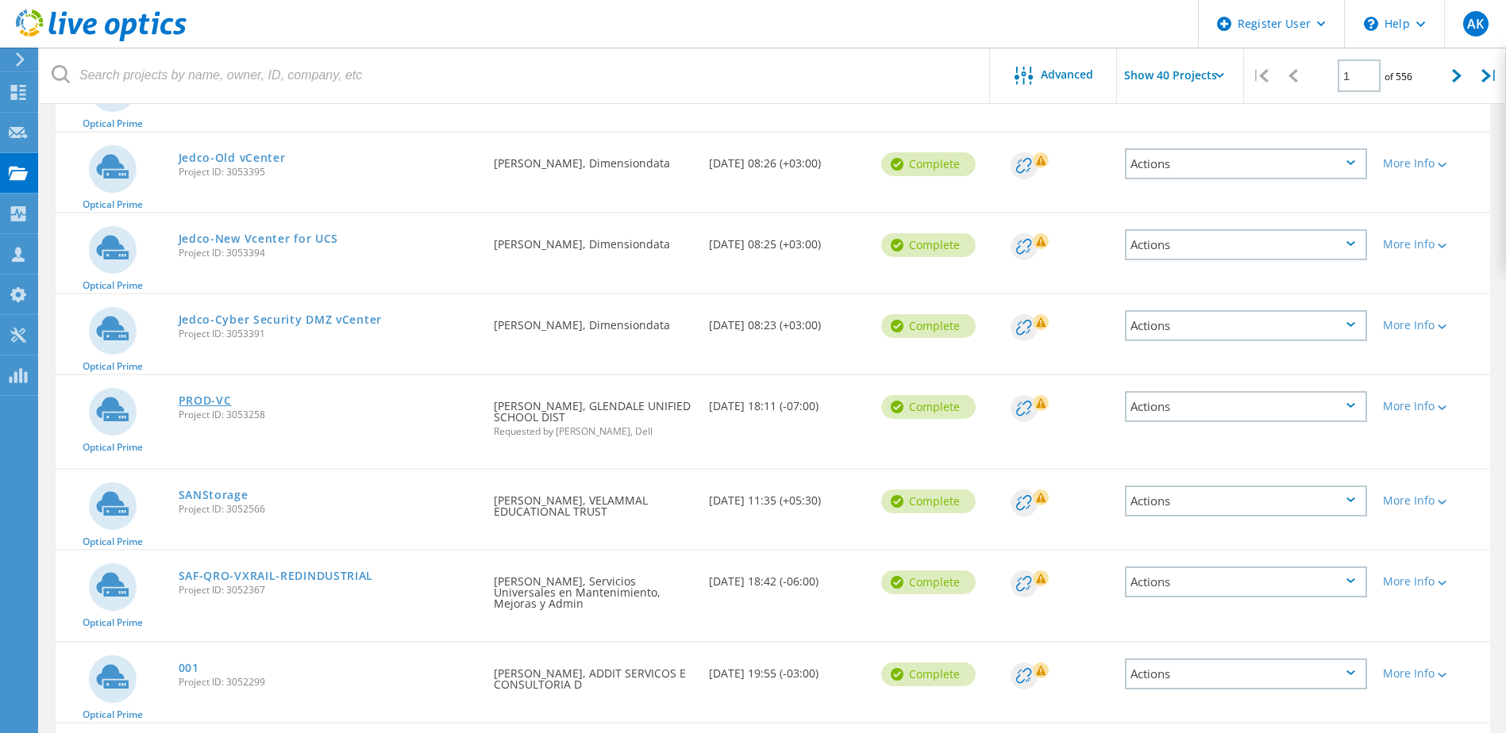
click at [208, 399] on link "PROD-VC" at bounding box center [205, 400] width 53 height 11
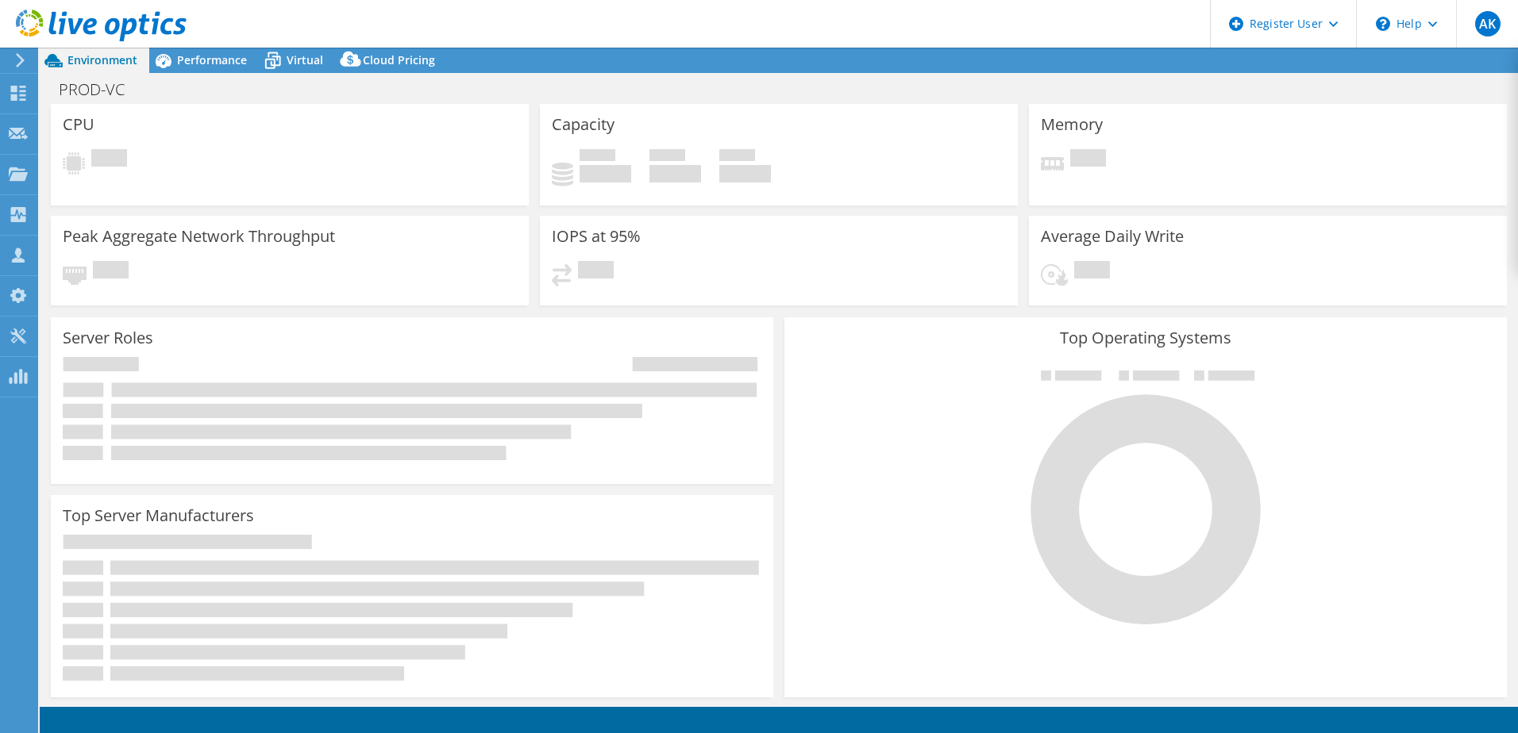
select select "USD"
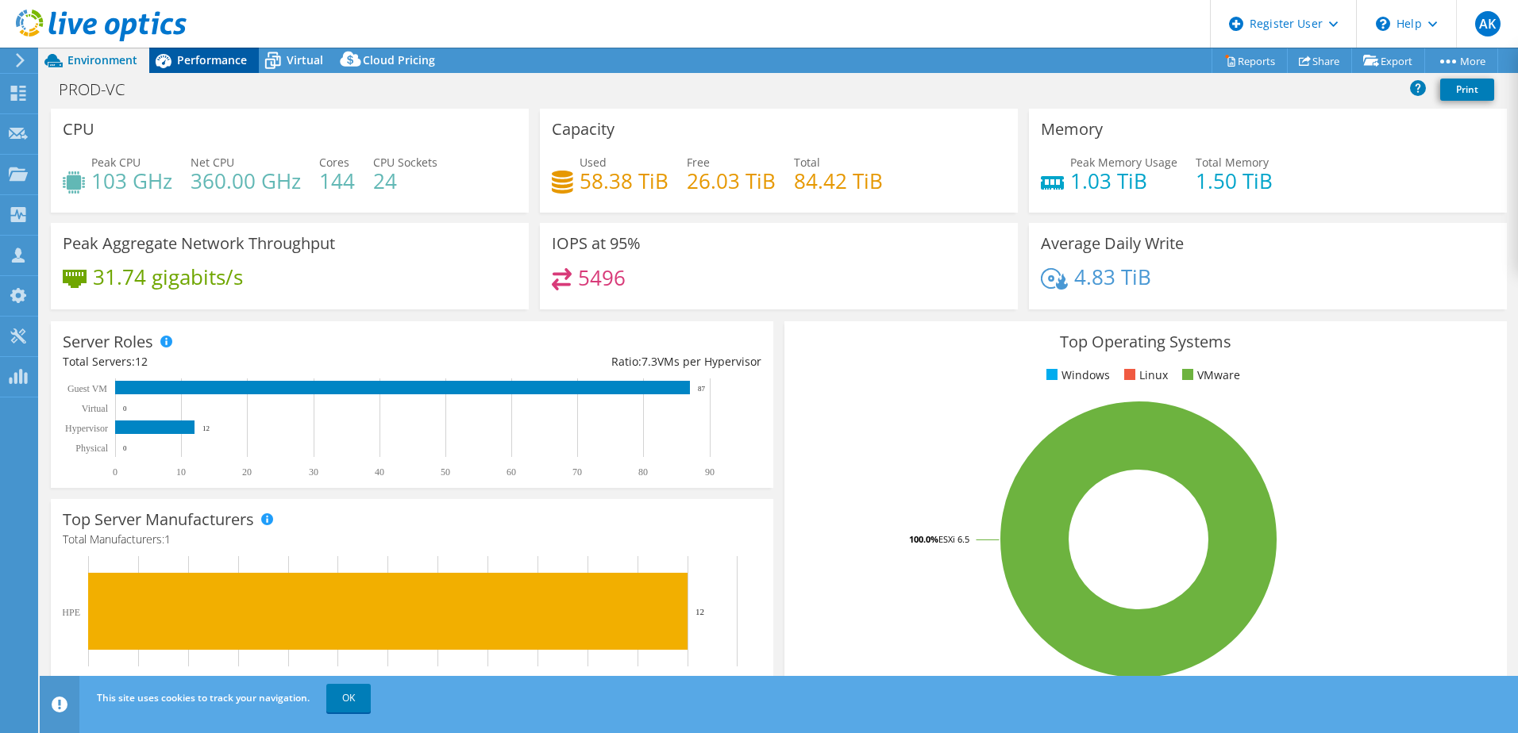
click at [181, 64] on span "Performance" at bounding box center [212, 59] width 70 height 15
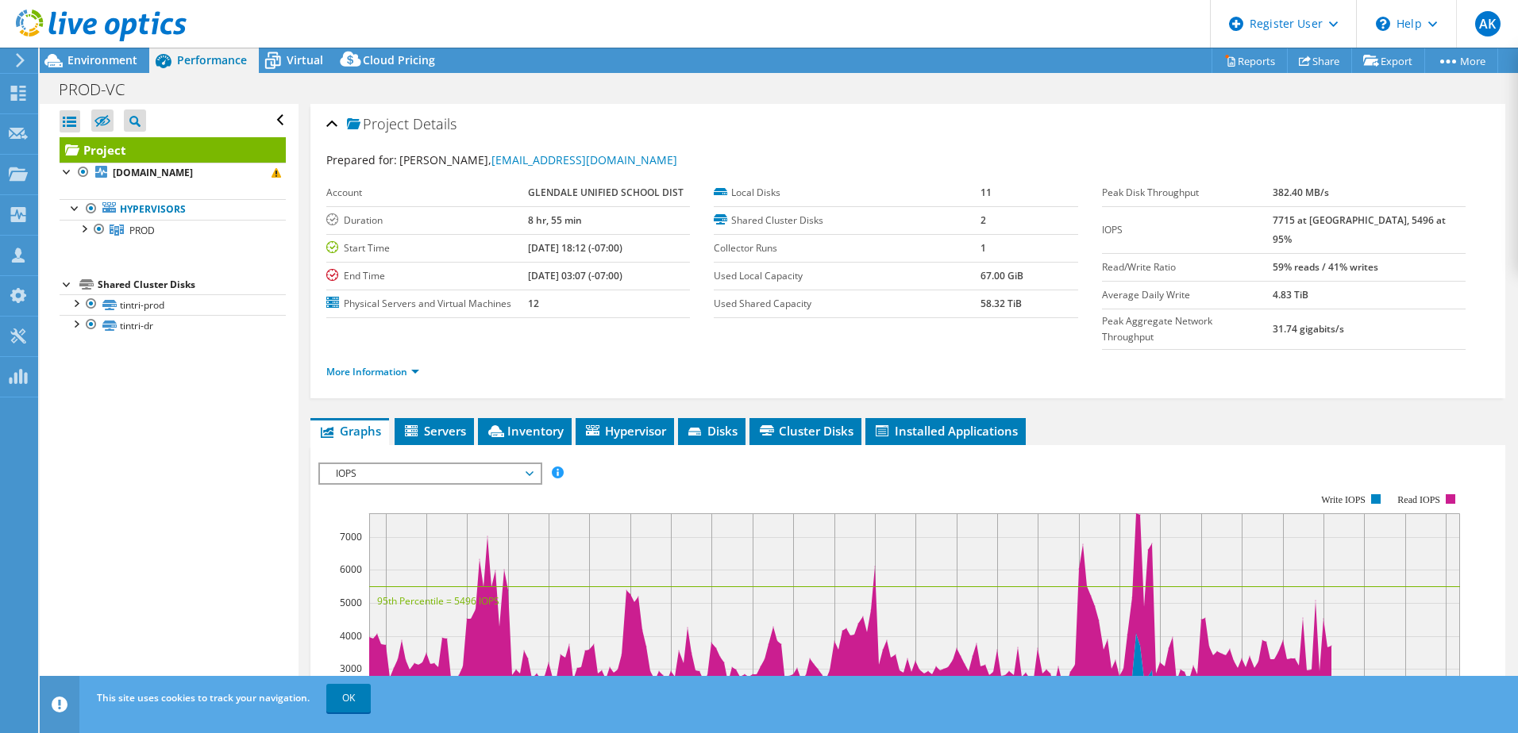
drag, startPoint x: 1315, startPoint y: 221, endPoint x: 1340, endPoint y: 221, distance: 24.6
click at [1338, 221] on tr "IOPS 7715 at [GEOGRAPHIC_DATA], 5496 at 95%" at bounding box center [1284, 229] width 364 height 47
click at [118, 64] on span "Environment" at bounding box center [102, 59] width 70 height 15
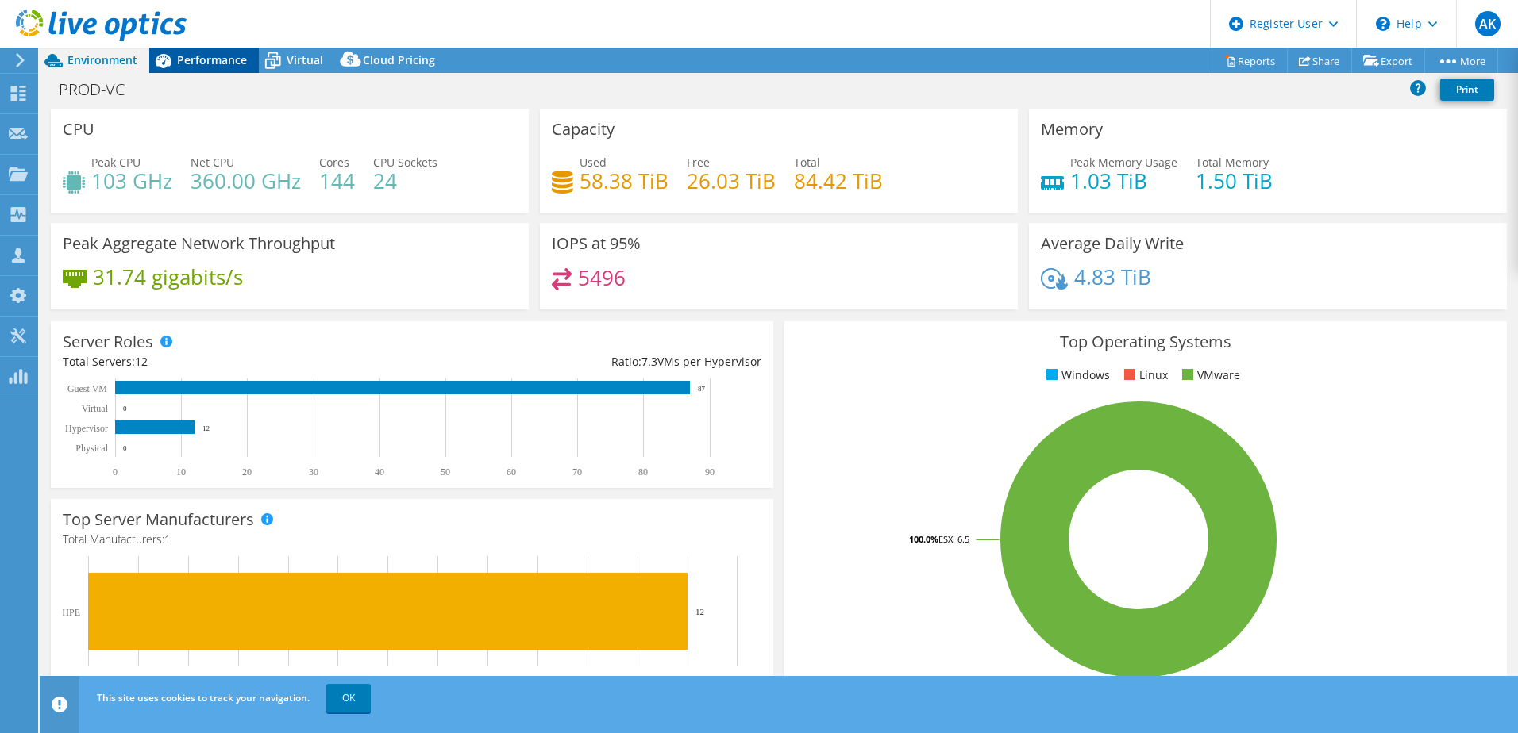
click at [191, 52] on div "Performance" at bounding box center [204, 60] width 110 height 25
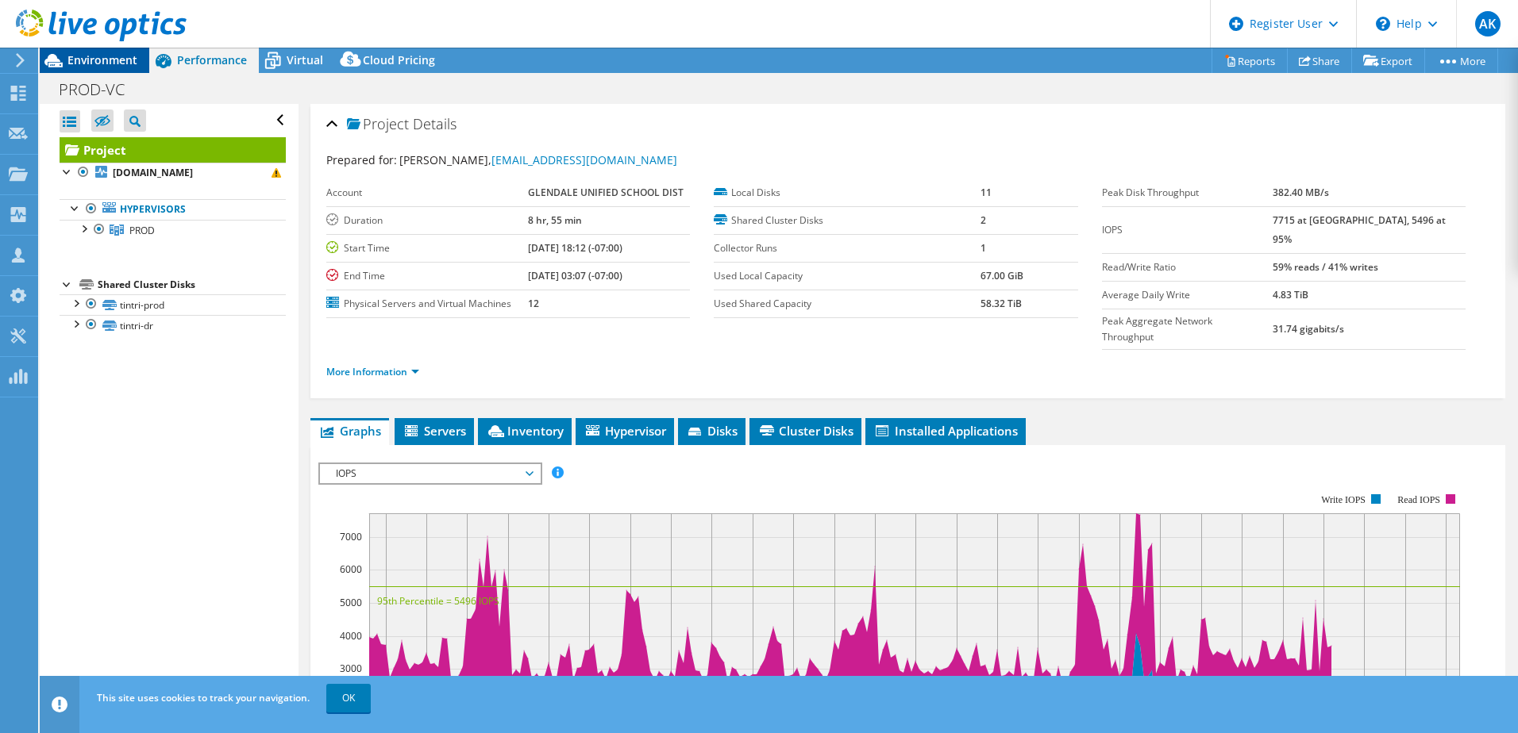
click at [104, 55] on span "Environment" at bounding box center [102, 59] width 70 height 15
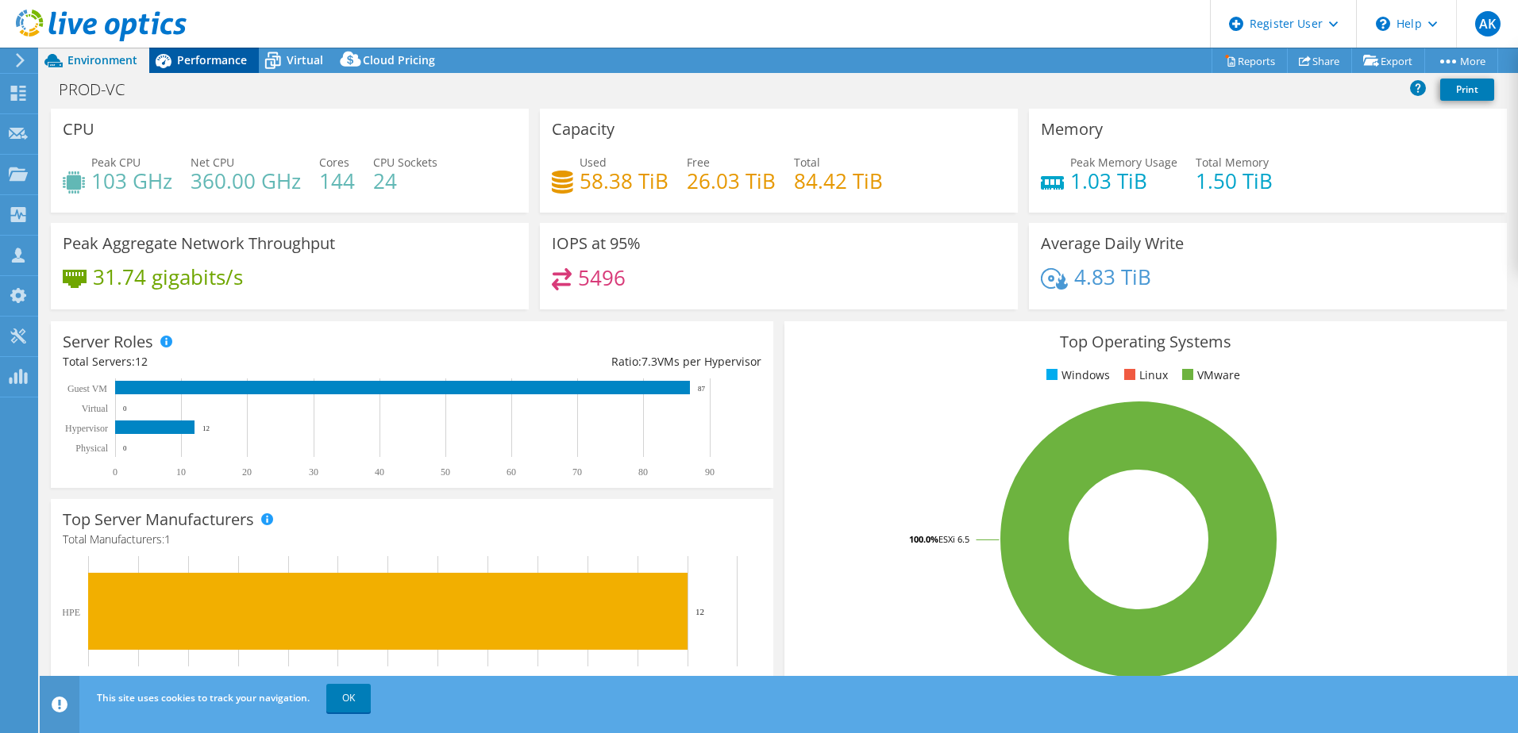
click at [220, 56] on span "Performance" at bounding box center [212, 59] width 70 height 15
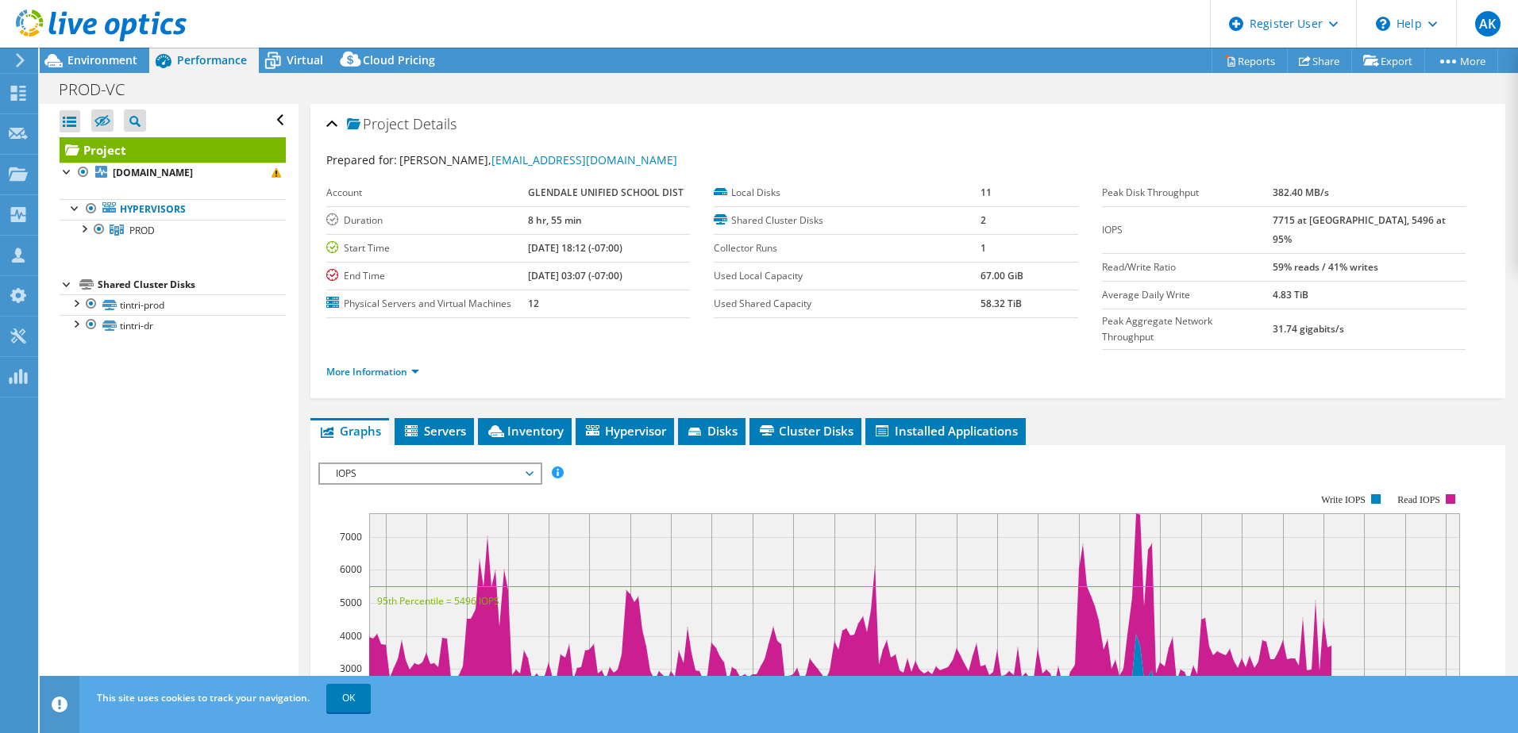
click at [518, 464] on span "IOPS" at bounding box center [430, 473] width 204 height 19
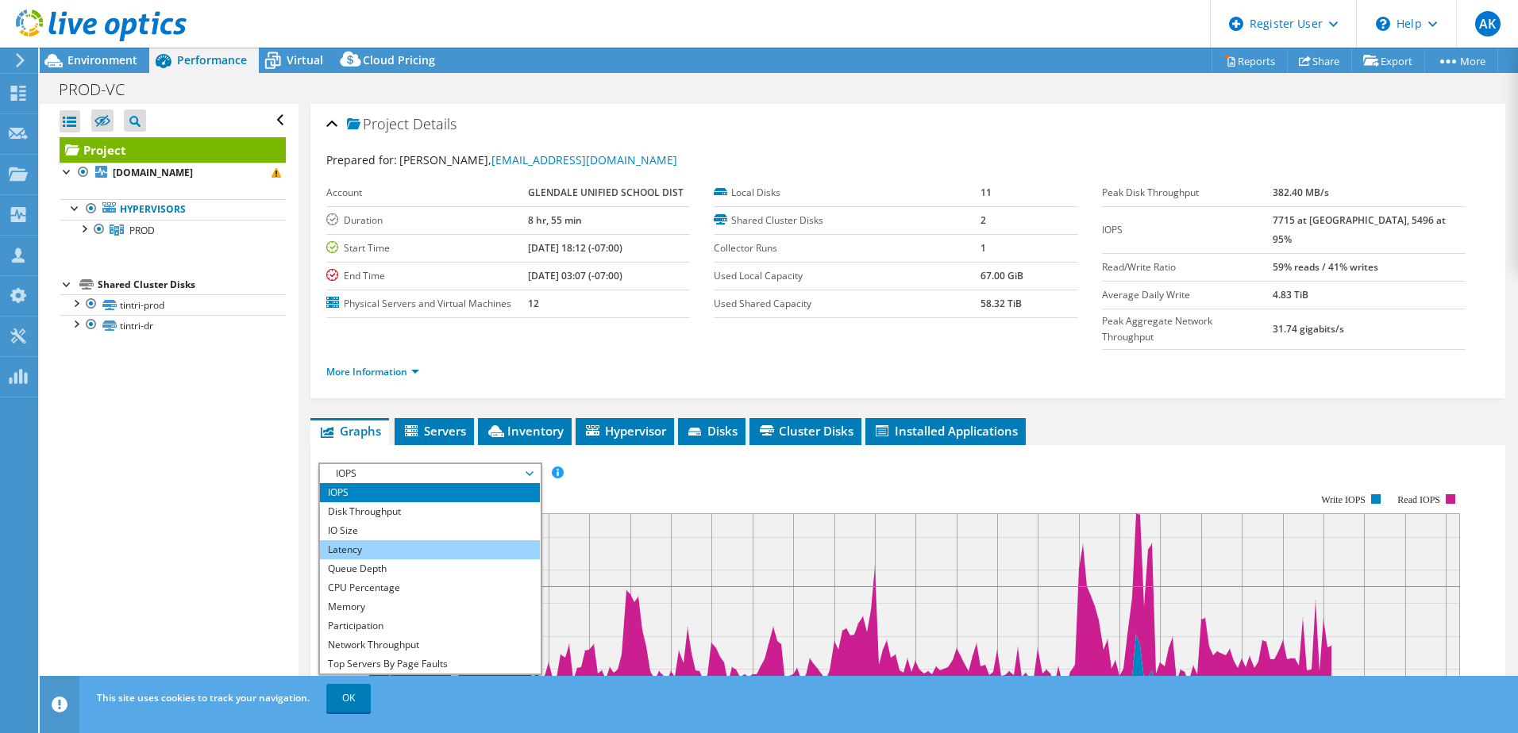
click at [443, 541] on li "Latency" at bounding box center [430, 550] width 220 height 19
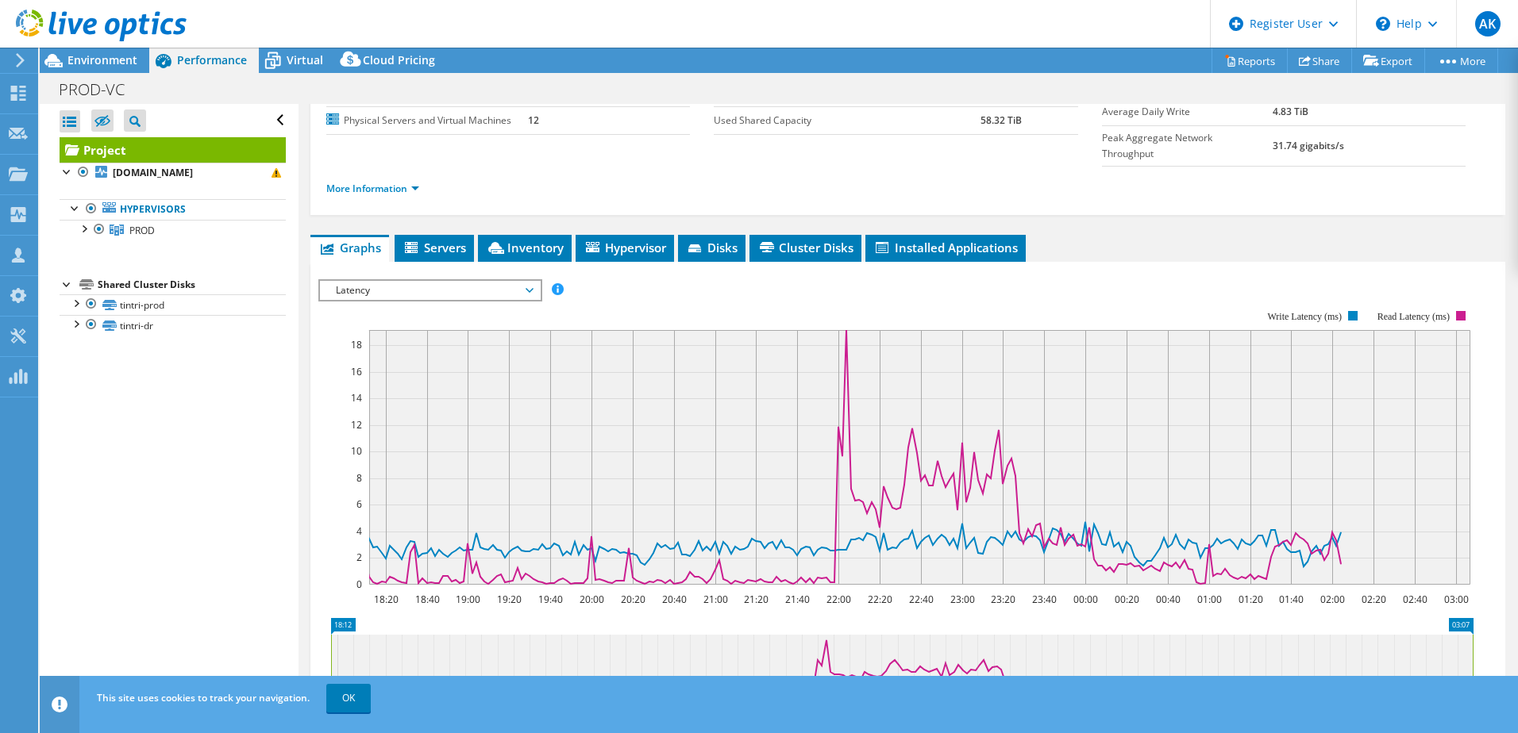
scroll to position [159, 0]
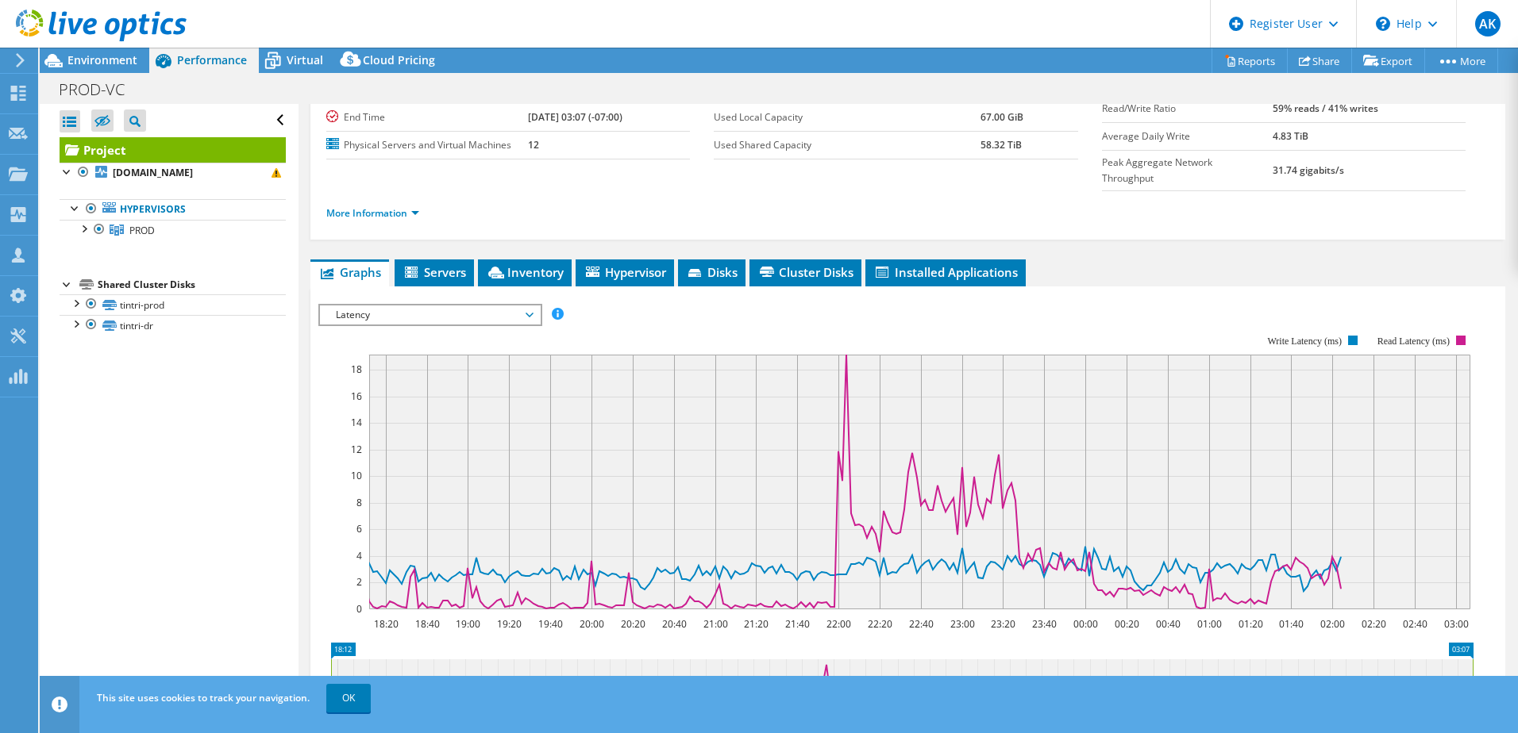
click at [449, 306] on span "Latency" at bounding box center [430, 315] width 204 height 19
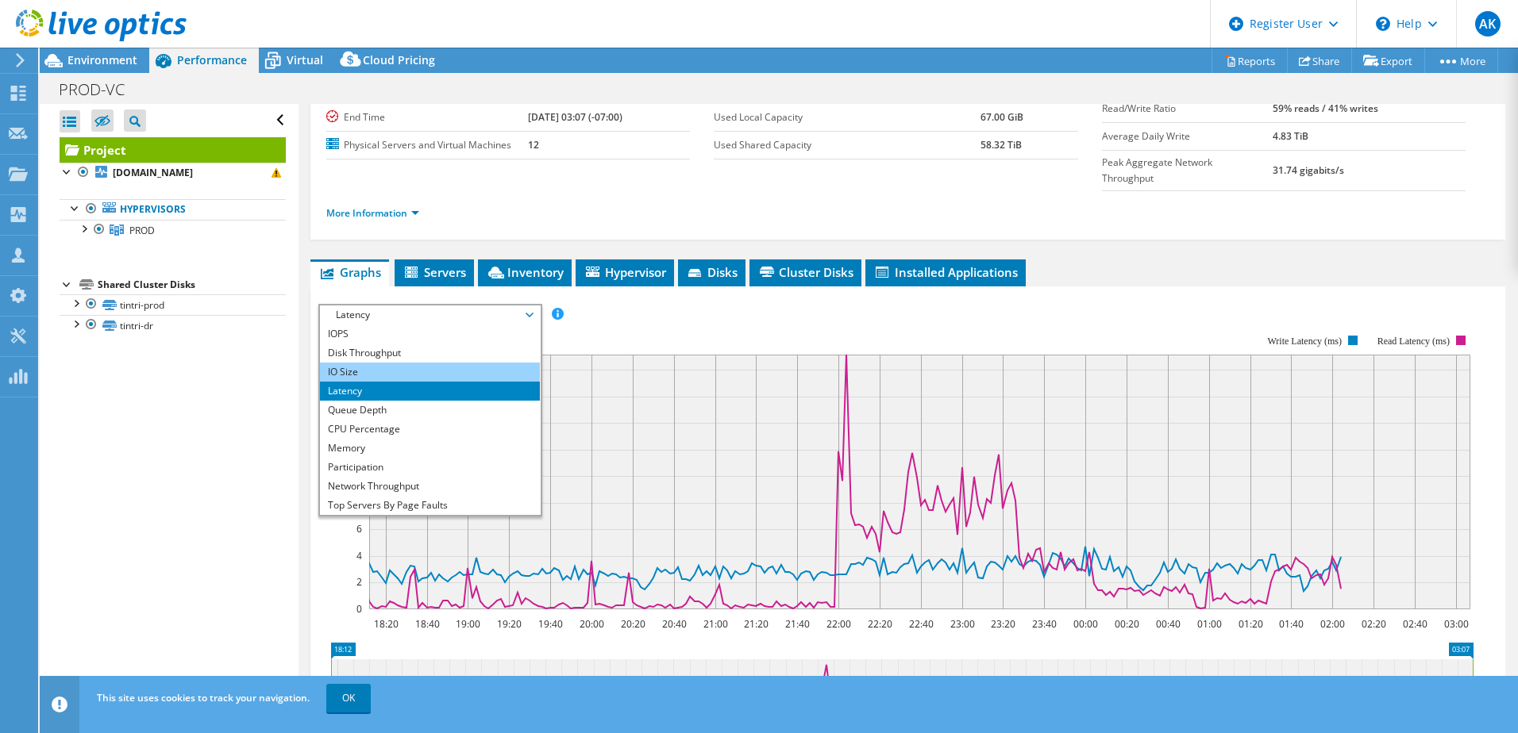
click at [430, 363] on li "IO Size" at bounding box center [430, 372] width 220 height 19
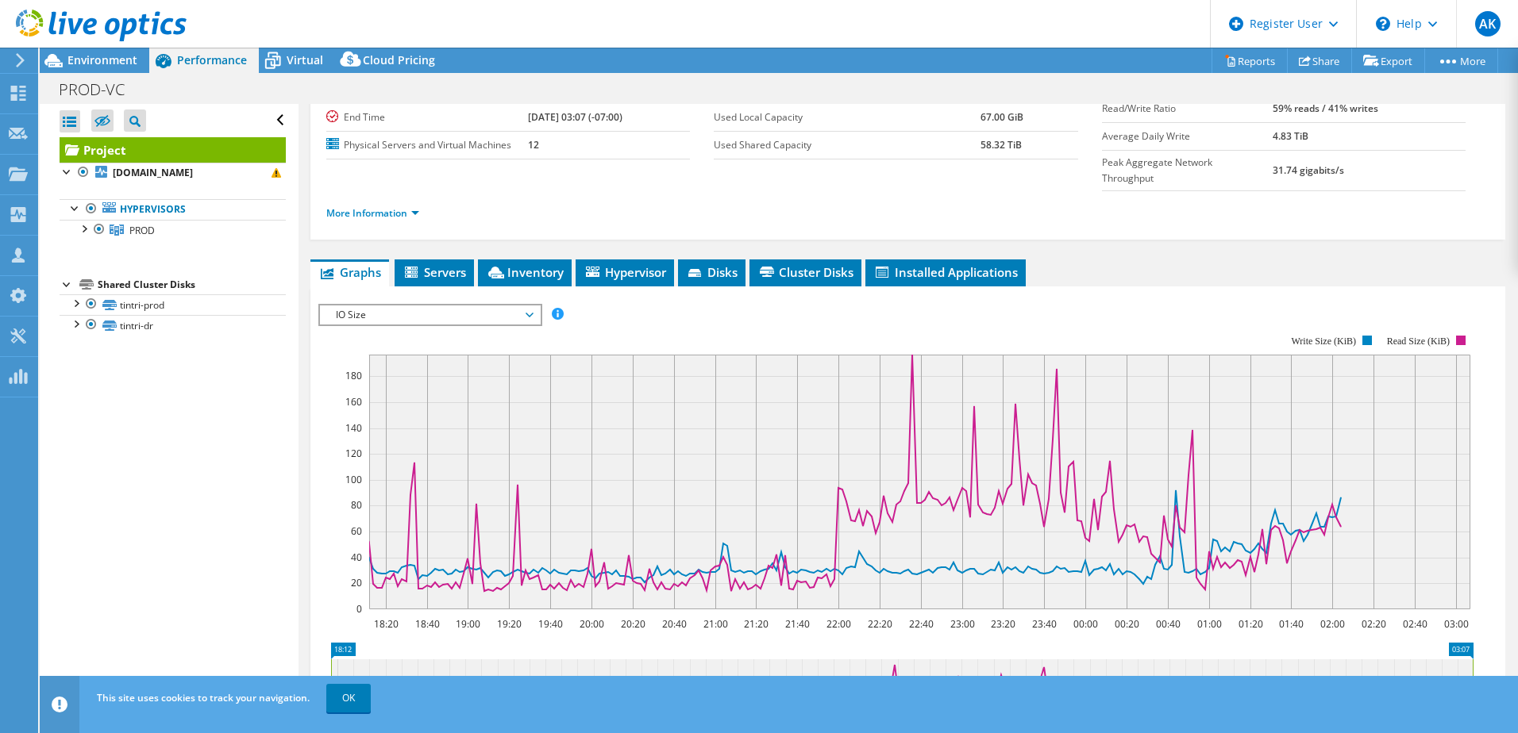
click at [444, 306] on span "IO Size" at bounding box center [430, 315] width 204 height 19
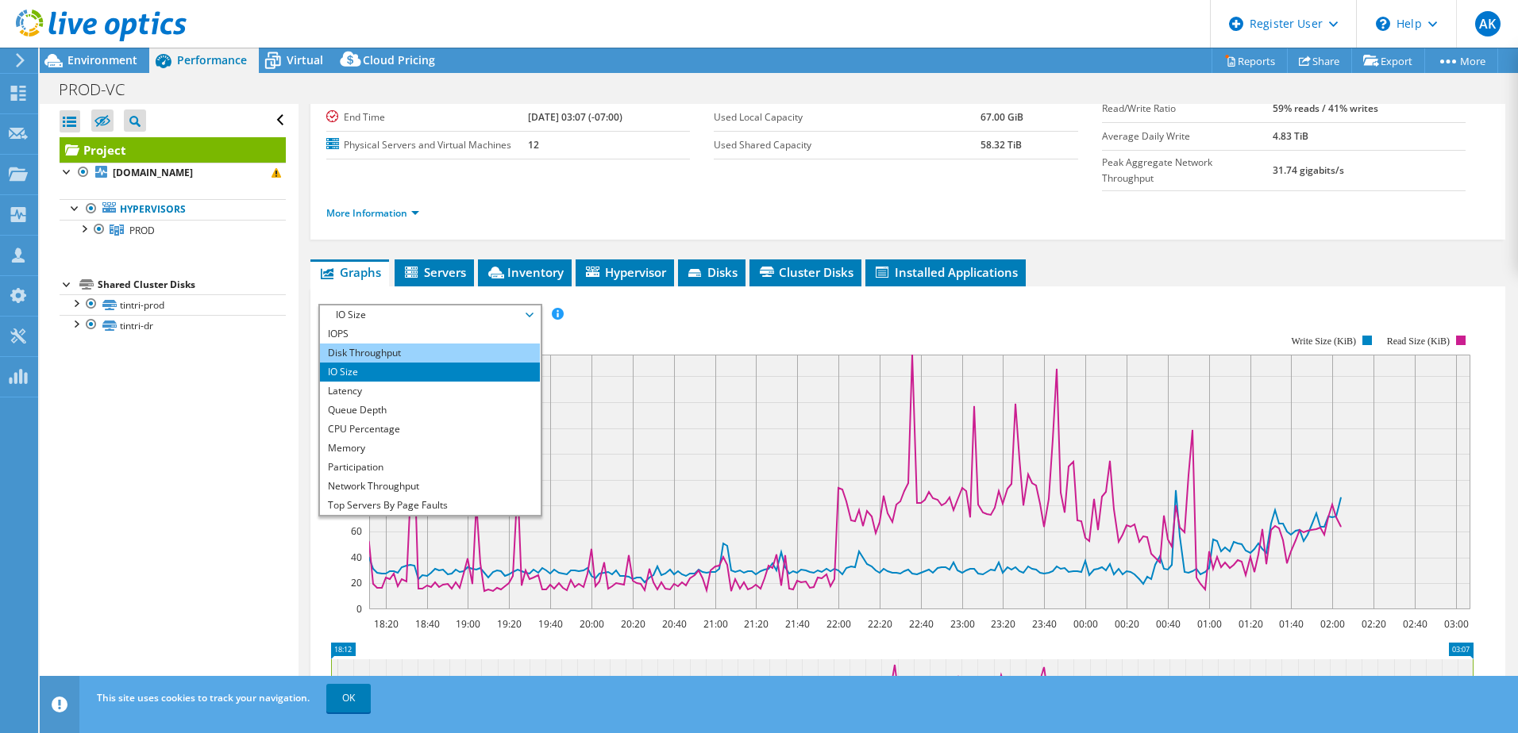
click at [440, 344] on li "Disk Throughput" at bounding box center [430, 353] width 220 height 19
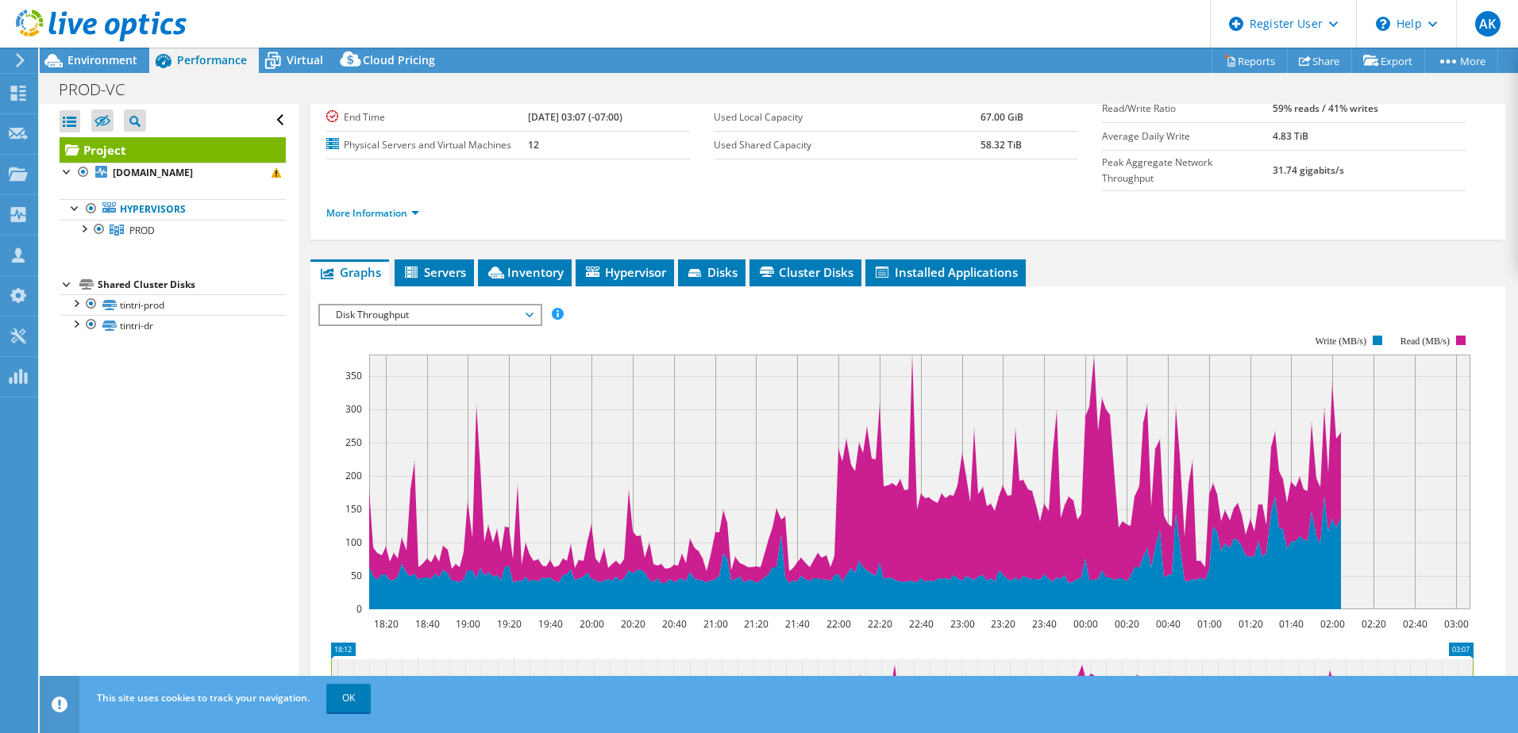
click at [452, 306] on span "Disk Throughput" at bounding box center [430, 315] width 204 height 19
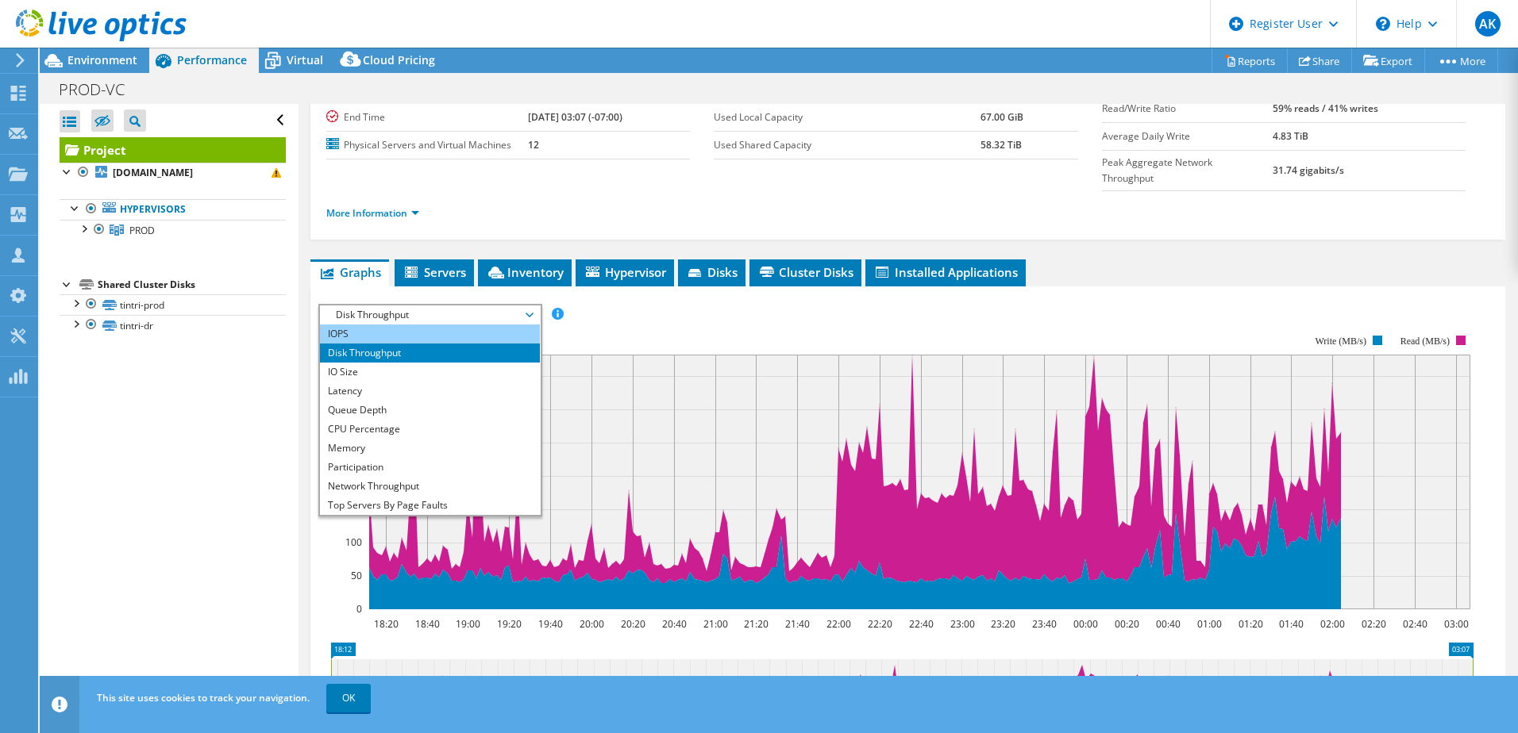
click at [433, 325] on li "IOPS" at bounding box center [430, 334] width 220 height 19
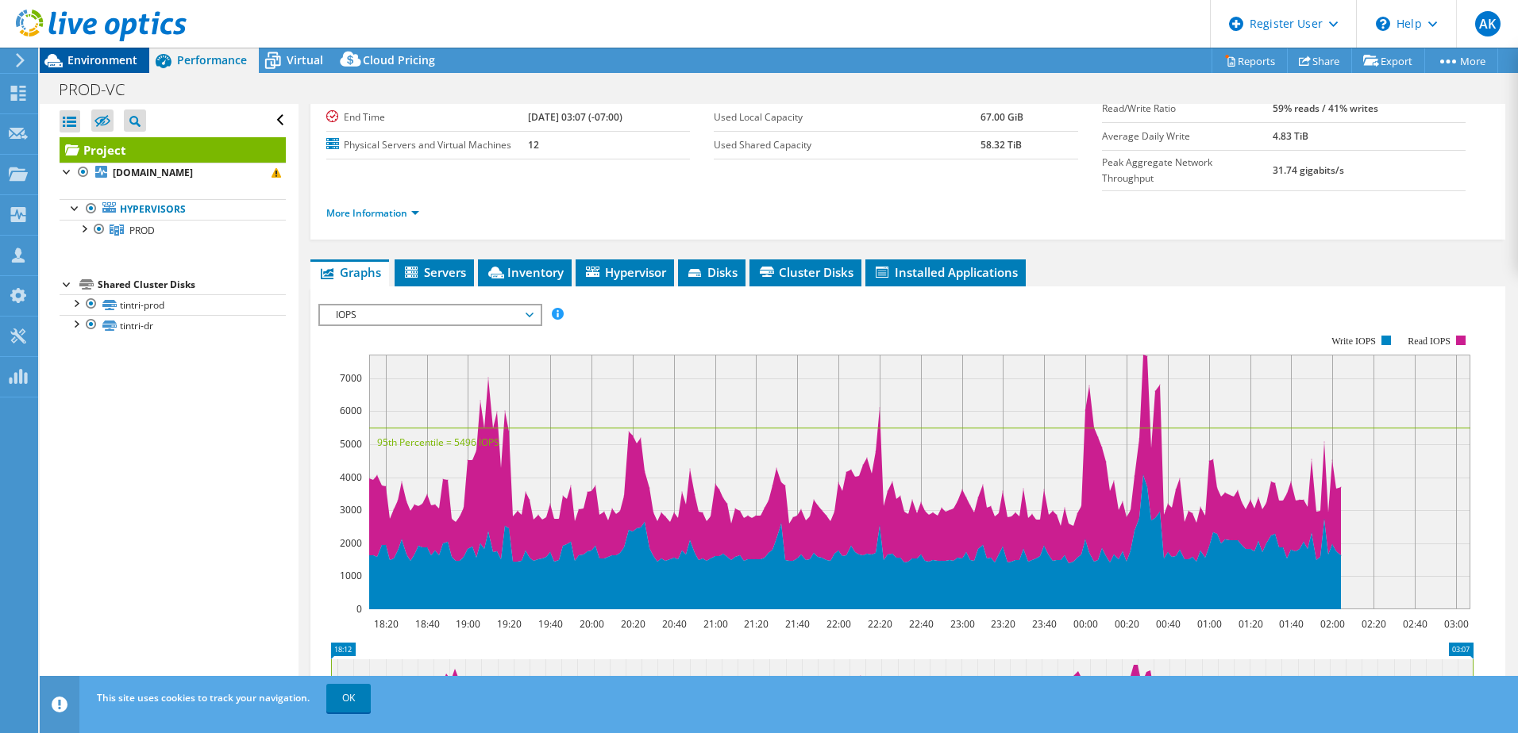
click at [105, 60] on span "Environment" at bounding box center [102, 59] width 70 height 15
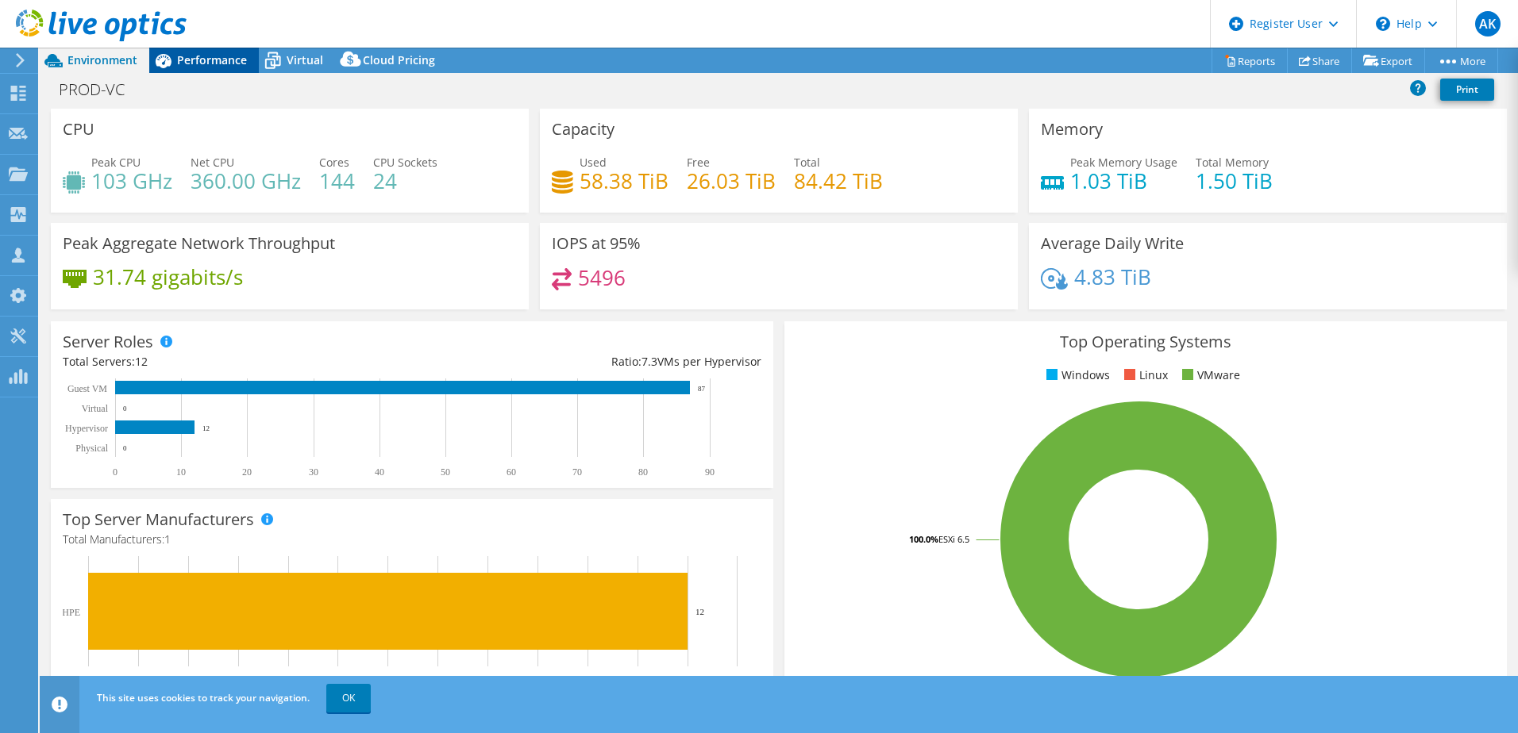
click at [221, 60] on span "Performance" at bounding box center [212, 59] width 70 height 15
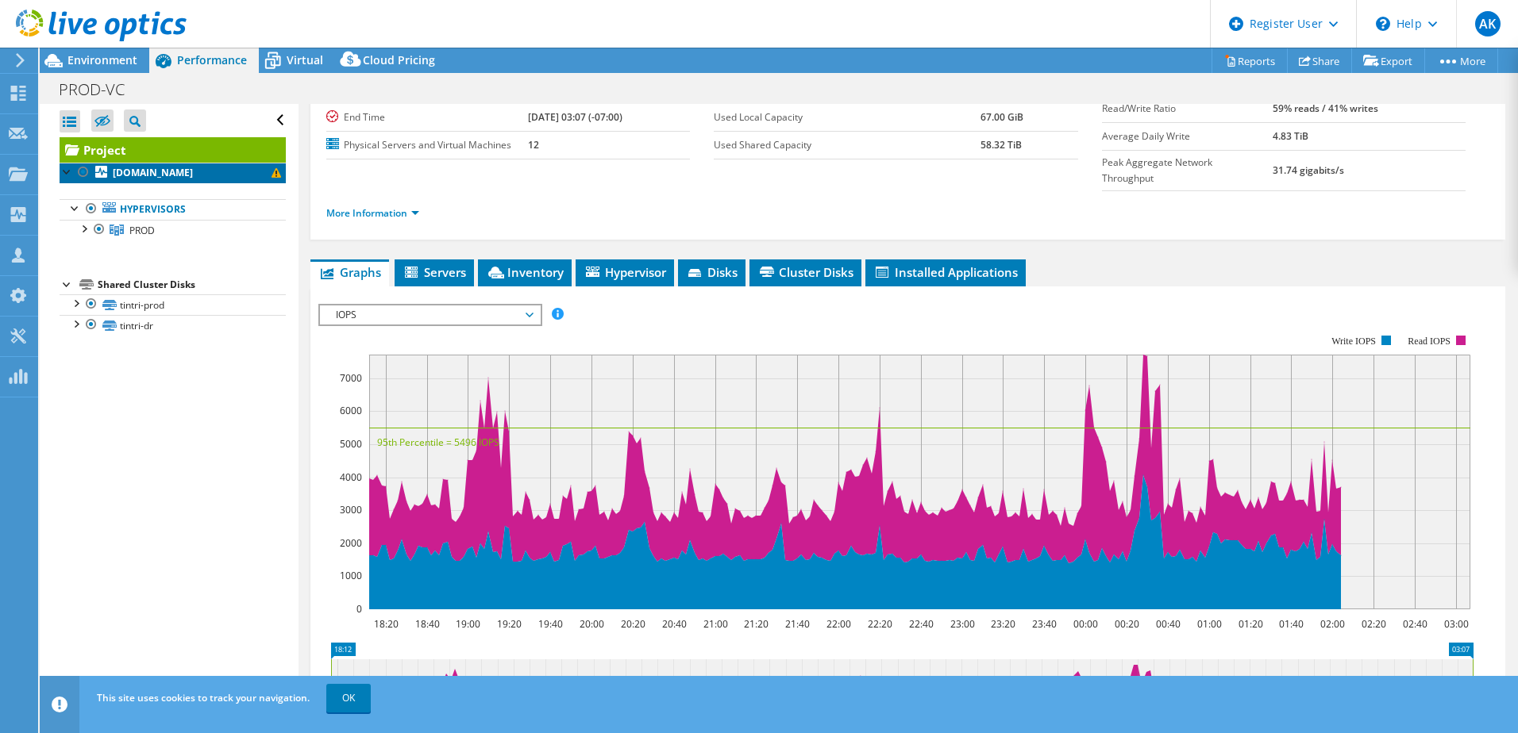
click at [155, 164] on link "[DOMAIN_NAME]" at bounding box center [173, 173] width 226 height 21
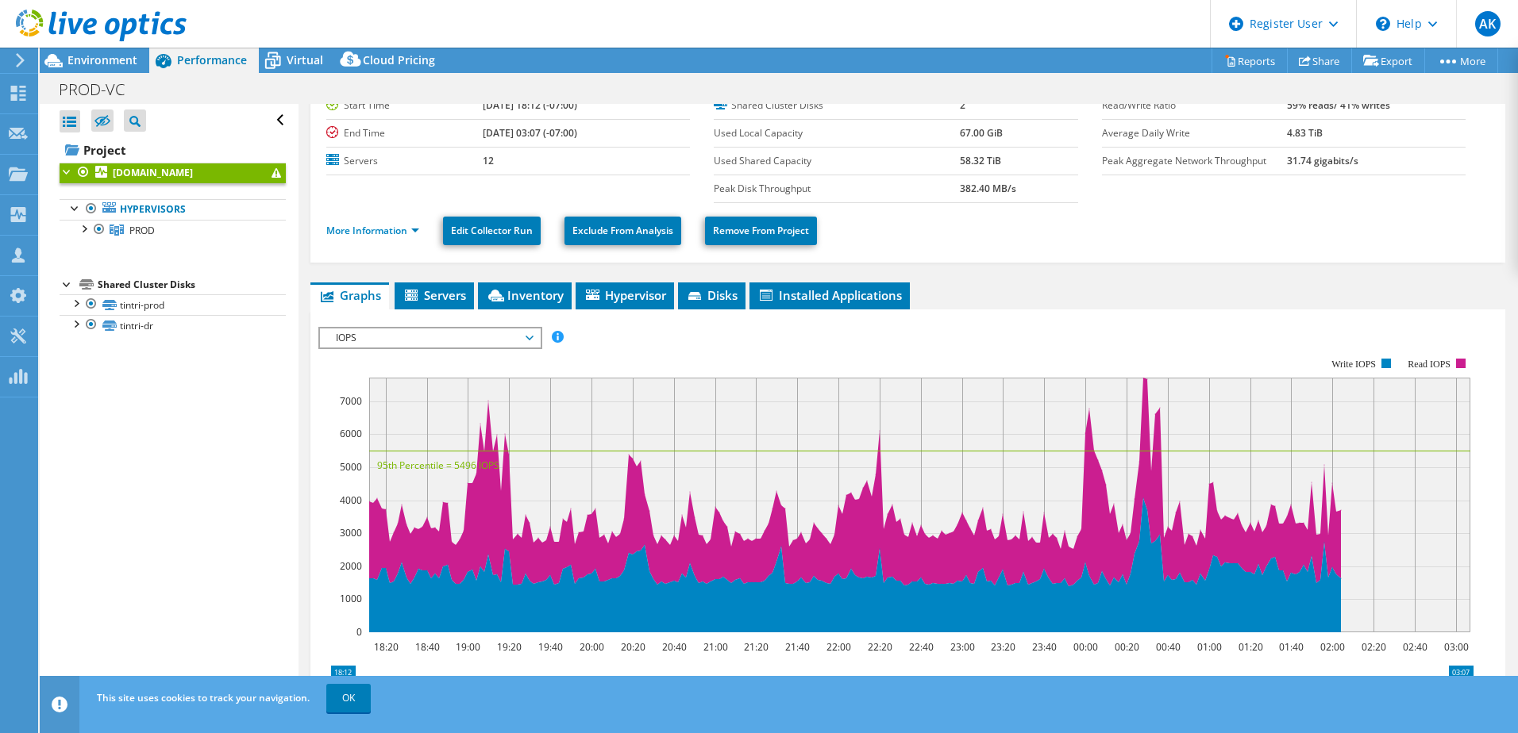
scroll to position [0, 0]
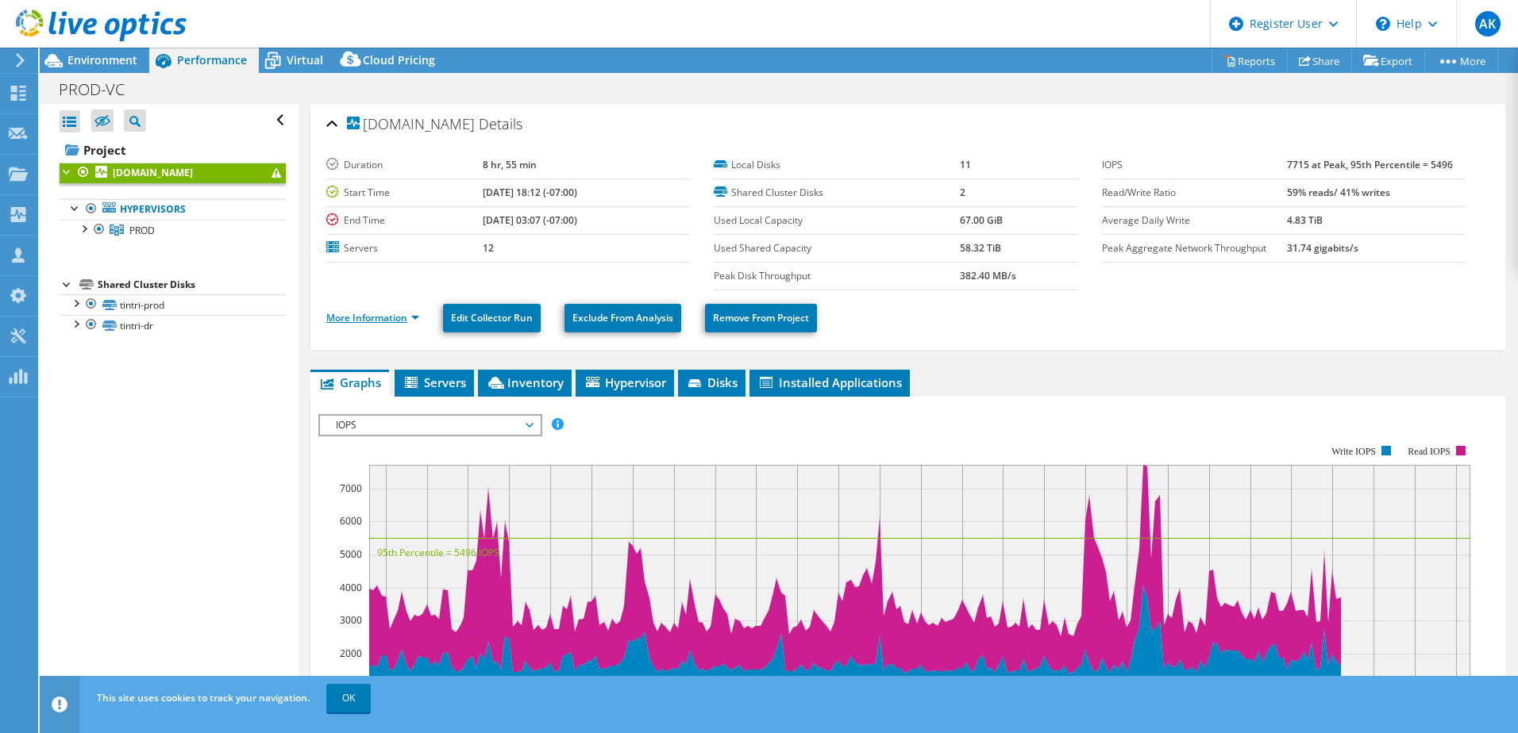
click at [398, 317] on link "More Information" at bounding box center [372, 317] width 93 height 13
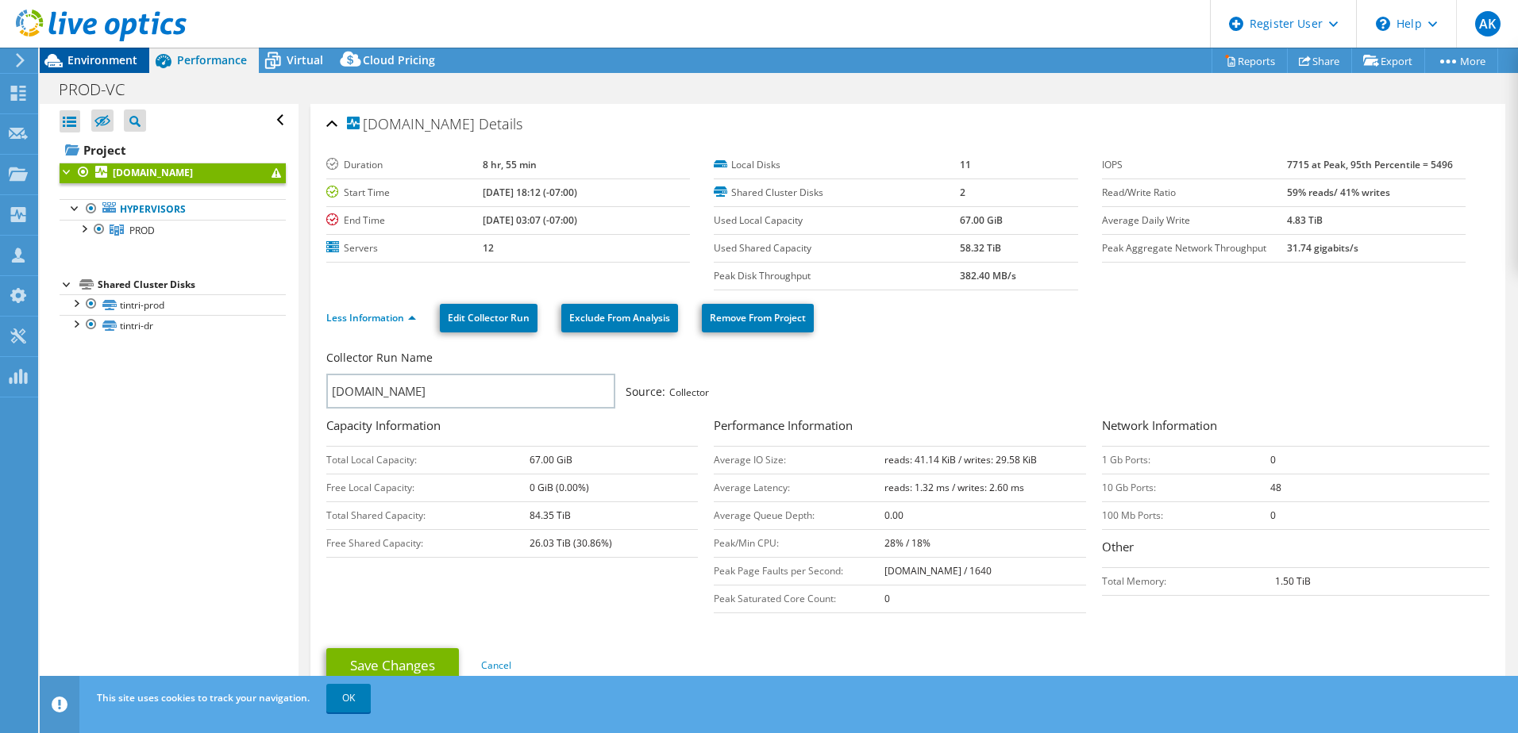
click at [95, 60] on span "Environment" at bounding box center [102, 59] width 70 height 15
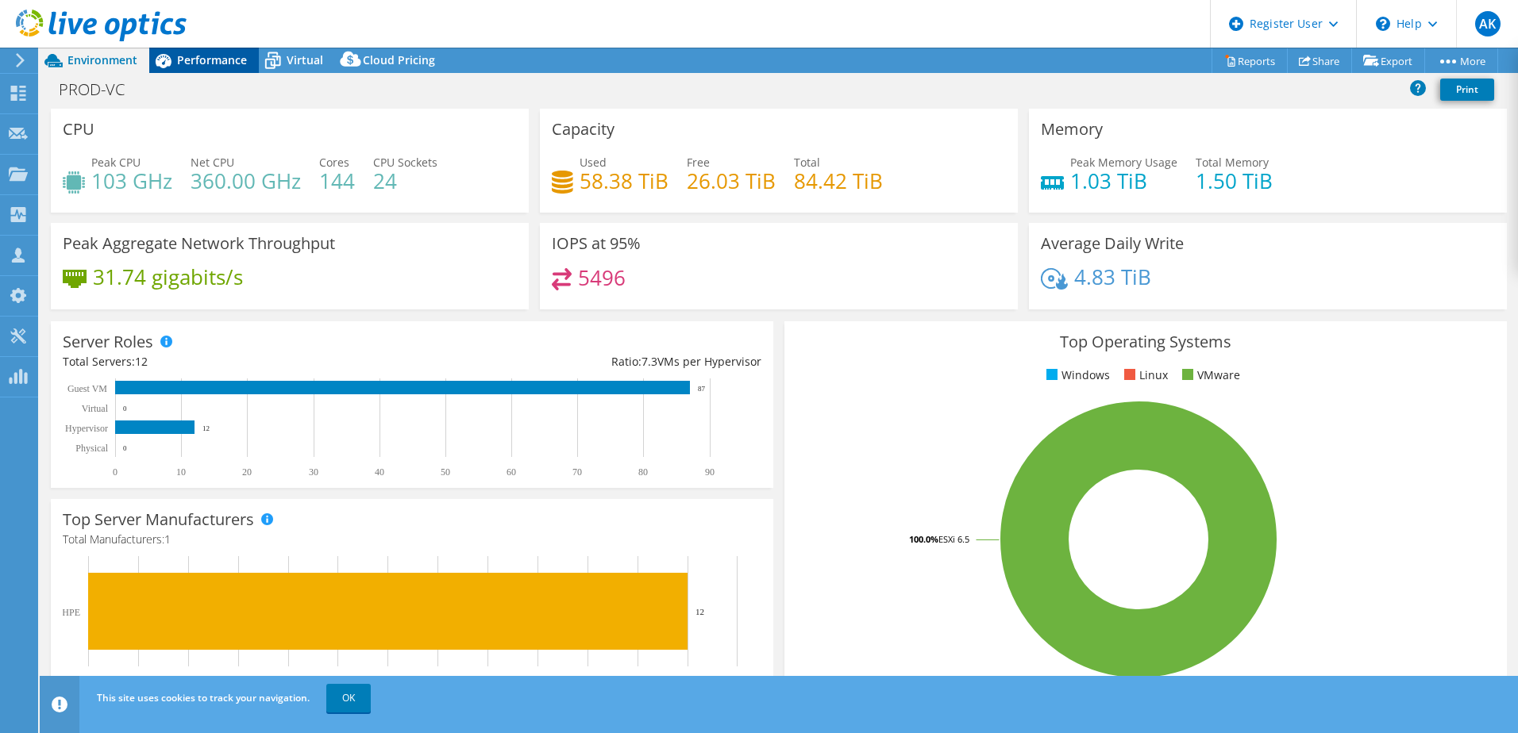
click at [211, 67] on div "Performance" at bounding box center [204, 60] width 110 height 25
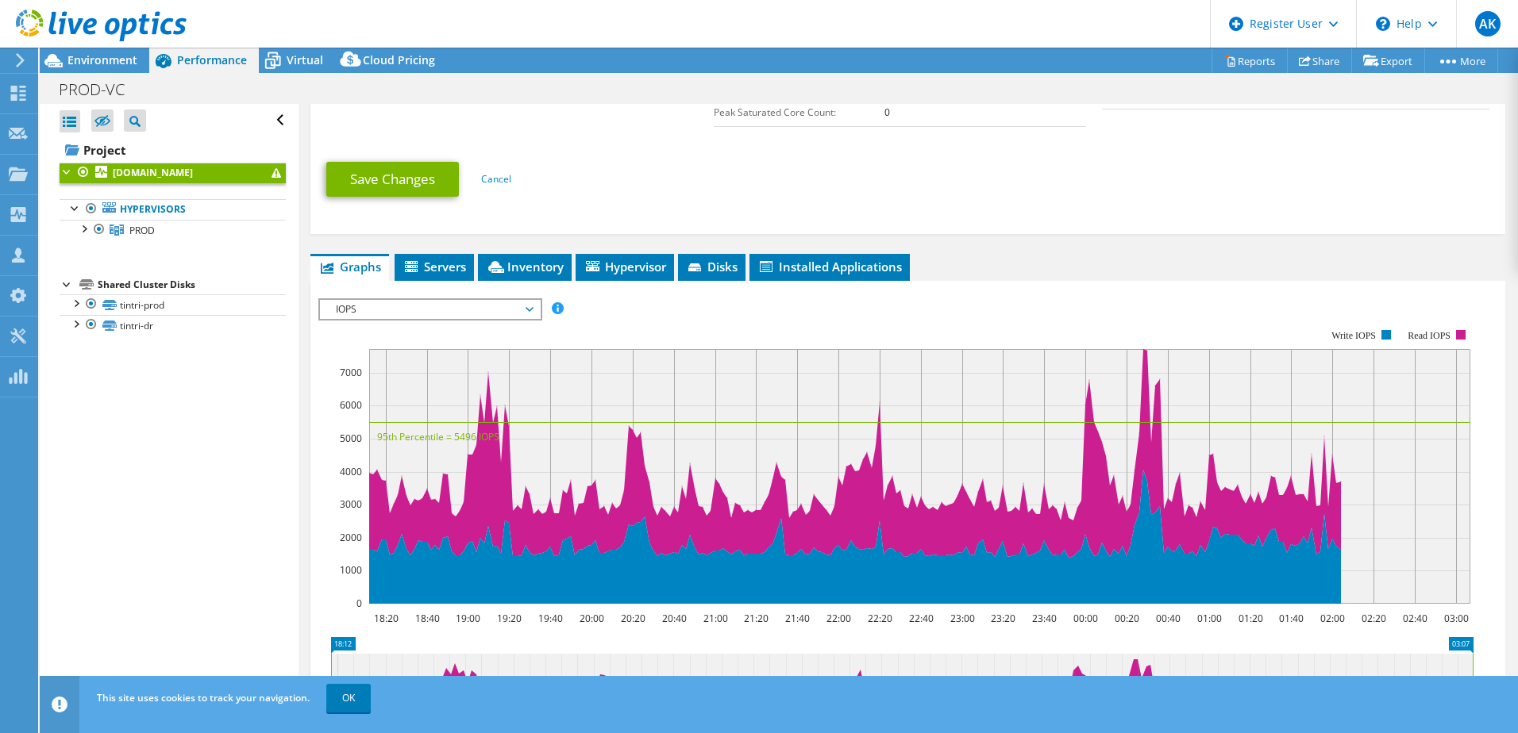
scroll to position [397, 0]
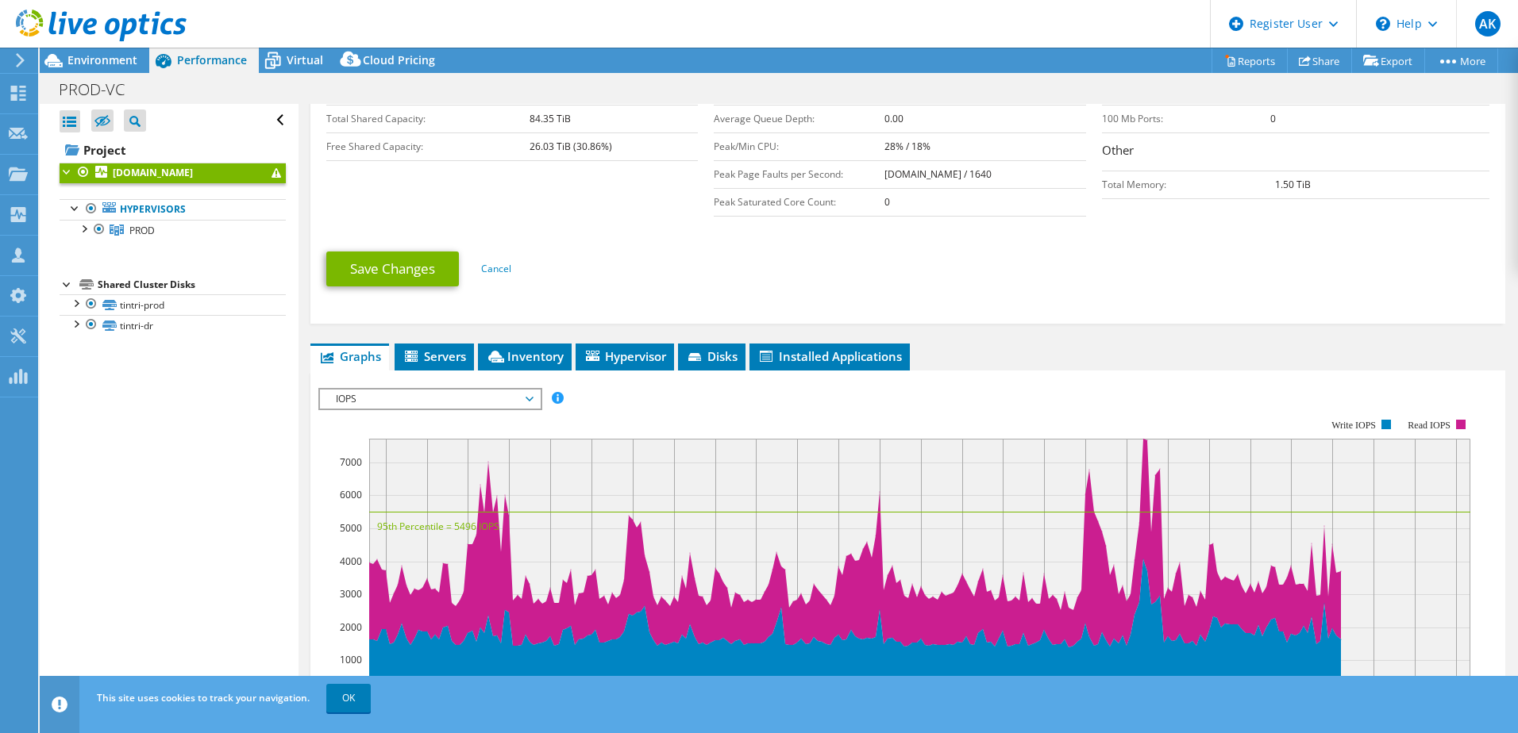
click at [436, 402] on span "IOPS" at bounding box center [430, 399] width 204 height 19
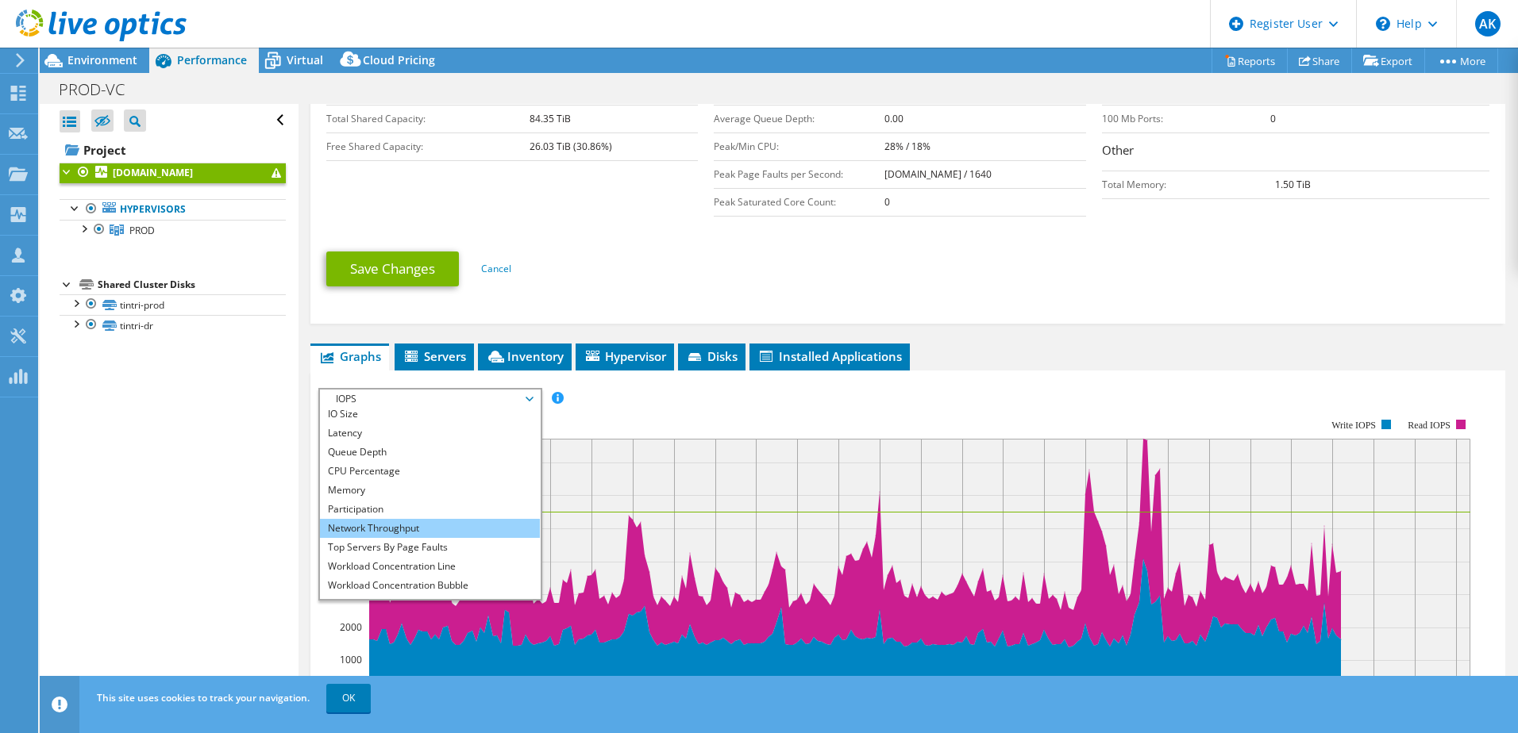
scroll to position [57, 0]
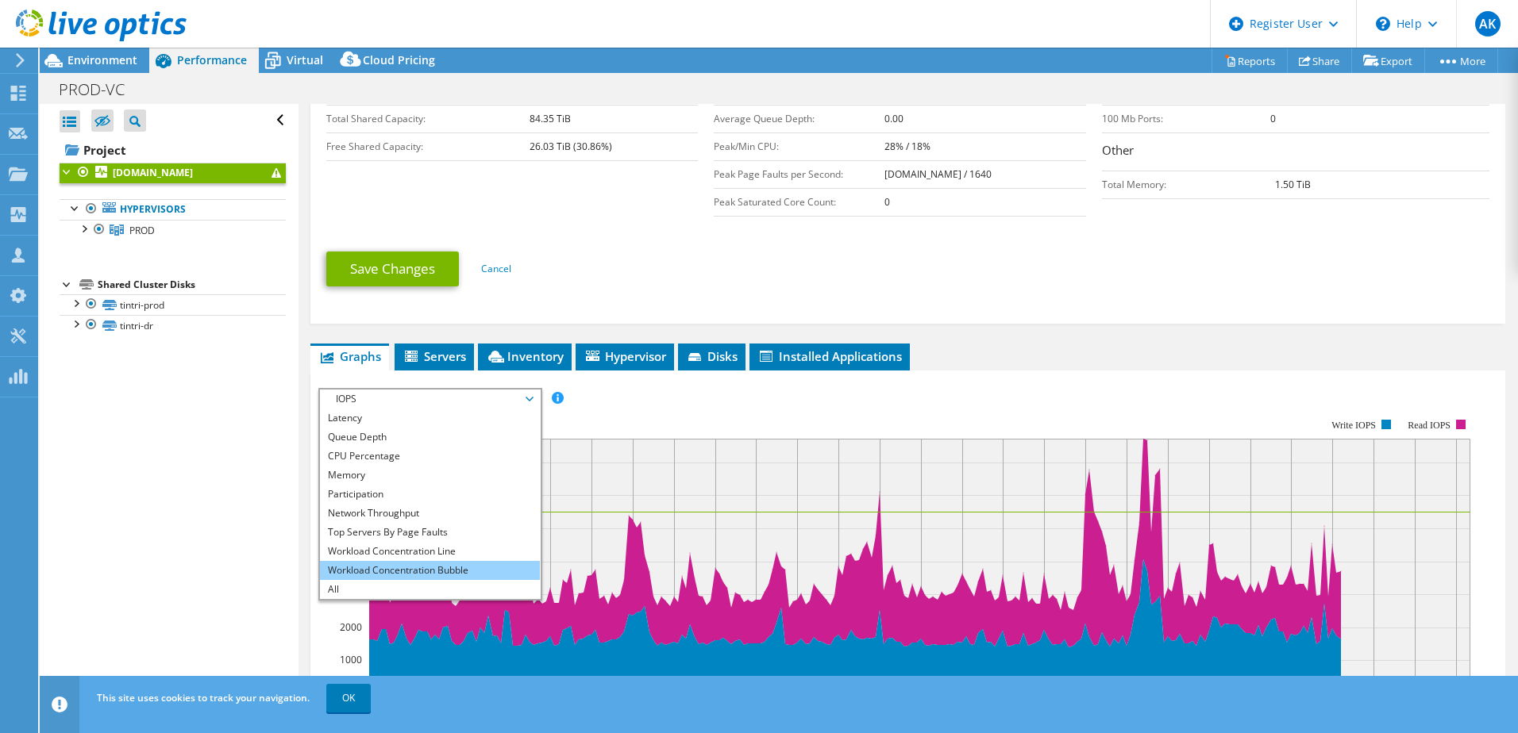
click at [421, 563] on li "Workload Concentration Bubble" at bounding box center [430, 570] width 220 height 19
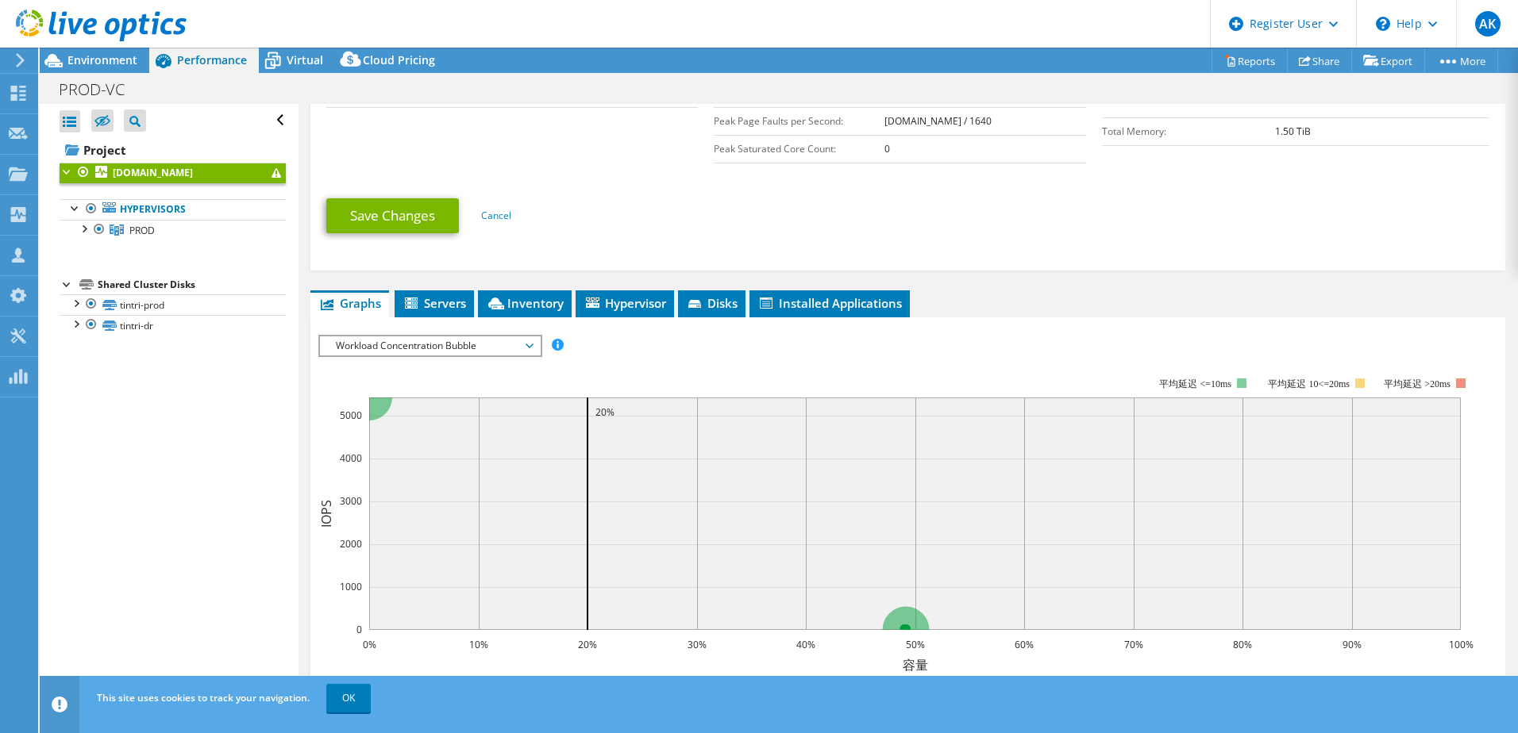
scroll to position [476, 0]
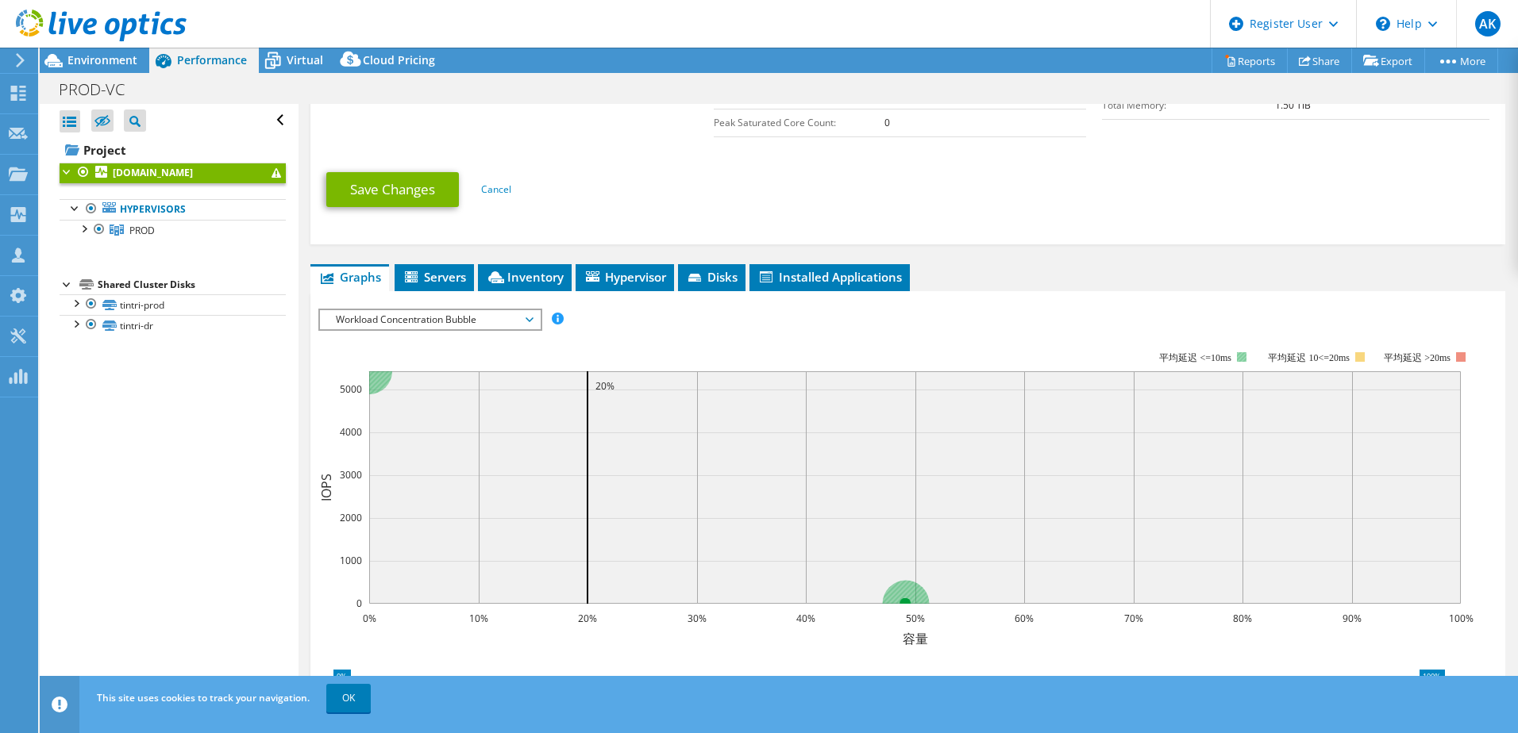
drag, startPoint x: 1175, startPoint y: 357, endPoint x: 1100, endPoint y: 351, distance: 74.9
click at [1100, 351] on rect at bounding box center [895, 489] width 1155 height 318
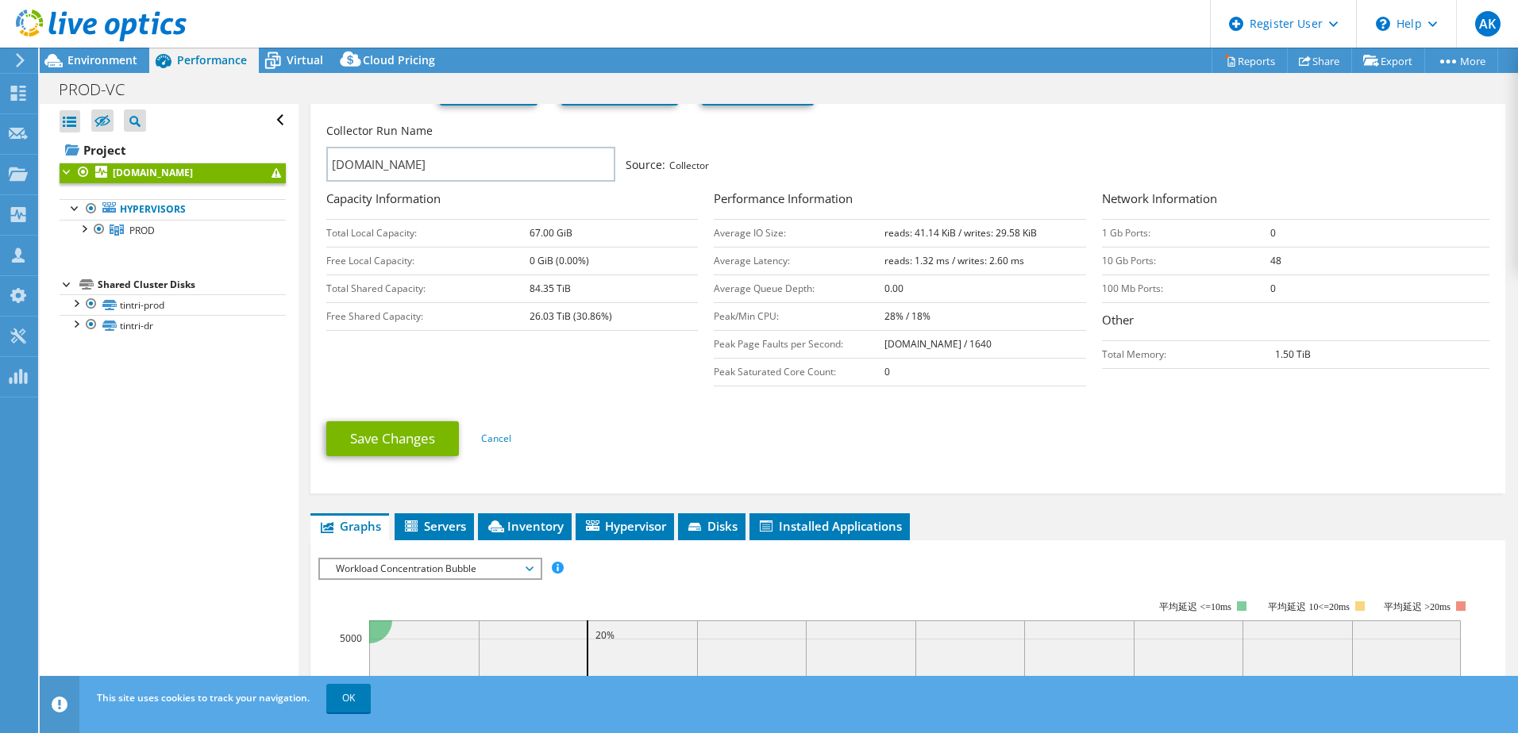
scroll to position [191, 0]
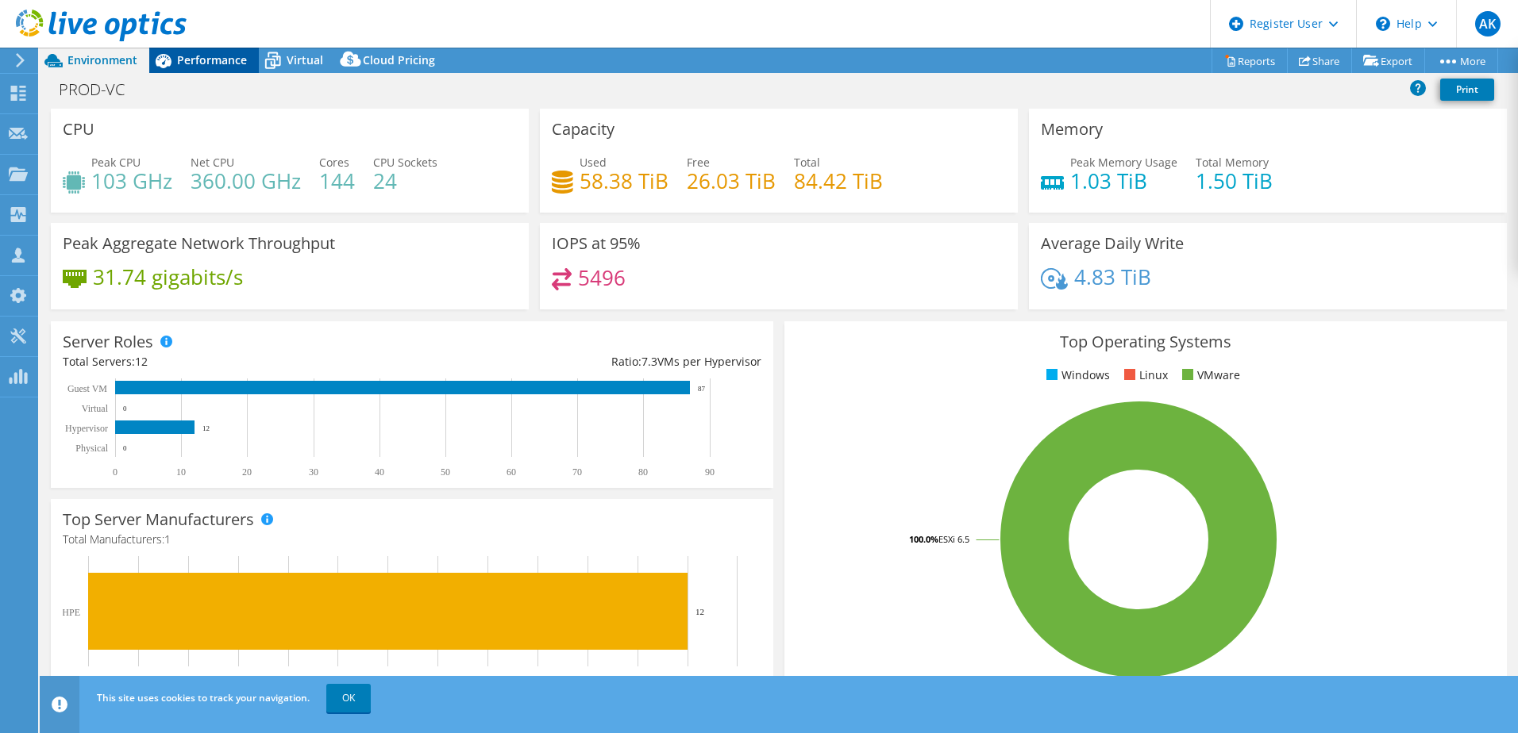
click at [214, 58] on span "Performance" at bounding box center [212, 59] width 70 height 15
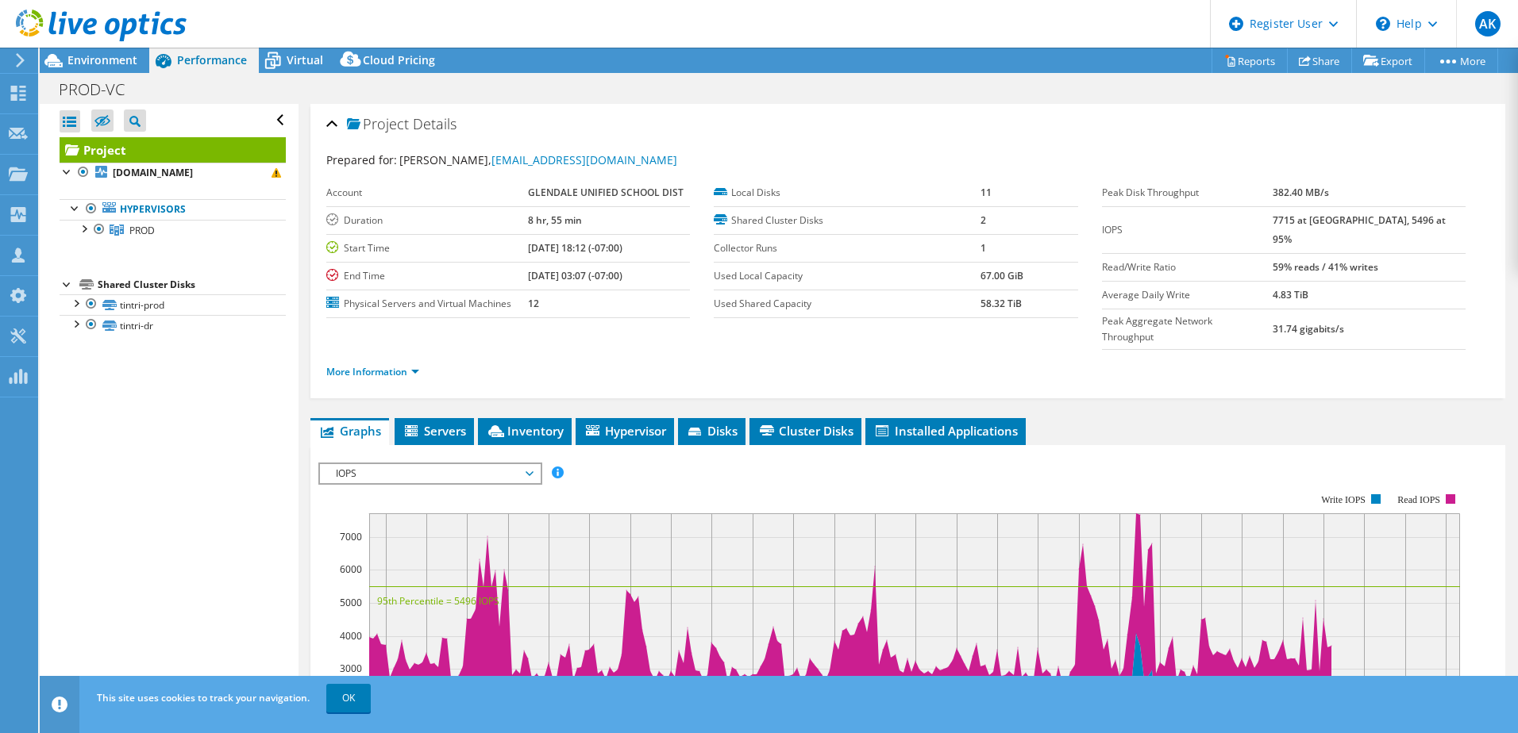
click at [409, 464] on span "IOPS" at bounding box center [430, 473] width 204 height 19
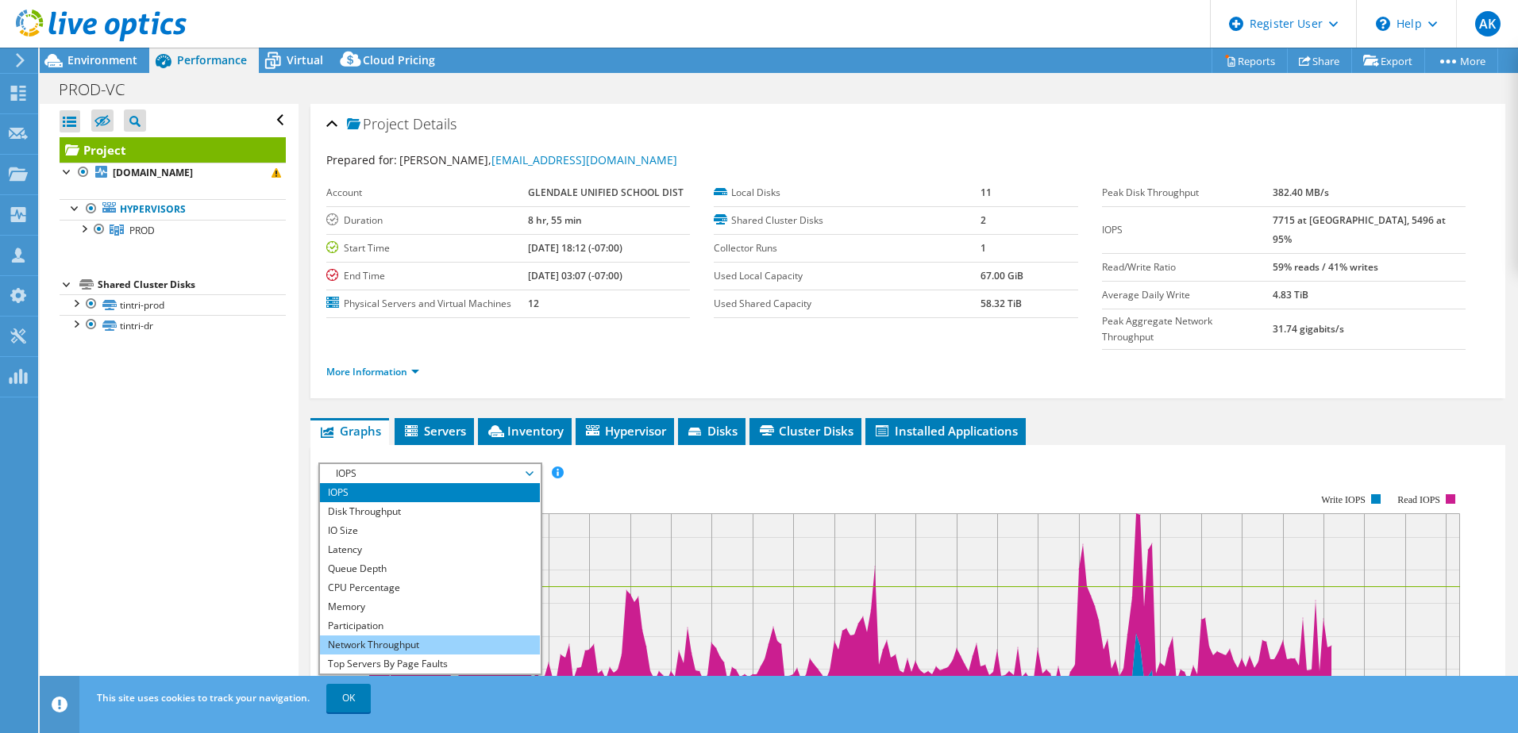
scroll to position [57, 0]
click at [410, 636] on li "Workload Concentration Bubble" at bounding box center [430, 645] width 220 height 19
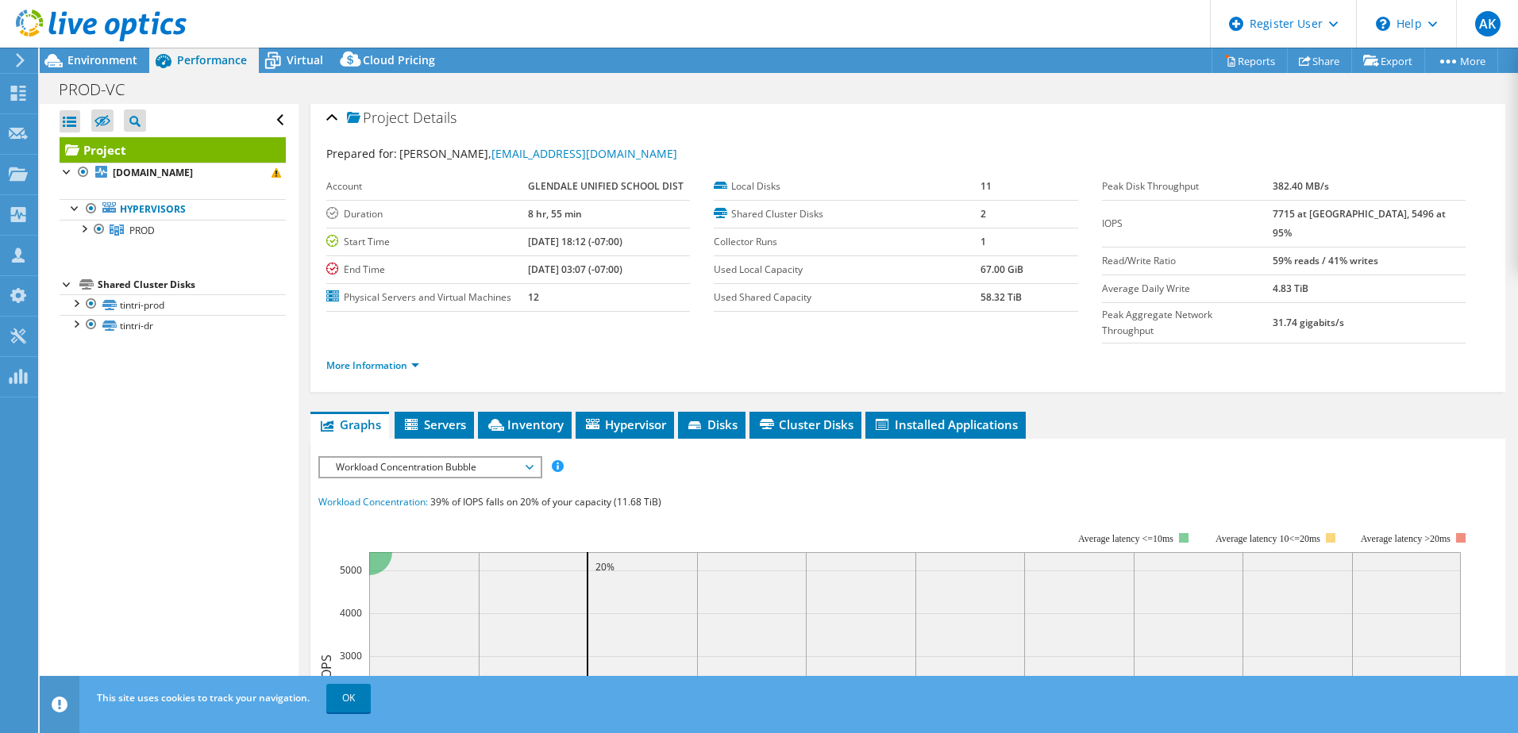
scroll to position [0, 0]
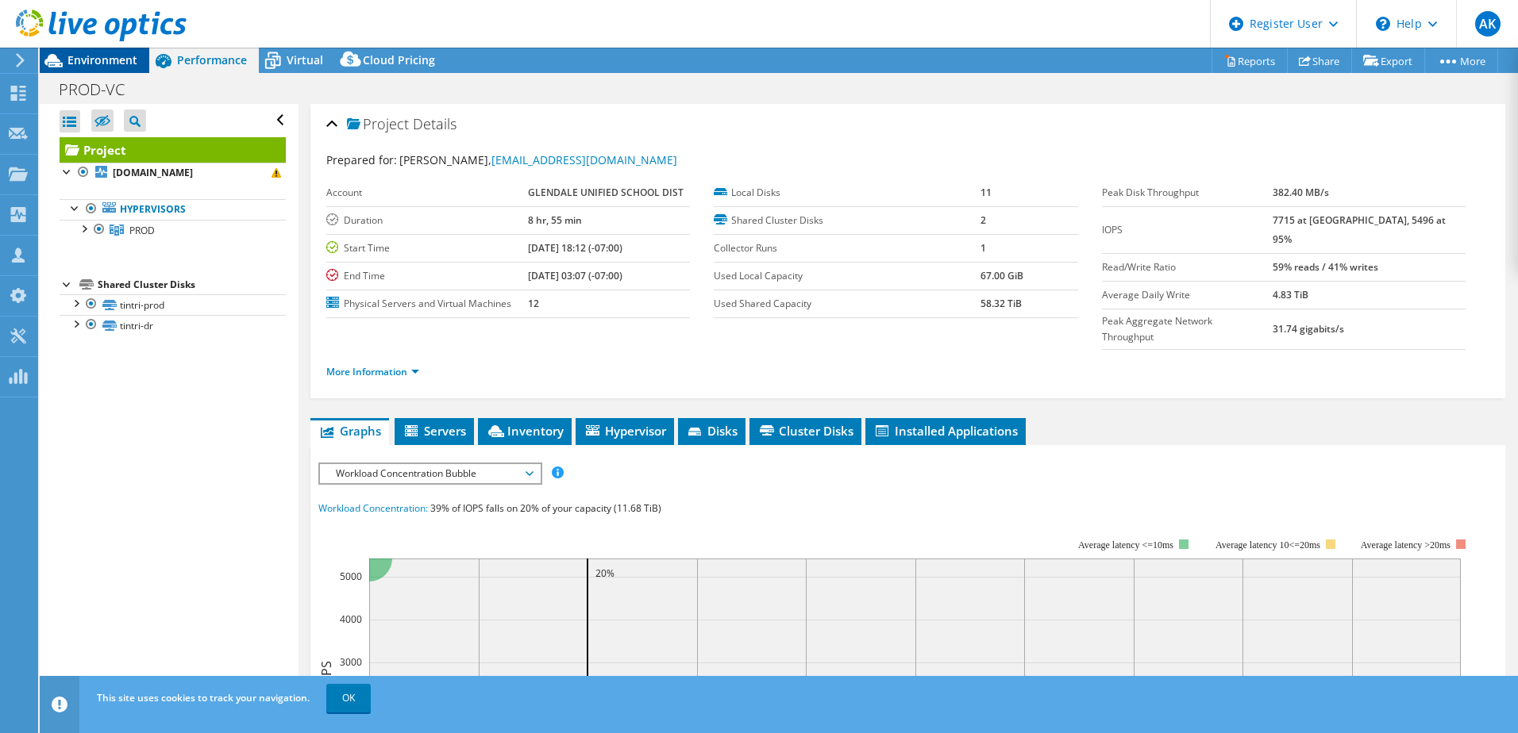
click at [101, 55] on span "Environment" at bounding box center [102, 59] width 70 height 15
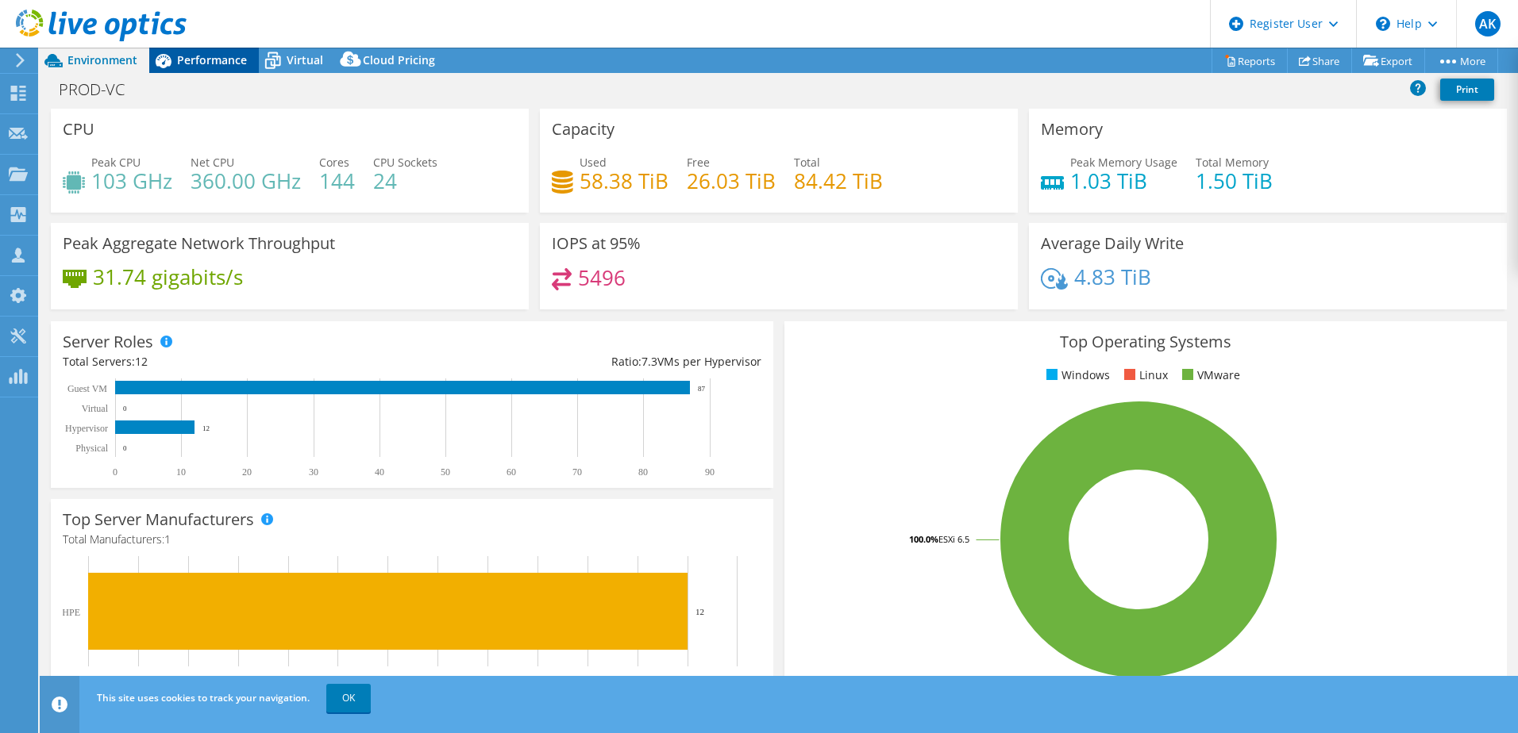
click at [214, 61] on span "Performance" at bounding box center [212, 59] width 70 height 15
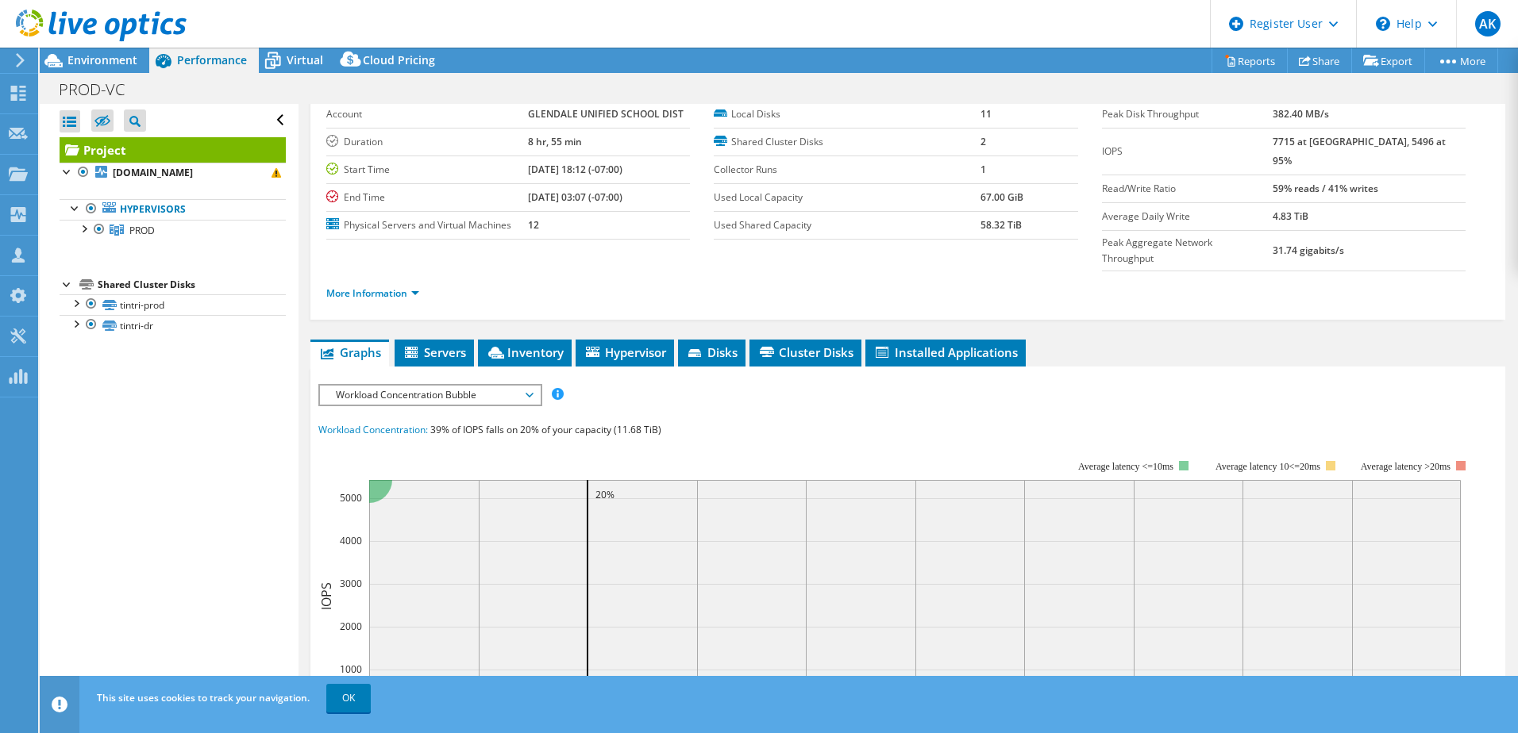
scroll to position [79, 0]
click at [740, 339] on li "Disks" at bounding box center [711, 352] width 67 height 27
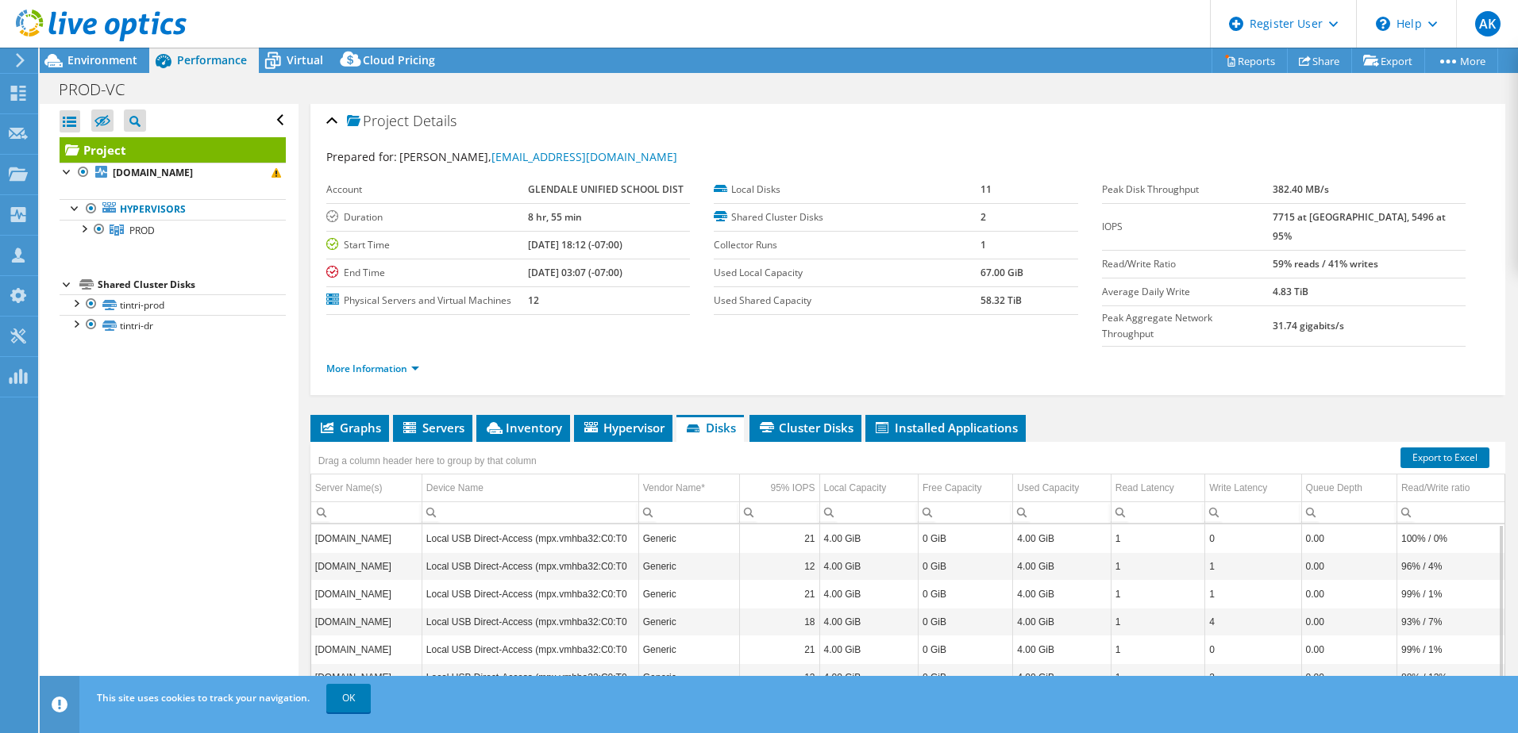
scroll to position [0, 0]
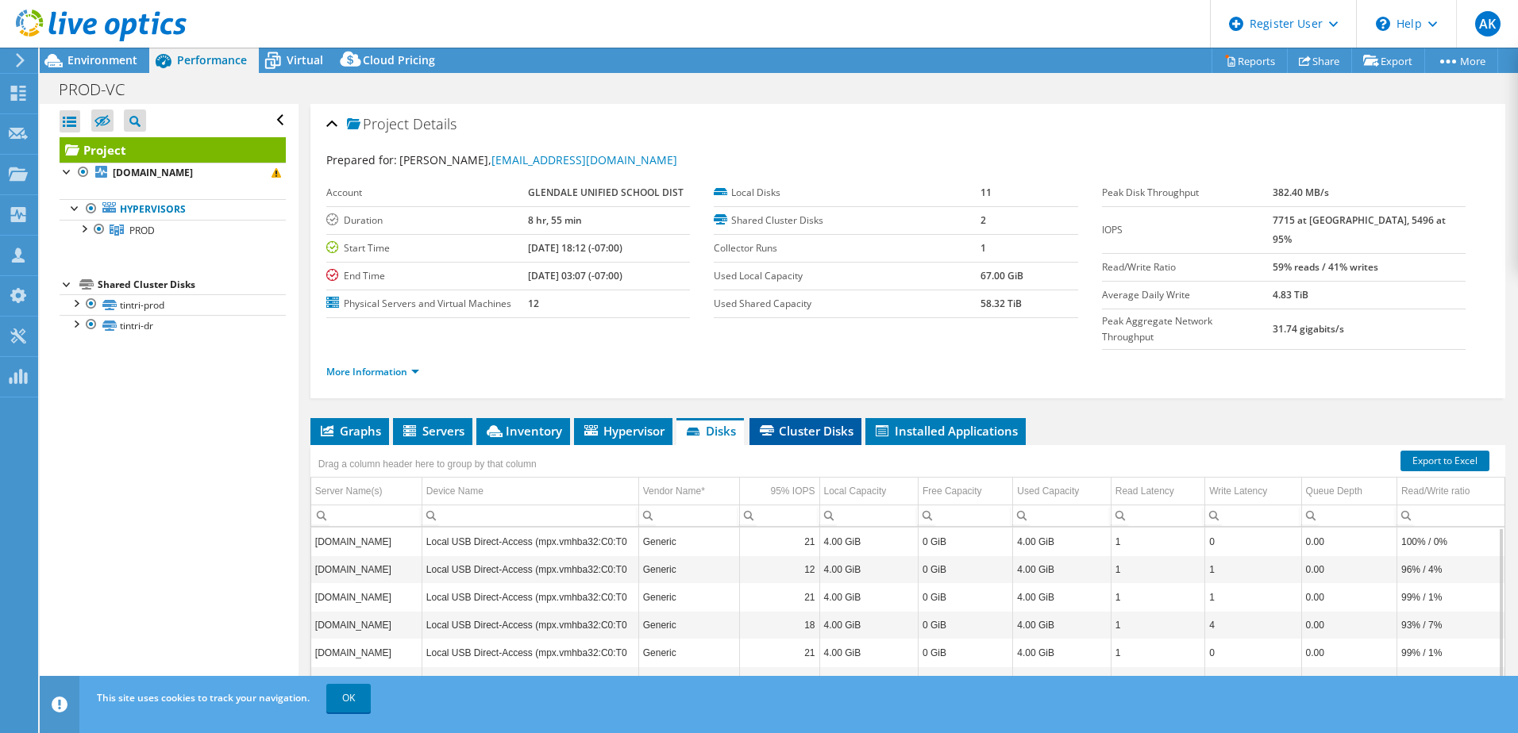
click at [821, 418] on li "Cluster Disks" at bounding box center [805, 431] width 112 height 27
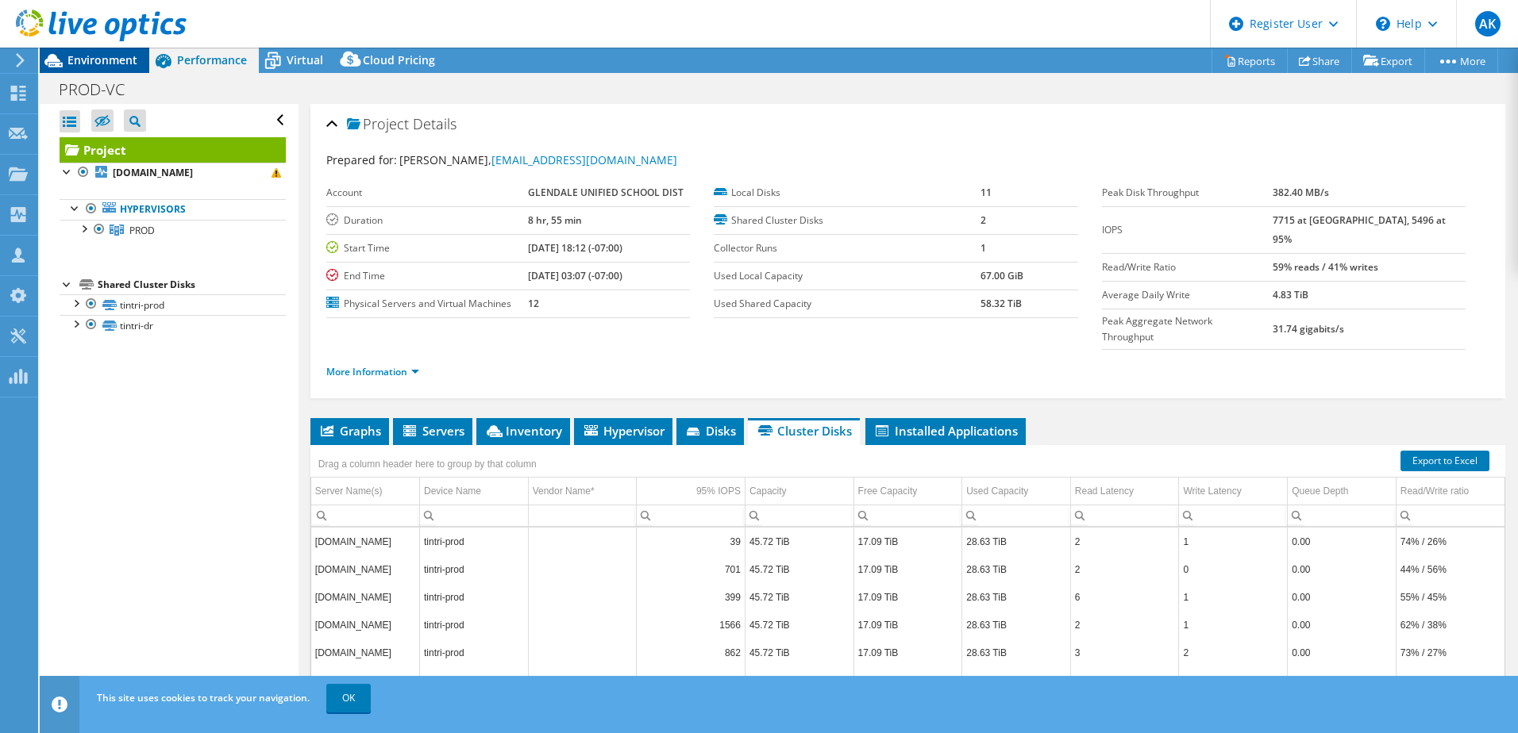
click at [90, 60] on span "Environment" at bounding box center [102, 59] width 70 height 15
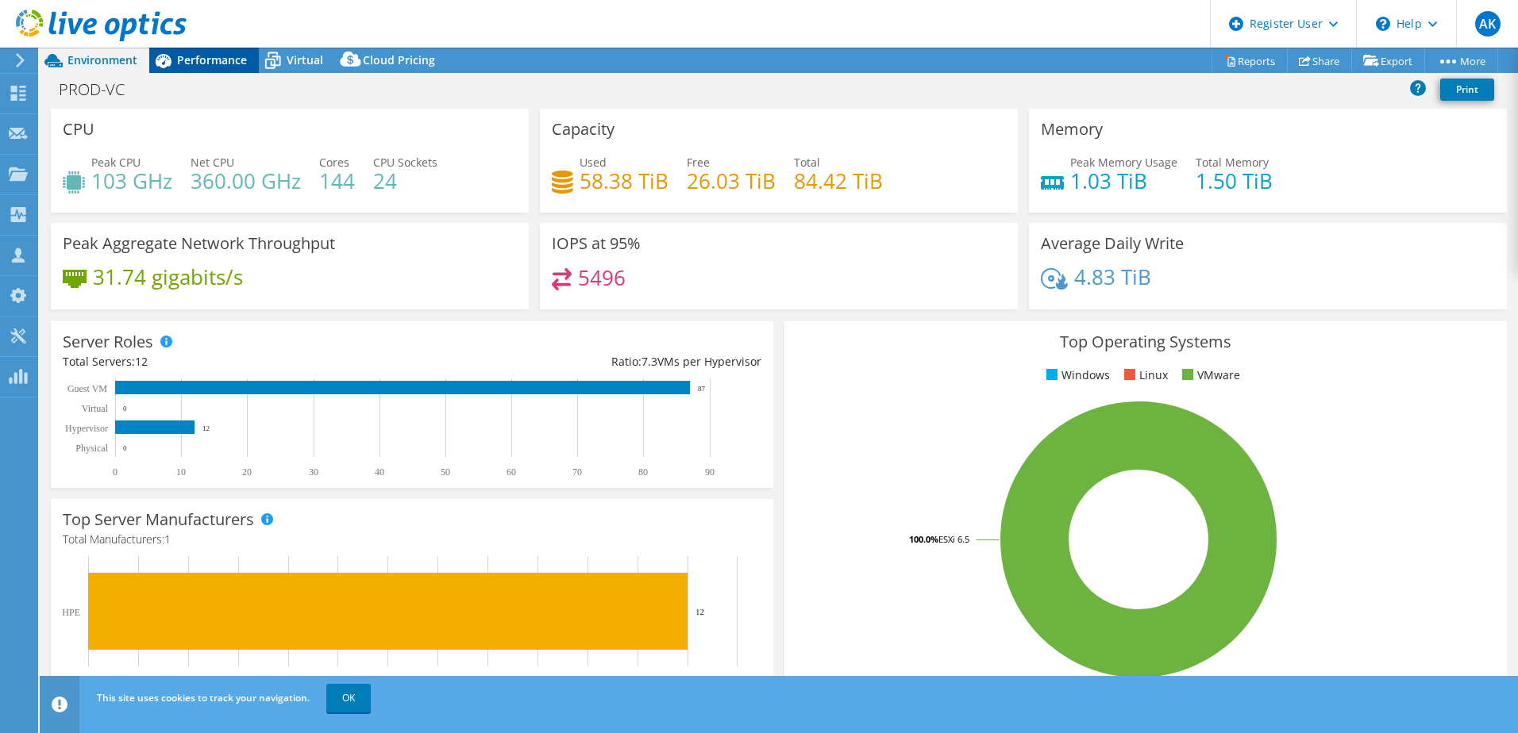
click at [205, 68] on div "Performance" at bounding box center [204, 60] width 110 height 25
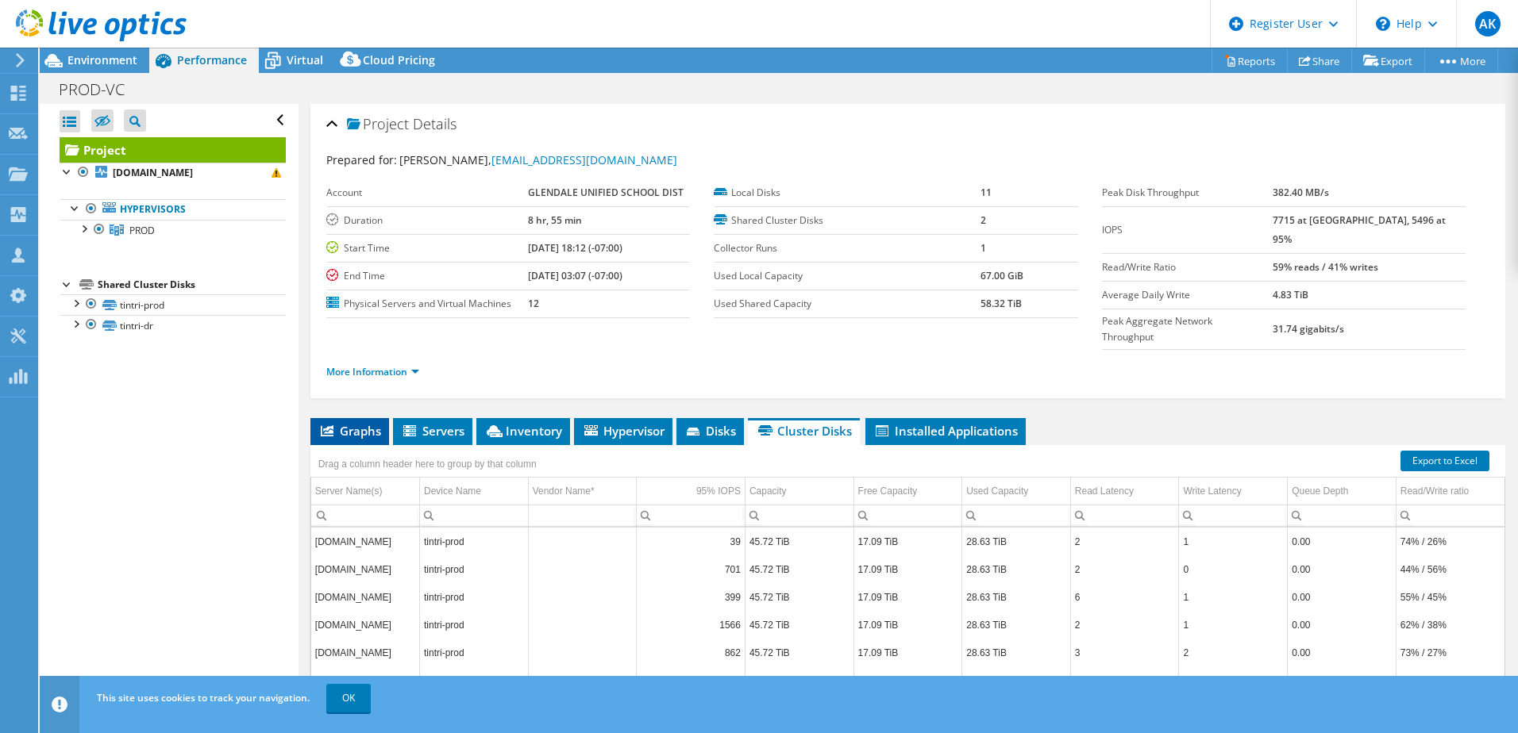
click at [356, 423] on span "Graphs" at bounding box center [349, 431] width 63 height 16
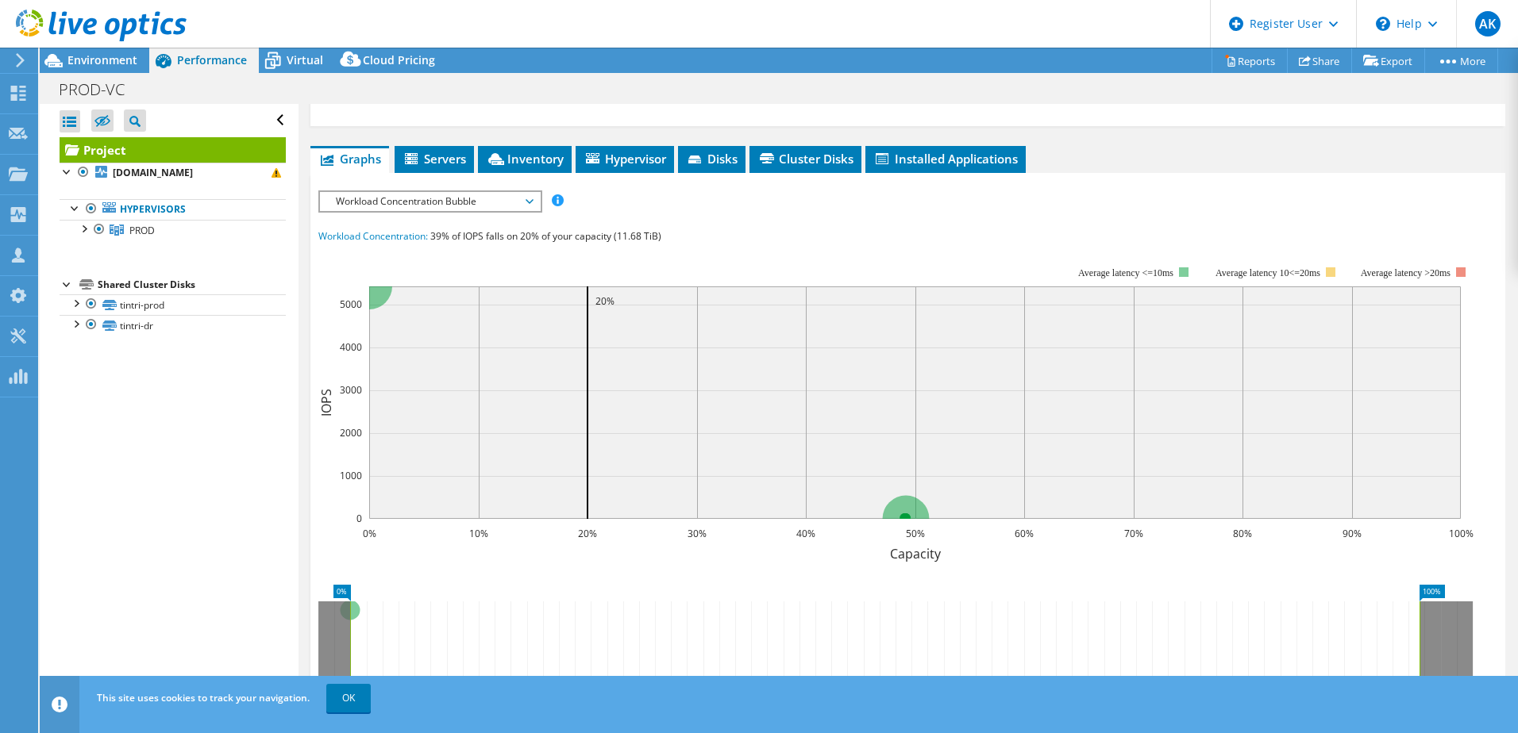
scroll to position [318, 0]
